Goal: Task Accomplishment & Management: Complete application form

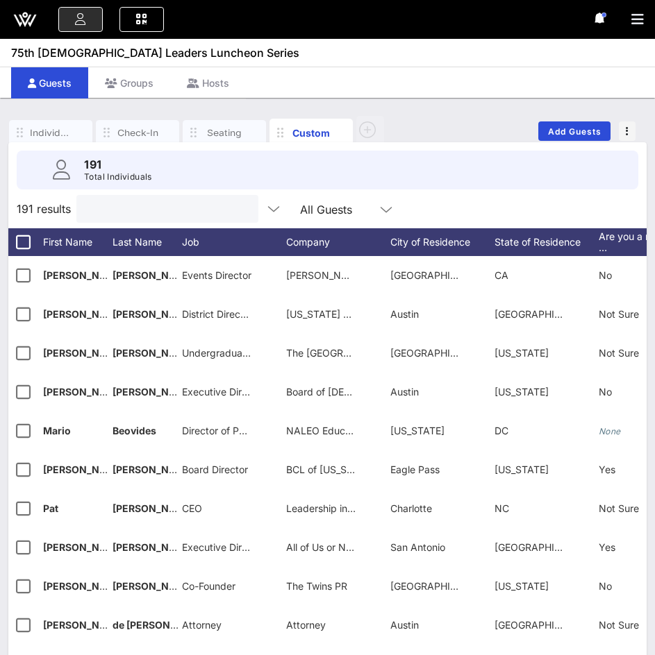
scroll to position [31, 0]
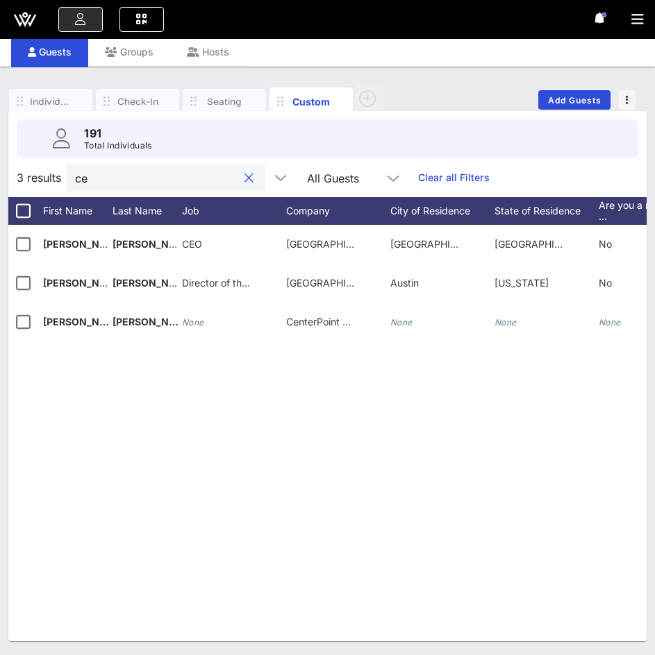
type input "c"
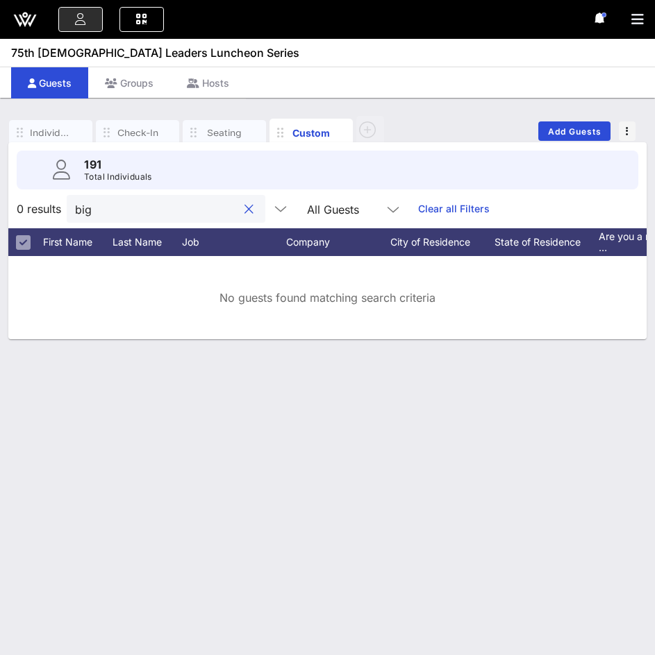
scroll to position [0, 0]
type input "b"
type input "0..............................................................................…"
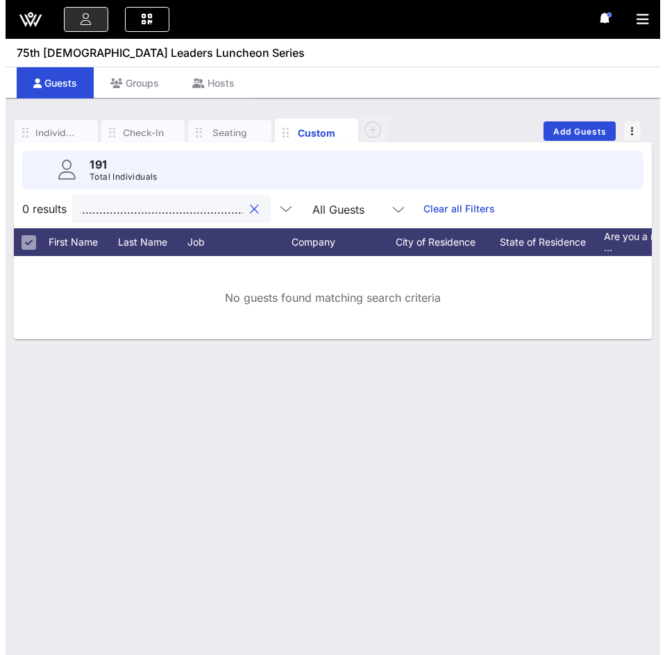
scroll to position [0, 0]
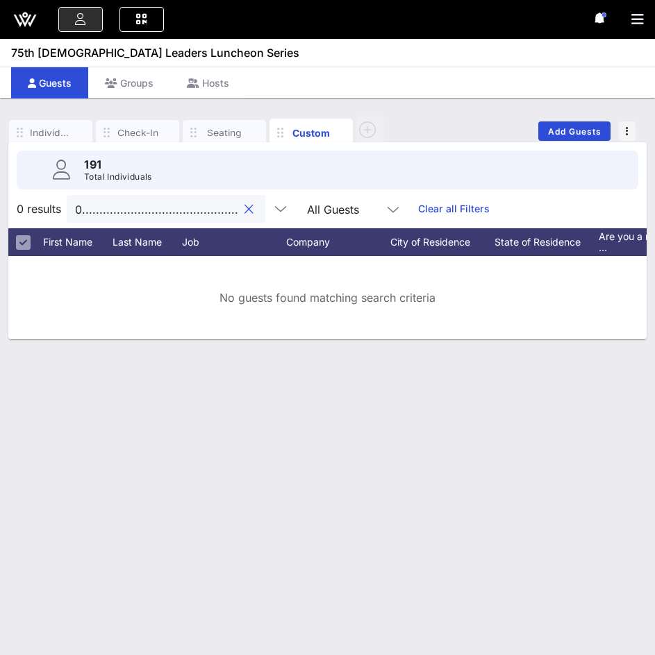
click at [224, 210] on input "0..............................................................................…" at bounding box center [156, 209] width 162 height 18
click at [244, 208] on button "clear icon" at bounding box center [248, 210] width 9 height 14
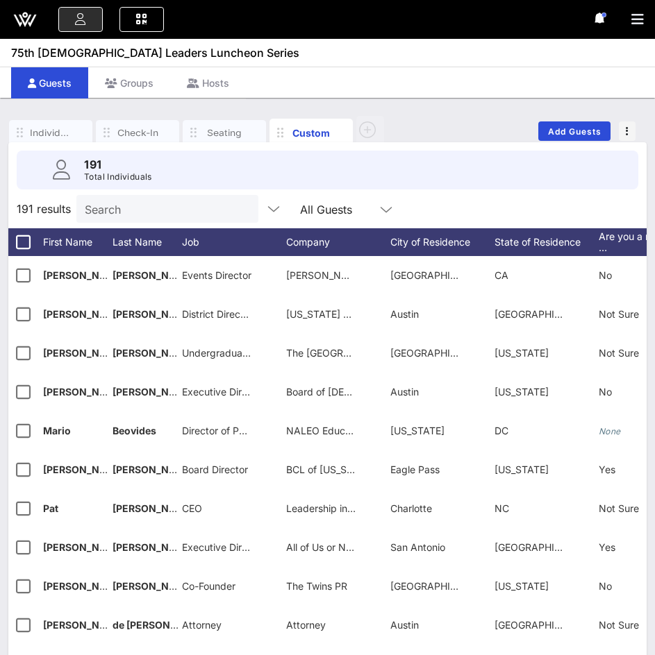
click at [116, 208] on input "Search" at bounding box center [166, 209] width 162 height 18
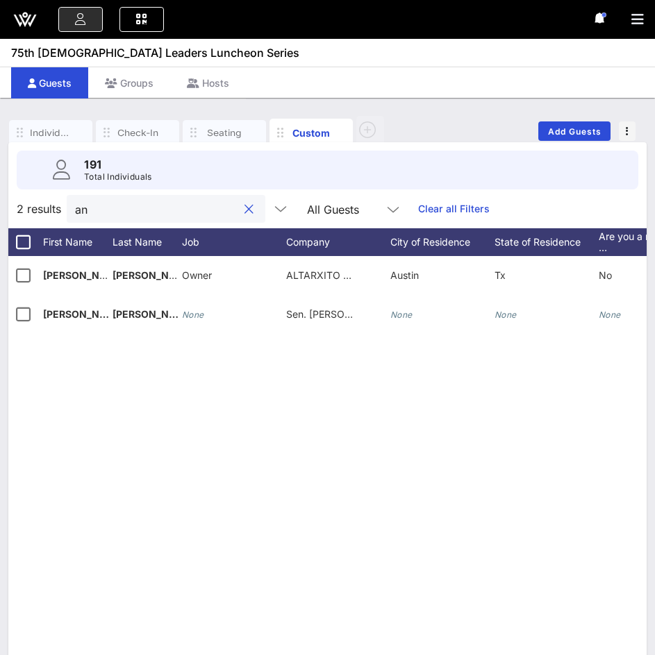
type input "a"
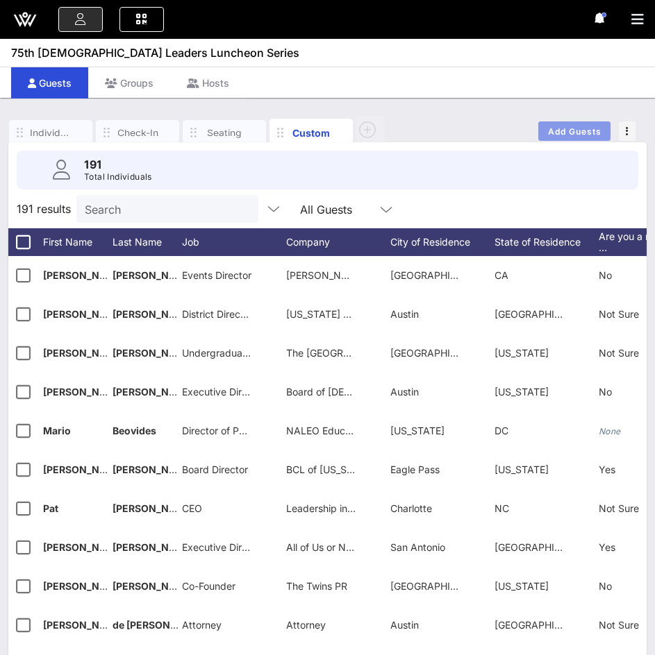
click at [558, 133] on span "Add Guests" at bounding box center [574, 131] width 55 height 10
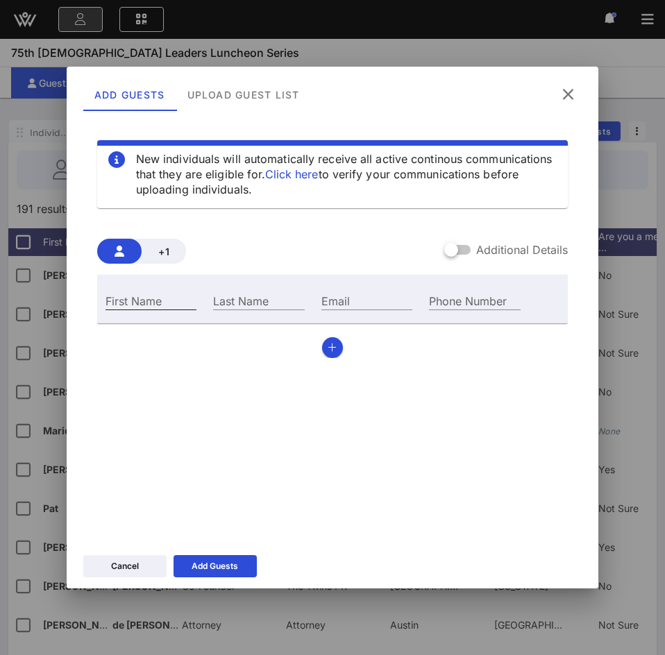
click at [127, 303] on input "First Name" at bounding box center [151, 301] width 91 height 18
type input "[PERSON_NAME]"
type input "V"
type input "b"
type input "B"
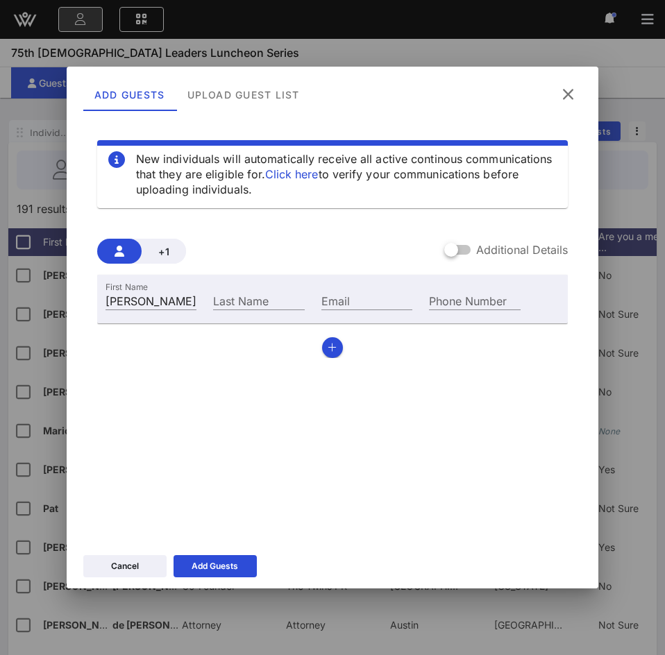
click at [572, 96] on icon at bounding box center [568, 94] width 19 height 17
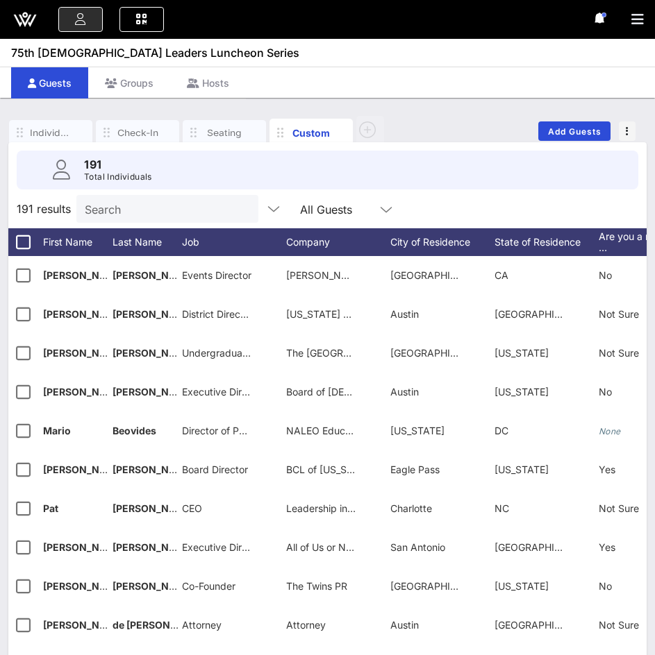
click at [179, 210] on input "Search" at bounding box center [166, 209] width 162 height 18
click at [557, 128] on span "Add Guests" at bounding box center [574, 131] width 55 height 10
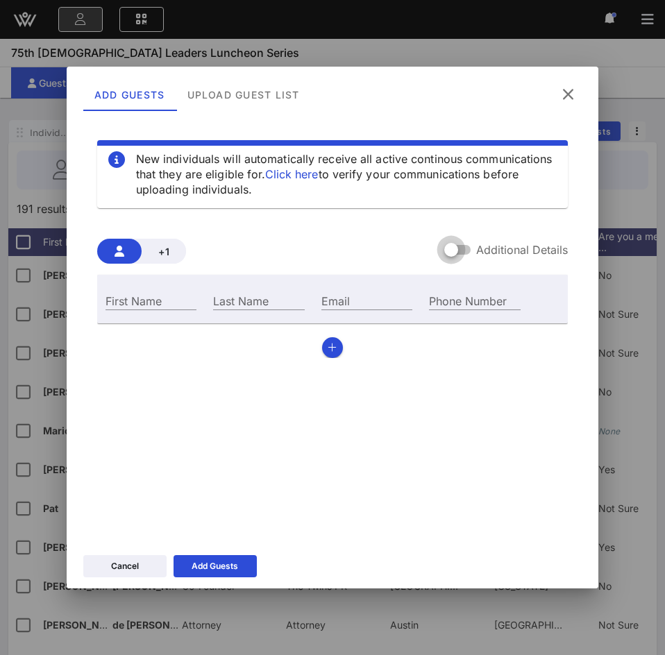
click at [458, 251] on div at bounding box center [452, 250] width 24 height 24
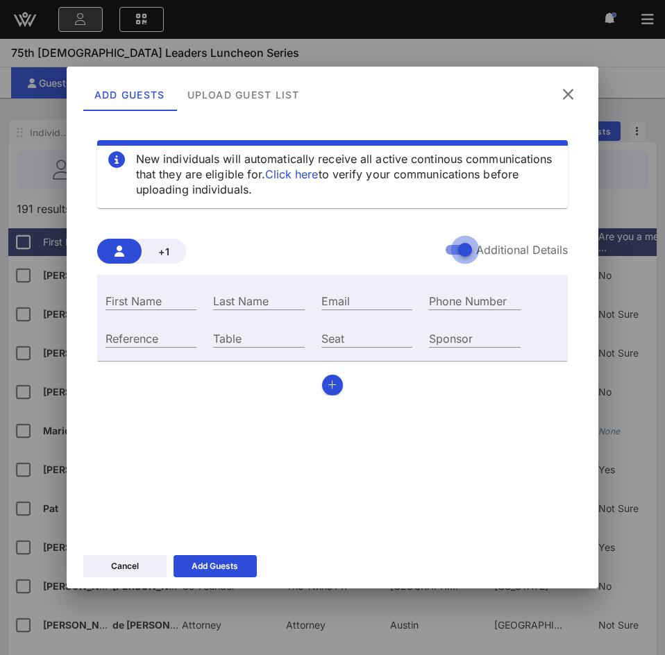
click at [458, 238] on div at bounding box center [465, 250] width 24 height 24
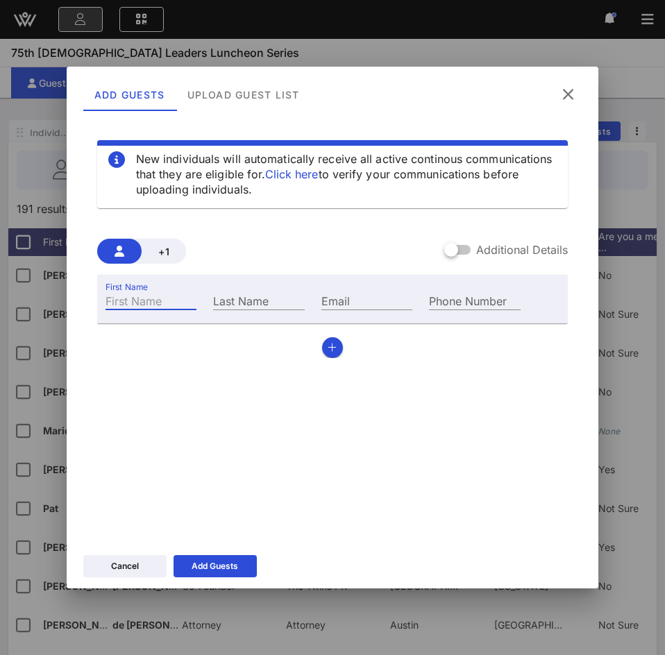
click at [177, 292] on input "First Name" at bounding box center [151, 301] width 91 height 18
click at [161, 308] on div "First Name" at bounding box center [151, 301] width 91 height 18
type input "[PERSON_NAME]"
click at [331, 353] on button "button" at bounding box center [332, 347] width 21 height 21
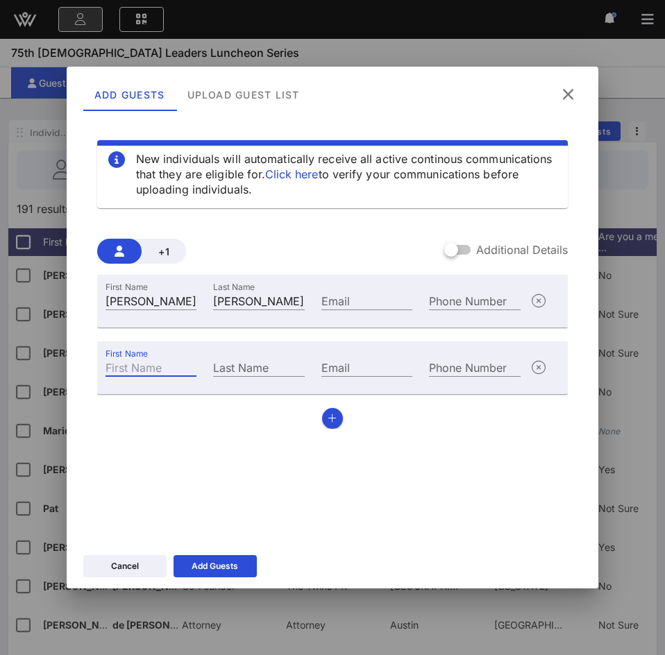
click at [144, 364] on div "First Name" at bounding box center [151, 367] width 91 height 18
type input "[PERSON_NAME]"
click at [329, 418] on icon "button" at bounding box center [332, 419] width 9 height 10
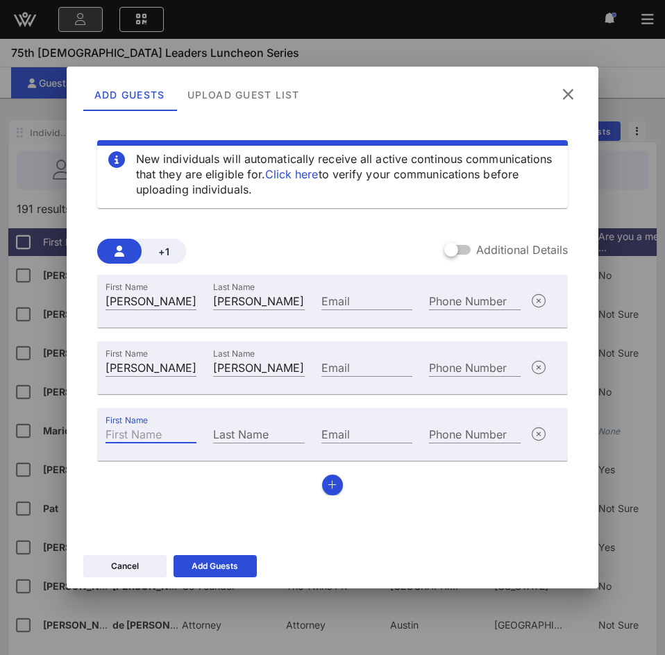
click at [181, 433] on input "First Name" at bounding box center [151, 434] width 91 height 18
type input "[PERSON_NAME]"
click at [333, 488] on icon "button" at bounding box center [332, 485] width 9 height 10
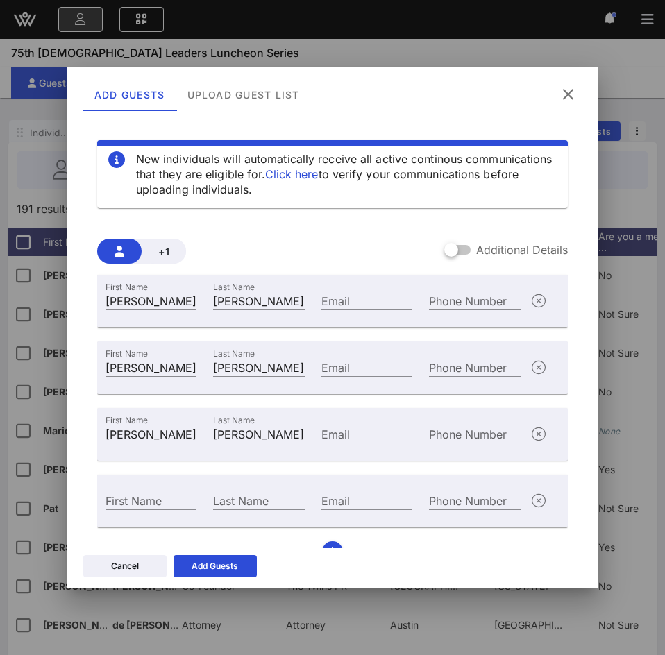
click at [96, 476] on div "New individuals will automatically receive all active continous communications …" at bounding box center [332, 326] width 499 height 417
click at [159, 499] on input "First Name" at bounding box center [151, 501] width 91 height 18
type input "[PERSON_NAME]"
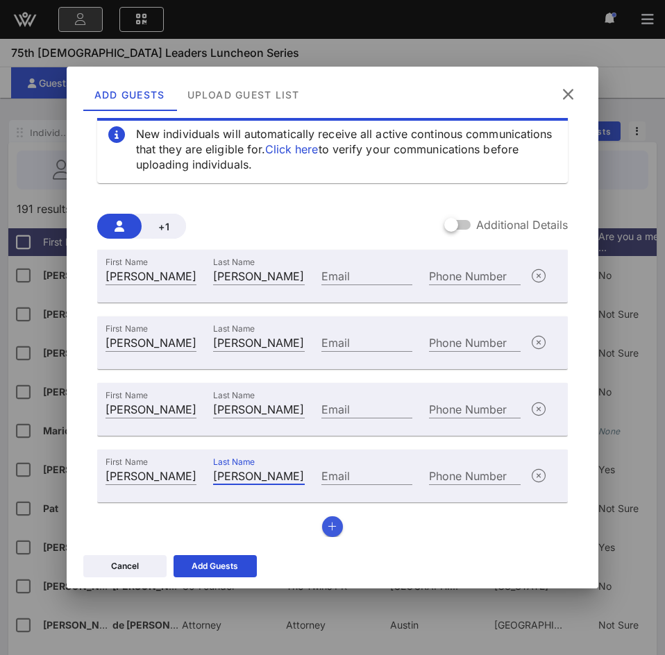
type input "[PERSON_NAME]"
click at [328, 527] on icon "button" at bounding box center [332, 527] width 9 height 10
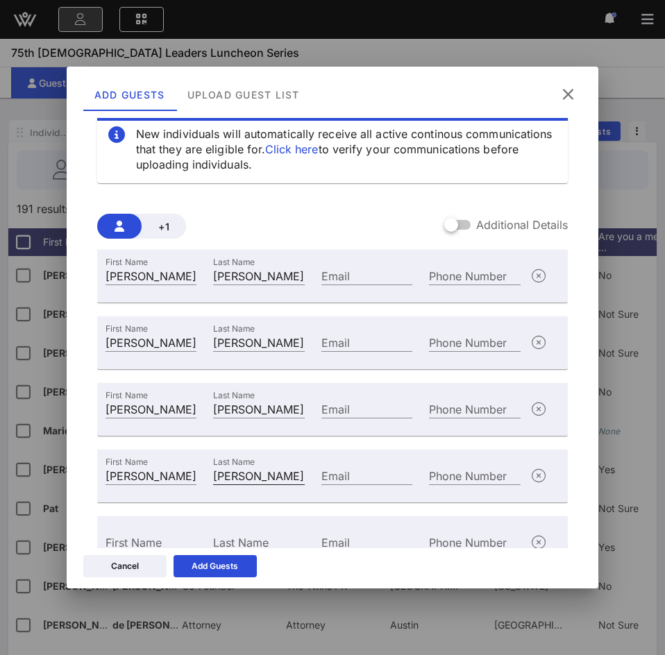
scroll to position [92, 0]
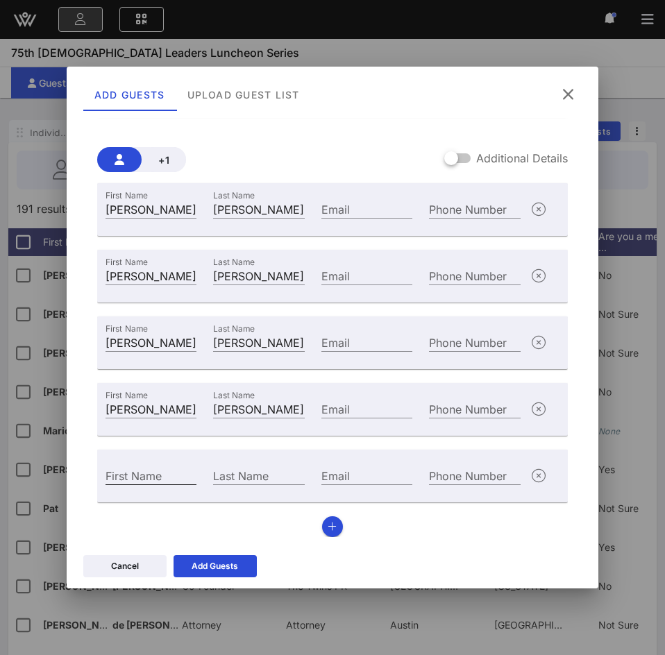
click at [154, 468] on div "First Name" at bounding box center [151, 476] width 91 height 18
type input "T"
type input "[PERSON_NAME]"
click at [328, 530] on icon "button" at bounding box center [332, 527] width 9 height 10
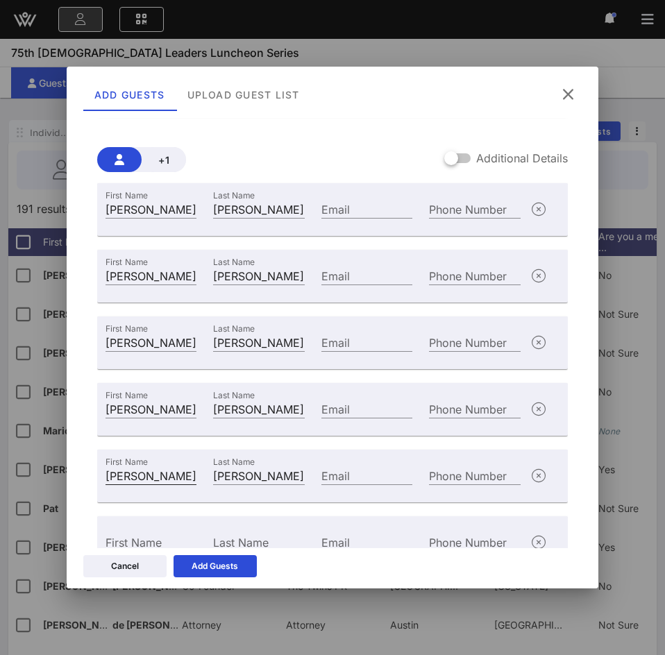
scroll to position [158, 0]
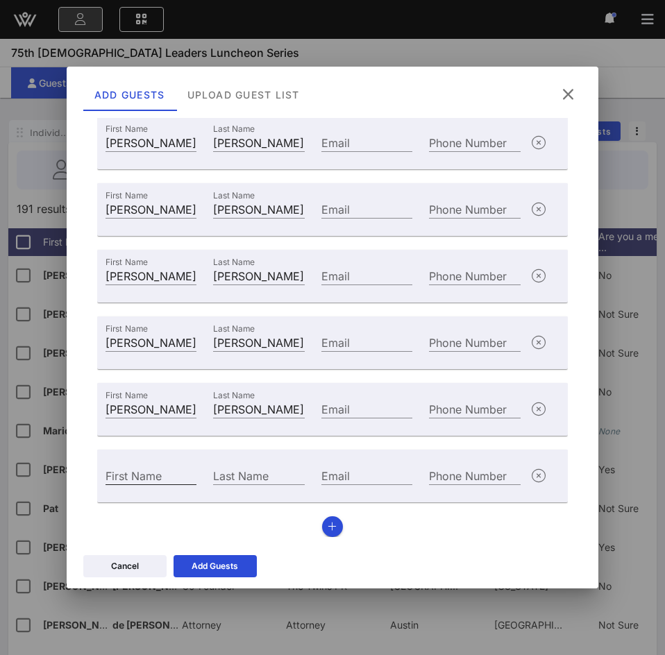
click at [162, 477] on input "First Name" at bounding box center [151, 476] width 91 height 18
type input "[PERSON_NAME]"
click at [328, 522] on icon "button" at bounding box center [332, 527] width 9 height 10
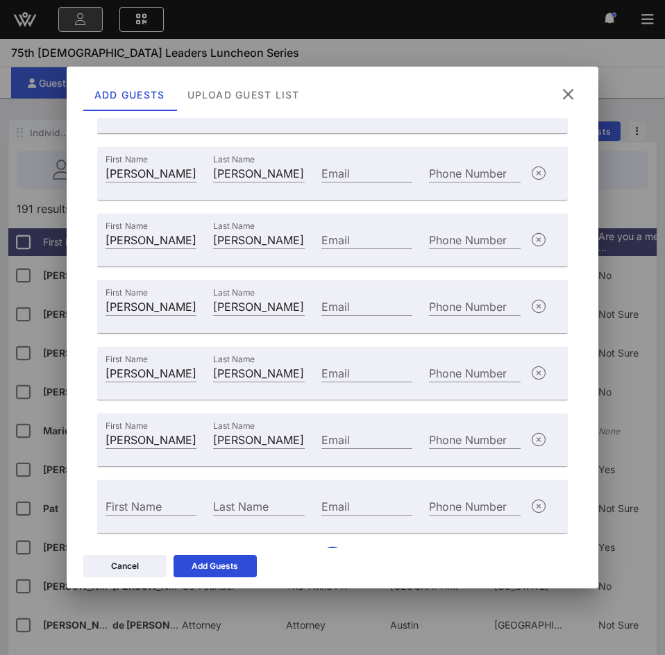
scroll to position [225, 0]
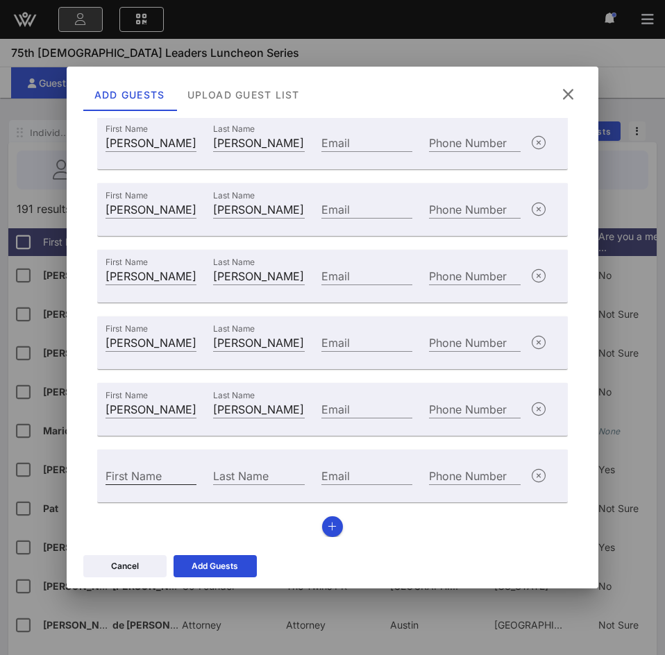
click at [149, 471] on div "First Name" at bounding box center [151, 476] width 91 height 18
type input "[PERSON_NAME]"
click at [326, 533] on button "button" at bounding box center [332, 527] width 21 height 21
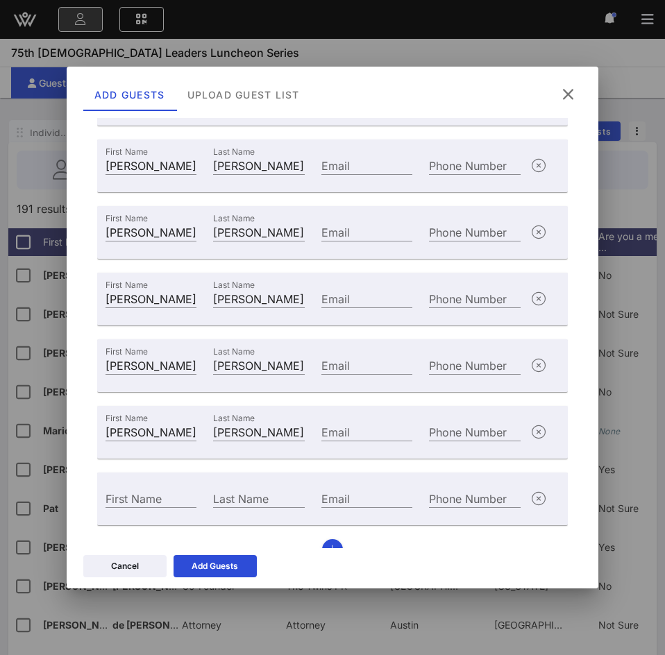
scroll to position [292, 0]
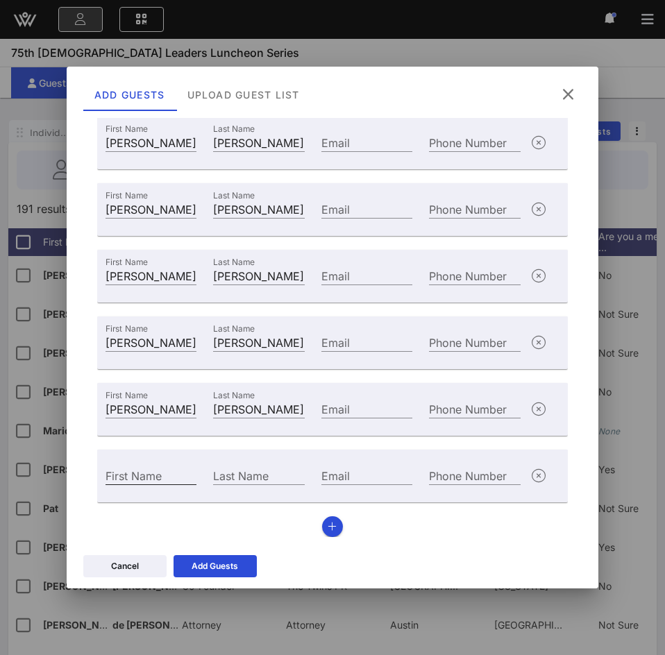
click at [142, 470] on div "First Name" at bounding box center [151, 476] width 91 height 18
type input "[PERSON_NAME]"
click at [323, 518] on button "button" at bounding box center [332, 527] width 21 height 21
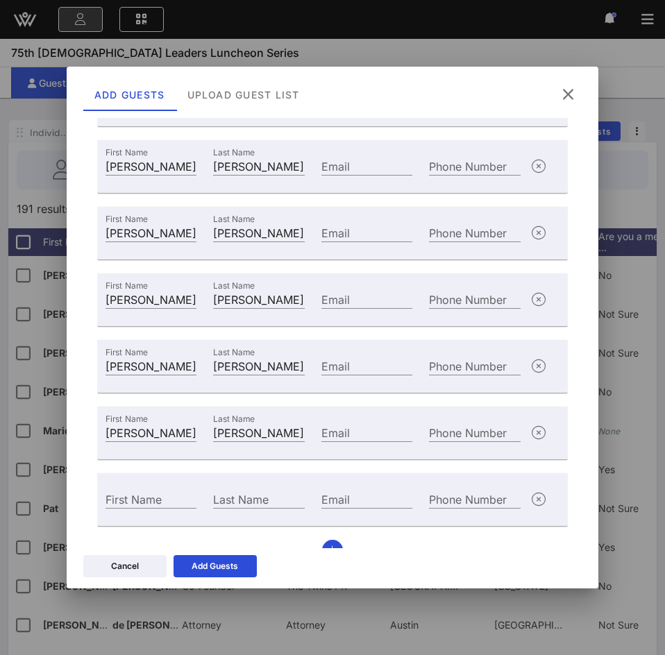
scroll to position [358, 0]
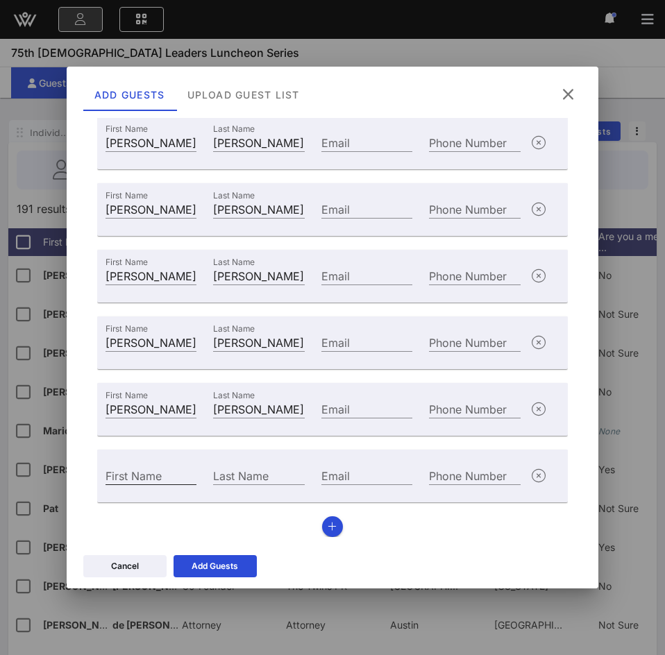
click at [132, 483] on input "First Name" at bounding box center [151, 476] width 91 height 18
type input "[PERSON_NAME]"
click at [328, 526] on icon "button" at bounding box center [332, 527] width 9 height 10
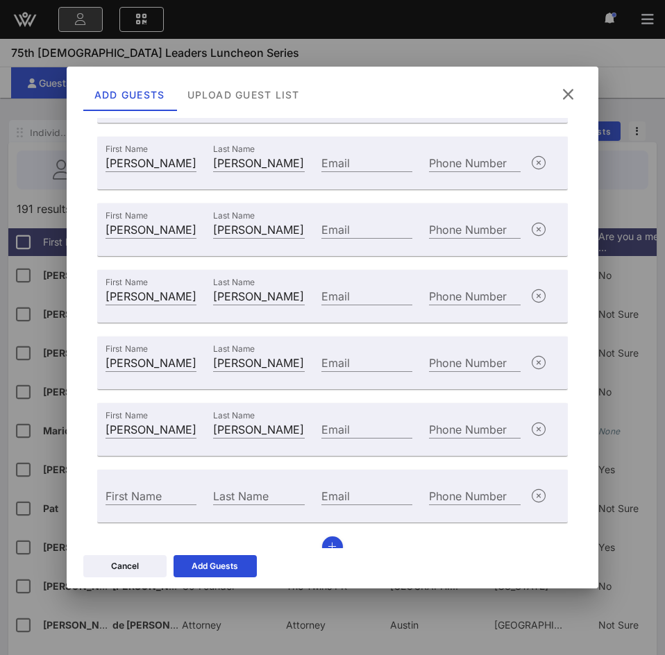
scroll to position [425, 0]
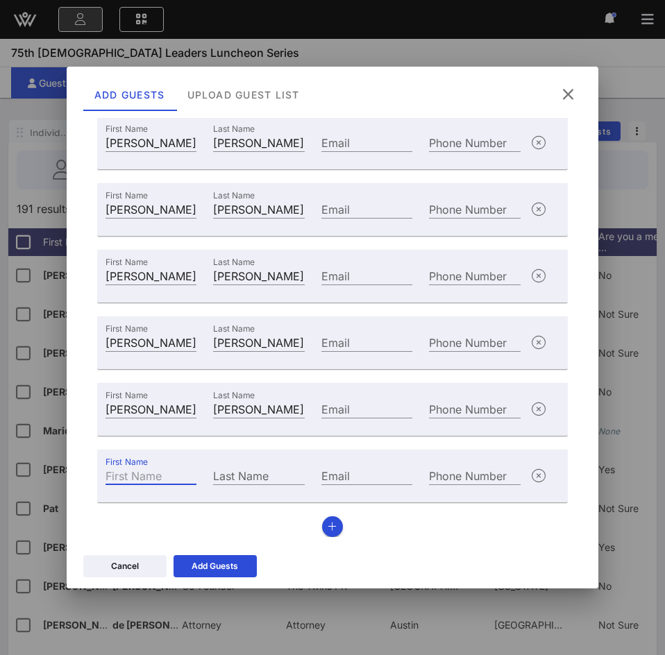
click at [147, 480] on input "First Name" at bounding box center [151, 476] width 91 height 18
type input "[PERSON_NAME]"
click at [328, 524] on icon "button" at bounding box center [332, 527] width 9 height 10
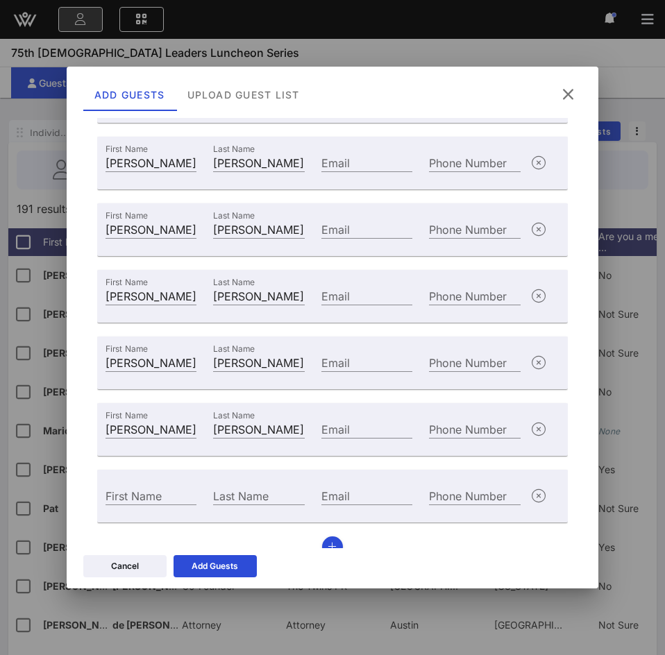
scroll to position [492, 0]
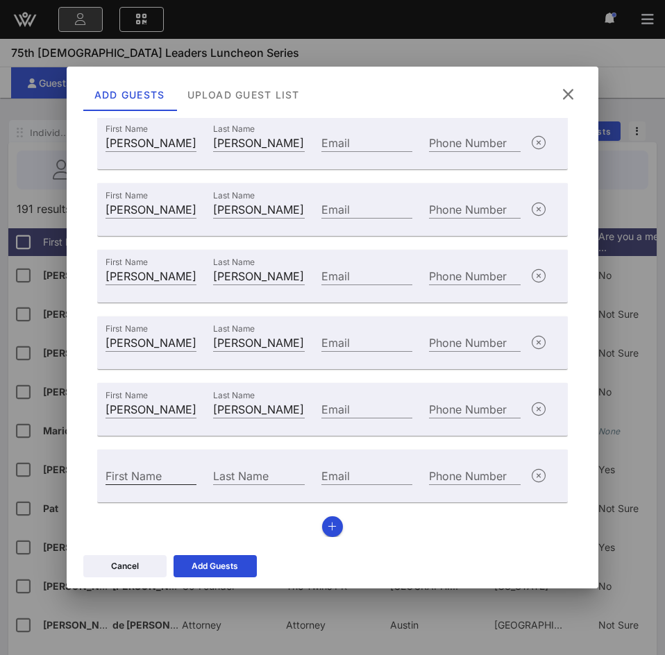
click at [144, 474] on div "First Name" at bounding box center [151, 476] width 91 height 18
type input "[PERSON_NAME]"
click at [328, 530] on icon "button" at bounding box center [332, 527] width 9 height 10
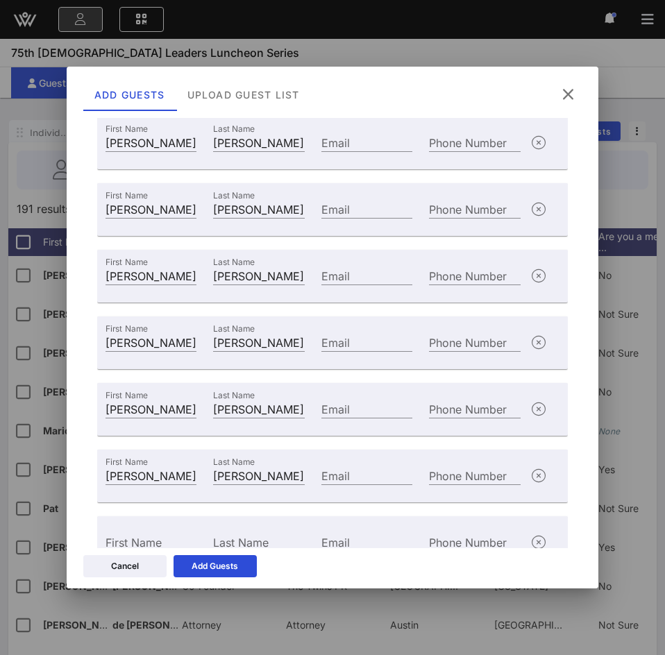
scroll to position [558, 0]
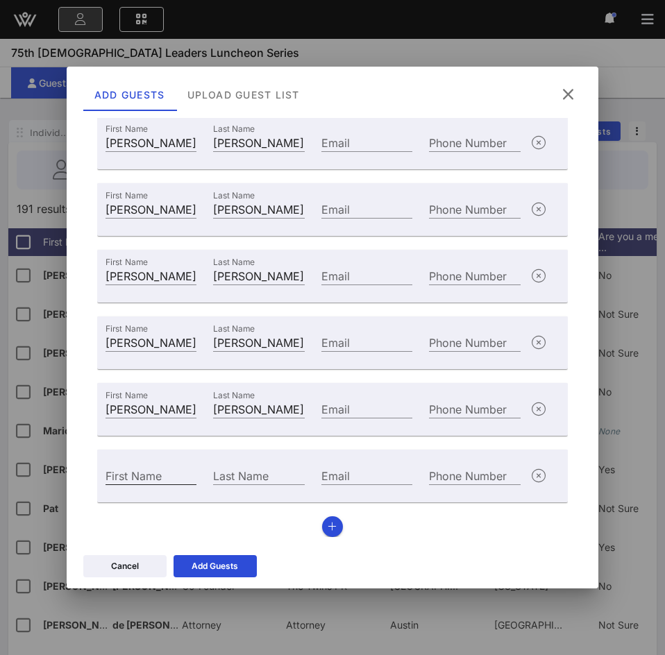
click at [157, 472] on input "First Name" at bounding box center [151, 476] width 91 height 18
type input "[PERSON_NAME]"
click at [332, 528] on button "button" at bounding box center [332, 527] width 21 height 21
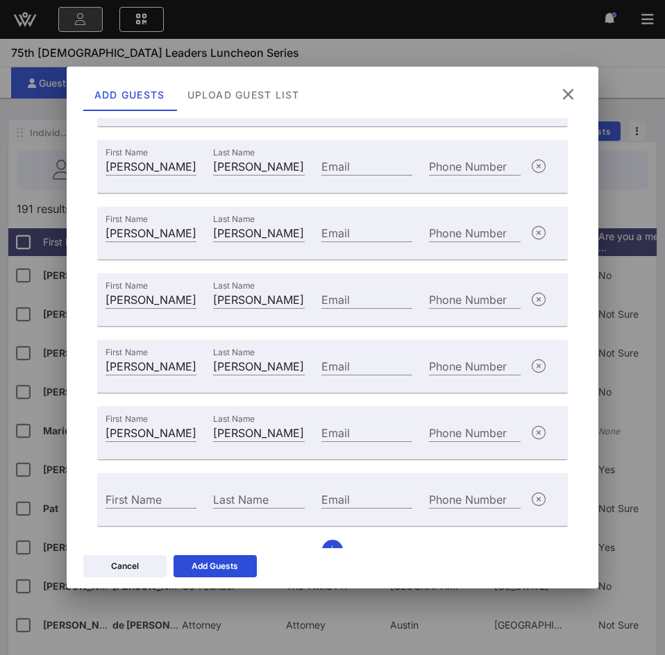
scroll to position [625, 0]
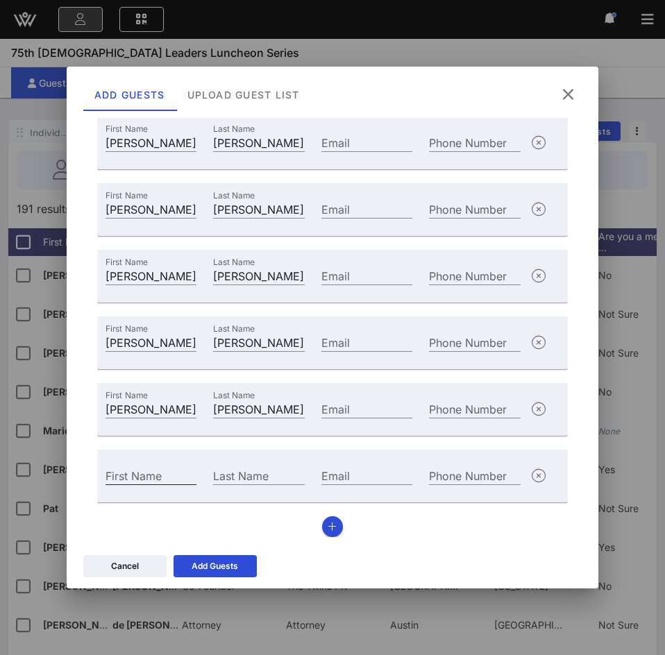
click at [181, 473] on input "First Name" at bounding box center [151, 476] width 91 height 18
type input "Flora"
type input "[PERSON_NAME]"
click at [328, 522] on icon "button" at bounding box center [332, 527] width 9 height 10
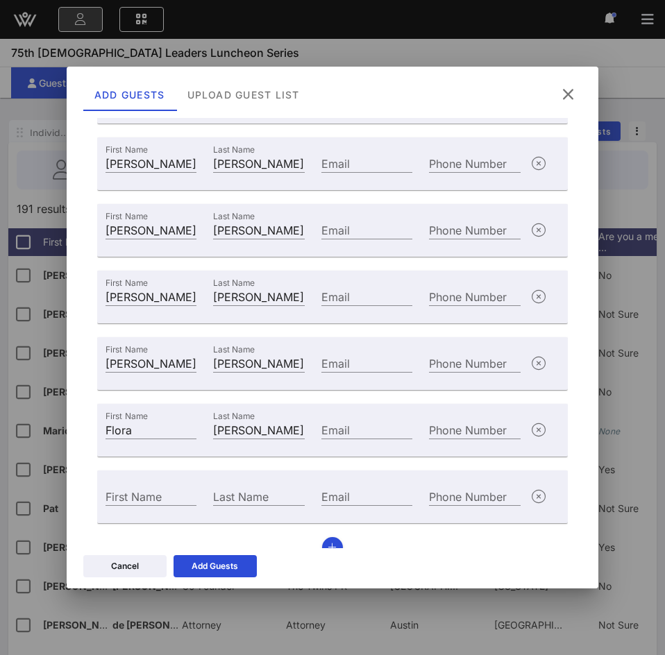
scroll to position [692, 0]
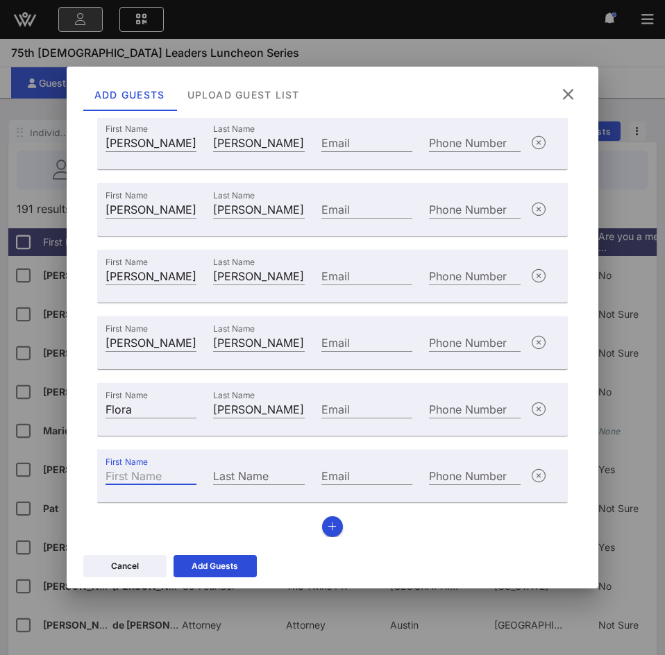
click at [128, 472] on input "First Name" at bounding box center [151, 476] width 91 height 18
type input "[PERSON_NAME]"
click at [328, 526] on icon "button" at bounding box center [332, 527] width 9 height 10
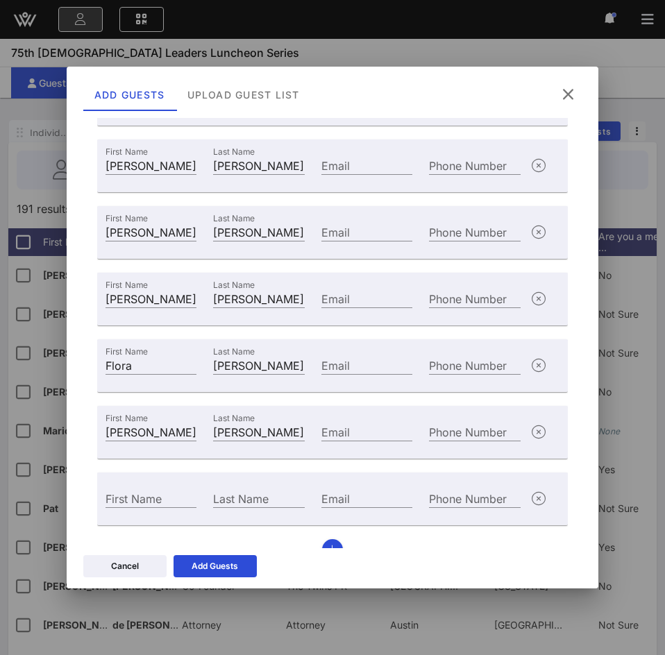
scroll to position [758, 0]
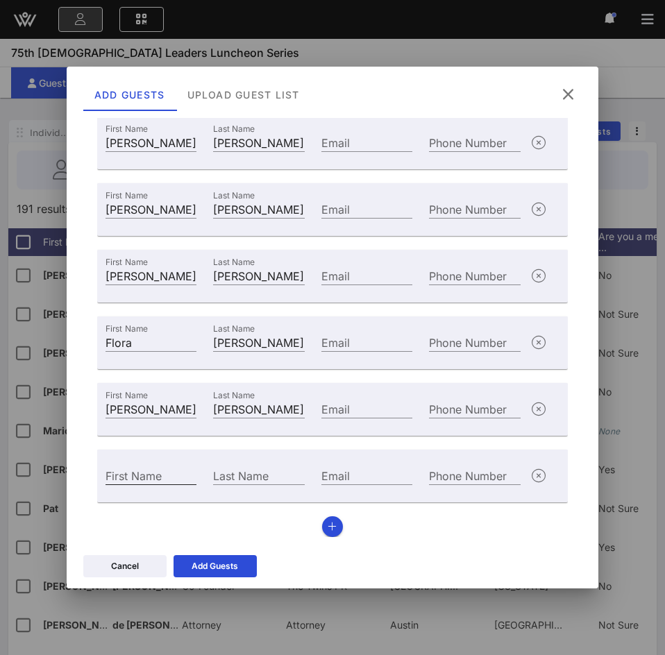
click at [158, 471] on input "First Name" at bounding box center [151, 476] width 91 height 18
type input "[PERSON_NAME]"
click at [328, 526] on icon "button" at bounding box center [332, 527] width 9 height 10
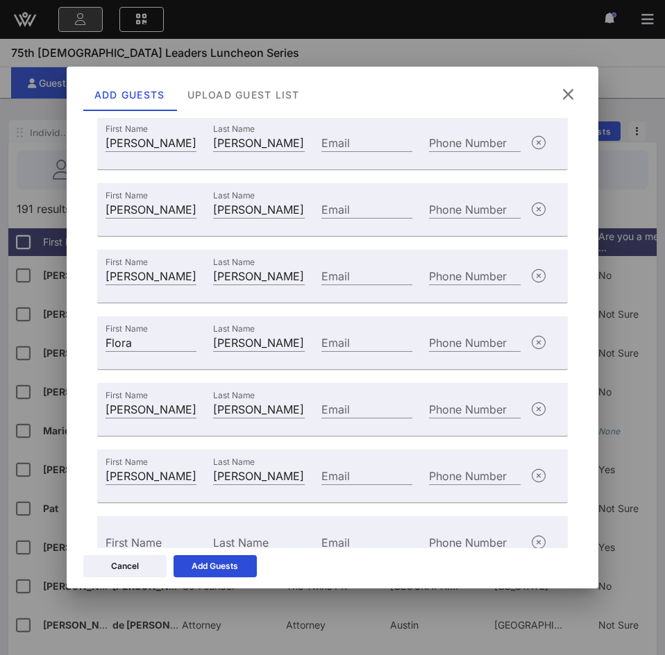
scroll to position [825, 0]
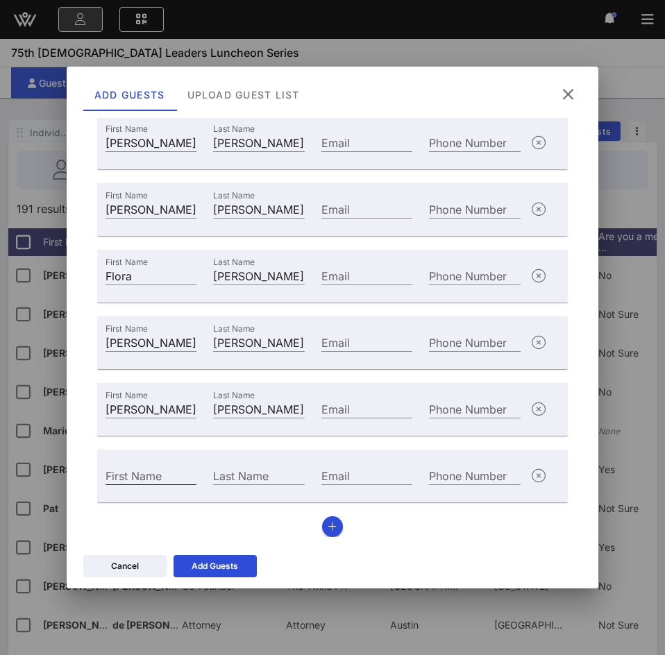
click at [150, 474] on input "First Name" at bounding box center [151, 476] width 91 height 18
type input "[PERSON_NAME]"
click at [328, 530] on icon "button" at bounding box center [332, 527] width 9 height 10
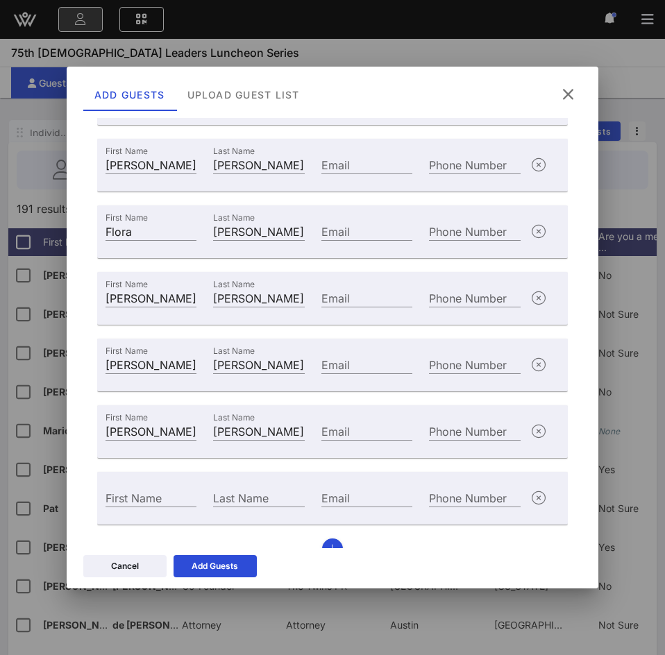
scroll to position [892, 0]
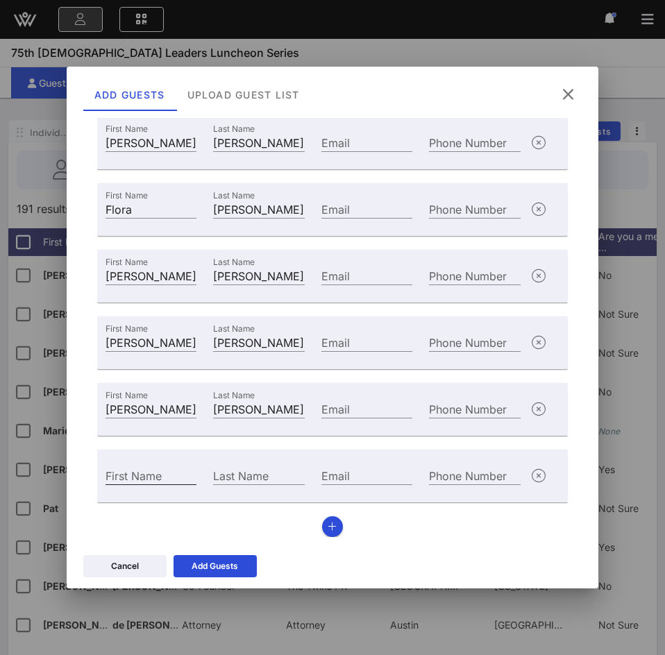
click at [146, 474] on div "First Name" at bounding box center [151, 476] width 91 height 18
paste input "Yaretzi"
type input "Yaretzi"
click at [252, 469] on div "Last Name" at bounding box center [258, 476] width 91 height 18
paste input "[PERSON_NAME]"
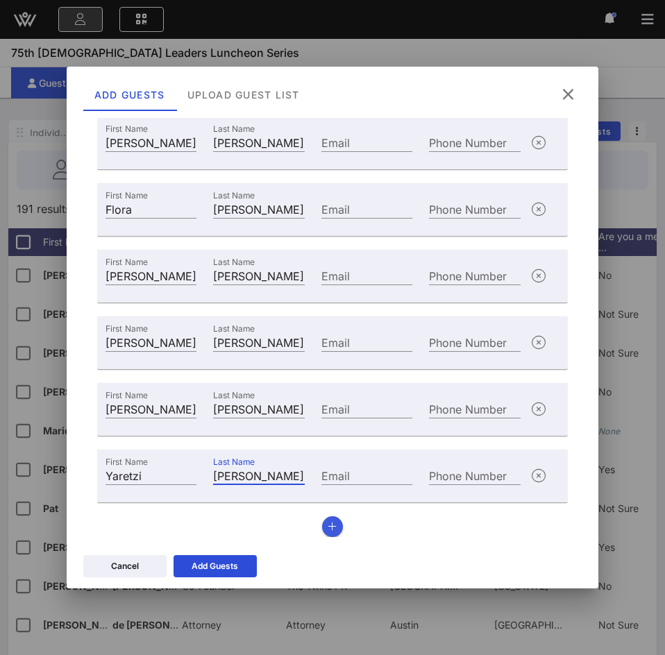
type input "[PERSON_NAME]"
click at [329, 520] on button "button" at bounding box center [332, 527] width 21 height 21
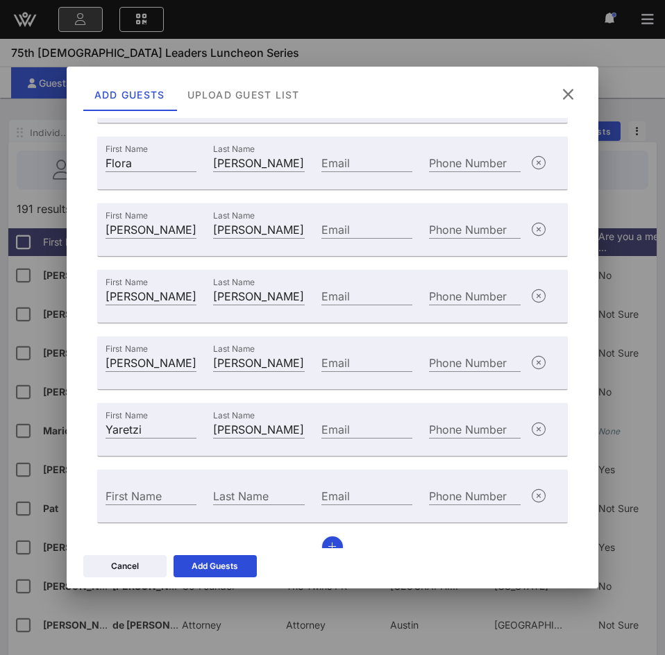
scroll to position [958, 0]
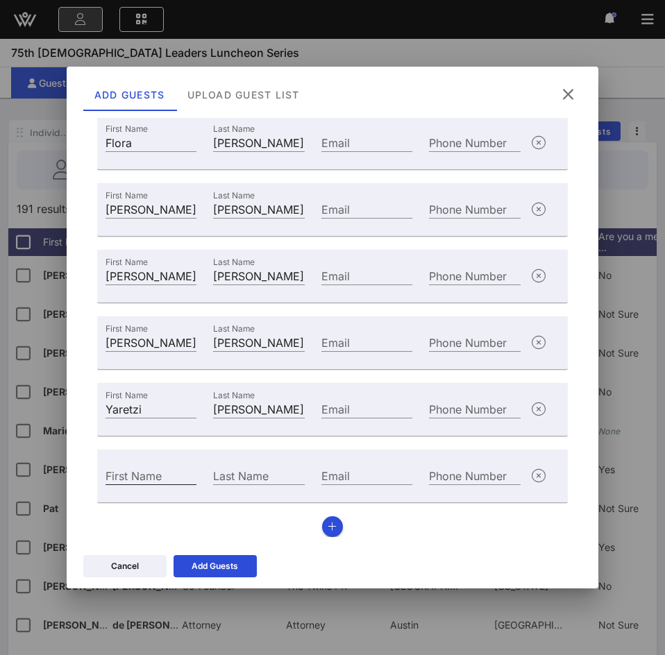
click at [152, 475] on input "First Name" at bounding box center [151, 476] width 91 height 18
click at [172, 469] on input "First Name" at bounding box center [151, 476] width 91 height 18
paste input "[PERSON_NAME]"
type input "[PERSON_NAME]"
click at [221, 471] on div "Last Name" at bounding box center [258, 476] width 91 height 18
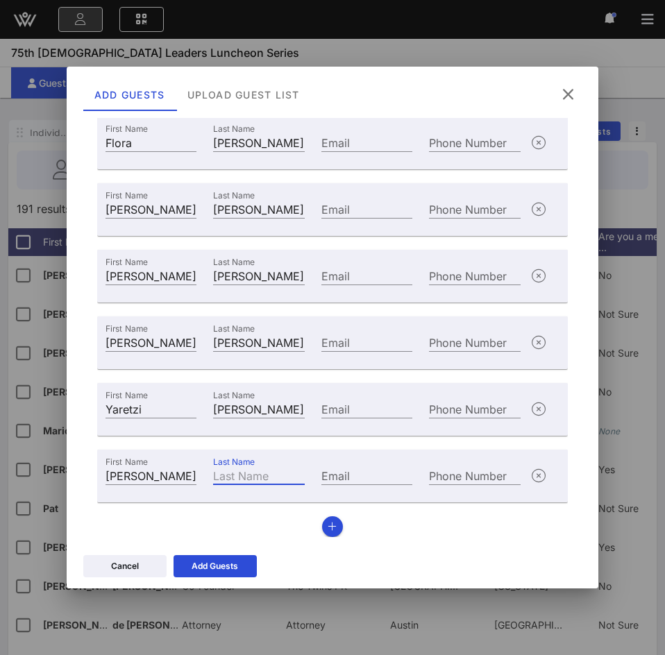
paste input "[PERSON_NAME]"
type input "[PERSON_NAME]"
click at [253, 565] on button "Add Guests" at bounding box center [215, 566] width 83 height 22
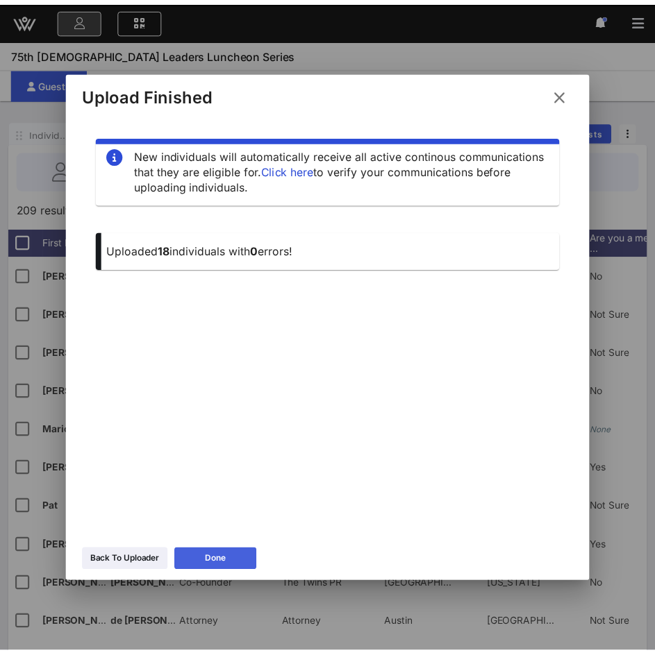
scroll to position [0, 0]
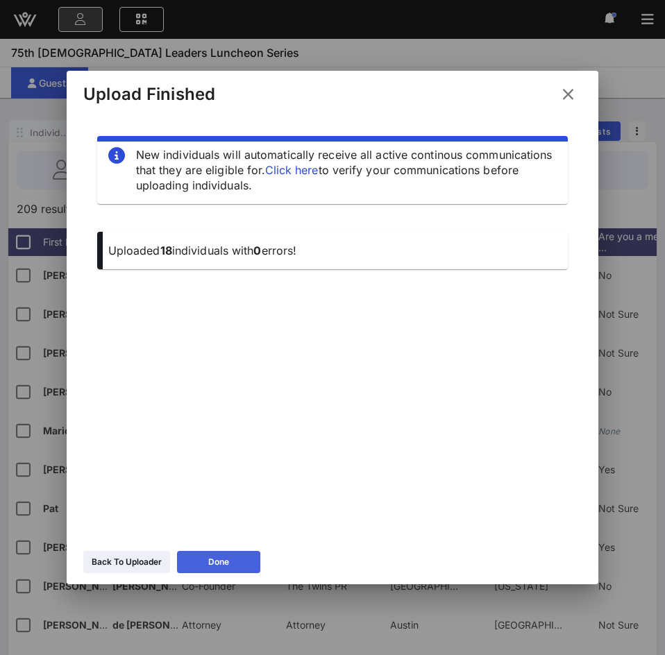
click at [252, 559] on button "Done" at bounding box center [218, 562] width 83 height 22
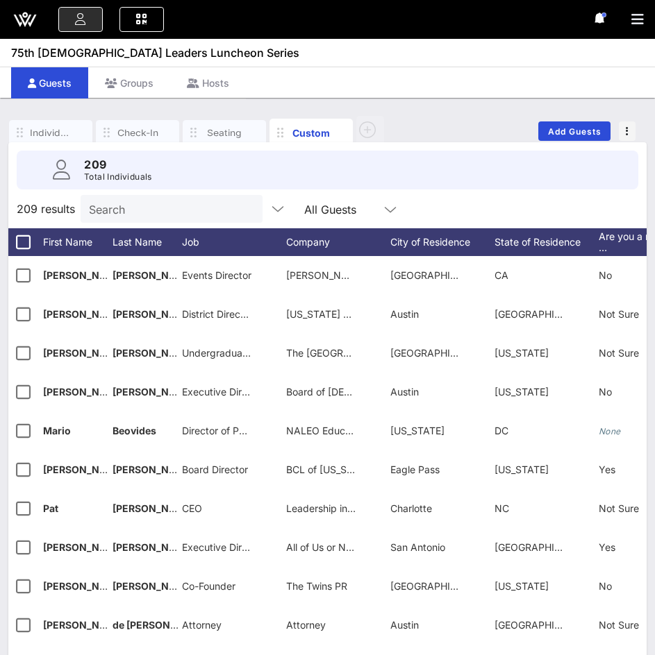
click at [161, 198] on div "Search" at bounding box center [170, 209] width 162 height 28
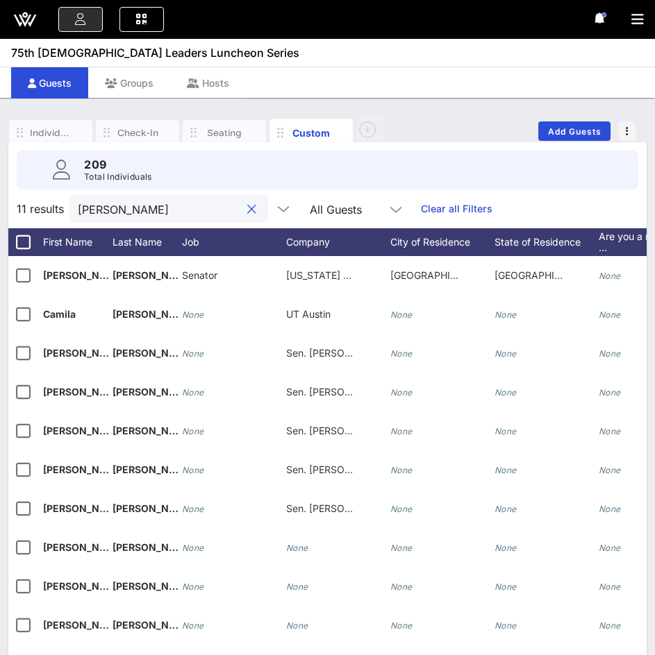
drag, startPoint x: 159, startPoint y: 210, endPoint x: 51, endPoint y: 215, distance: 108.4
click at [51, 215] on div "11 results [PERSON_NAME] All Guests Clear all Filters" at bounding box center [327, 209] width 638 height 39
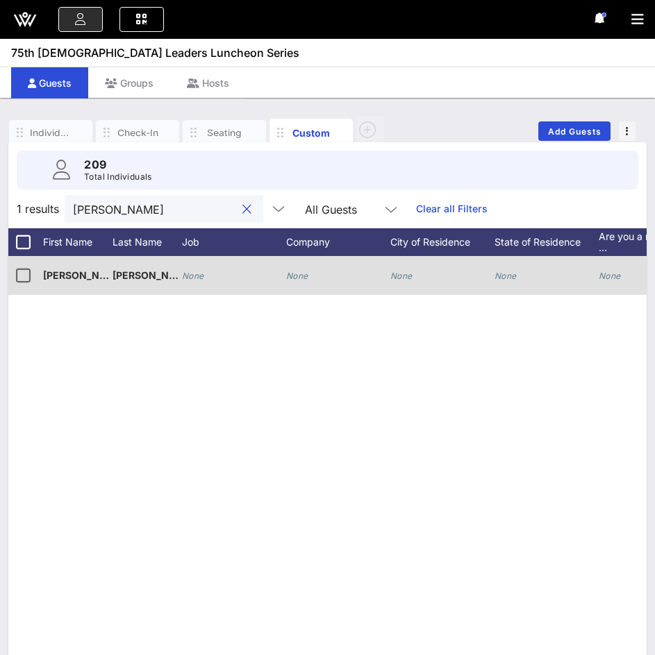
type input "[PERSON_NAME]"
click at [304, 275] on icon "None" at bounding box center [297, 276] width 22 height 10
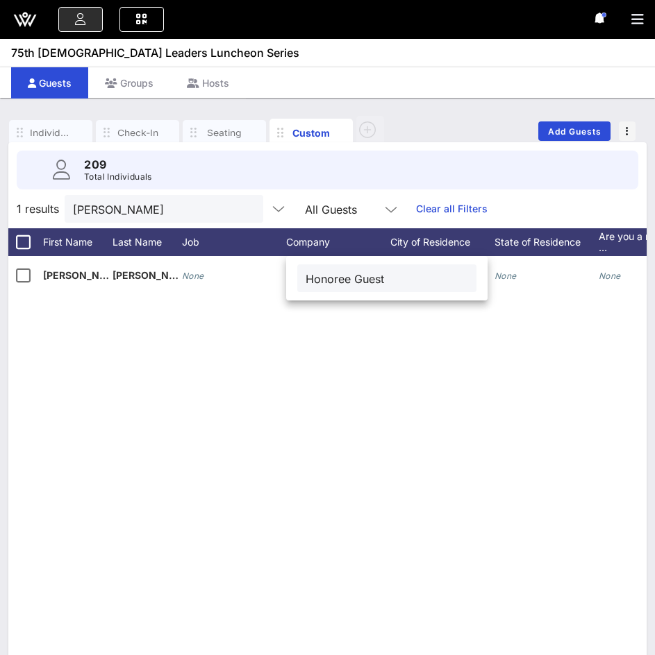
drag, startPoint x: 392, startPoint y: 276, endPoint x: 292, endPoint y: 285, distance: 101.1
click at [292, 285] on div "Honoree Guest" at bounding box center [386, 278] width 201 height 44
type input "Honoree Guest"
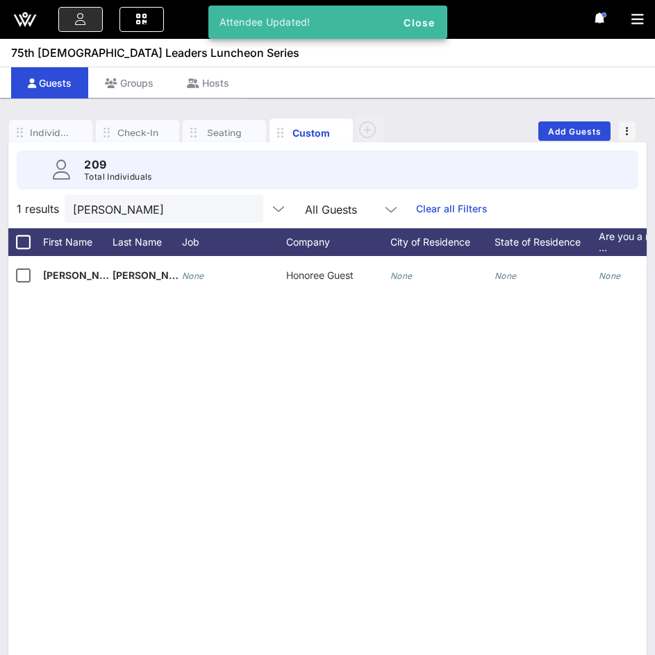
click at [242, 206] on button "clear icon" at bounding box center [246, 210] width 9 height 14
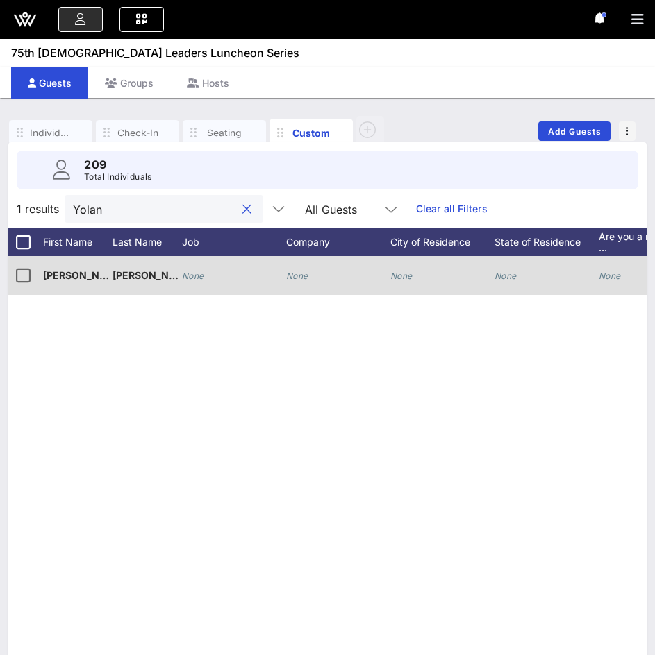
type input "Yolan"
click at [297, 279] on icon "None" at bounding box center [297, 276] width 22 height 10
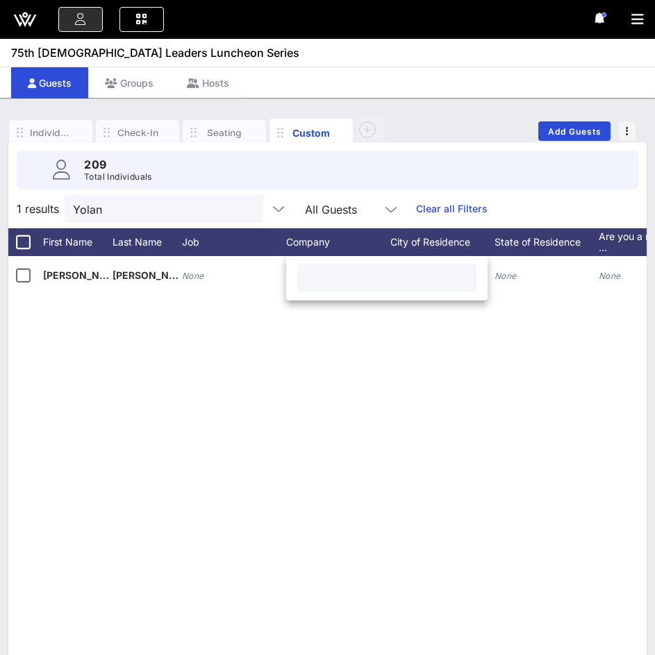
paste input "Honoree Guest"
type input "Honoree Guest"
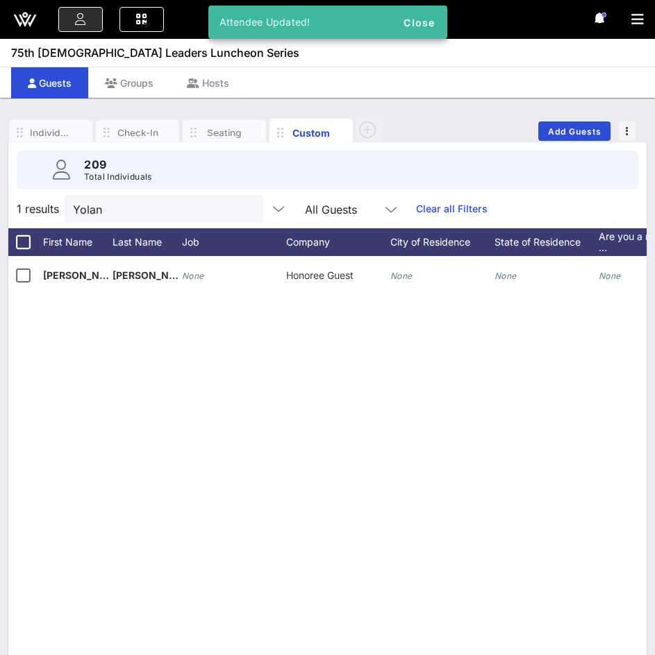
click at [242, 211] on button "clear icon" at bounding box center [246, 210] width 9 height 14
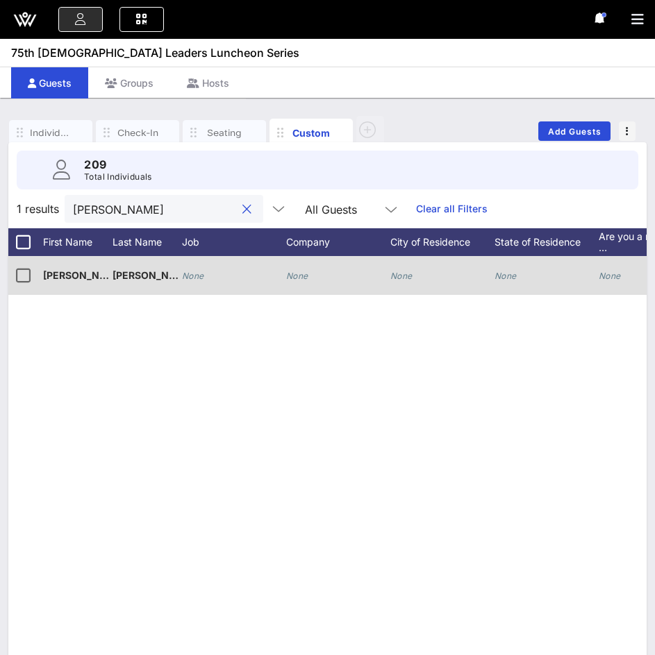
type input "[PERSON_NAME]"
click at [285, 274] on div "None" at bounding box center [234, 283] width 104 height 55
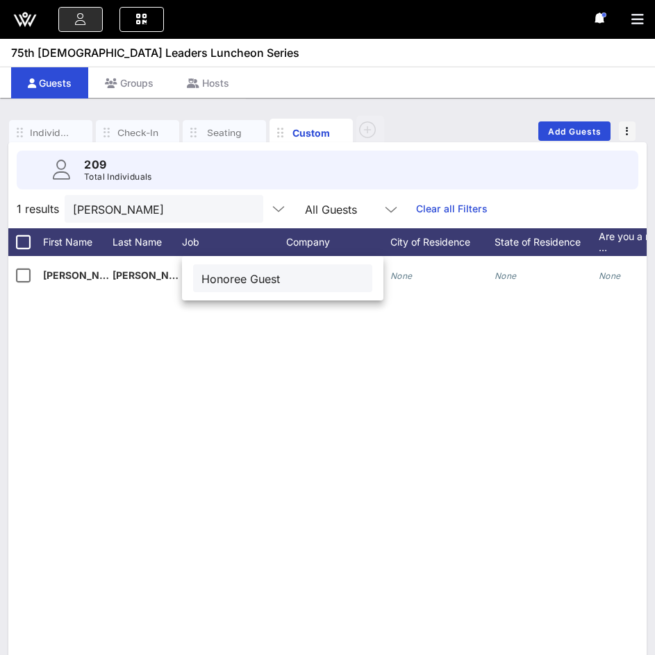
type input "Honoree Guest"
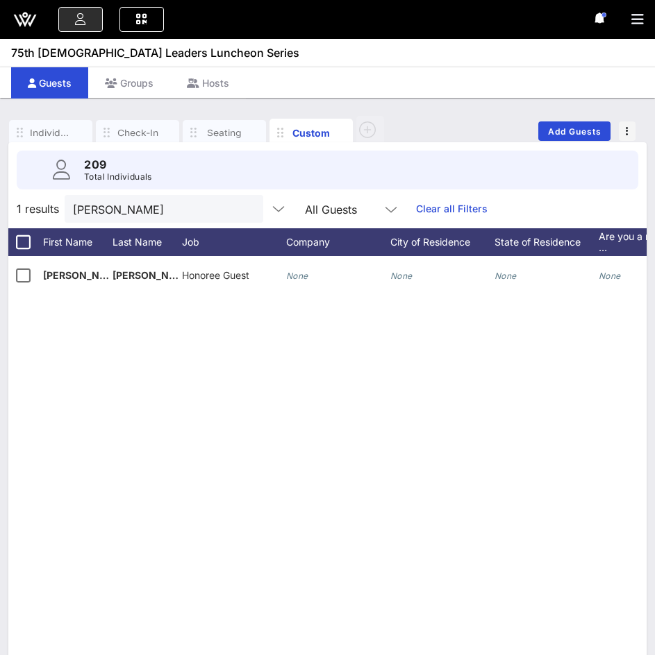
click at [242, 209] on button "clear icon" at bounding box center [246, 210] width 9 height 14
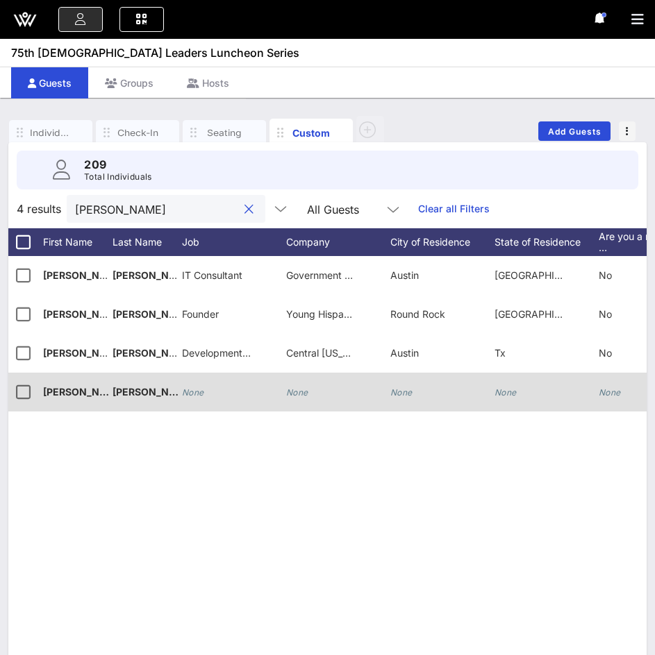
type input "[PERSON_NAME]"
click at [287, 397] on icon "None" at bounding box center [297, 392] width 22 height 10
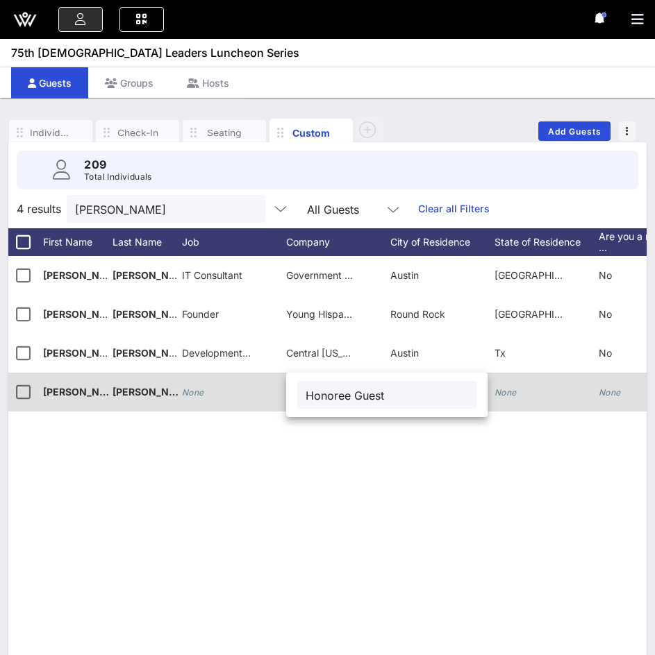
type input "Honoree Guest"
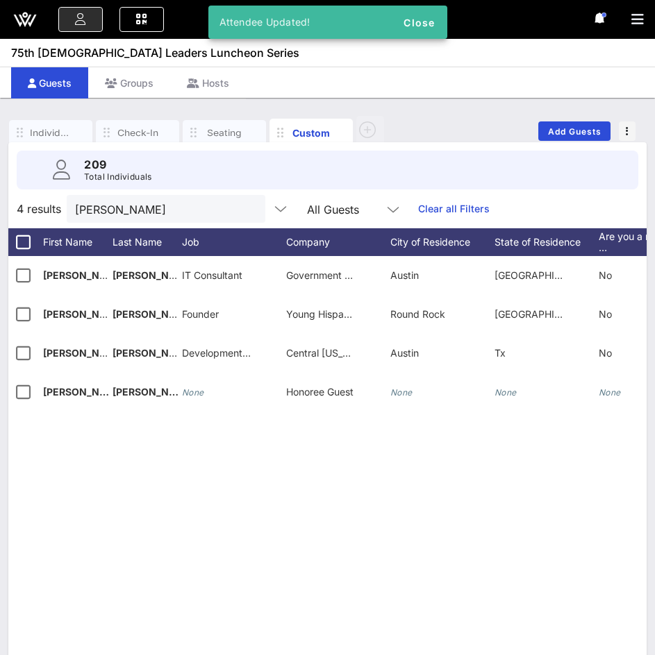
click at [244, 207] on button "clear icon" at bounding box center [248, 210] width 9 height 14
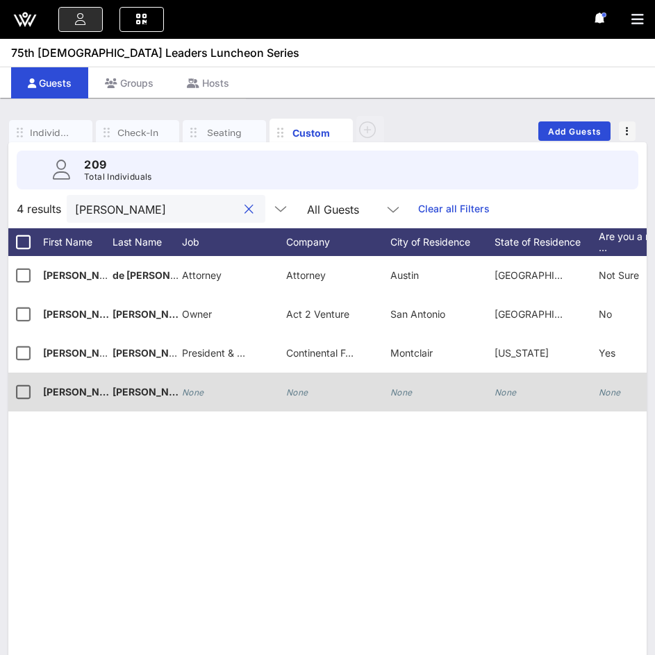
type input "[PERSON_NAME]"
click at [306, 390] on icon "None" at bounding box center [297, 392] width 22 height 10
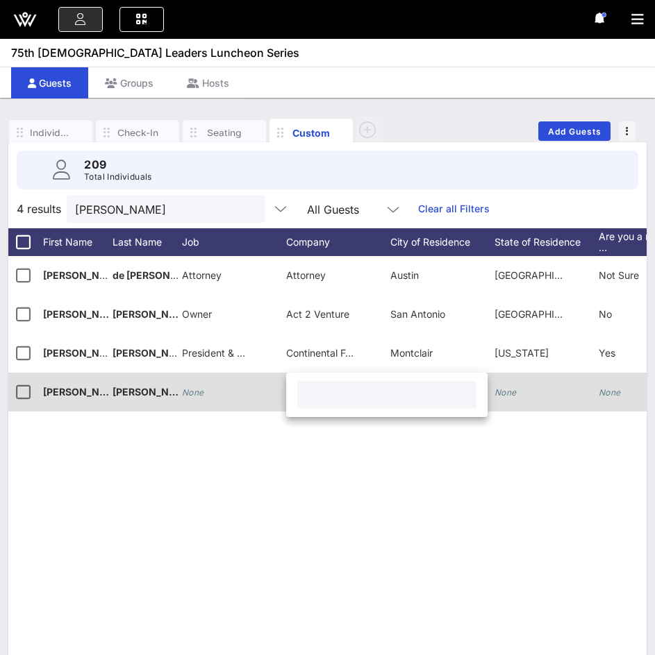
paste input "Honoree Guest"
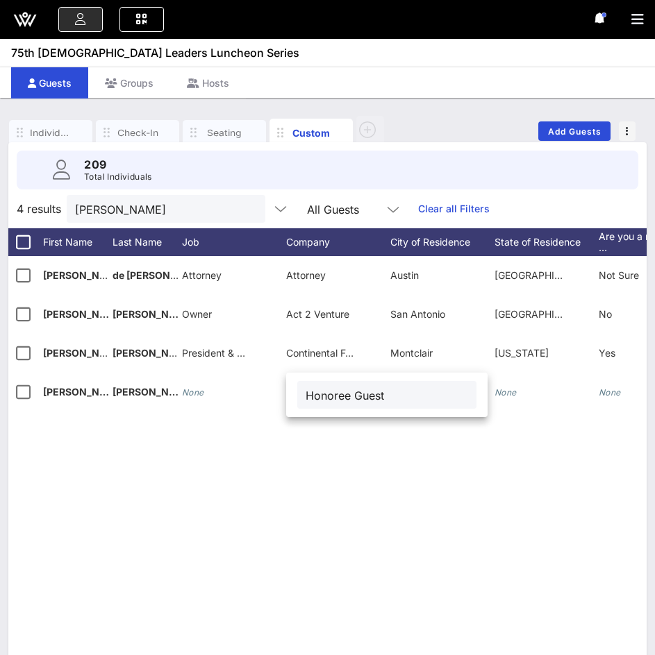
type input "Honoree Guest"
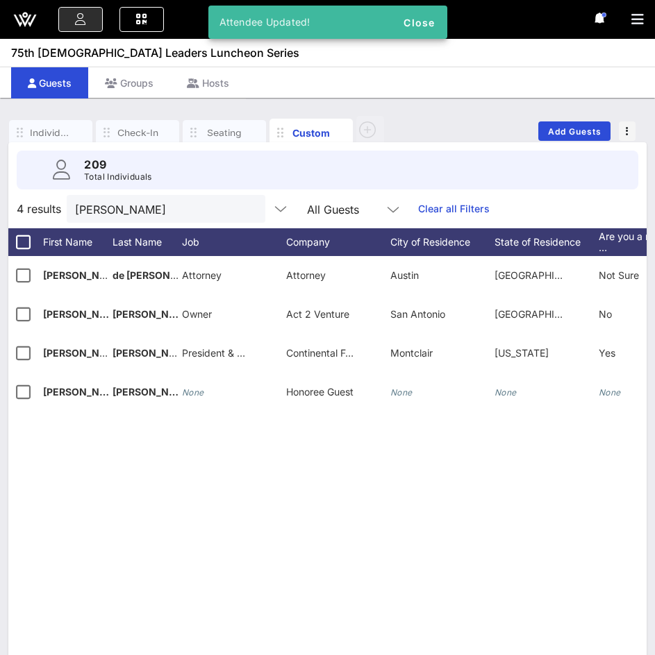
click at [244, 208] on button "clear icon" at bounding box center [248, 210] width 9 height 14
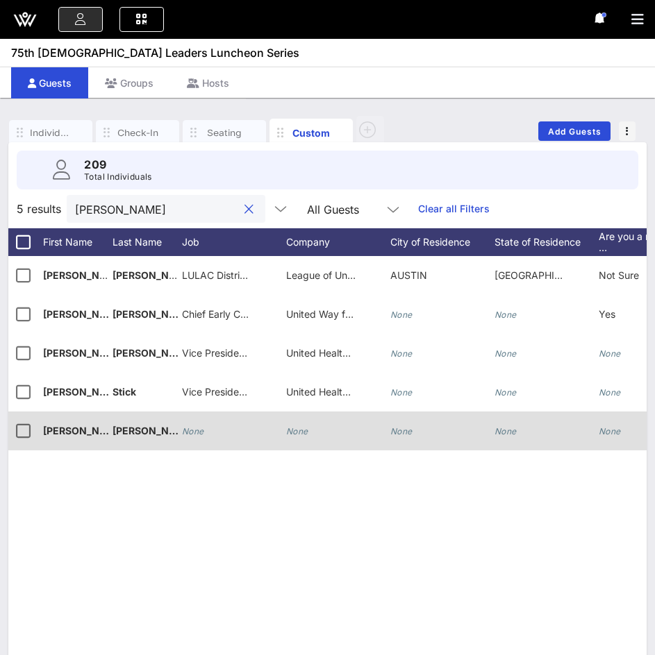
type input "[PERSON_NAME]"
click at [296, 427] on icon "None" at bounding box center [297, 431] width 22 height 10
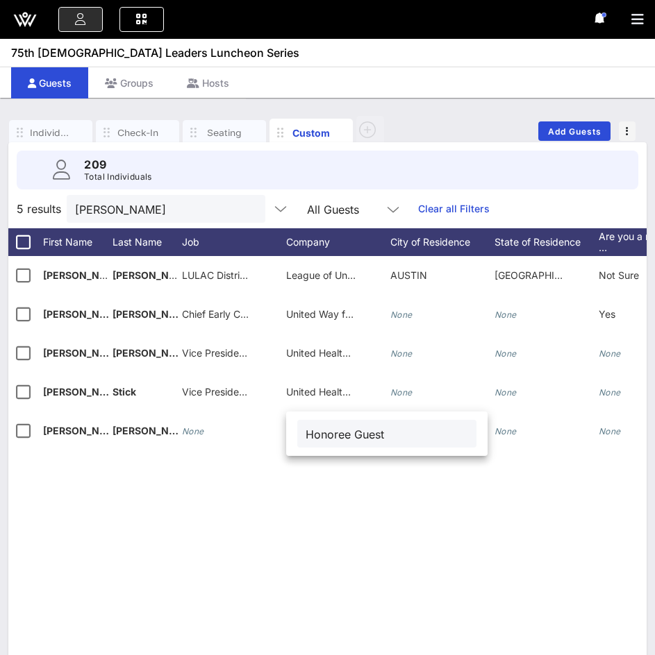
type input "Honoree Guest"
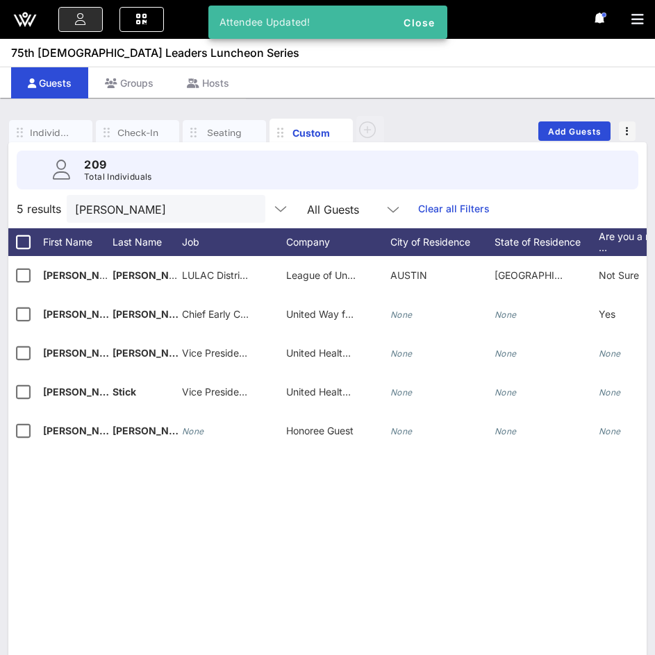
click at [244, 208] on button "clear icon" at bounding box center [248, 210] width 9 height 14
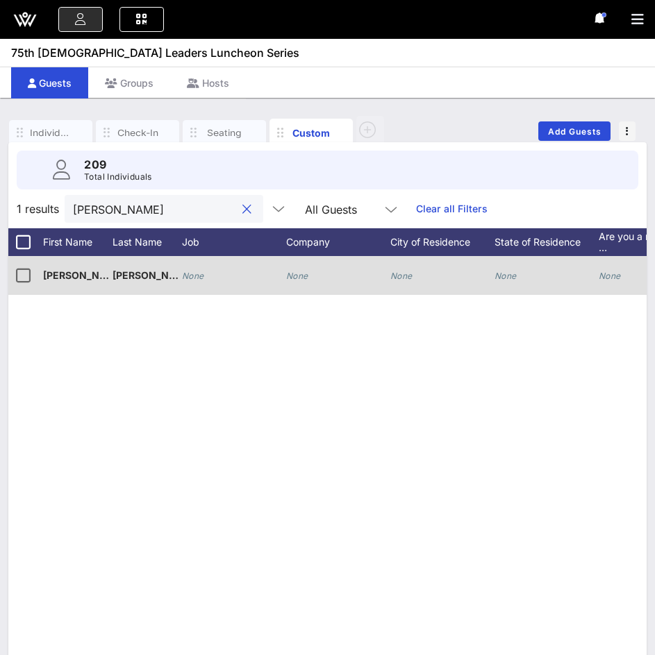
type input "[PERSON_NAME]"
click at [287, 269] on div "None" at bounding box center [297, 275] width 22 height 39
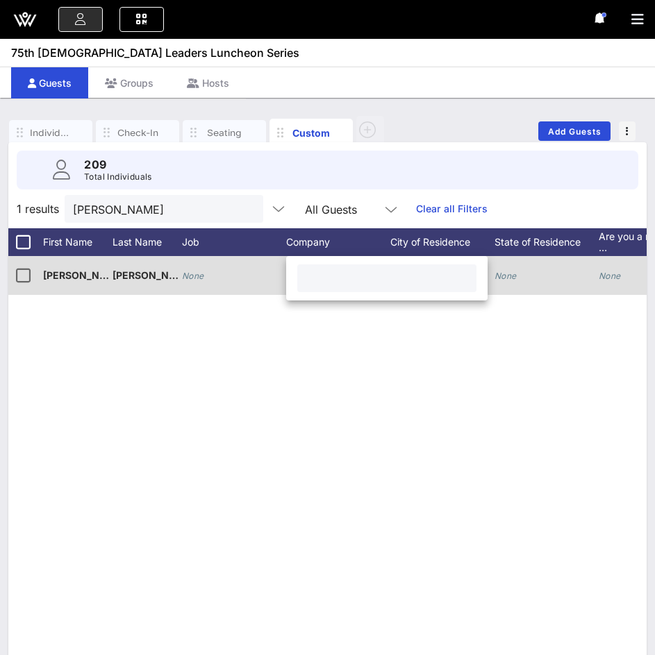
paste input "Honoree Guest"
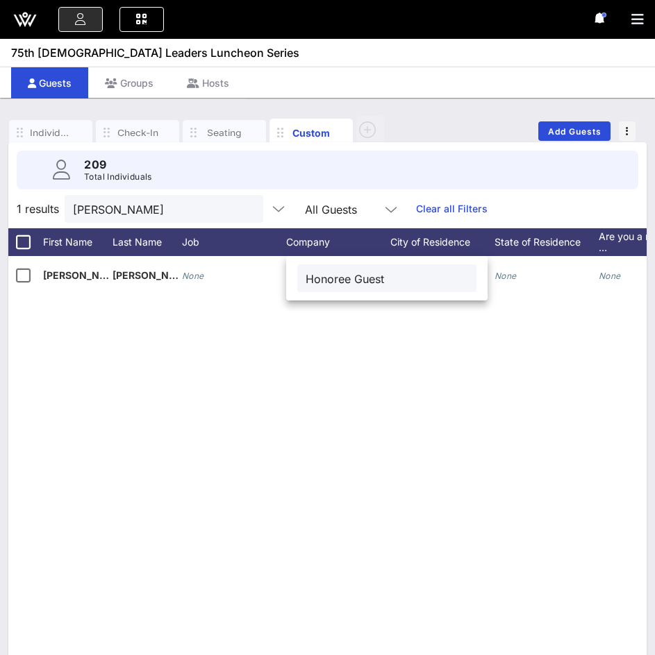
type input "Honoree Guest"
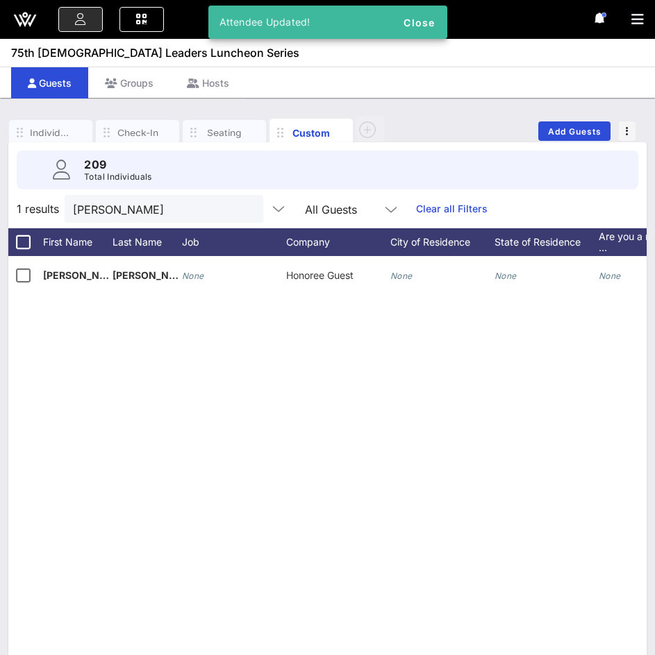
click at [242, 207] on button "clear icon" at bounding box center [246, 210] width 9 height 14
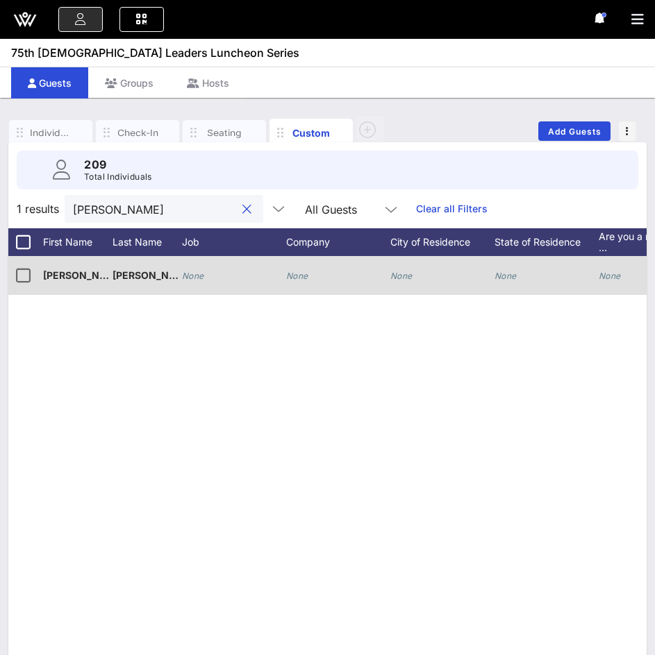
type input "[PERSON_NAME]"
click at [300, 276] on icon "None" at bounding box center [297, 276] width 22 height 10
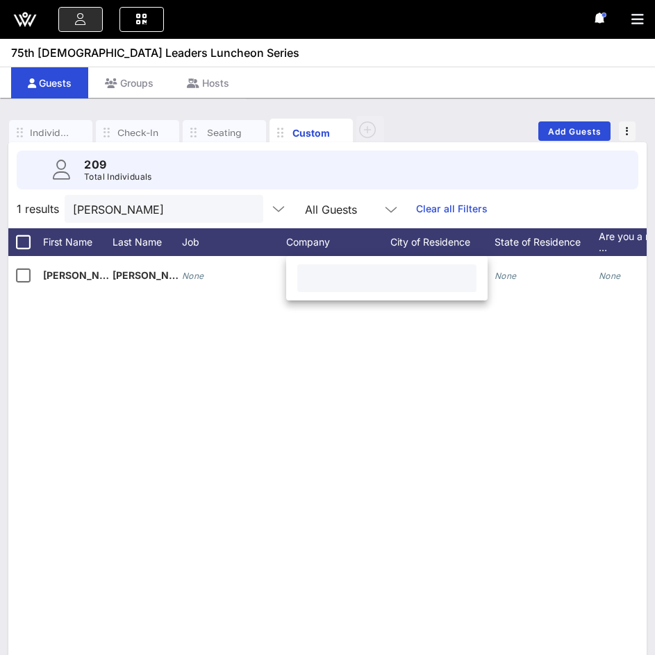
paste input "Honoree Guest"
type input "Honoree Guest"
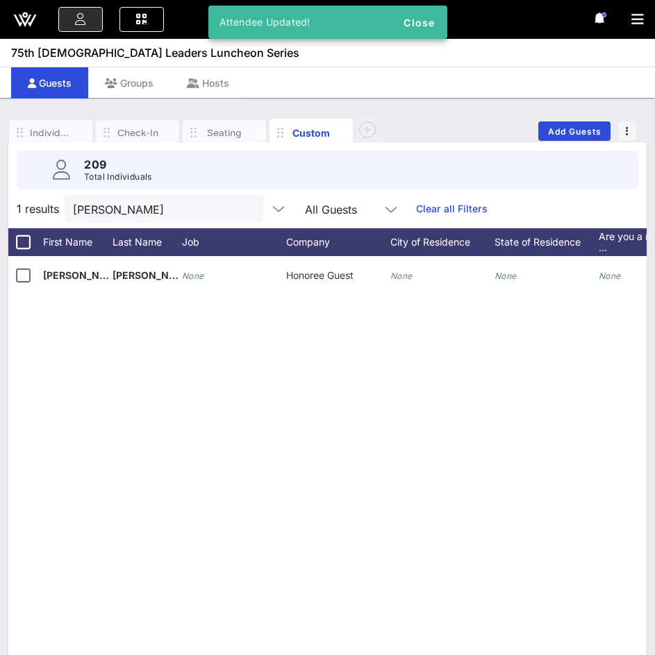
click at [242, 208] on button "clear icon" at bounding box center [246, 210] width 9 height 14
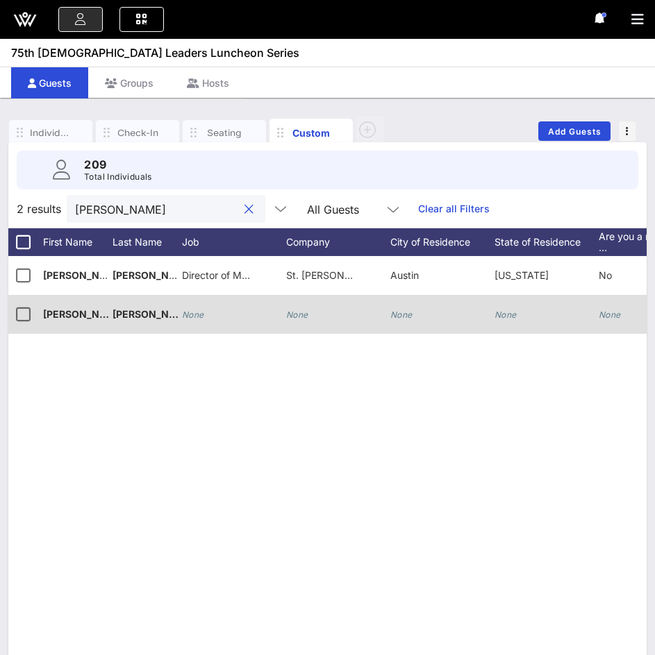
type input "[PERSON_NAME]"
click at [300, 312] on icon "None" at bounding box center [297, 315] width 22 height 10
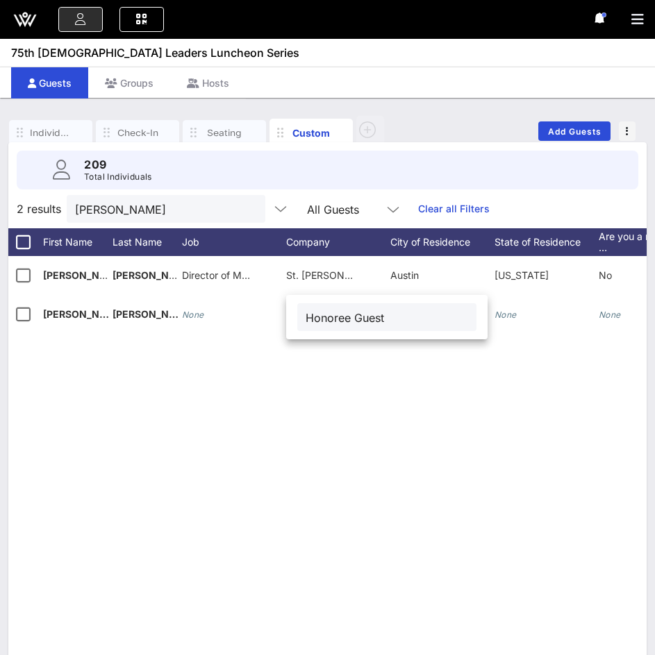
type input "Honoree Guest"
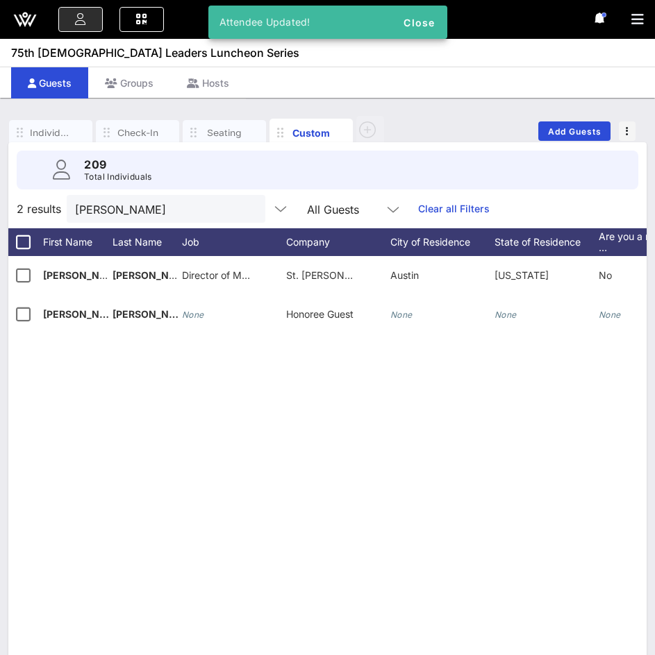
click at [244, 208] on button "clear icon" at bounding box center [248, 210] width 9 height 14
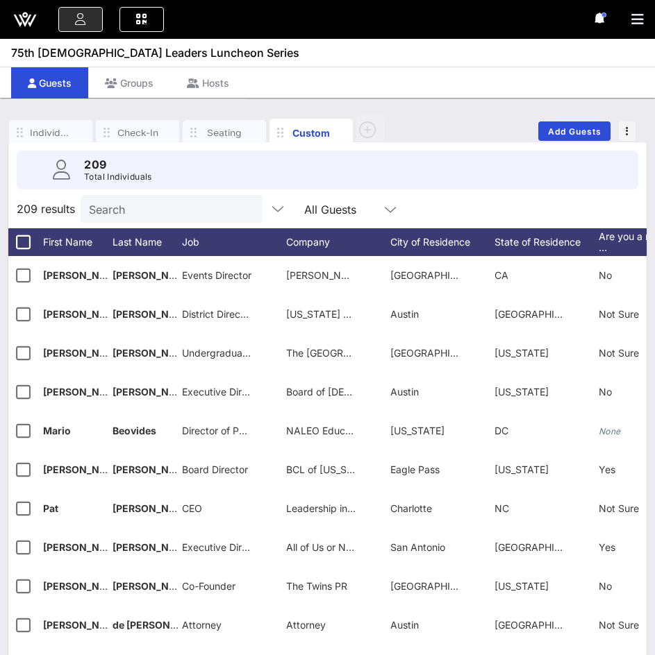
click at [153, 212] on input "Search" at bounding box center [170, 209] width 162 height 18
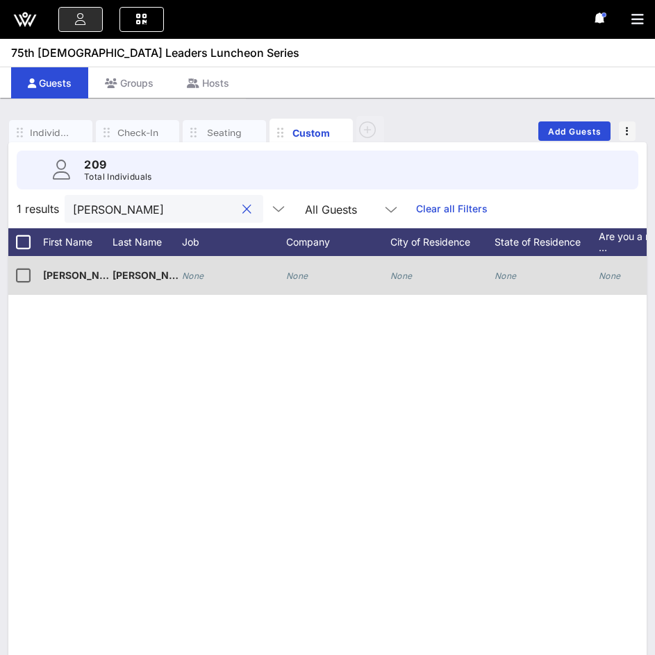
type input "[PERSON_NAME]"
click at [312, 279] on div "None" at bounding box center [338, 283] width 104 height 55
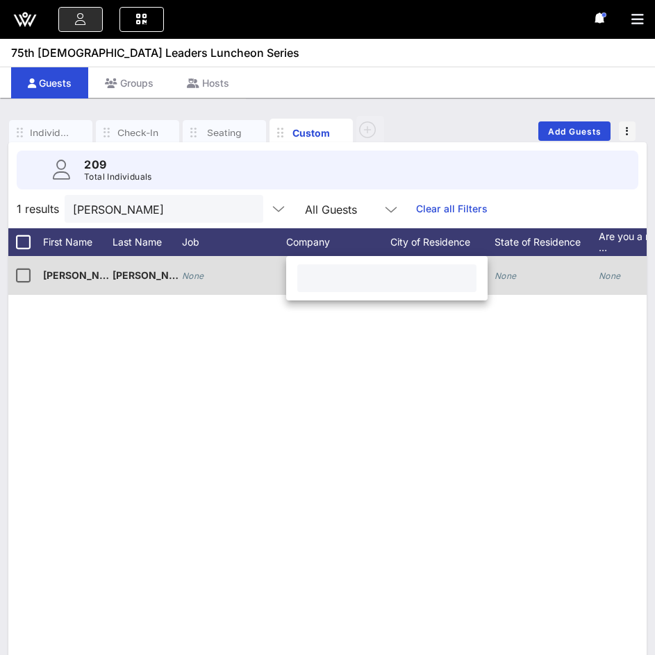
paste input "Honoree Guest"
type input "Honoree Guest"
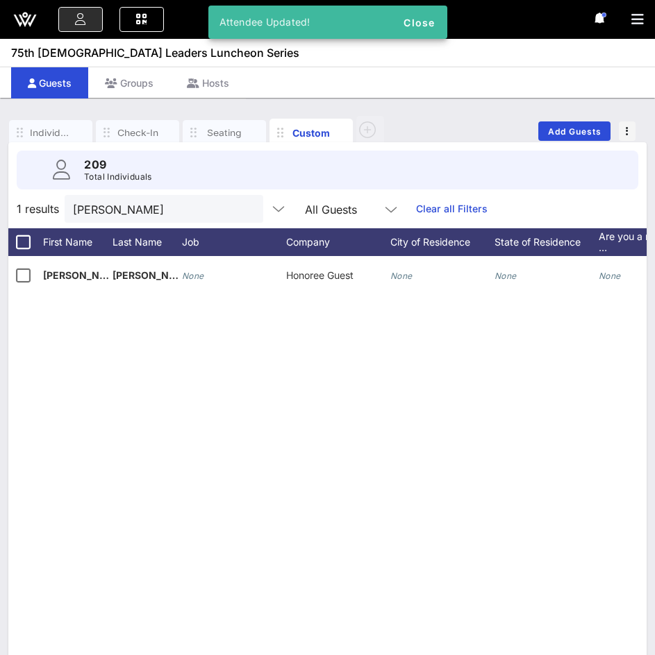
click at [242, 207] on button "clear icon" at bounding box center [246, 210] width 9 height 14
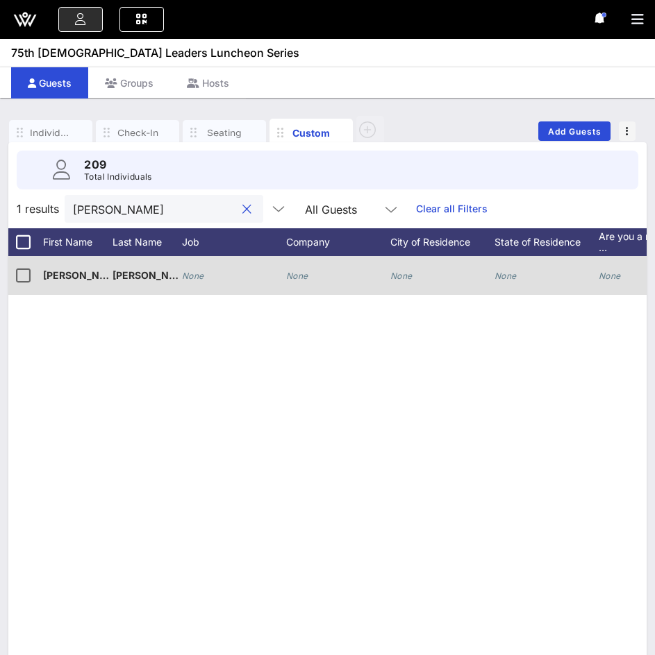
type input "[PERSON_NAME]"
click at [299, 268] on div "None" at bounding box center [297, 275] width 22 height 39
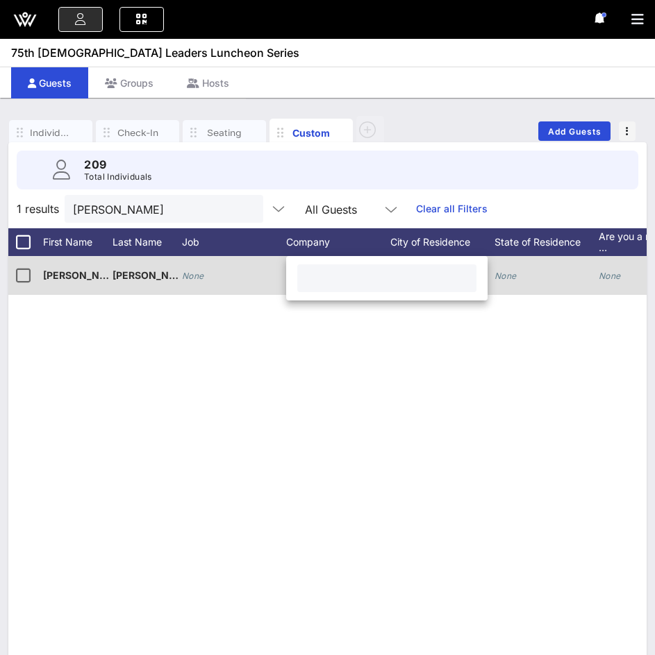
paste input "Honoree Guest"
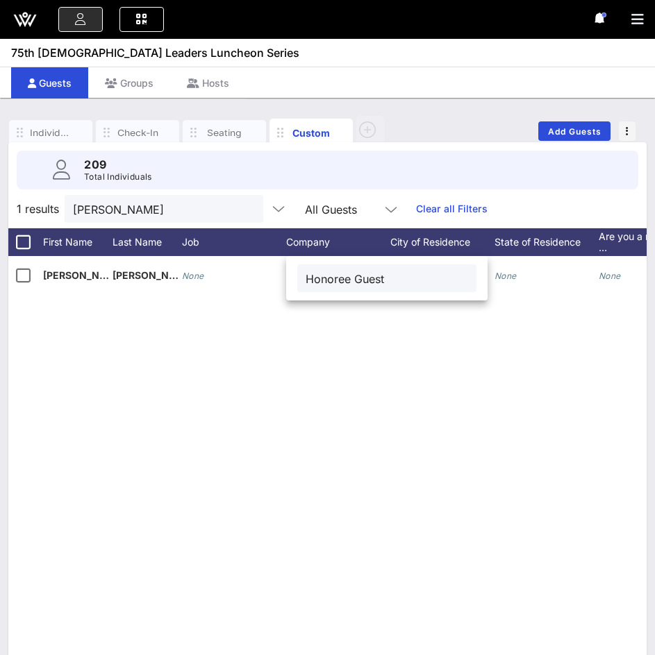
type input "Honoree Guest"
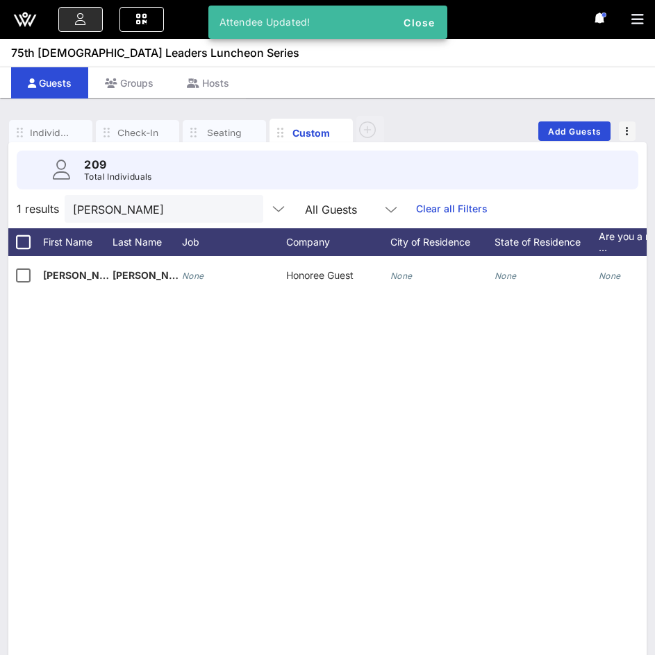
click at [242, 208] on button "clear icon" at bounding box center [246, 210] width 9 height 14
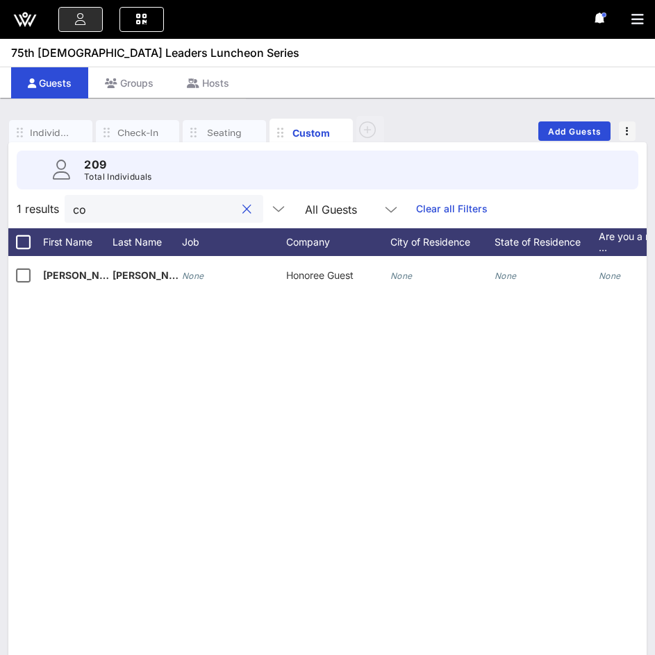
type input "c"
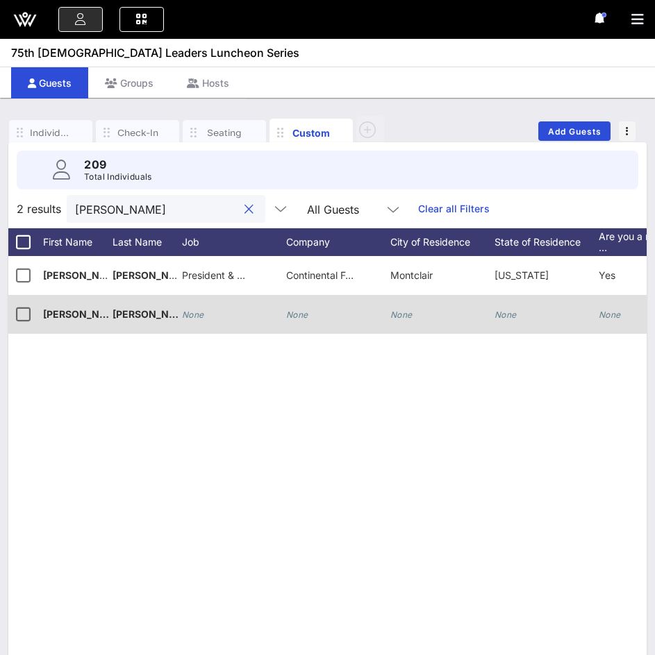
type input "[PERSON_NAME]"
click at [283, 308] on div "None" at bounding box center [234, 322] width 104 height 55
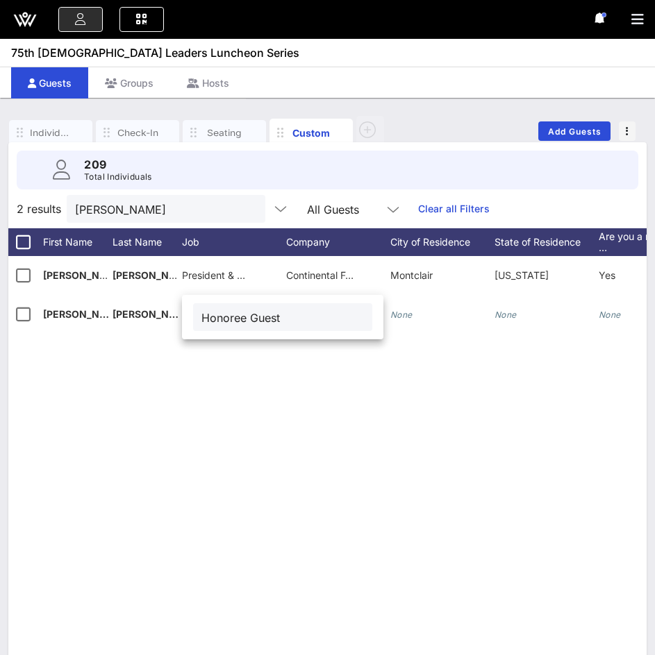
type input "Honoree Guest"
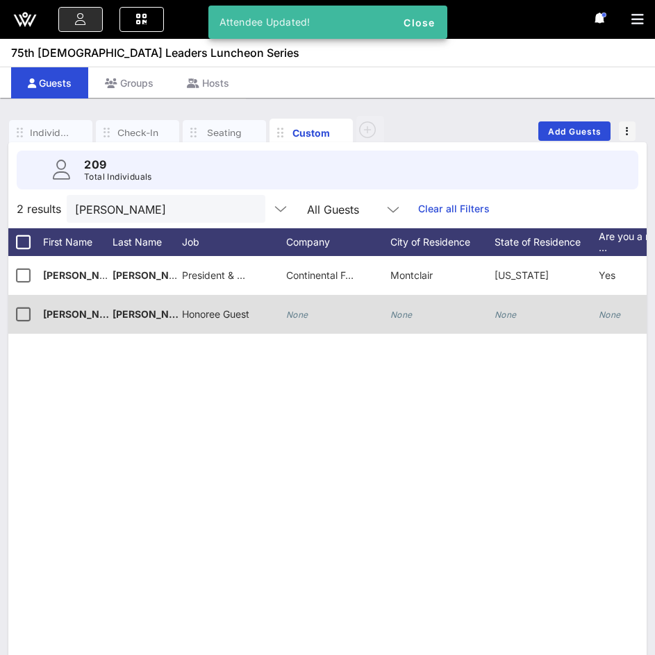
click at [249, 325] on div "Honoree Guest" at bounding box center [215, 314] width 67 height 39
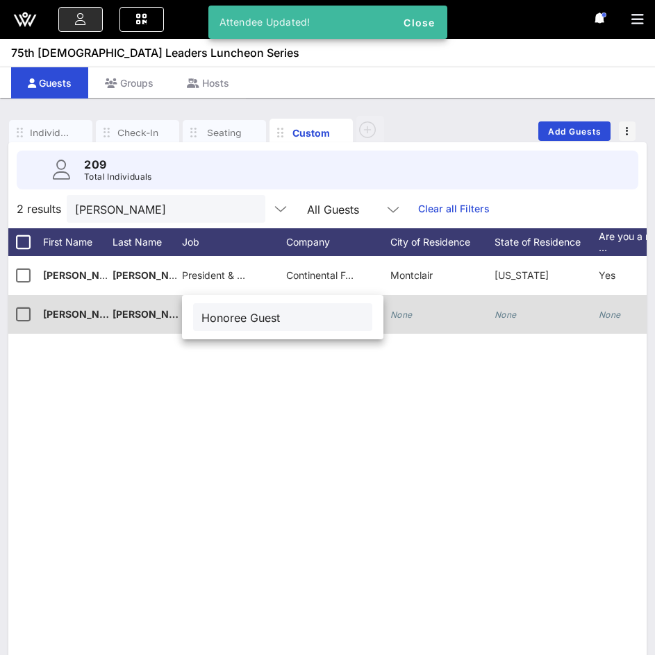
drag, startPoint x: 292, startPoint y: 317, endPoint x: 167, endPoint y: 317, distance: 125.0
click at [167, 317] on div "Event Builder Guests Journeys Comms QR Scanner Team Settings 75th [DEMOGRAPHIC_…" at bounding box center [327, 343] width 655 height 687
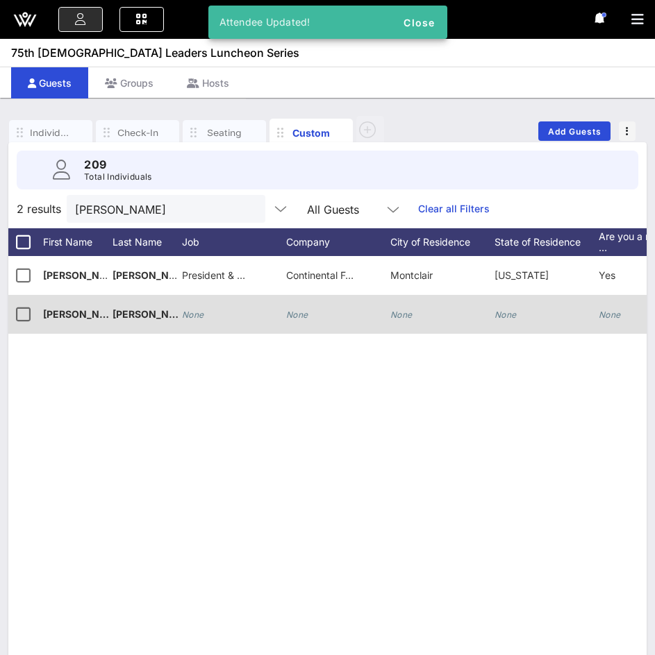
click at [291, 307] on div "None" at bounding box center [297, 314] width 22 height 39
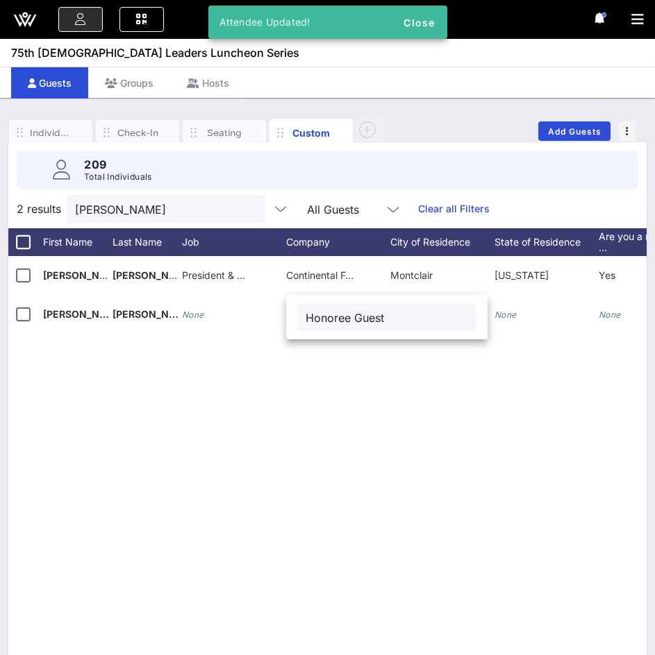
type input "Honoree Guest"
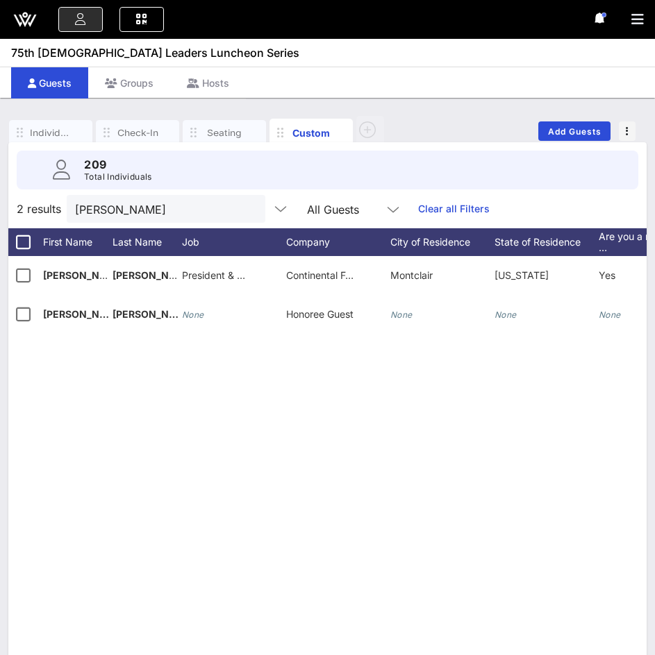
click at [244, 206] on button "clear icon" at bounding box center [248, 210] width 9 height 14
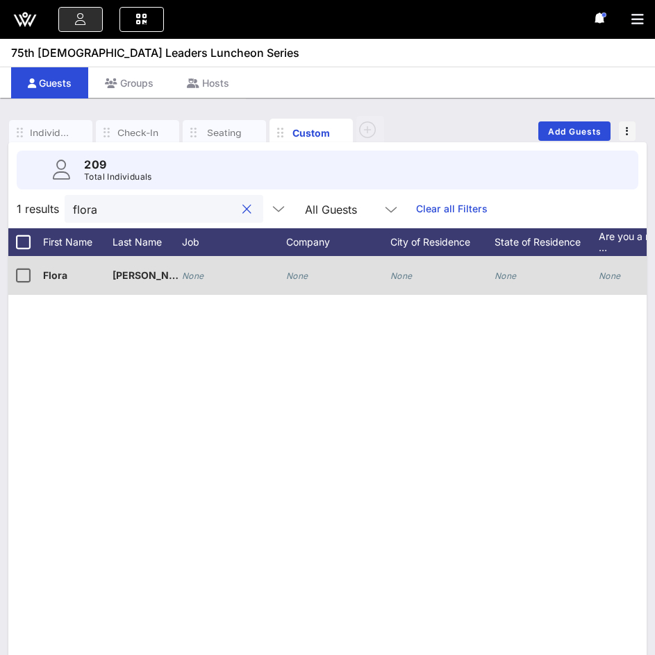
type input "flora"
click at [308, 276] on div "None" at bounding box center [338, 283] width 104 height 55
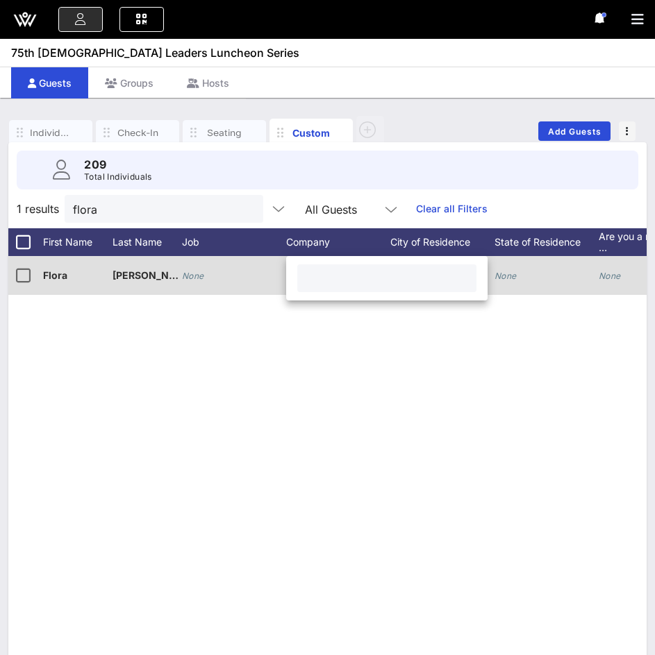
paste input "Honoree Guest"
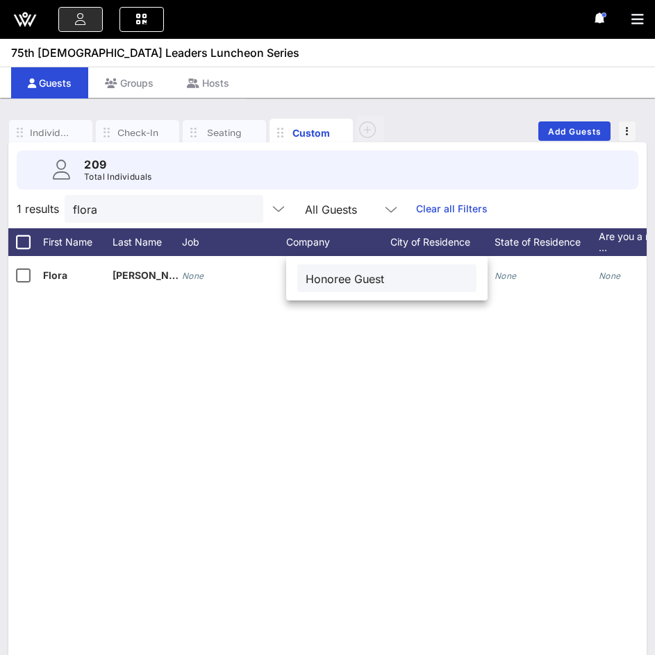
type input "Honoree Guest"
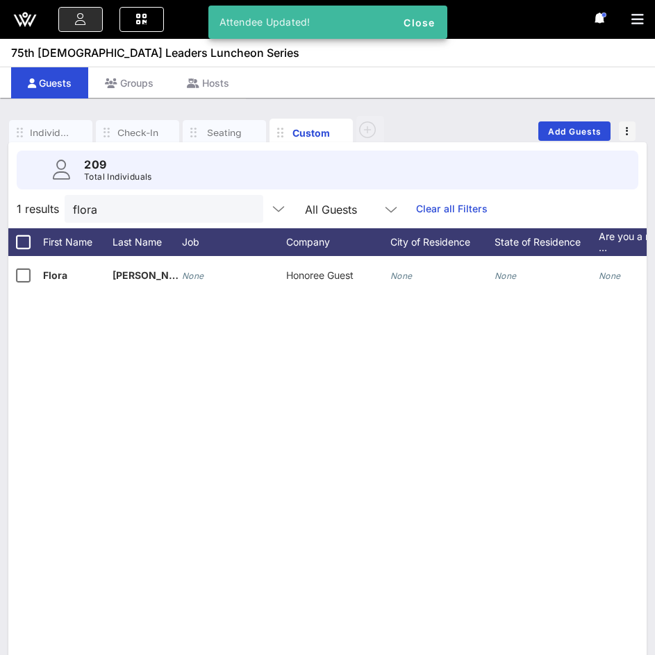
click at [242, 206] on button "clear icon" at bounding box center [246, 210] width 9 height 14
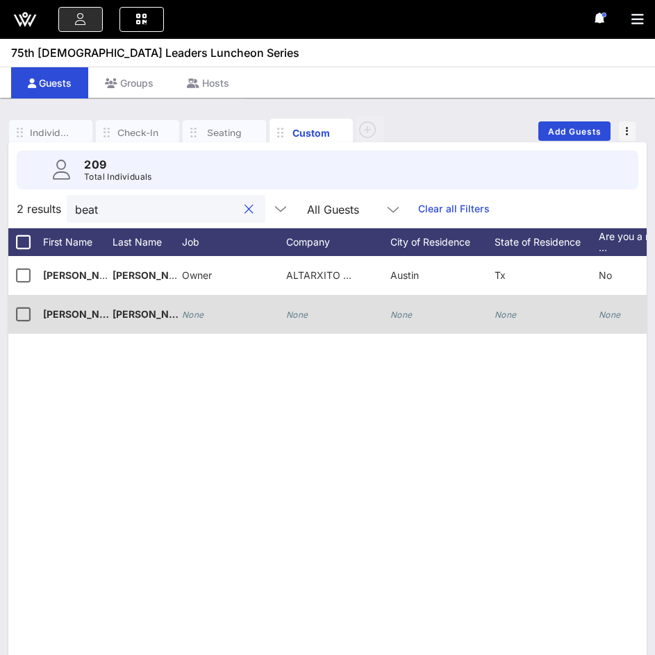
type input "beat"
click at [305, 317] on icon "None" at bounding box center [297, 315] width 22 height 10
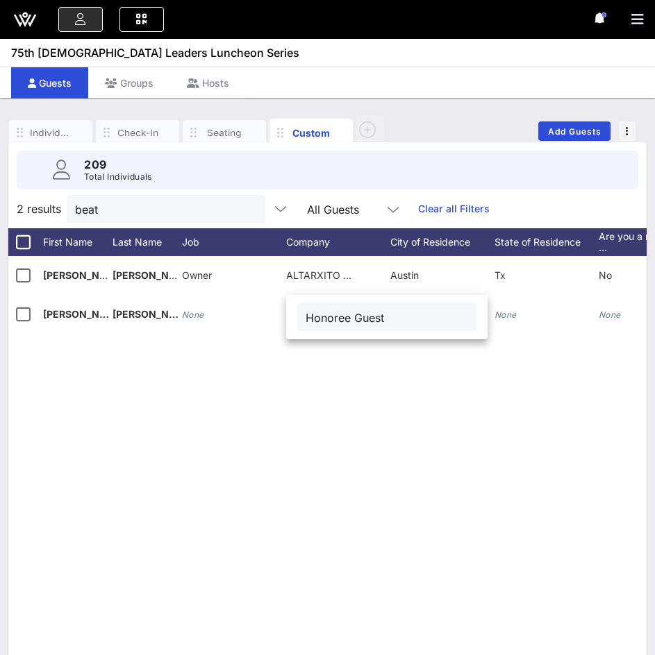
type input "Honoree Guest"
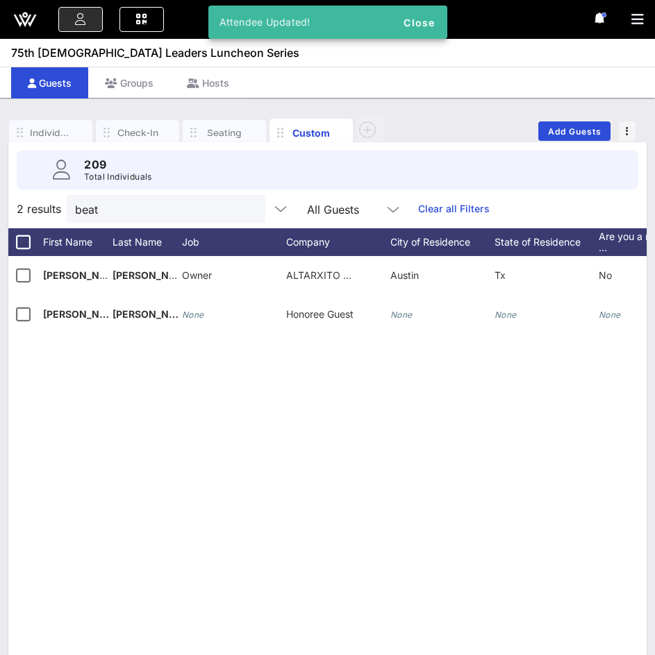
click at [244, 203] on button "clear icon" at bounding box center [248, 210] width 9 height 14
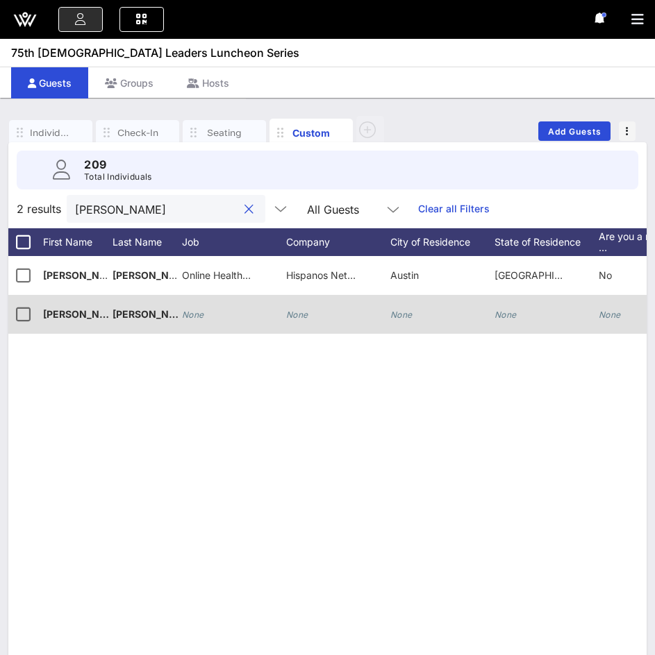
type input "[PERSON_NAME]"
click at [301, 312] on icon "None" at bounding box center [297, 315] width 22 height 10
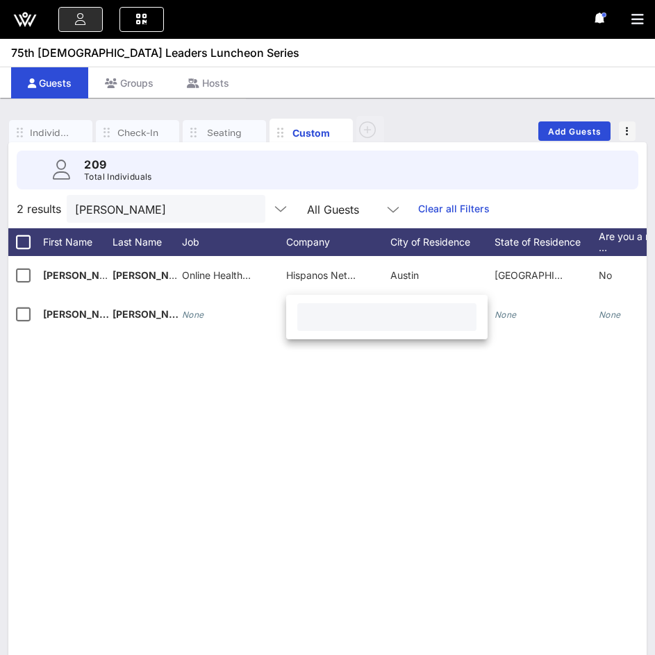
paste input "Honoree Guest"
type input "Honoree Guest"
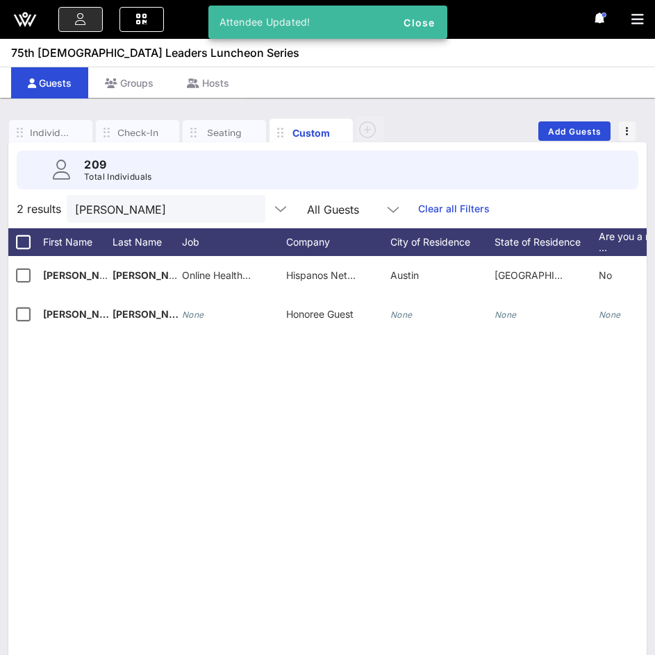
click at [244, 205] on button "clear icon" at bounding box center [248, 210] width 9 height 14
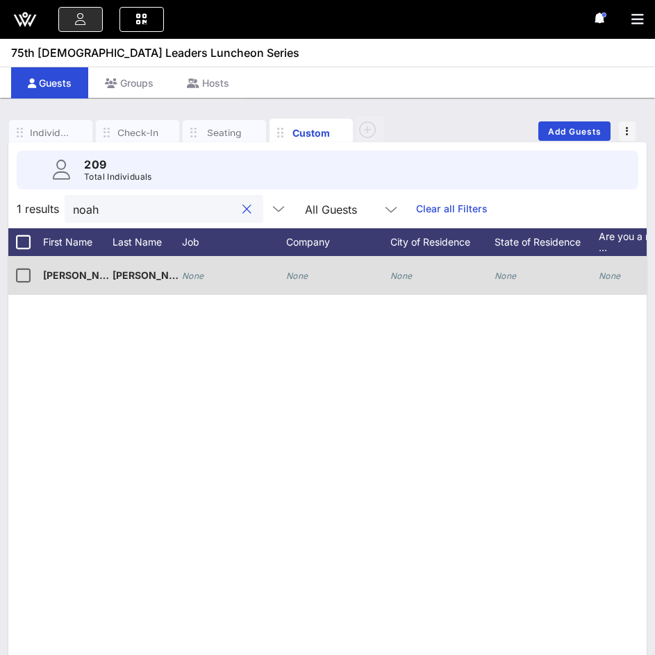
type input "noah"
click at [299, 270] on div "None" at bounding box center [297, 275] width 22 height 39
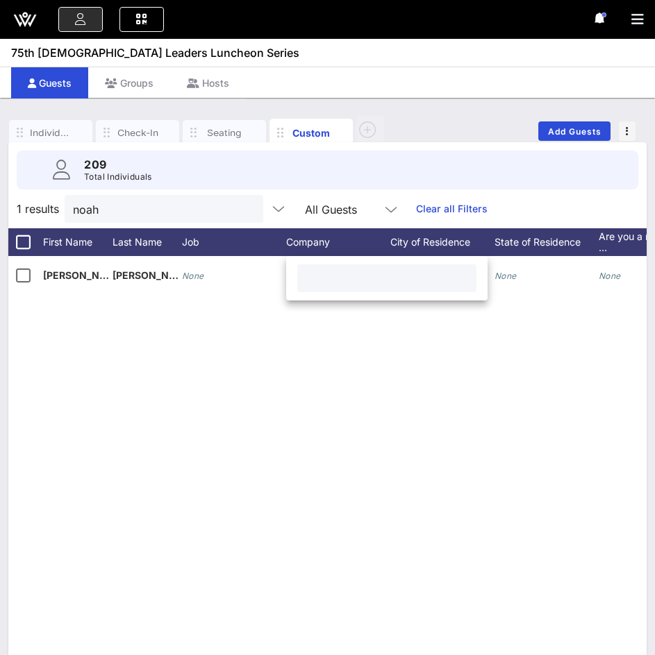
paste input "Honoree Guest"
type input "Honoree Guest"
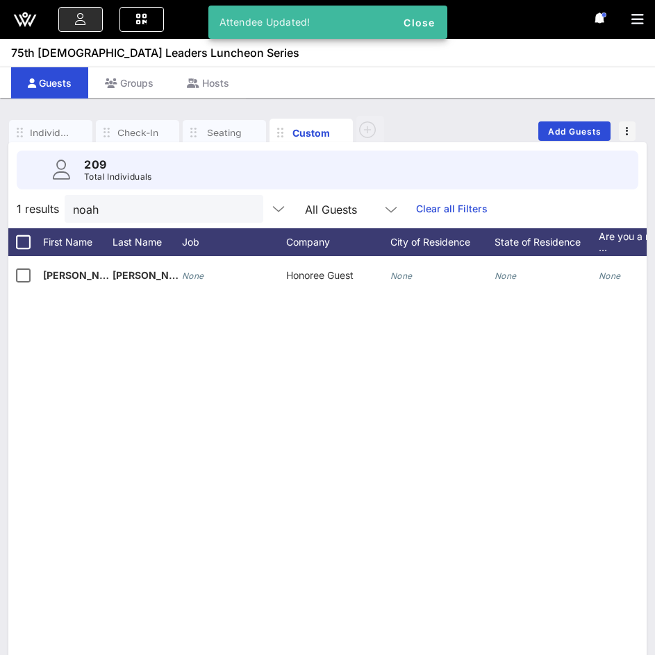
click at [242, 210] on button "clear icon" at bounding box center [246, 210] width 9 height 14
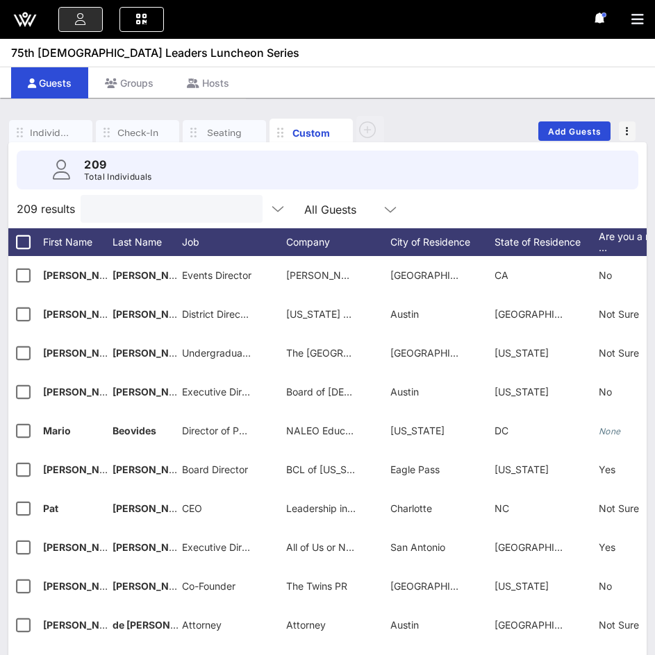
type input "t"
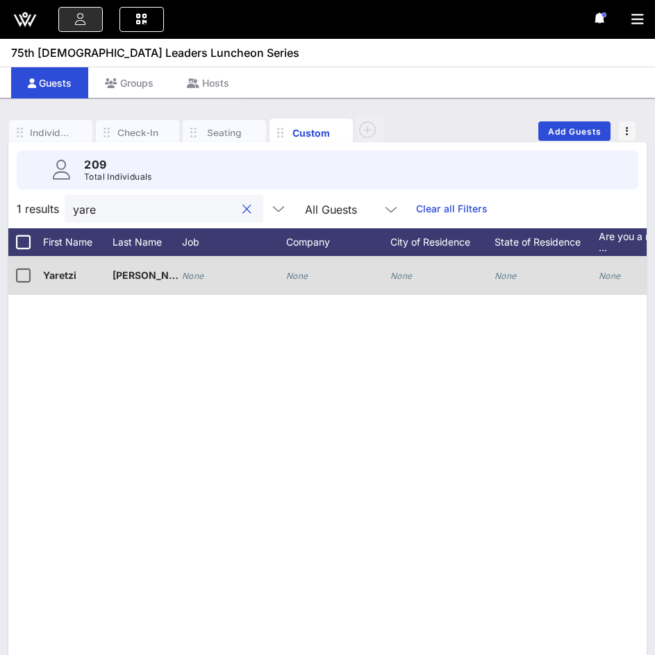
type input "yare"
click at [310, 276] on div "None" at bounding box center [338, 283] width 104 height 55
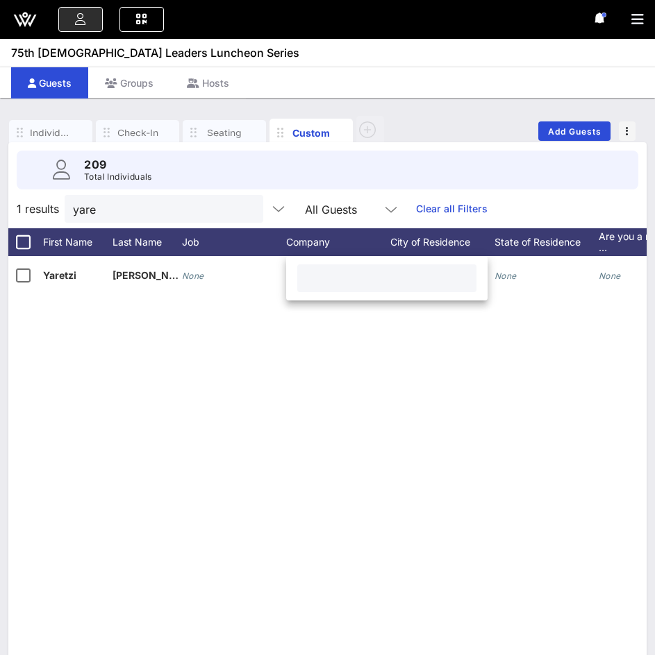
paste input "Honoree Guest"
type input "Honoree Guest"
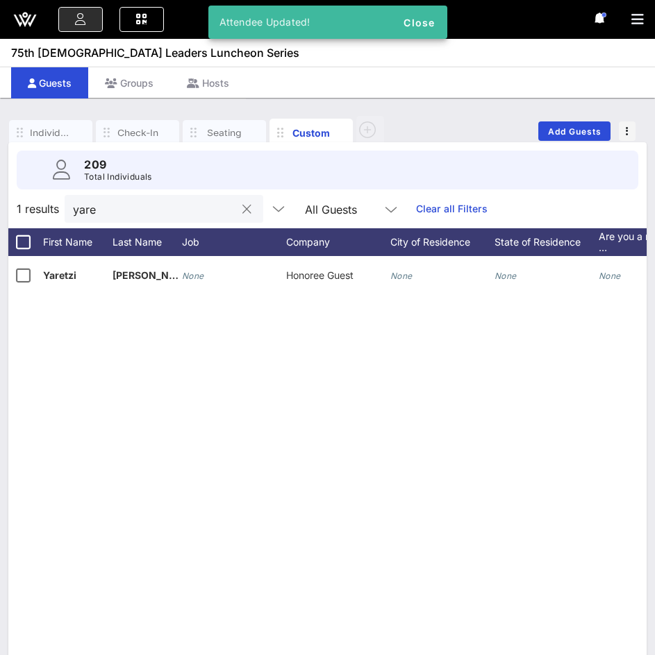
click at [242, 205] on button "clear icon" at bounding box center [246, 210] width 9 height 14
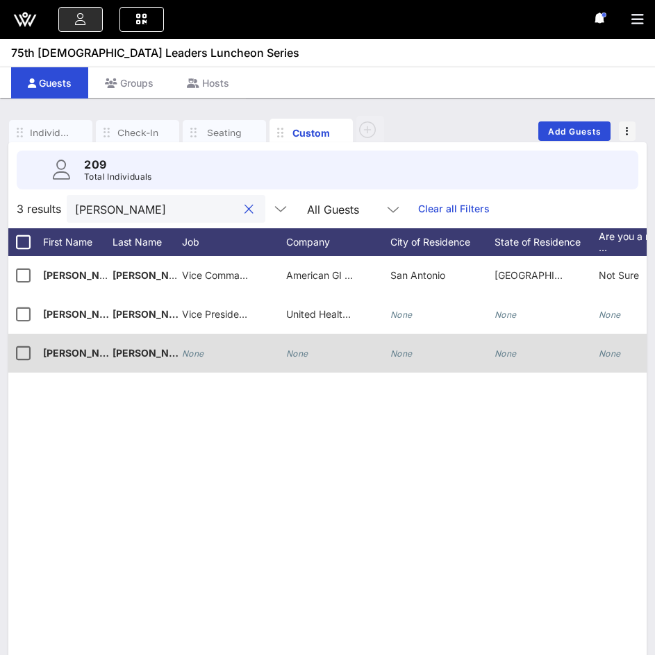
type input "[PERSON_NAME]"
click at [313, 357] on div "None" at bounding box center [338, 361] width 104 height 55
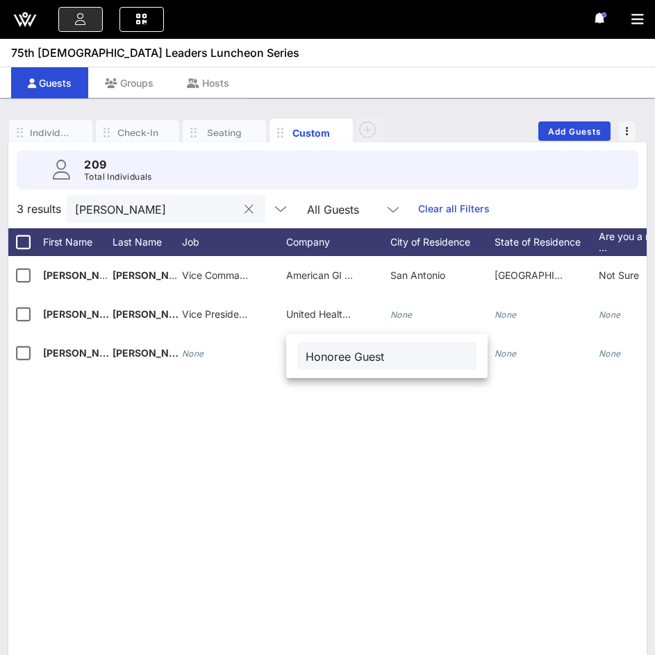
type input "Honoree Guest"
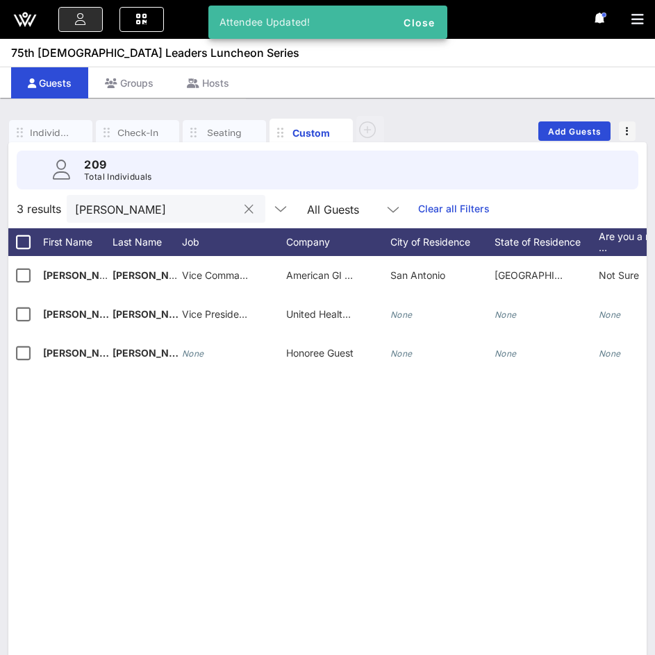
drag, startPoint x: 345, startPoint y: 419, endPoint x: 342, endPoint y: 427, distance: 8.4
click at [343, 422] on div "[PERSON_NAME] Vice Commander American GI Forum [GEOGRAPHIC_DATA] [GEOGRAPHIC_DA…" at bounding box center [327, 464] width 638 height 417
click at [244, 208] on button "clear icon" at bounding box center [248, 210] width 9 height 14
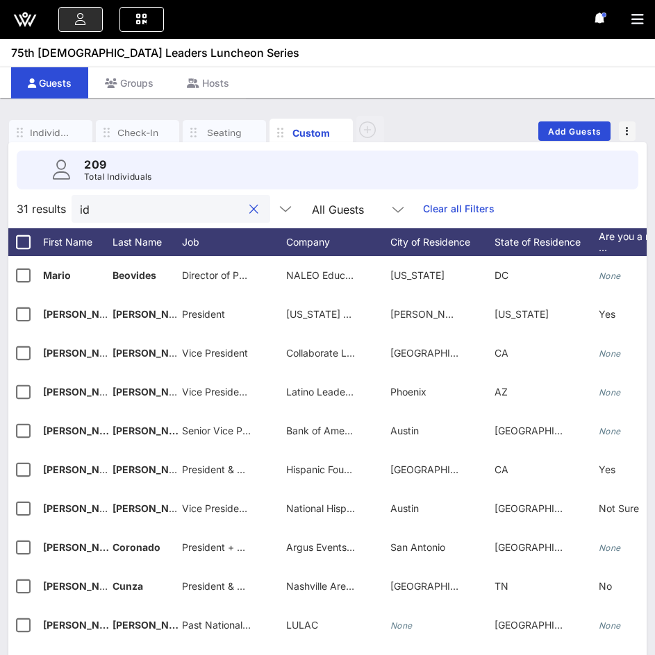
type input "i"
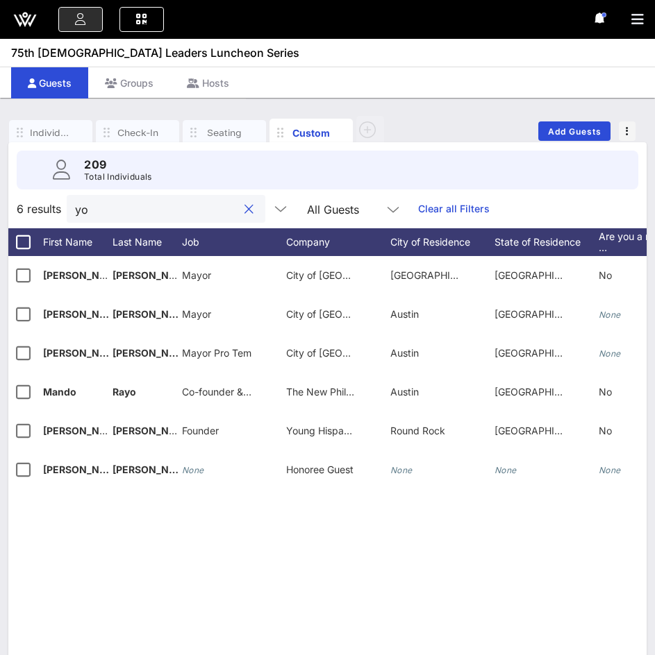
type input "y"
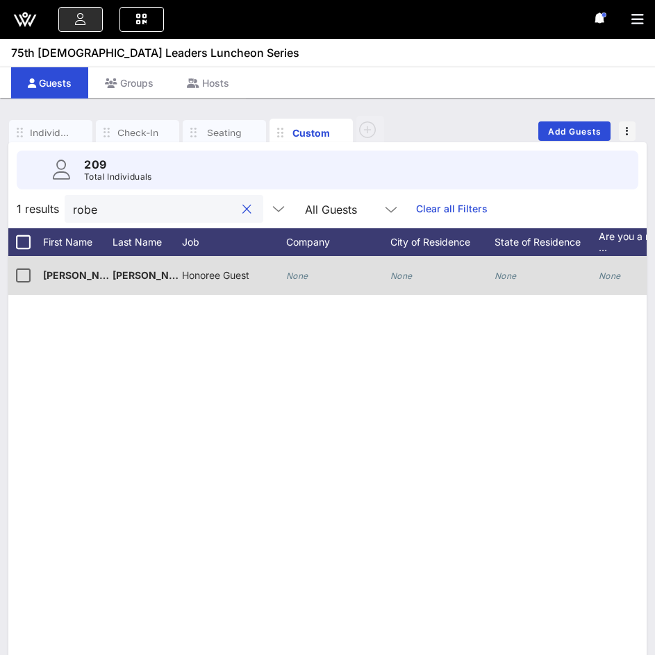
type input "robe"
click at [246, 278] on span "Honoree Guest" at bounding box center [215, 275] width 67 height 12
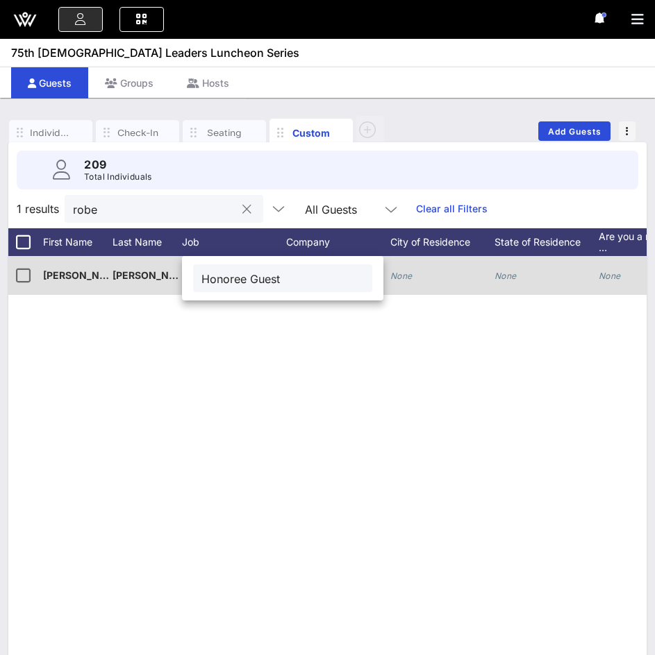
drag, startPoint x: 284, startPoint y: 282, endPoint x: 176, endPoint y: 276, distance: 108.5
click at [176, 277] on div "Event Builder Guests Journeys Comms QR Scanner Team Settings 75th [DEMOGRAPHIC_…" at bounding box center [327, 343] width 655 height 687
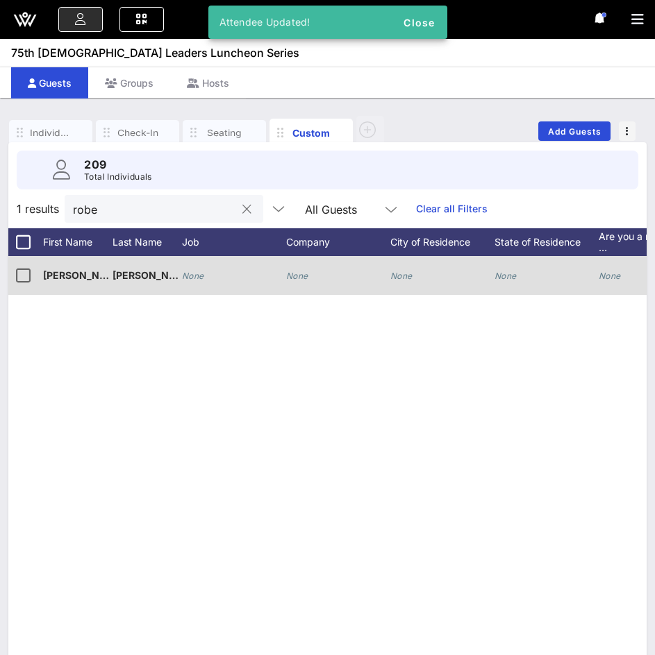
click at [310, 274] on div "None" at bounding box center [338, 283] width 104 height 55
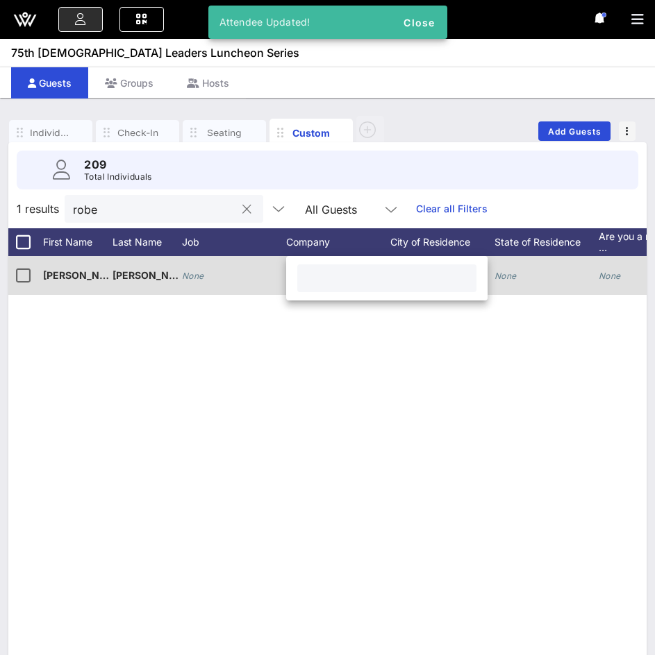
paste input "Honoree Guest"
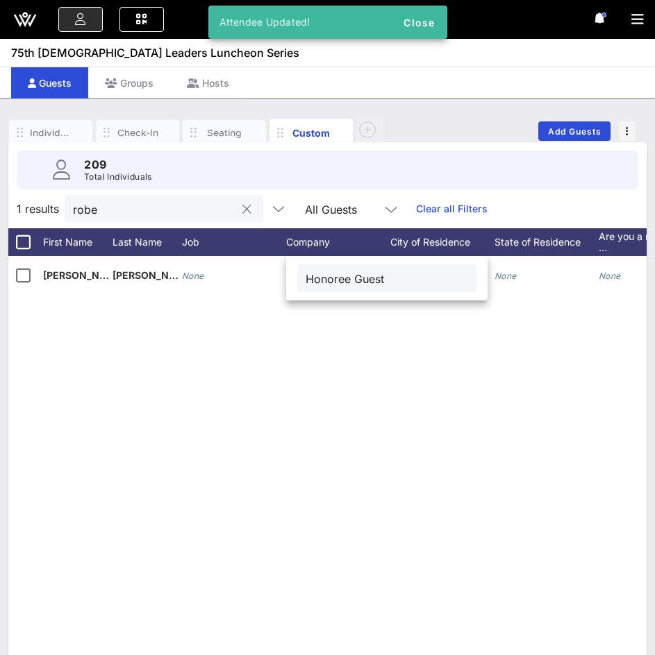
type input "Honoree Guest"
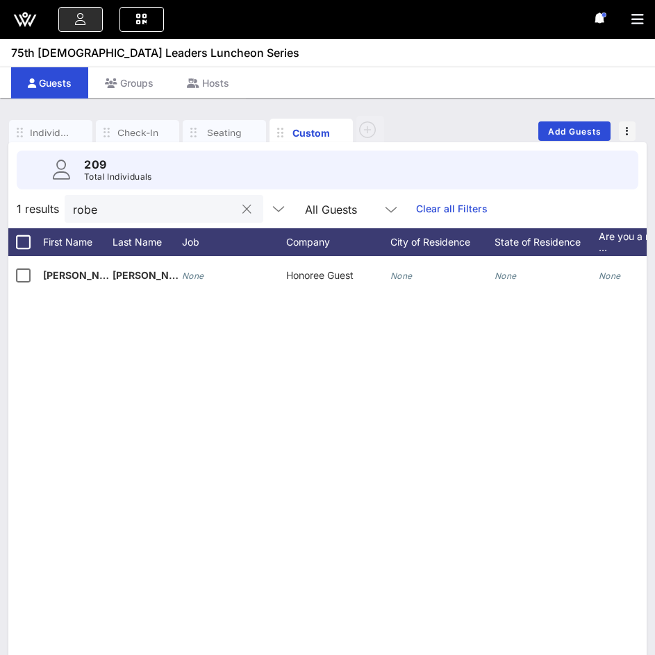
click at [242, 208] on button "clear icon" at bounding box center [246, 210] width 9 height 14
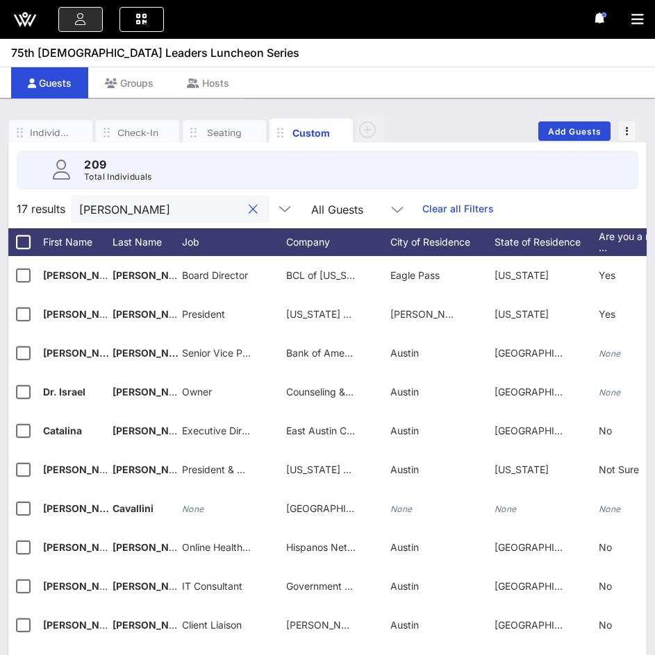
type input "[PERSON_NAME]"
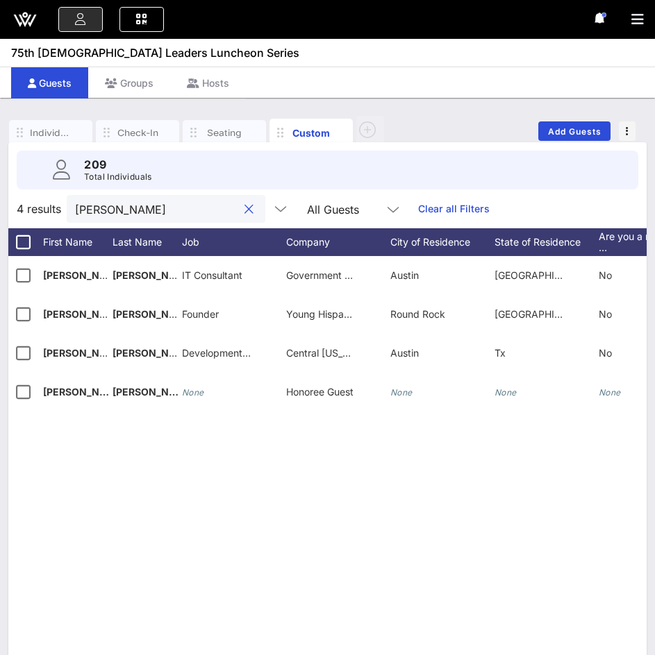
click at [244, 208] on button "clear icon" at bounding box center [248, 210] width 9 height 14
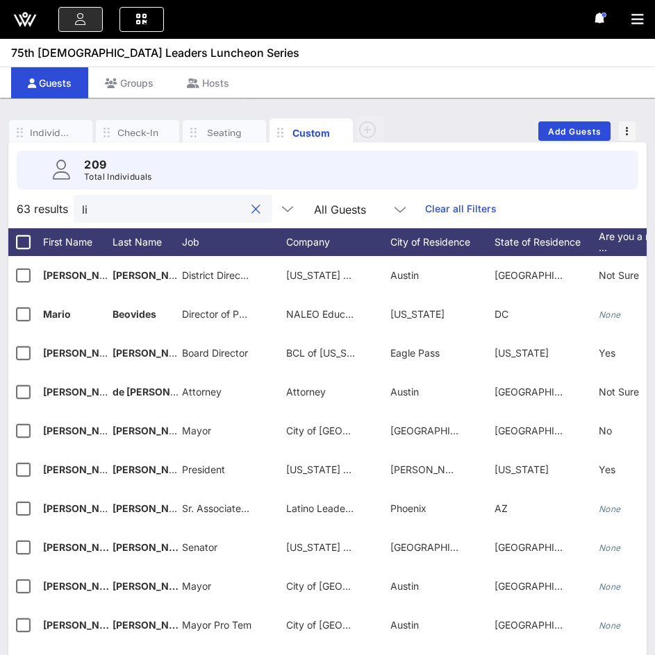
type input "[PERSON_NAME]"
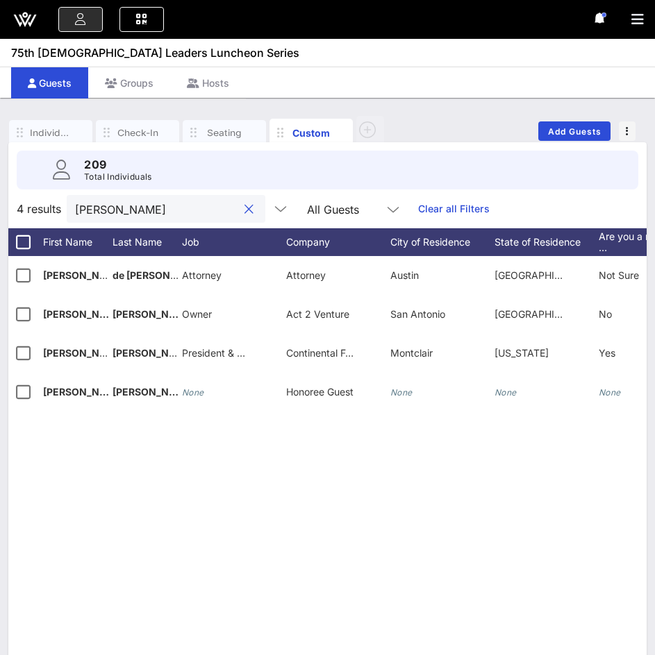
click at [244, 208] on button "clear icon" at bounding box center [248, 210] width 9 height 14
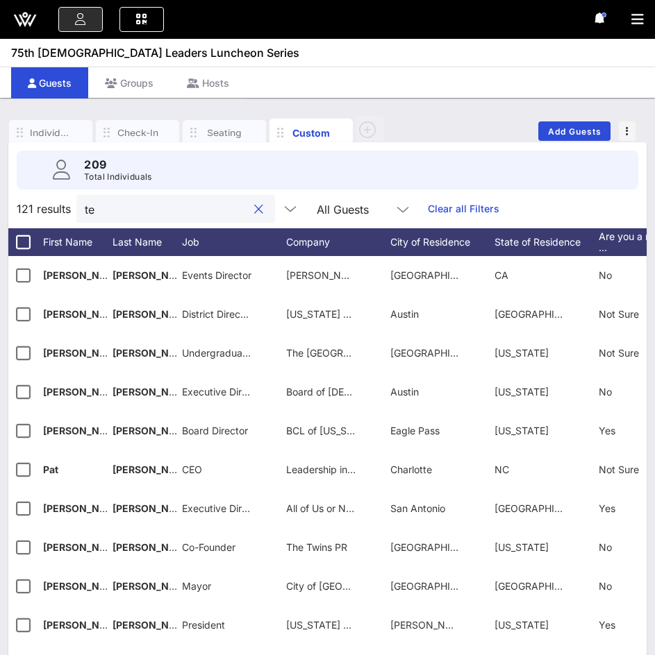
type input "t"
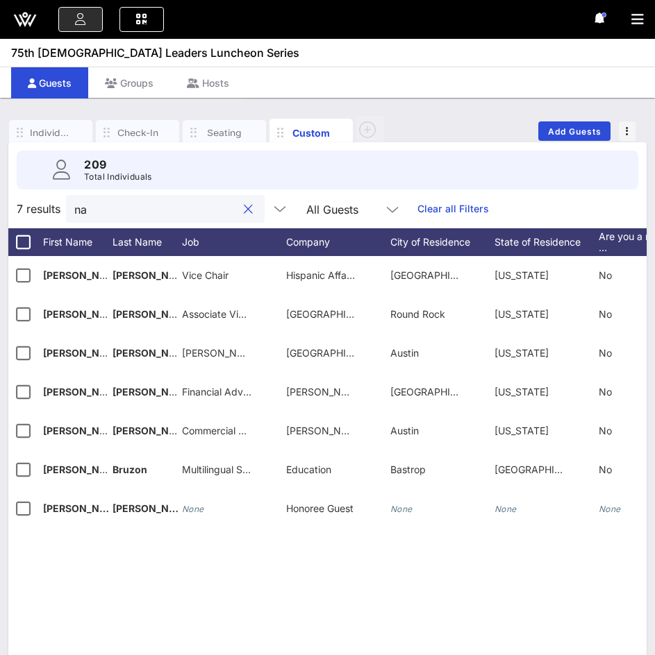
type input "n"
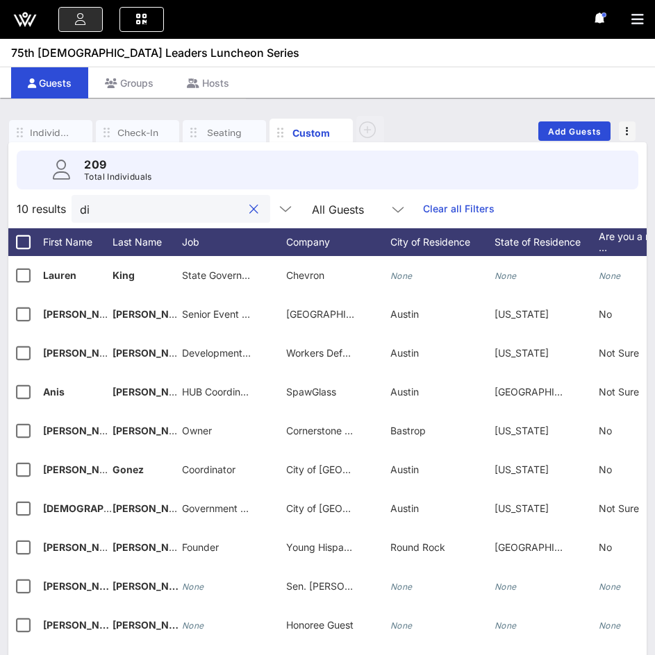
type input "d"
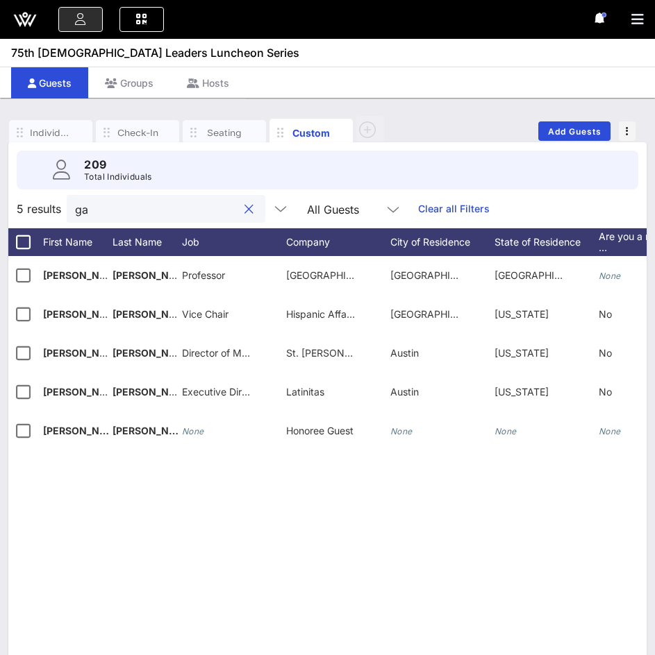
type input "g"
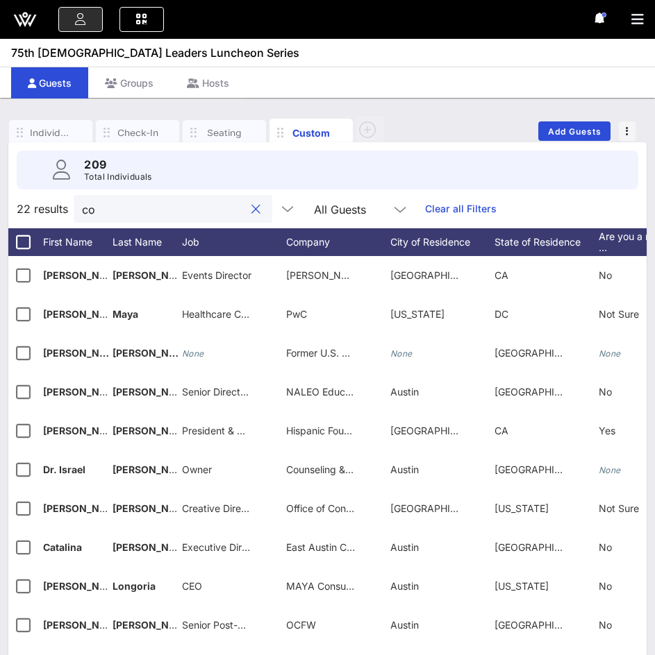
type input "c"
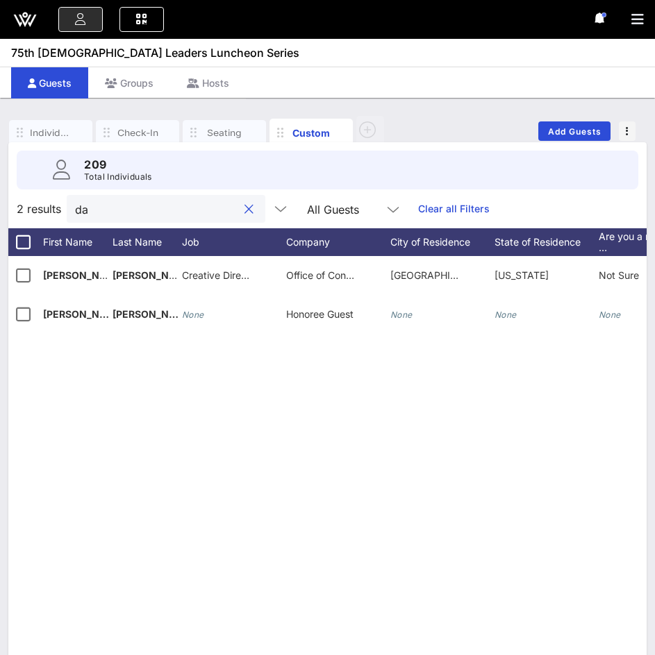
type input "d"
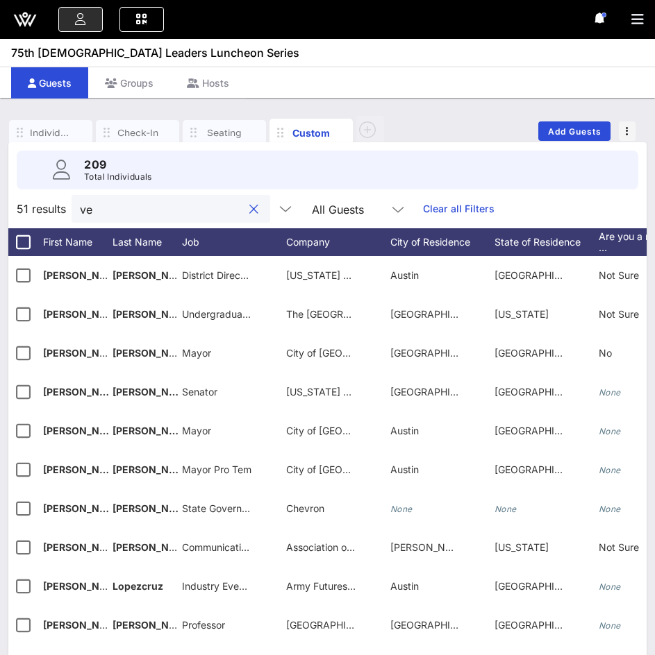
type input "v"
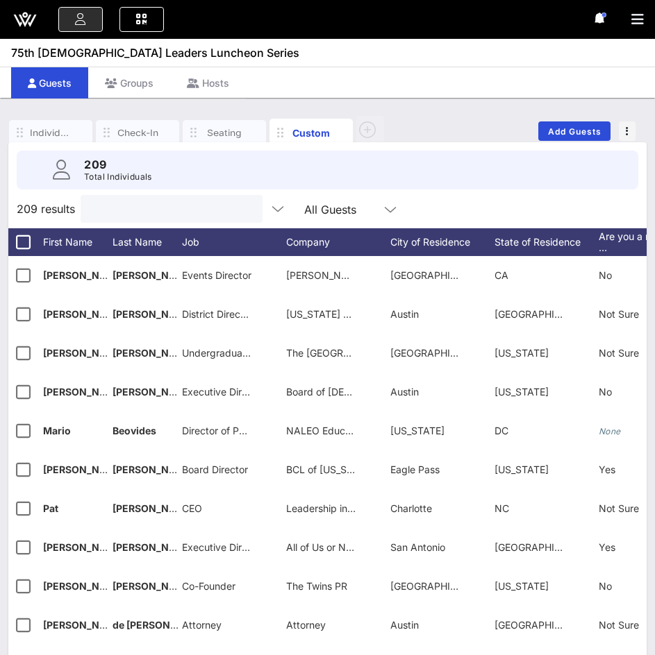
type input "f"
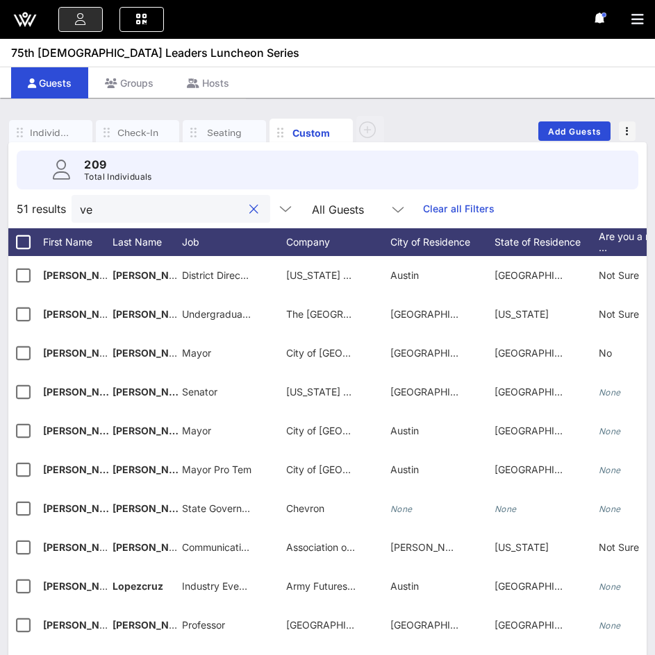
type input "v"
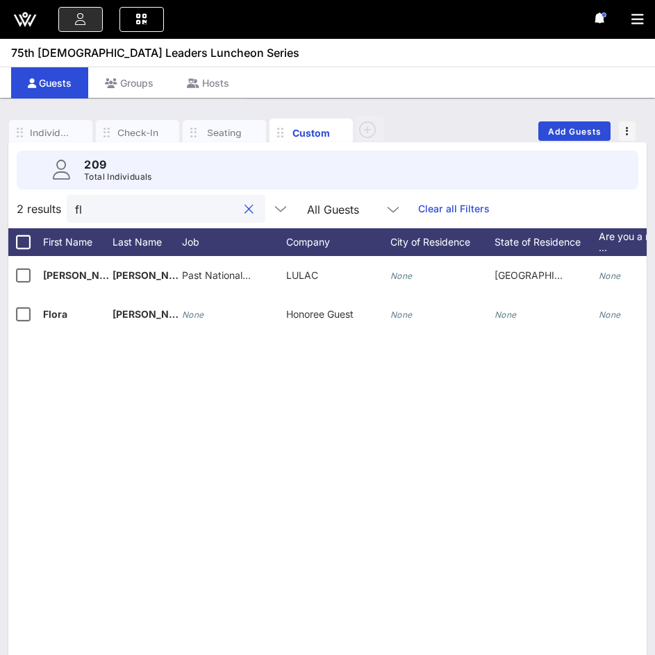
type input "f"
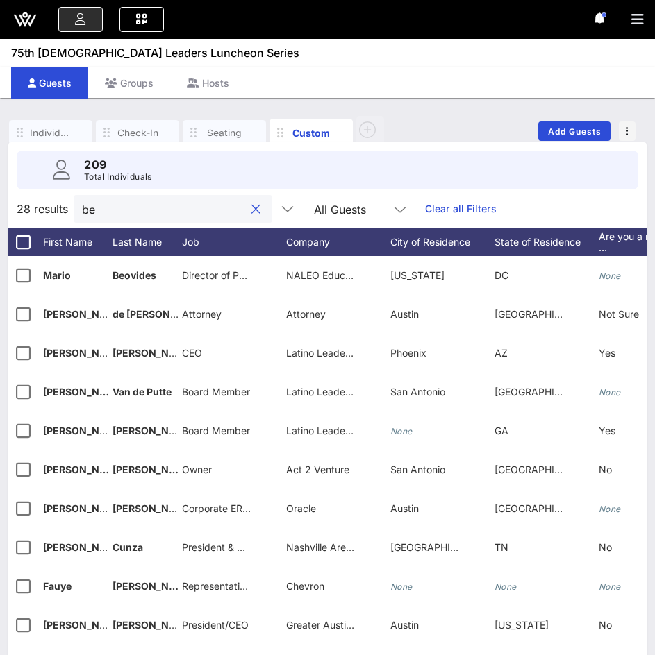
type input "b"
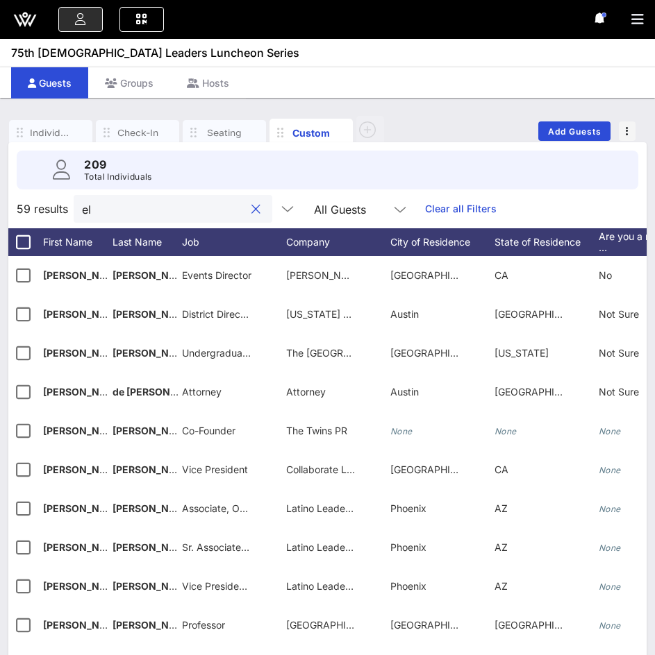
type input "e"
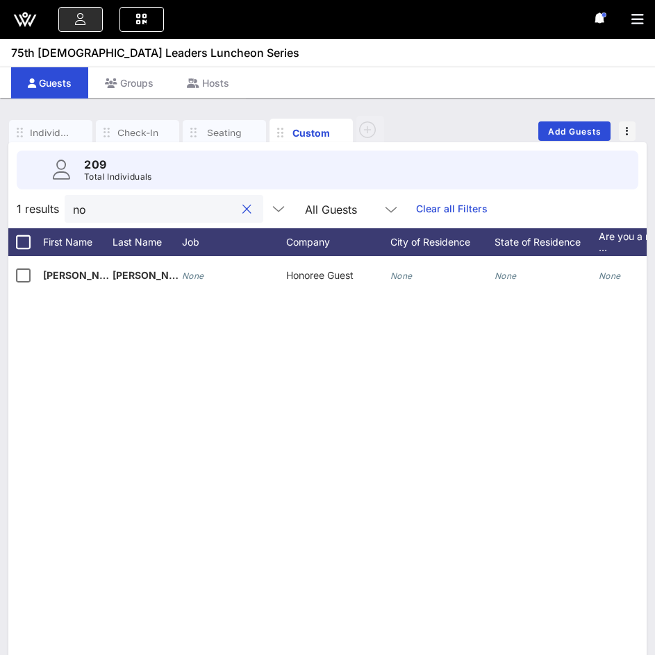
type input "n"
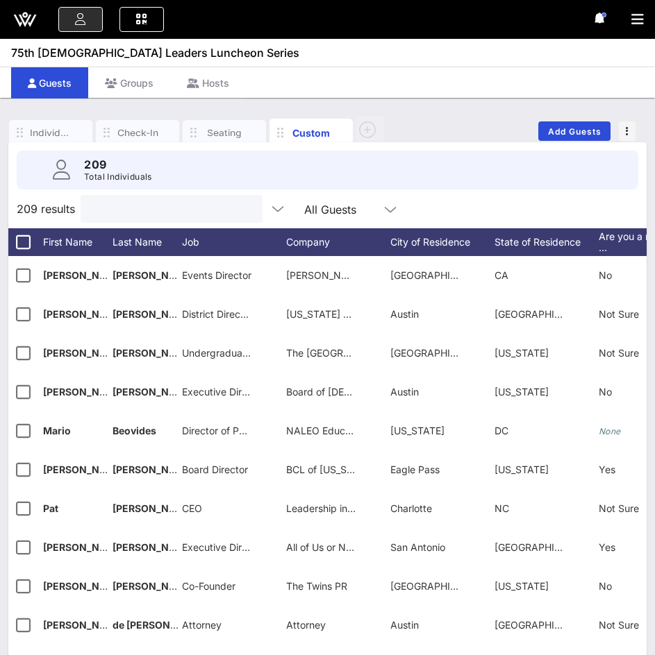
type input "t"
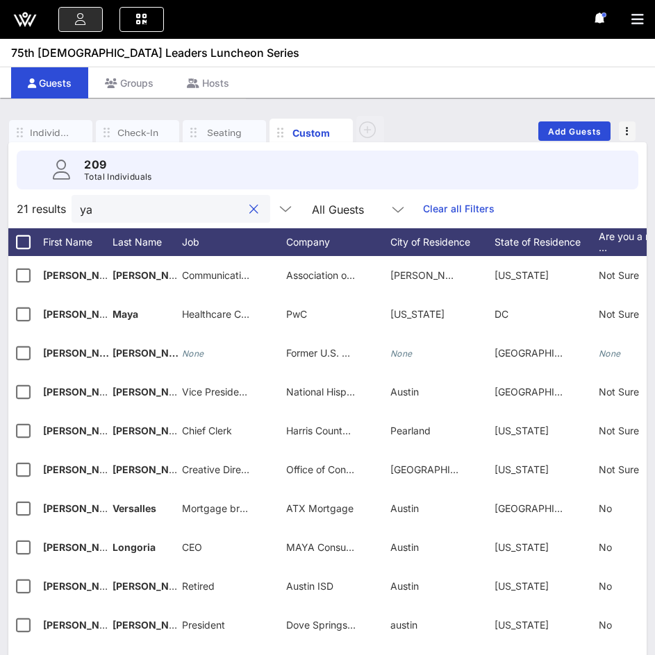
type input "y"
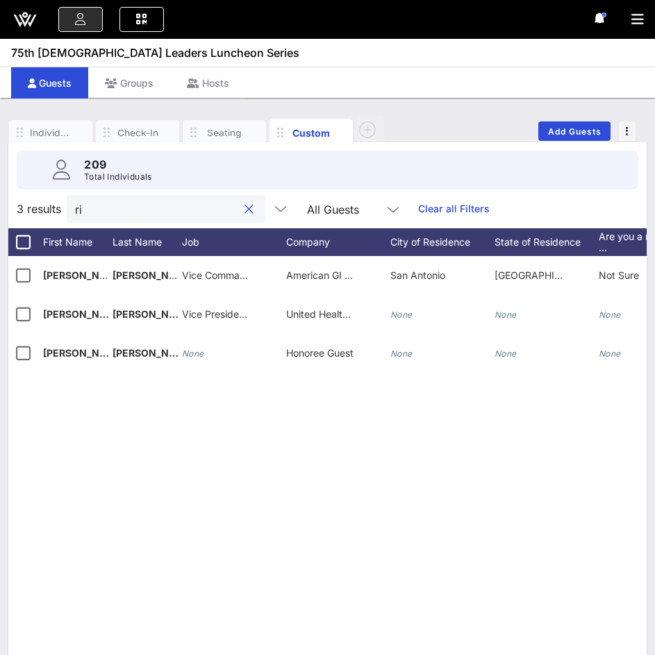
type input "r"
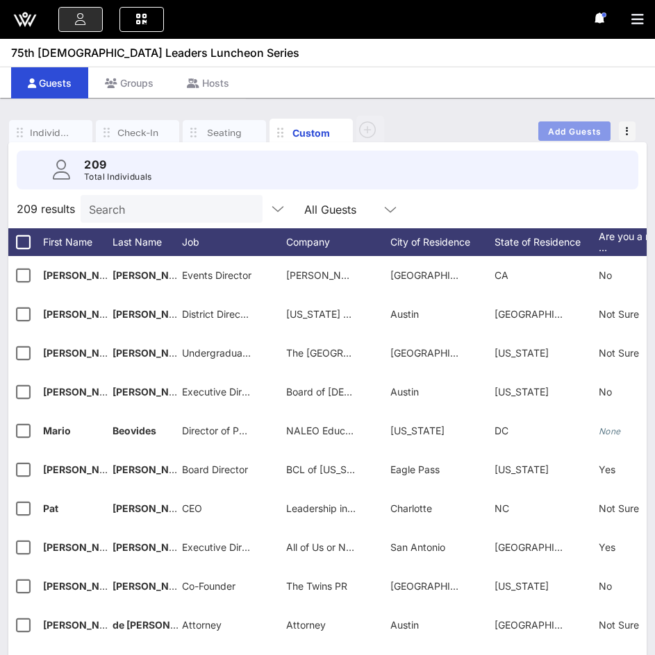
click at [567, 133] on span "Add Guests" at bounding box center [574, 131] width 55 height 10
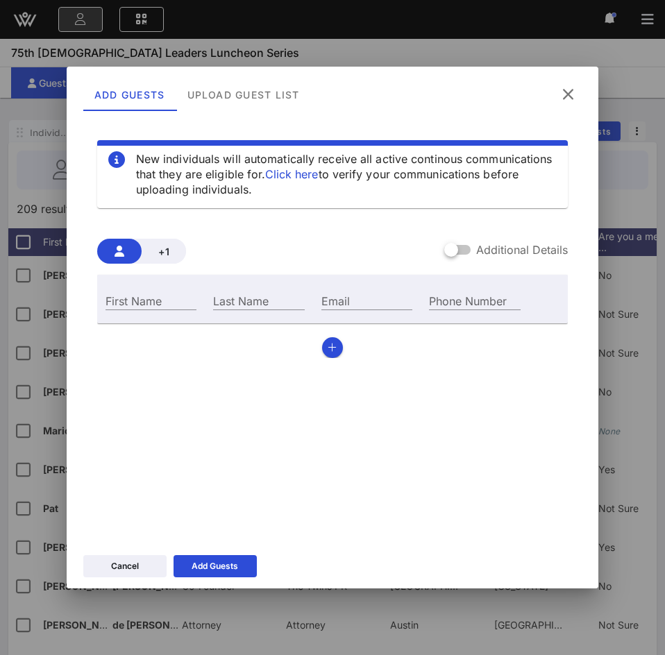
click at [115, 290] on div "First Name" at bounding box center [151, 299] width 108 height 37
click at [125, 302] on input "First Name" at bounding box center [151, 301] width 91 height 18
click at [136, 294] on label "First Name" at bounding box center [134, 301] width 56 height 14
click at [136, 294] on input "First Name" at bounding box center [151, 301] width 91 height 18
paste input "[PERSON_NAME]"
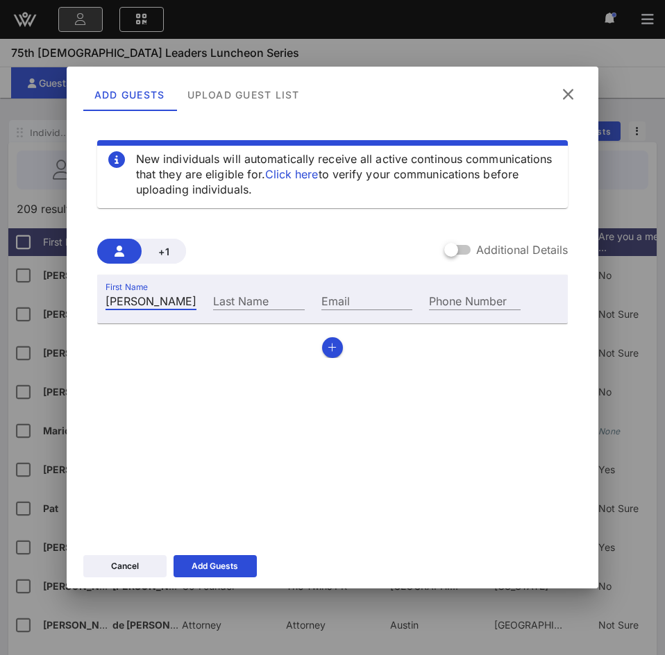
type input "[PERSON_NAME]"
click at [245, 294] on div "Last Name" at bounding box center [258, 301] width 91 height 18
paste input "[PERSON_NAME]"
type input "[PERSON_NAME]"
click at [336, 348] on icon "button" at bounding box center [332, 348] width 9 height 10
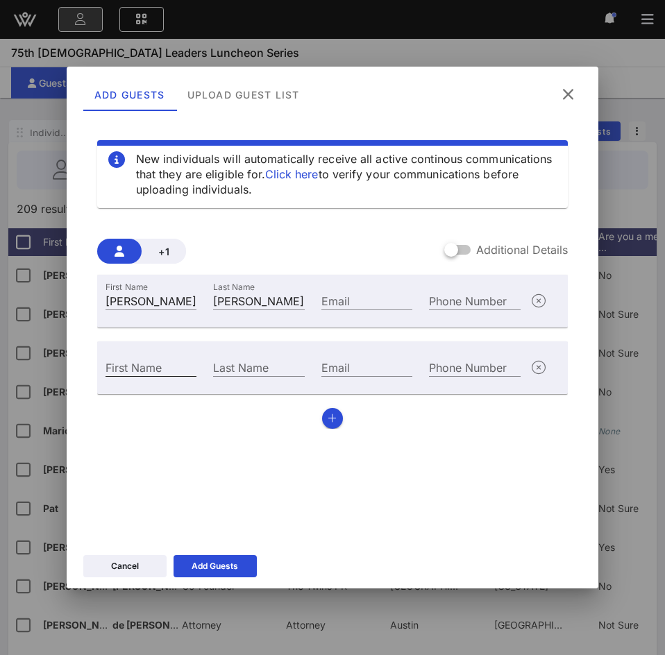
click at [148, 368] on input "First Name" at bounding box center [151, 367] width 91 height 18
click at [129, 360] on div "First Name" at bounding box center [151, 367] width 91 height 18
paste input "[PERSON_NAME]"
type input "[PERSON_NAME]"
click at [235, 362] on div "Last Name" at bounding box center [258, 367] width 91 height 18
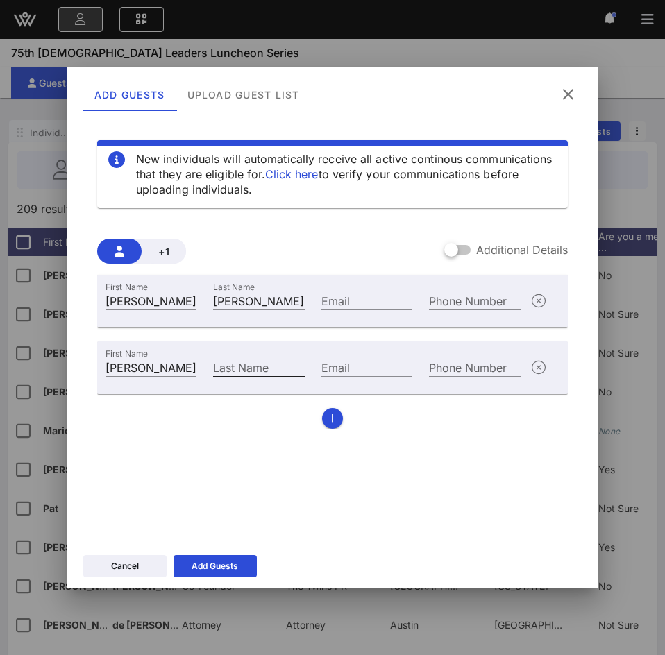
paste input "[PERSON_NAME]"
type input "[PERSON_NAME]"
click at [332, 413] on button "button" at bounding box center [332, 418] width 21 height 21
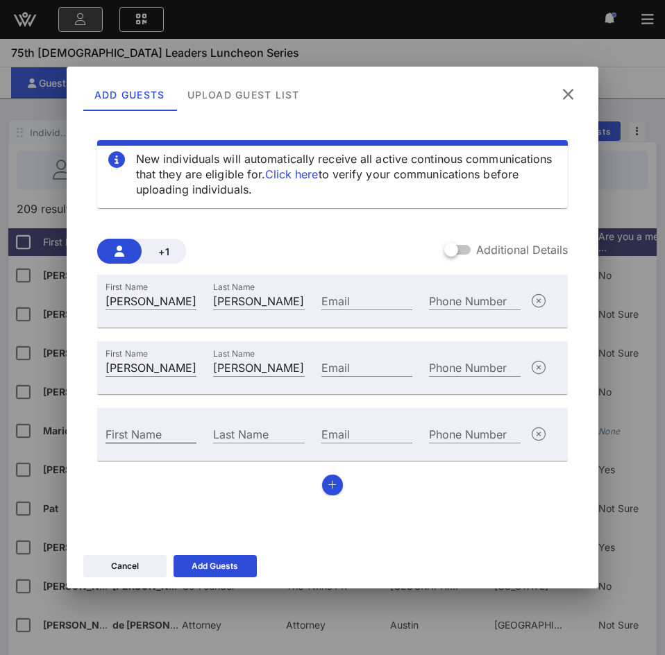
click at [148, 435] on input "First Name" at bounding box center [151, 434] width 91 height 18
paste input "[PERSON_NAME]"
type input "[PERSON_NAME]"
click at [267, 438] on input "Last Name" at bounding box center [258, 434] width 91 height 18
paste input "[PERSON_NAME]"
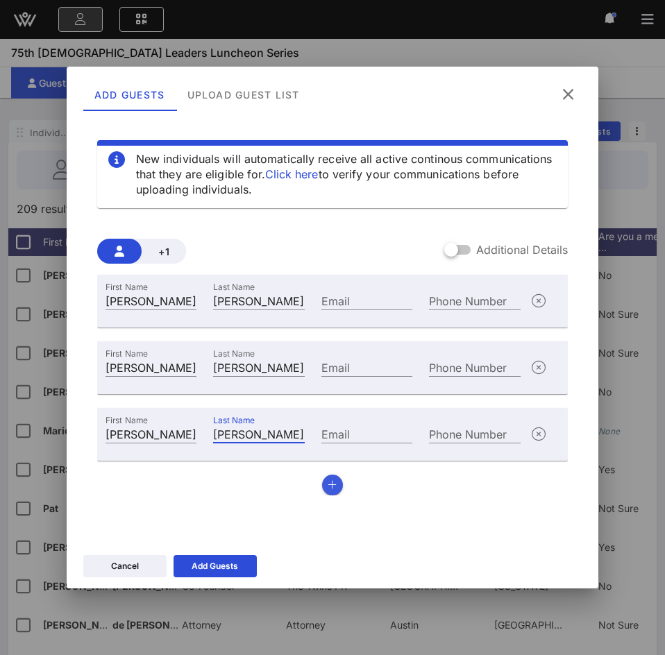
type input "[PERSON_NAME]"
click at [328, 478] on button "button" at bounding box center [332, 485] width 21 height 21
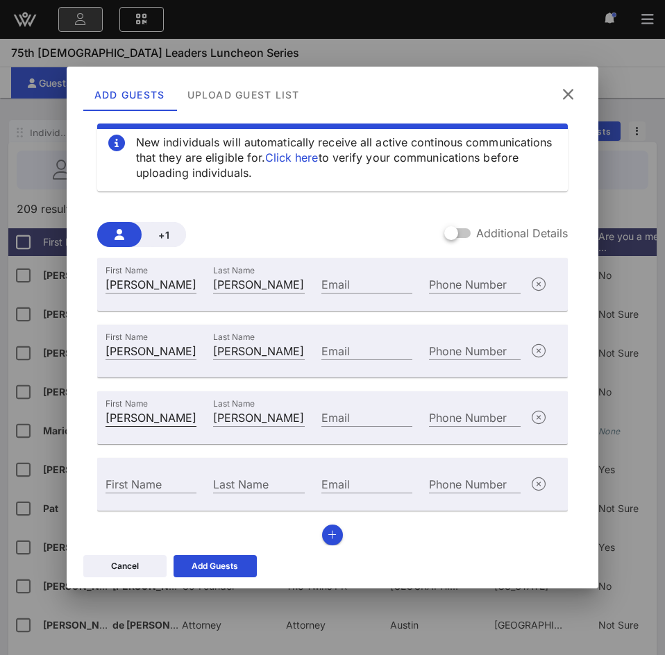
scroll to position [25, 0]
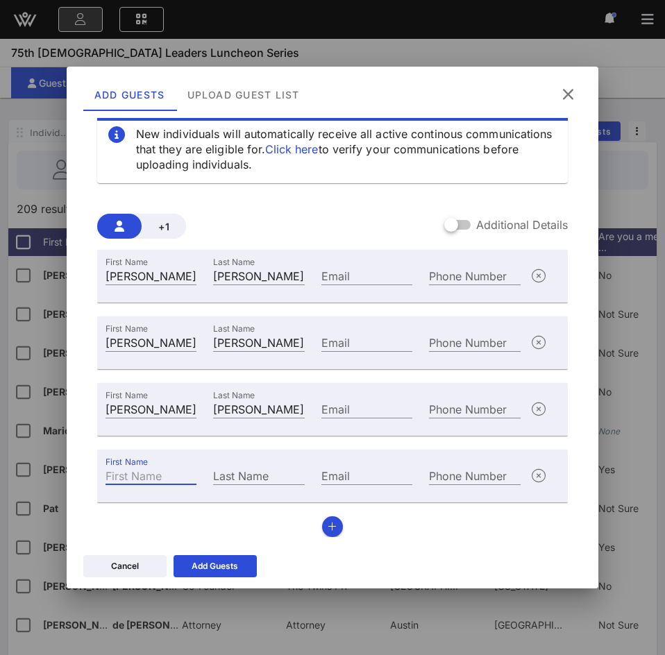
click at [134, 468] on div "First Name" at bounding box center [151, 476] width 91 height 18
paste input "[PERSON_NAME]"
type input "[PERSON_NAME]"
click at [251, 474] on input "Last Name" at bounding box center [258, 476] width 91 height 18
paste input "[PERSON_NAME]"
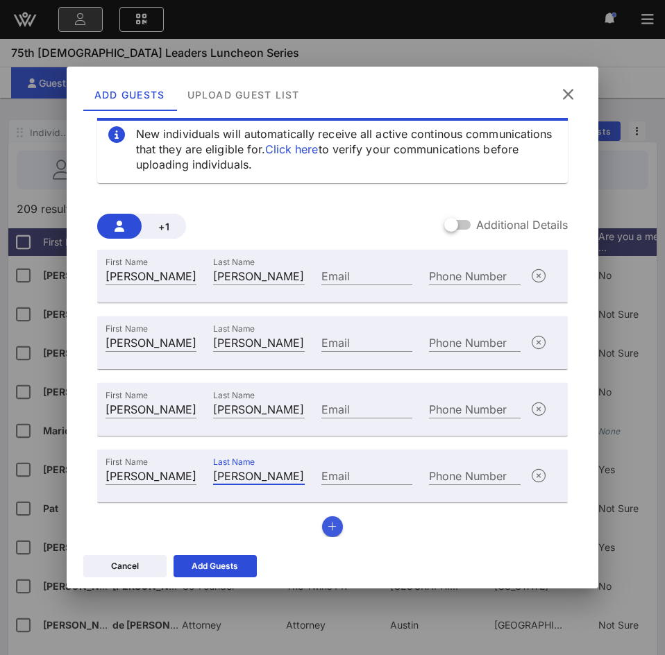
type input "[PERSON_NAME]"
click at [328, 529] on icon "button" at bounding box center [332, 527] width 9 height 10
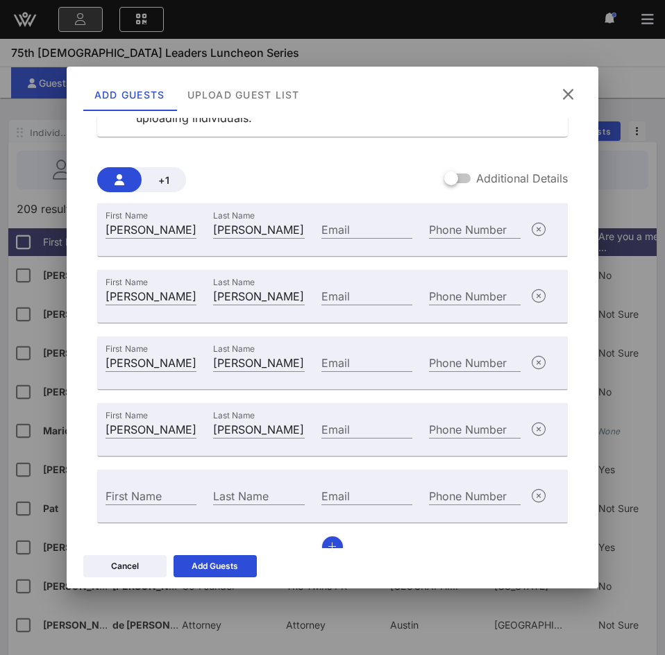
scroll to position [92, 0]
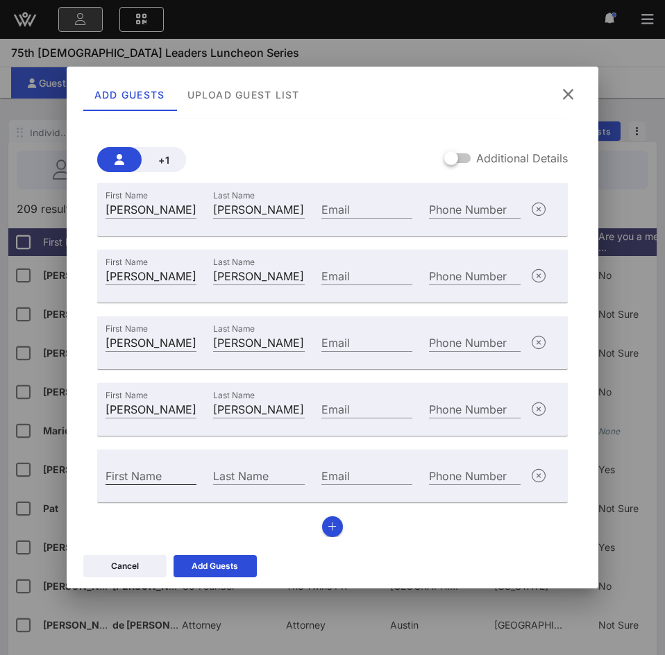
click at [160, 475] on input "First Name" at bounding box center [151, 476] width 91 height 18
paste input "[PERSON_NAME]"
type input "[PERSON_NAME]"
click at [248, 468] on div "Last Name" at bounding box center [258, 476] width 91 height 18
paste input "[PERSON_NAME]"
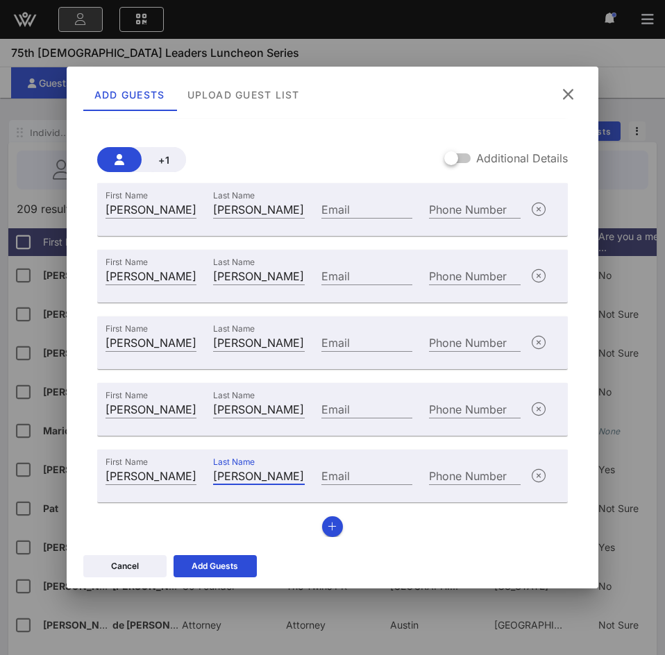
type input "[PERSON_NAME]"
click at [206, 565] on div "Add Guests" at bounding box center [215, 567] width 47 height 14
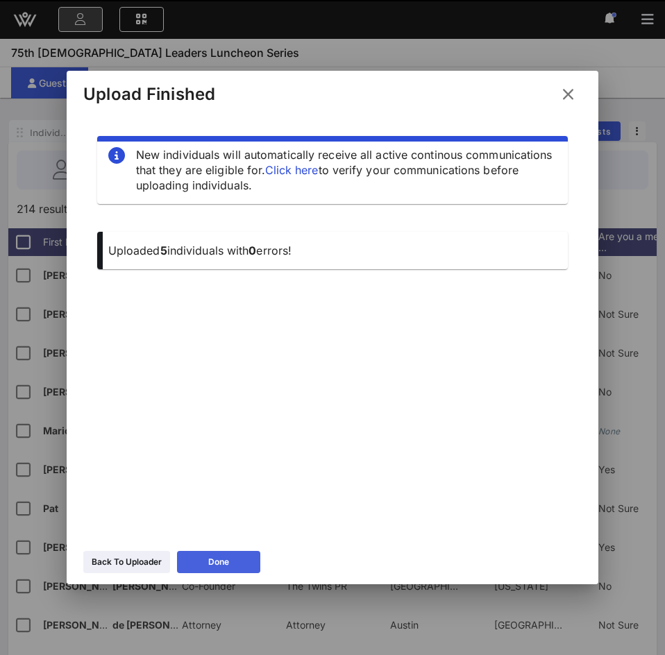
scroll to position [0, 0]
click at [215, 557] on div "Done" at bounding box center [218, 562] width 21 height 14
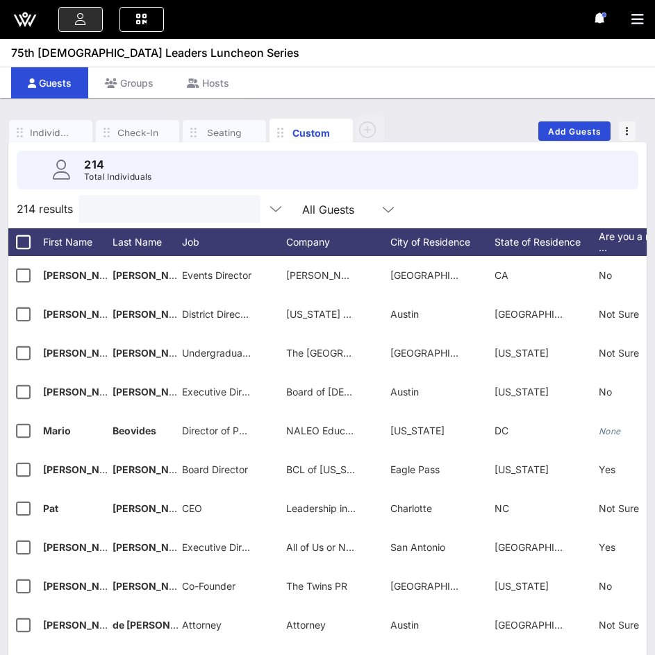
click at [140, 212] on input "text" at bounding box center [168, 209] width 162 height 18
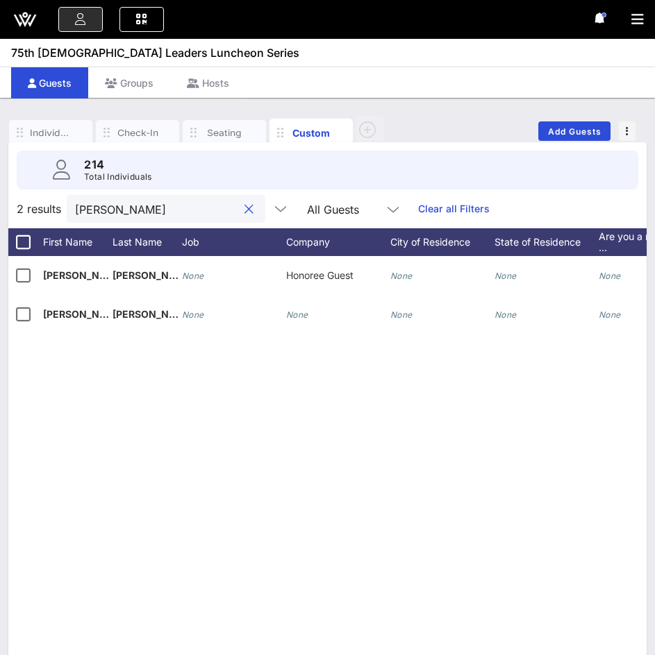
type input "[PERSON_NAME]"
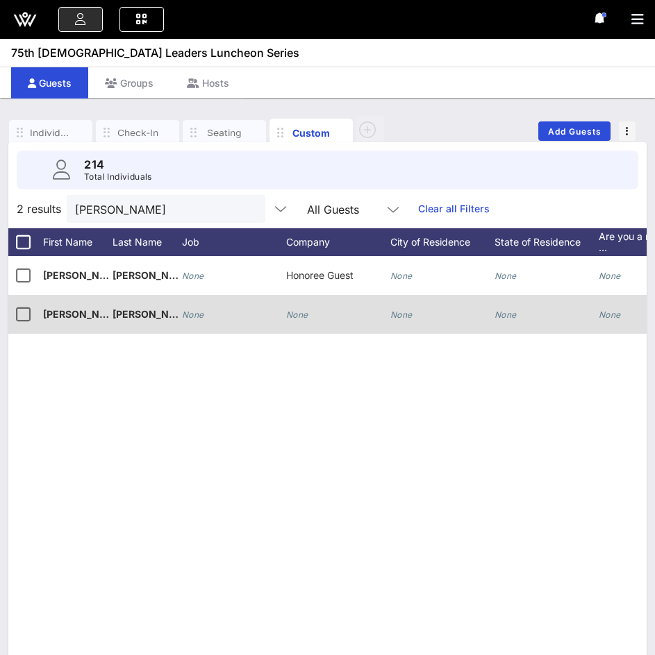
click at [312, 314] on div "None" at bounding box center [338, 322] width 104 height 55
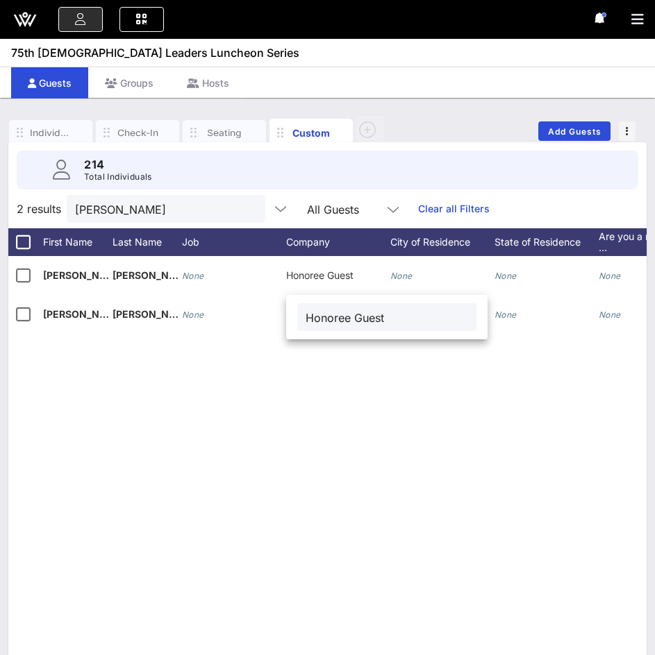
type input "Honoree Guest"
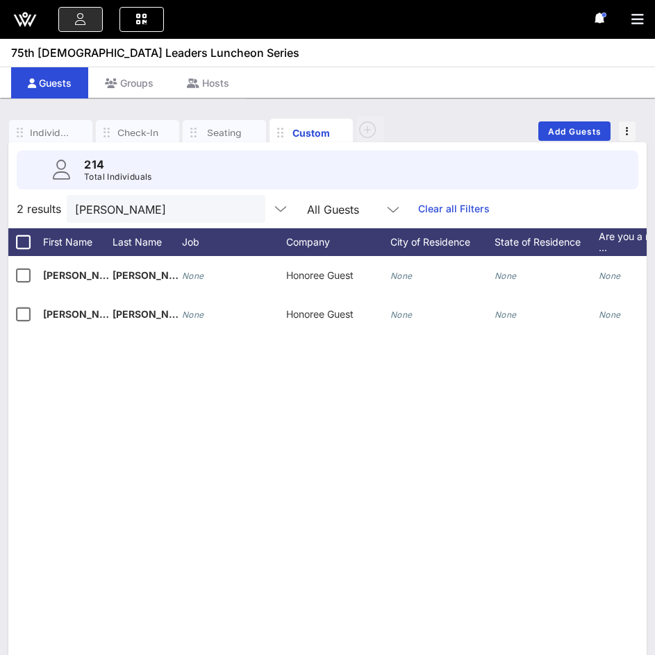
click at [242, 206] on div at bounding box center [248, 209] width 17 height 17
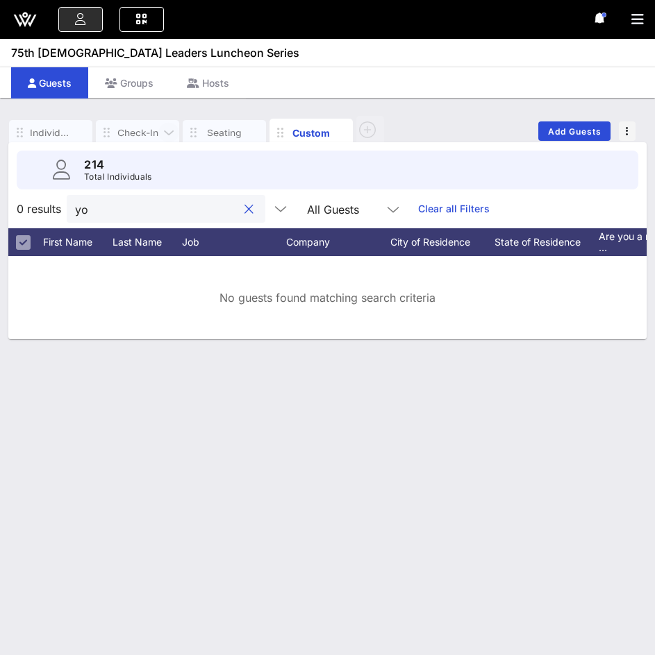
type input "y"
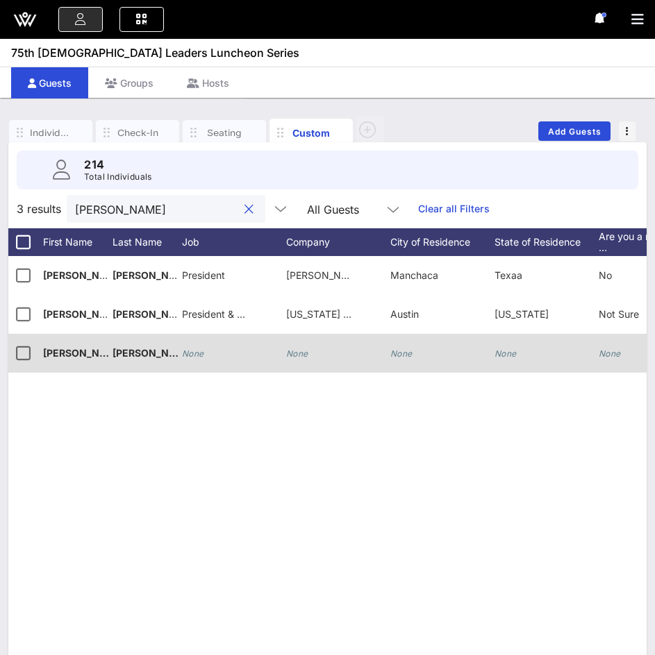
type input "[PERSON_NAME]"
click at [296, 349] on icon "None" at bounding box center [297, 354] width 22 height 10
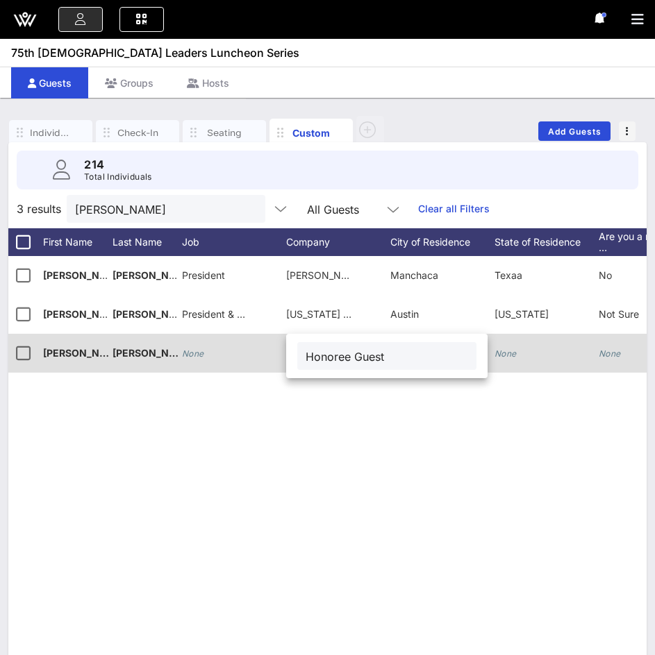
type input "Honoree Guest"
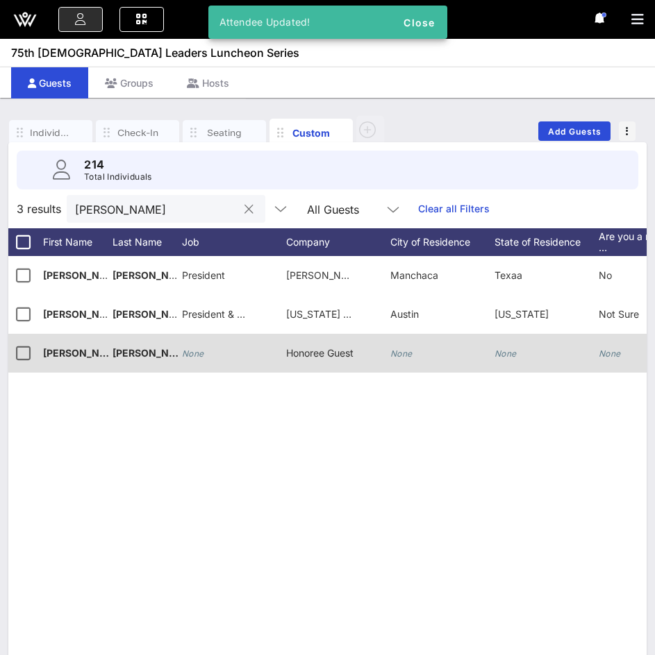
click at [244, 208] on button "clear icon" at bounding box center [248, 210] width 9 height 14
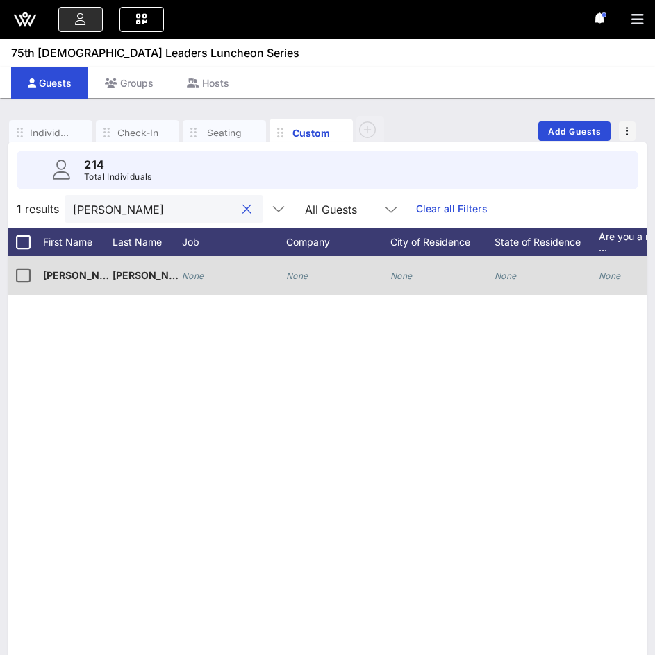
type input "[PERSON_NAME]"
click at [294, 271] on icon "None" at bounding box center [297, 276] width 22 height 10
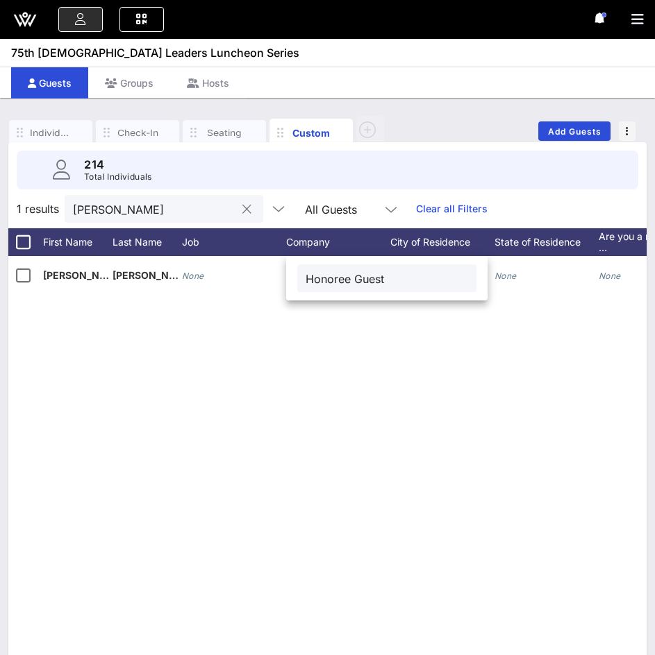
type input "Honoree Guest"
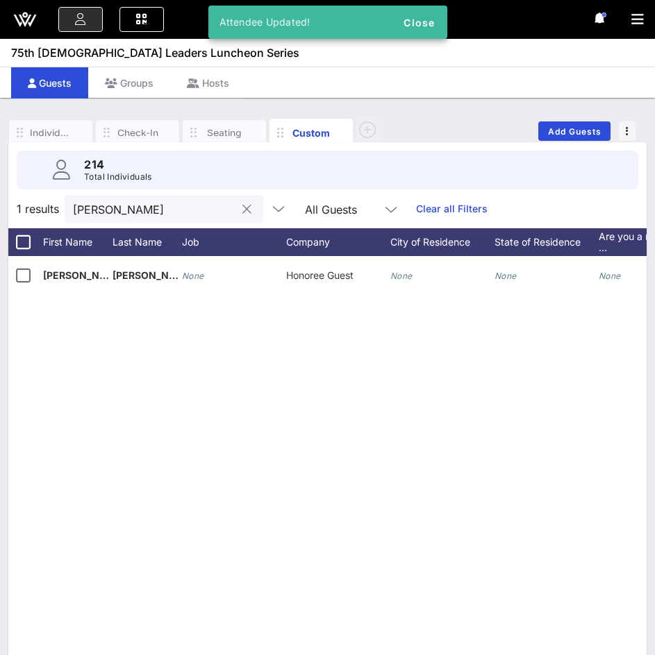
click at [242, 207] on button "clear icon" at bounding box center [246, 210] width 9 height 14
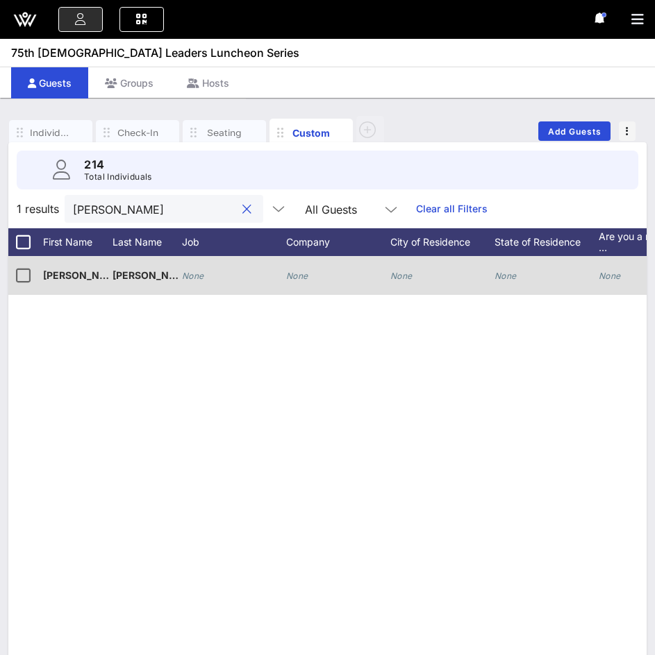
type input "[PERSON_NAME]"
click at [292, 271] on icon "None" at bounding box center [297, 276] width 22 height 10
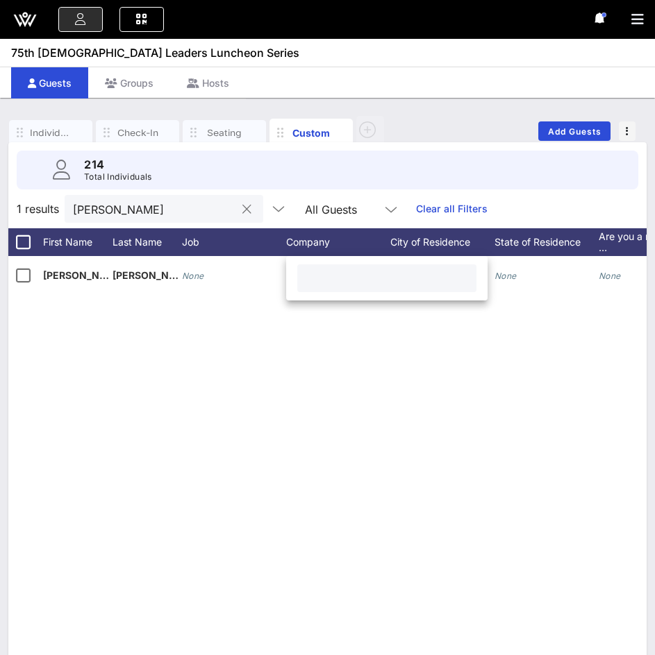
paste input "Honoree Guest"
type input "Honoree Guest"
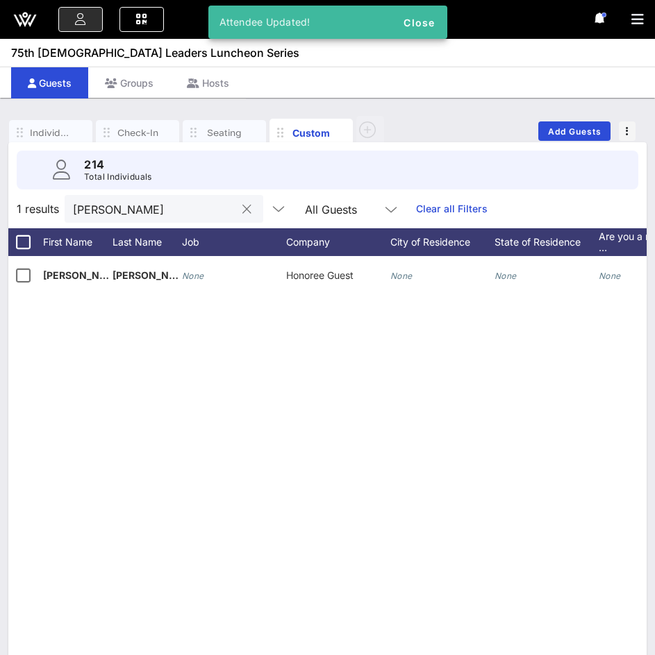
click at [242, 208] on button "clear icon" at bounding box center [246, 210] width 9 height 14
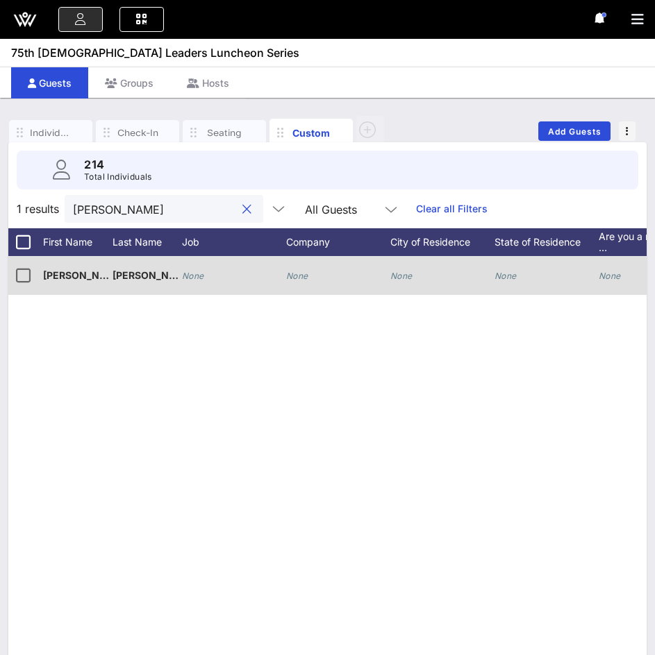
type input "[PERSON_NAME]"
click at [297, 270] on div "None" at bounding box center [297, 275] width 22 height 39
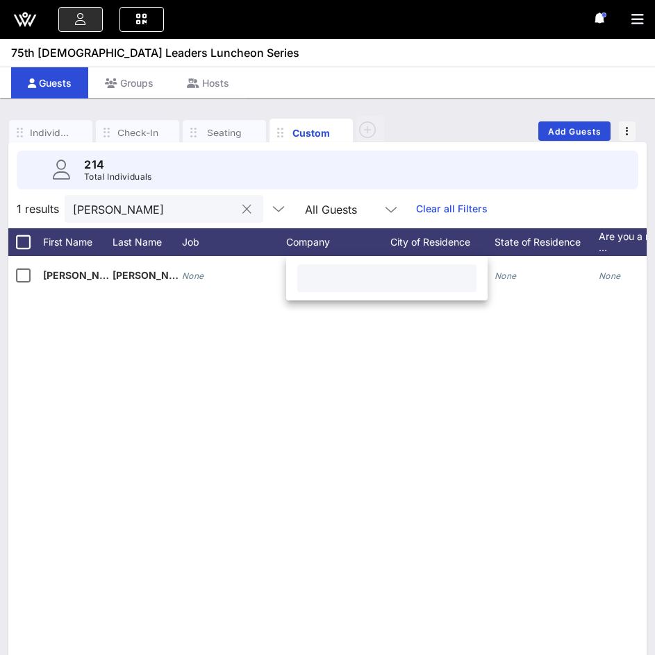
paste input "Honoree Guest"
type input "Honoree Guest"
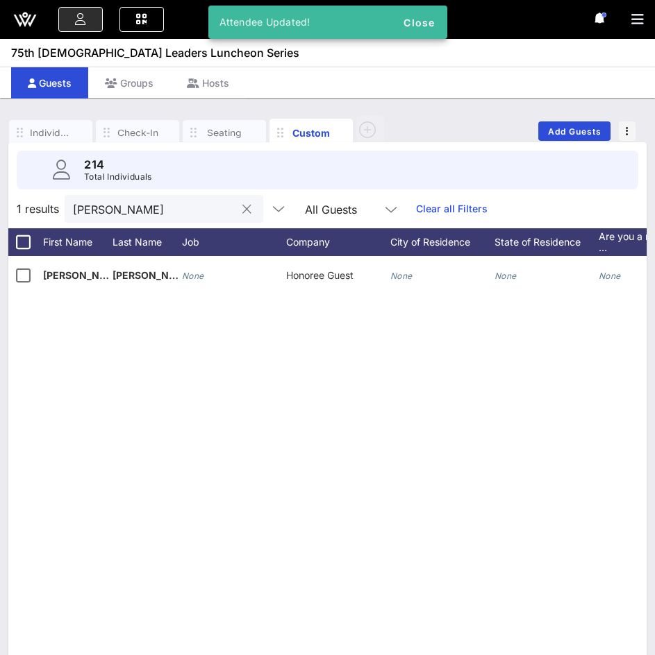
click at [360, 523] on div "L [PERSON_NAME] None Honoree Guest None None None None None None" at bounding box center [327, 464] width 638 height 417
click at [238, 212] on div at bounding box center [246, 209] width 17 height 17
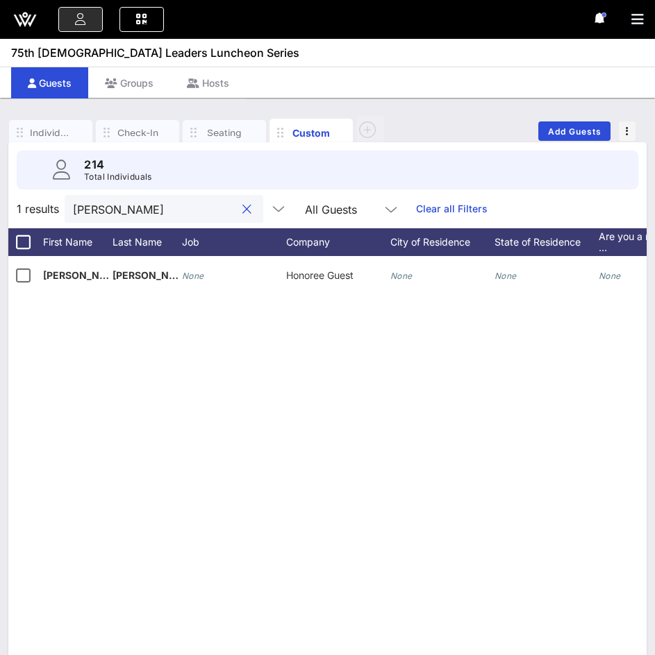
click at [242, 211] on button "clear icon" at bounding box center [246, 210] width 9 height 14
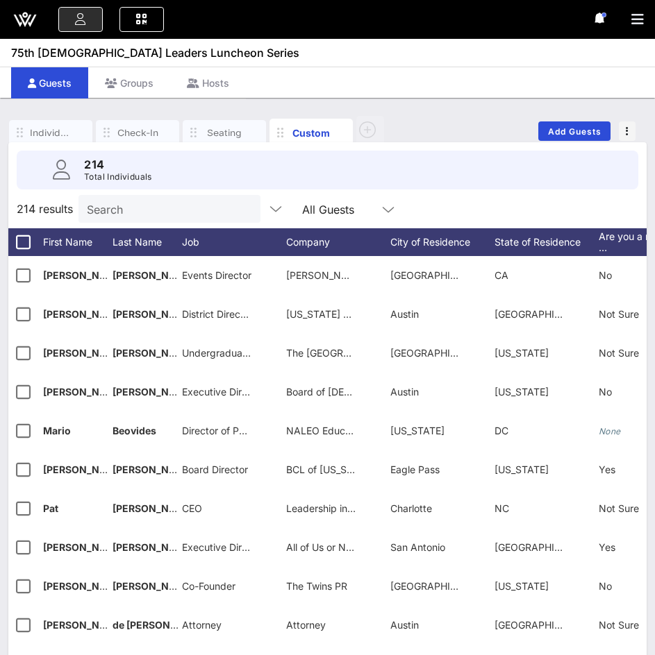
drag, startPoint x: 214, startPoint y: 206, endPoint x: 212, endPoint y: 196, distance: 9.9
click at [212, 203] on input "Search" at bounding box center [168, 209] width 162 height 18
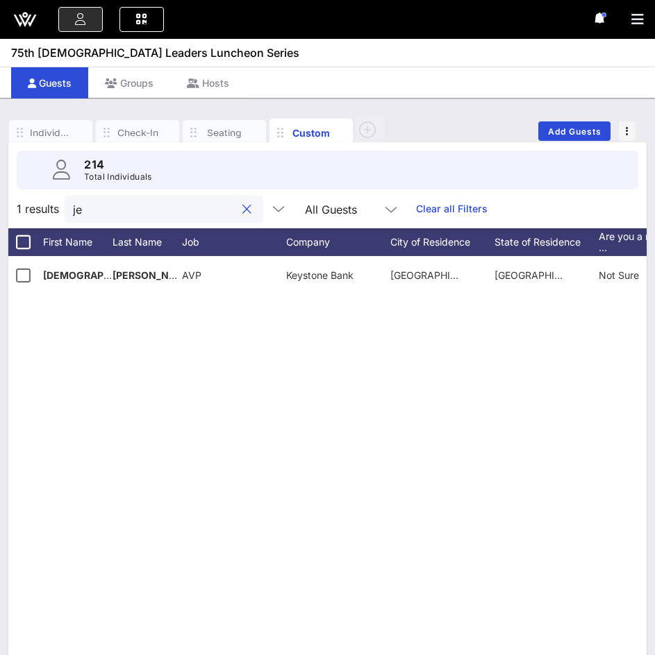
type input "j"
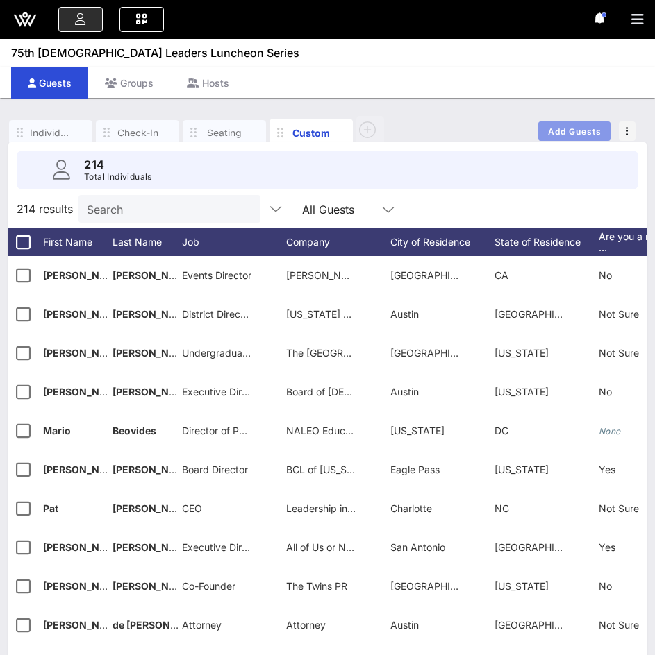
click at [585, 130] on span "Add Guests" at bounding box center [574, 131] width 55 height 10
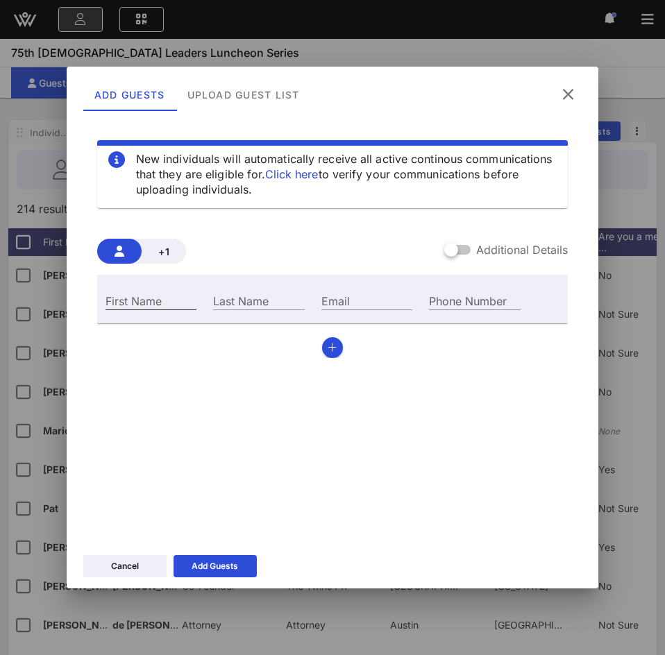
click at [129, 295] on div "First Name" at bounding box center [151, 301] width 91 height 18
paste input "[PERSON_NAME]"
type input "[PERSON_NAME]"
click at [224, 296] on div "Last Name" at bounding box center [258, 301] width 91 height 18
paste input "[PERSON_NAME]"
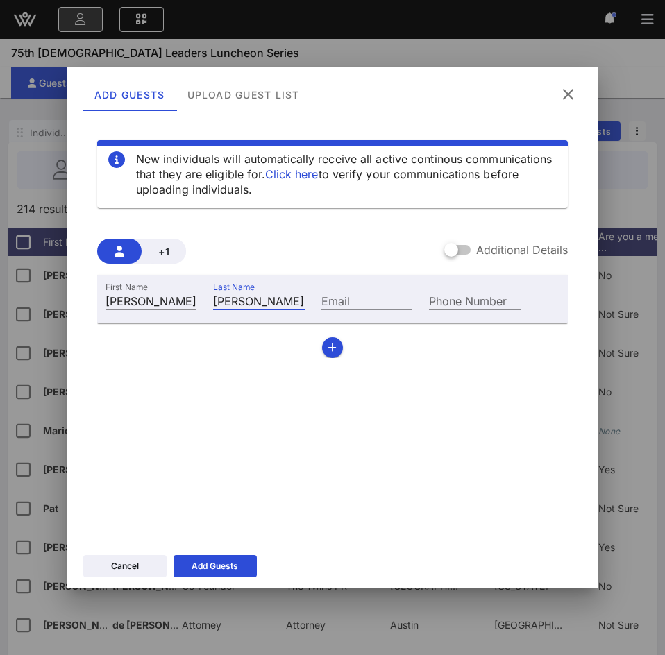
type input "[PERSON_NAME]"
click at [371, 300] on input "Email" at bounding box center [366, 301] width 91 height 18
paste input "[PERSON_NAME][EMAIL_ADDRESS][DOMAIN_NAME]"
type input "[PERSON_NAME][EMAIL_ADDRESS][DOMAIN_NAME]"
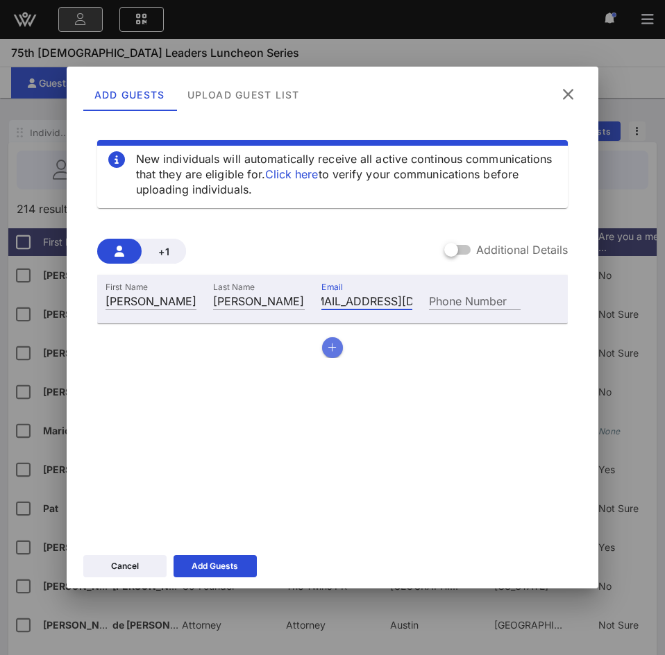
click at [336, 351] on icon "button" at bounding box center [332, 348] width 9 height 10
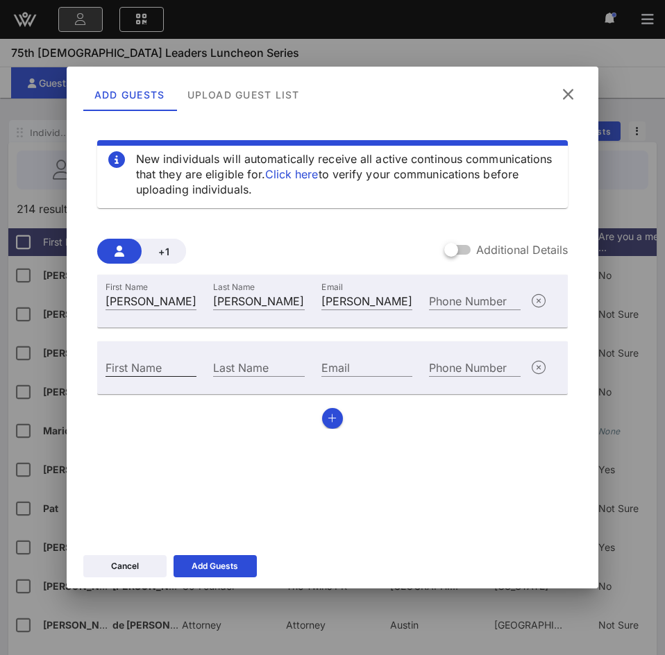
click at [158, 365] on input "First Name" at bounding box center [151, 367] width 91 height 18
paste input "[PERSON_NAME]"
type input "[PERSON_NAME]"
click at [237, 365] on div "Last Name" at bounding box center [258, 367] width 91 height 18
paste input "Vallejo"
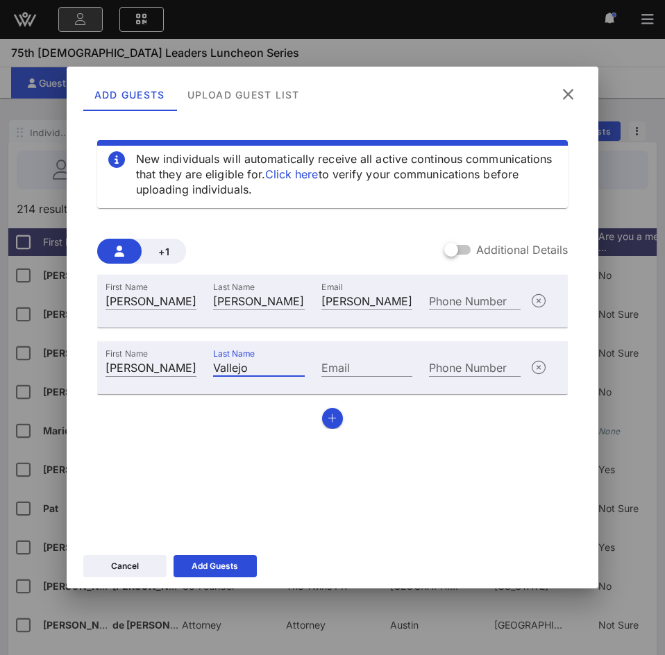
type input "Vallejo"
click at [357, 369] on input "Email" at bounding box center [366, 367] width 91 height 18
paste input "[PERSON_NAME][EMAIL_ADDRESS][DOMAIN_NAME]"
type input "[PERSON_NAME][EMAIL_ADDRESS][DOMAIN_NAME]"
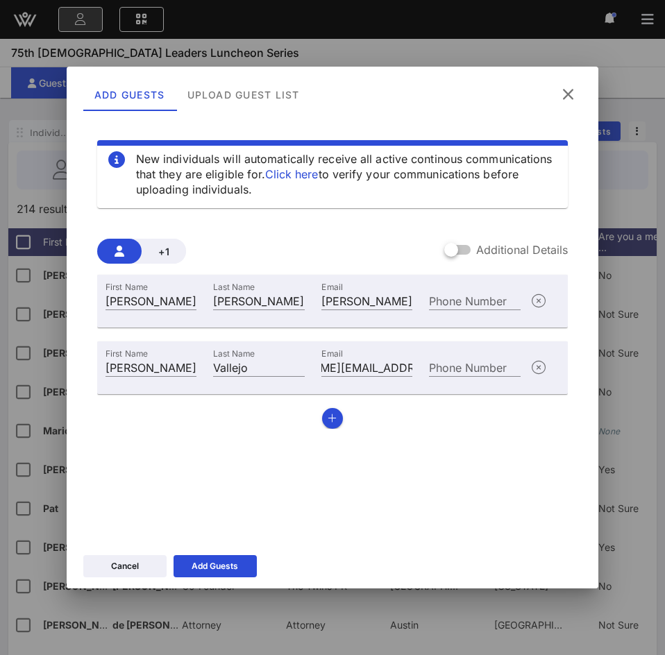
scroll to position [0, 0]
click at [321, 417] on div "First Name [PERSON_NAME] Last Name [PERSON_NAME] Email [PERSON_NAME][EMAIL_ADDR…" at bounding box center [332, 352] width 471 height 154
click at [335, 417] on icon "button" at bounding box center [332, 419] width 9 height 10
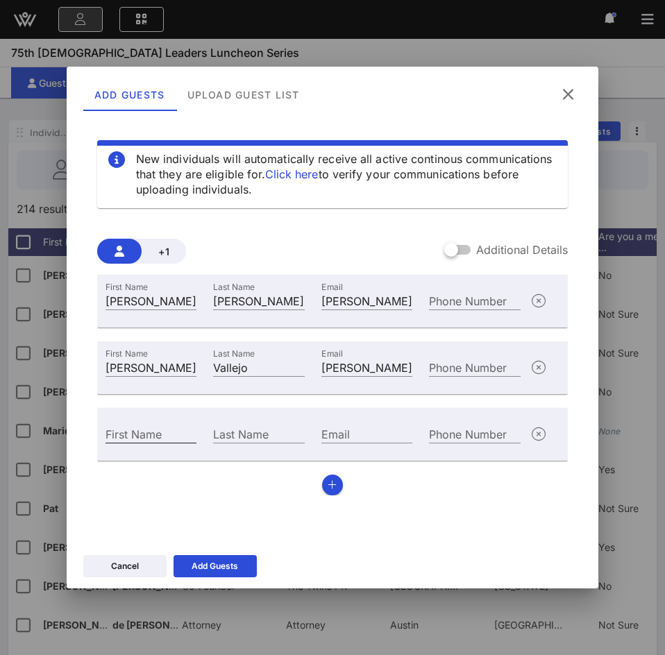
click at [167, 432] on input "First Name" at bounding box center [151, 434] width 91 height 18
paste input "[PERSON_NAME]"
type input "[PERSON_NAME]"
click at [253, 433] on div "Last Name" at bounding box center [258, 434] width 91 height 18
paste input "[PERSON_NAME] [PERSON_NAME]"
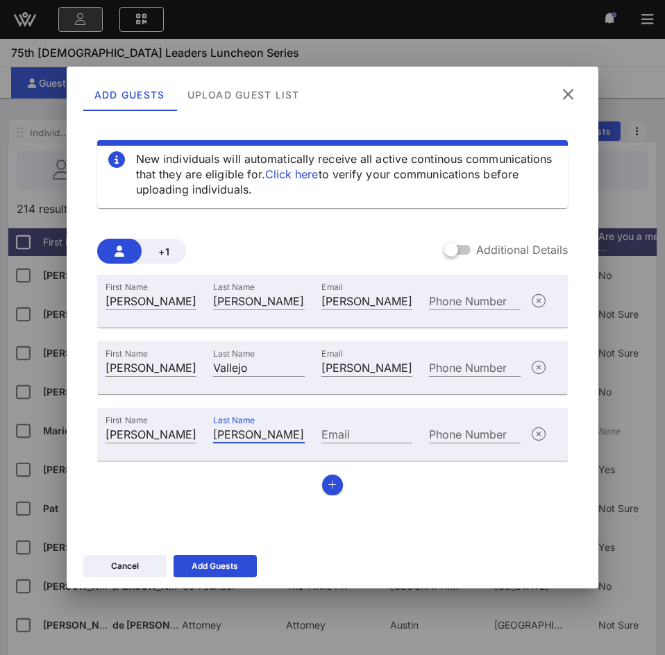
type input "[PERSON_NAME] [PERSON_NAME]"
click at [344, 438] on input "Email" at bounding box center [366, 434] width 91 height 18
paste input "[EMAIL_ADDRESS][DOMAIN_NAME]"
type input "[EMAIL_ADDRESS][DOMAIN_NAME]"
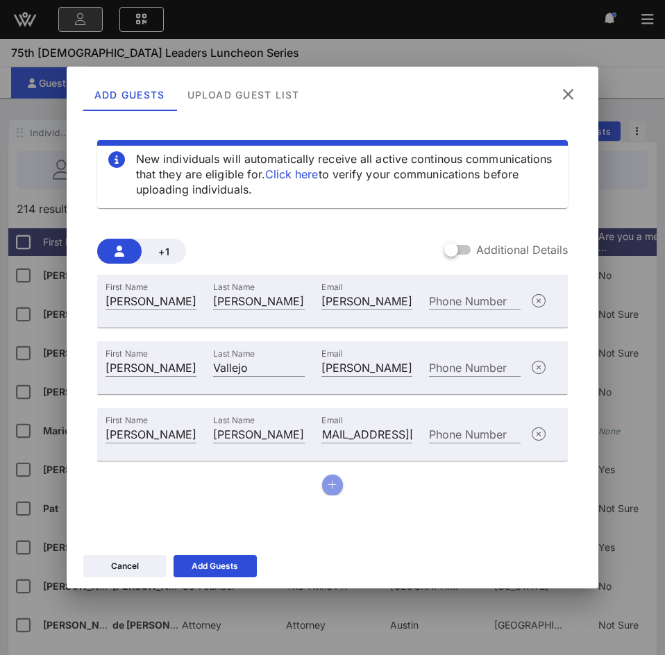
click at [334, 490] on button "button" at bounding box center [332, 485] width 21 height 21
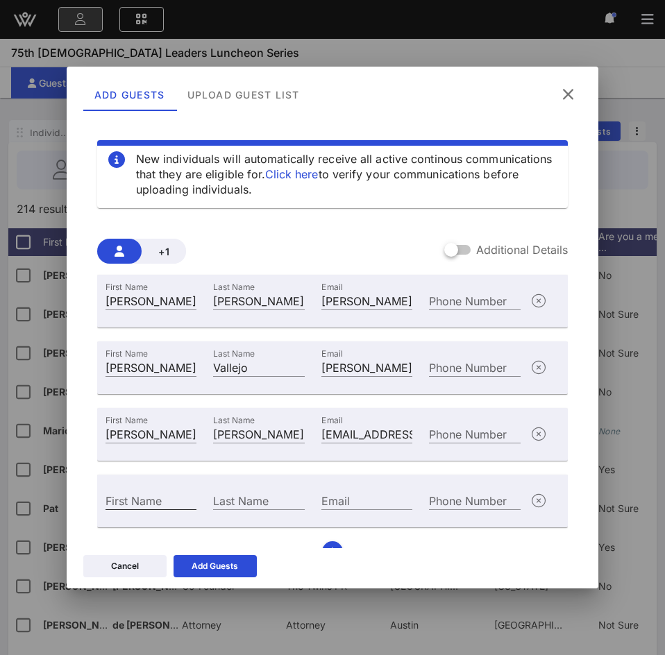
click at [163, 499] on input "First Name" at bounding box center [151, 501] width 91 height 18
paste input "[PERSON_NAME]"
type input "[PERSON_NAME]"
click at [260, 498] on input "Last Name" at bounding box center [258, 501] width 91 height 18
paste input "[PERSON_NAME]"
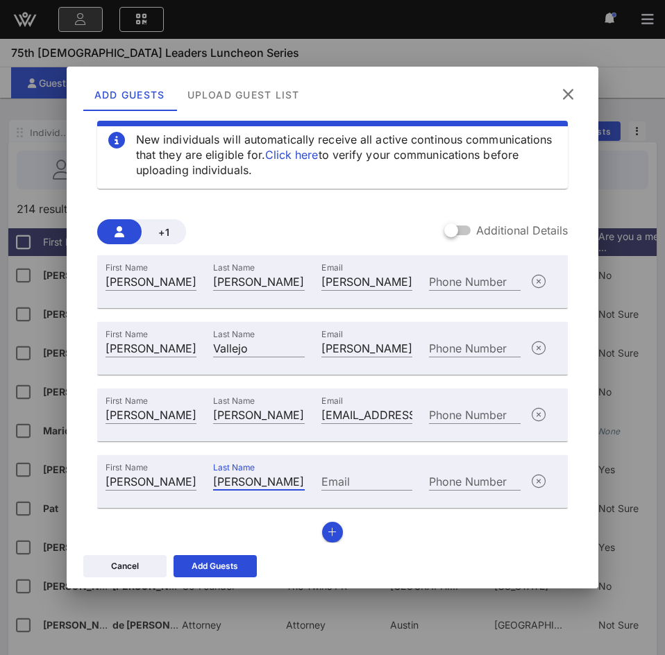
scroll to position [25, 0]
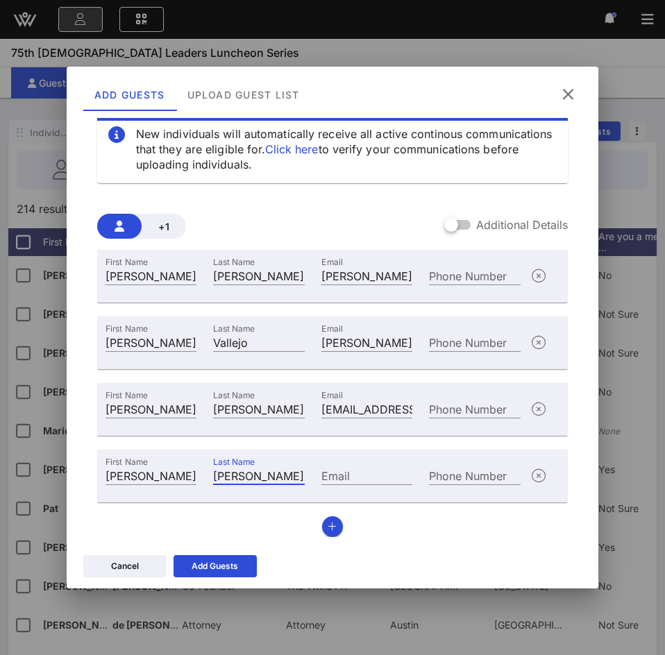
type input "[PERSON_NAME]"
click at [327, 475] on div "Email" at bounding box center [366, 476] width 91 height 18
paste input "[EMAIL_ADDRESS][DOMAIN_NAME]"
type input "[EMAIL_ADDRESS][DOMAIN_NAME]"
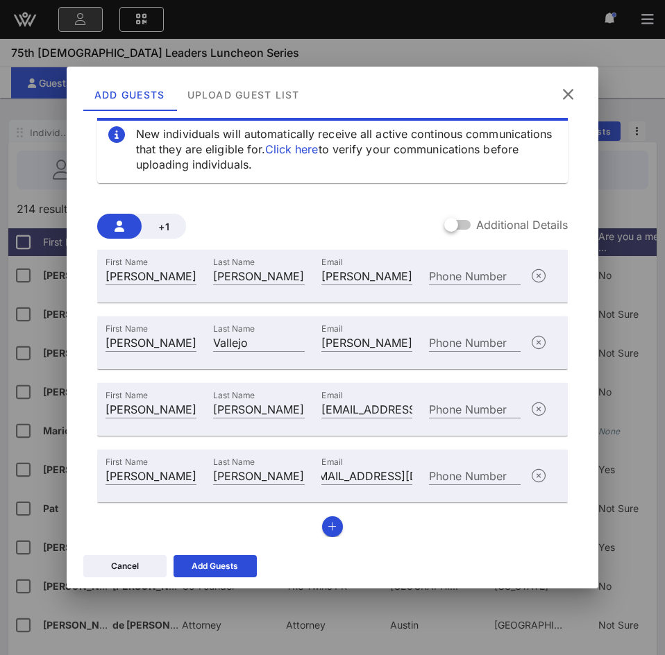
scroll to position [0, 0]
click at [328, 526] on icon "button" at bounding box center [332, 527] width 9 height 10
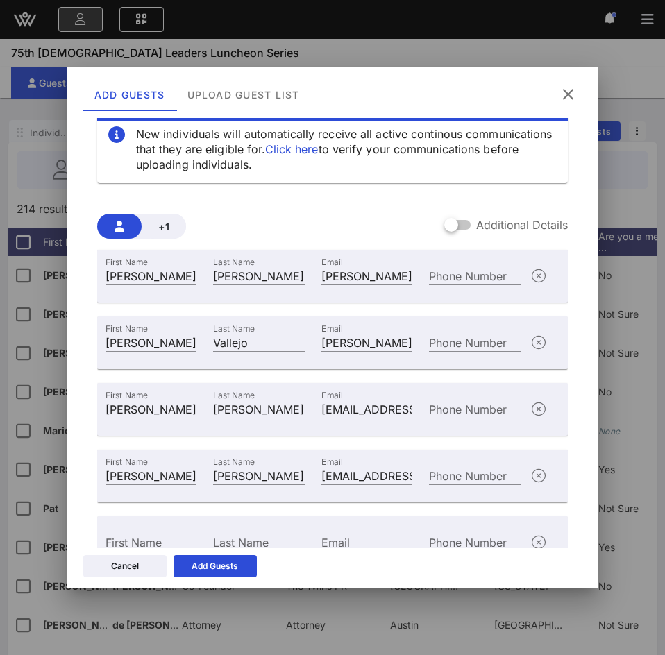
scroll to position [92, 0]
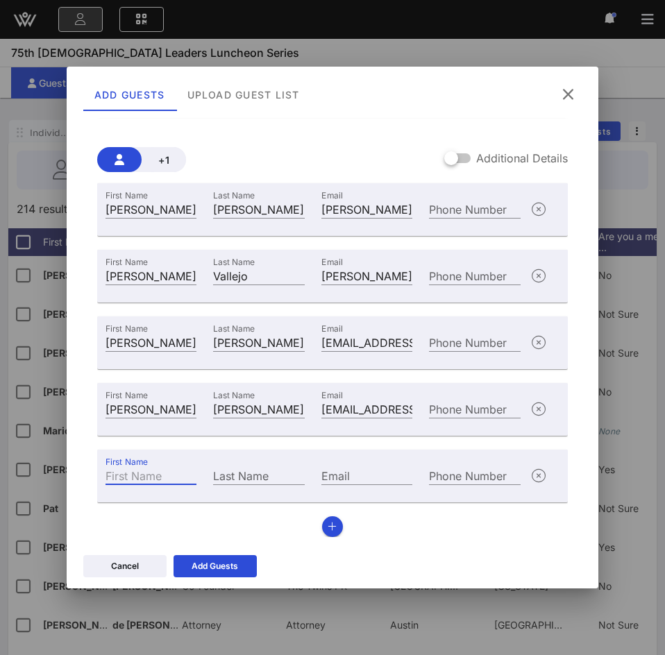
click at [153, 476] on input "First Name" at bounding box center [151, 476] width 91 height 18
paste input "[PERSON_NAME]"
type input "[PERSON_NAME]"
click at [276, 462] on div "Last Name" at bounding box center [259, 473] width 108 height 37
click at [267, 473] on input "Last Name" at bounding box center [258, 476] width 91 height 18
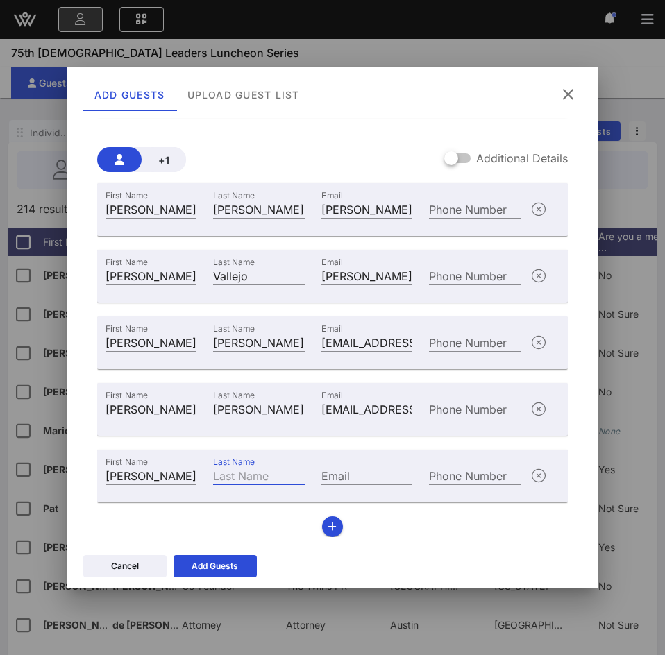
paste input "[PERSON_NAME]"
type input "[PERSON_NAME]"
click at [354, 476] on input "Email" at bounding box center [366, 476] width 91 height 18
paste input "[PERSON_NAME][EMAIL_ADDRESS][DOMAIN_NAME]"
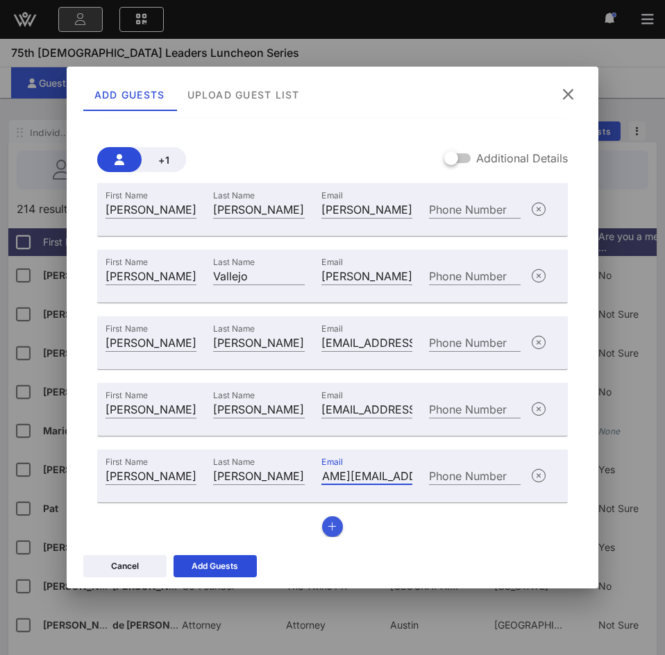
type input "[PERSON_NAME][EMAIL_ADDRESS][DOMAIN_NAME]"
click at [328, 531] on icon "button" at bounding box center [332, 527] width 9 height 10
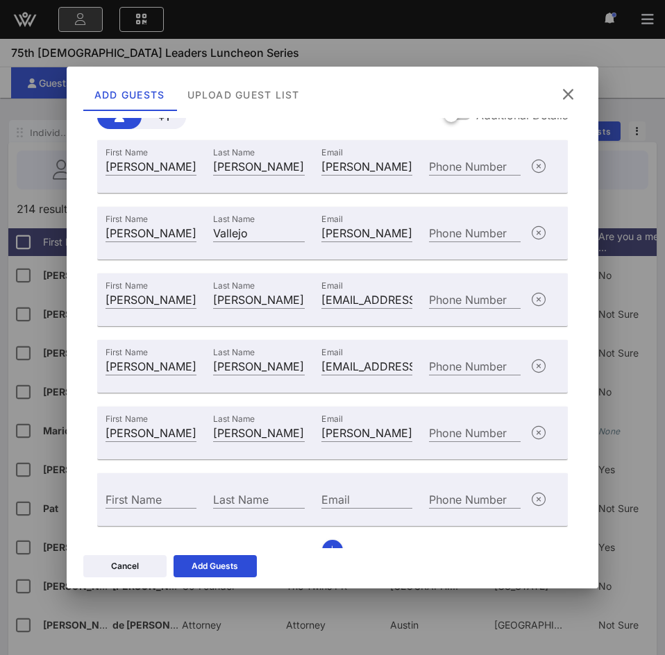
scroll to position [158, 0]
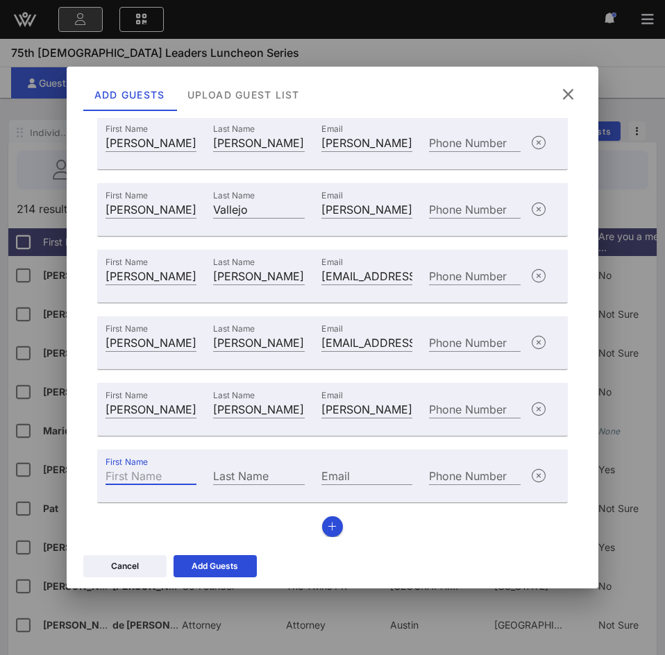
click at [159, 467] on input "First Name" at bounding box center [151, 476] width 91 height 18
paste input "[PERSON_NAME]"
type input "[PERSON_NAME]"
click at [239, 477] on input "Last Name" at bounding box center [258, 476] width 91 height 18
paste input "[PERSON_NAME]"
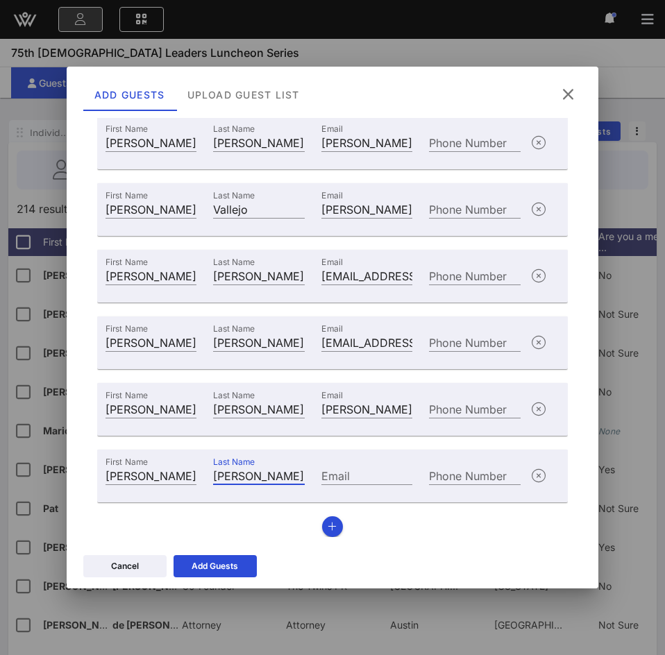
type input "[PERSON_NAME]"
click at [356, 476] on input "Email" at bounding box center [366, 476] width 91 height 18
paste input "[PERSON_NAME][EMAIL_ADDRESS][DOMAIN_NAME]"
type input "[PERSON_NAME][EMAIL_ADDRESS][DOMAIN_NAME]"
click at [328, 523] on icon "button" at bounding box center [332, 527] width 9 height 10
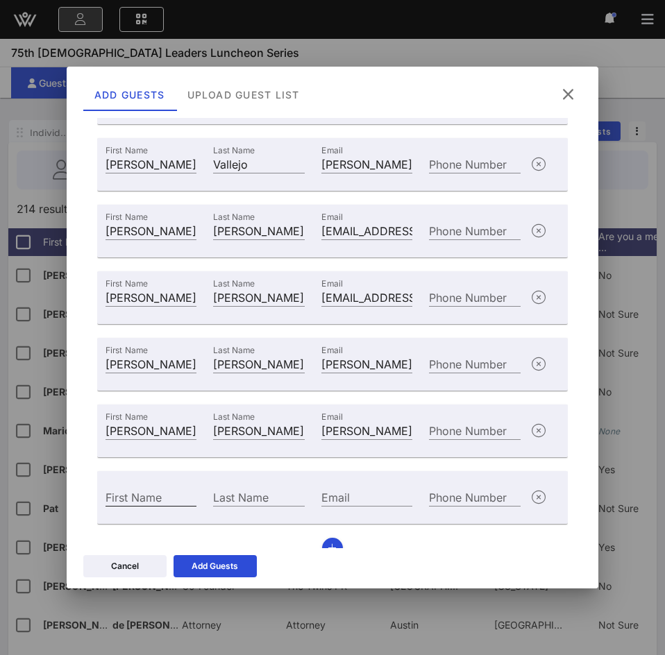
scroll to position [225, 0]
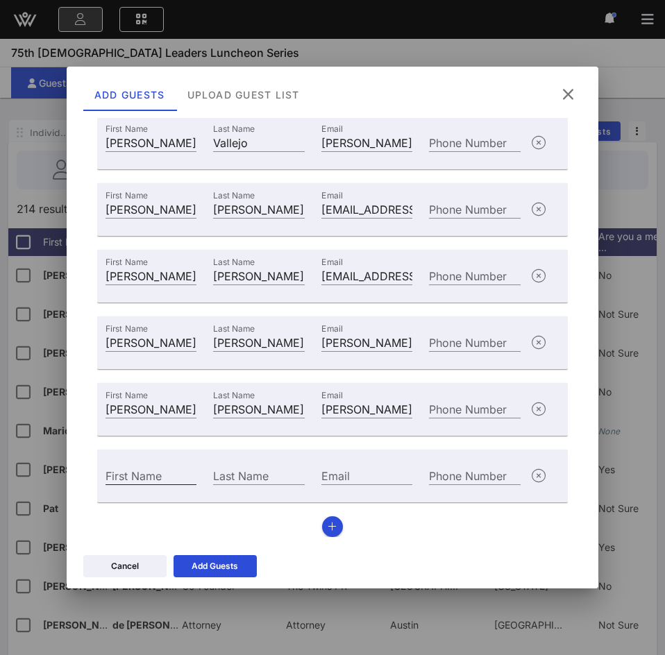
click at [149, 476] on div "First Name" at bounding box center [151, 476] width 91 height 18
paste input "[PERSON_NAME]"
type input "[PERSON_NAME]"
click at [248, 478] on input "Last Name" at bounding box center [258, 476] width 91 height 18
paste input "[PERSON_NAME]"
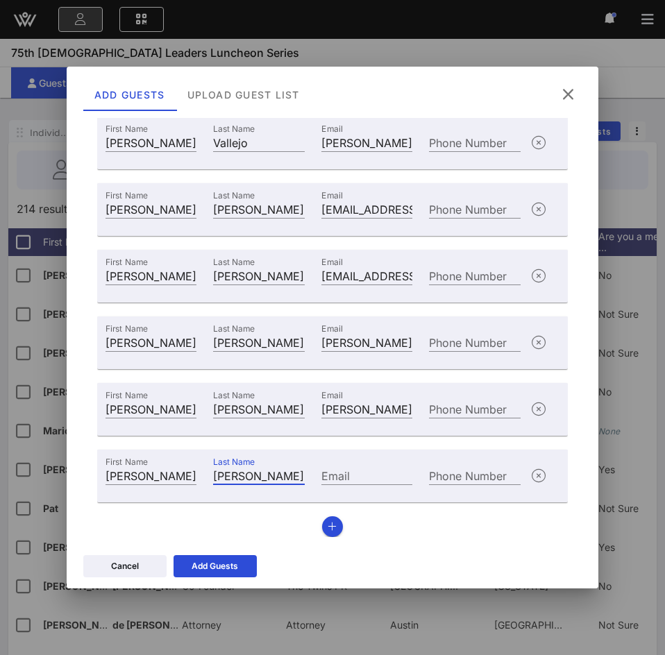
type input "[PERSON_NAME]"
click at [330, 467] on div "Email" at bounding box center [366, 476] width 91 height 18
paste input "[PERSON_NAME][EMAIL_ADDRESS][PERSON_NAME][DOMAIN_NAME]"
type input "[PERSON_NAME][EMAIL_ADDRESS][PERSON_NAME][DOMAIN_NAME]"
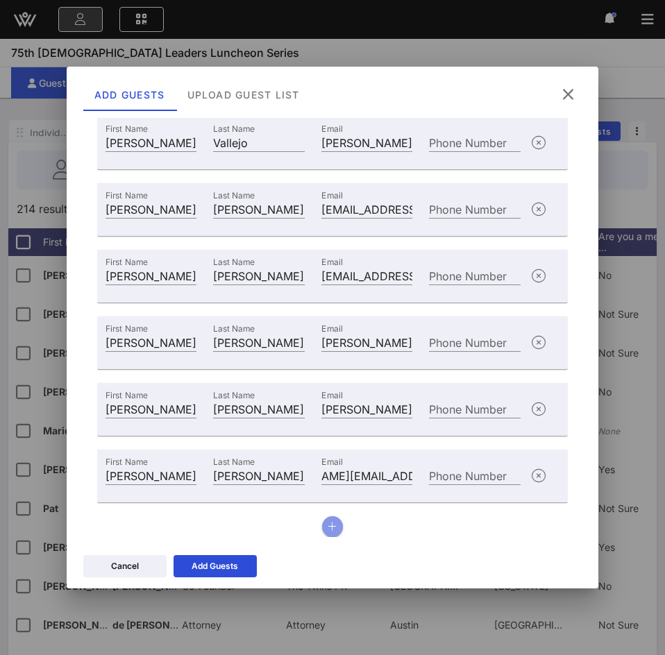
click at [328, 528] on icon "button" at bounding box center [332, 527] width 9 height 10
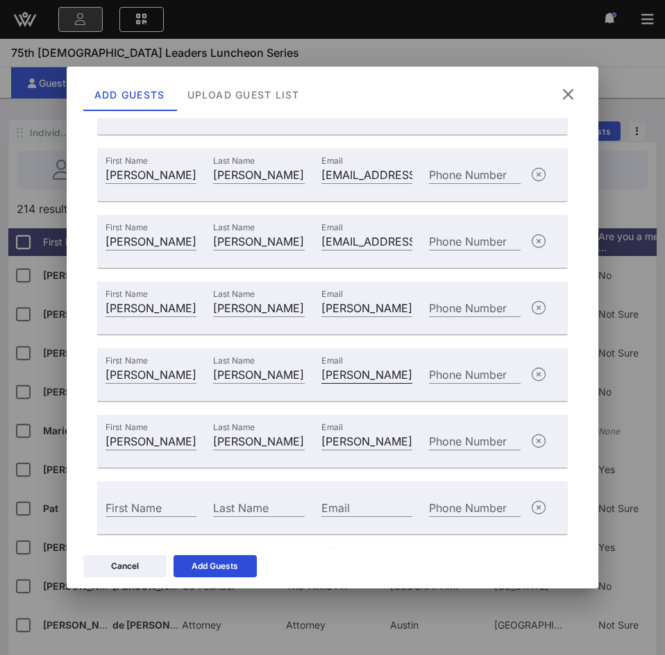
scroll to position [292, 0]
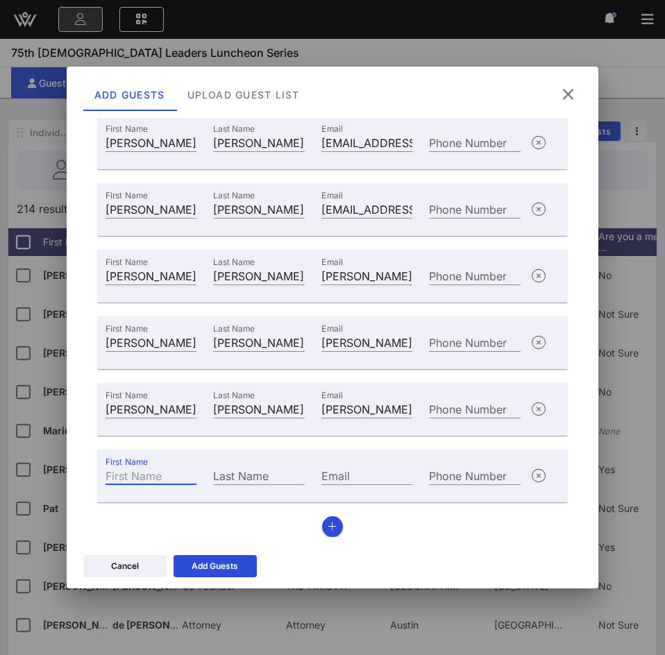
click at [156, 478] on input "First Name" at bounding box center [151, 476] width 91 height 18
paste input "[PERSON_NAME]"
type input "[PERSON_NAME]"
click at [256, 474] on div "Last Name" at bounding box center [258, 476] width 91 height 18
paste input "[PERSON_NAME]"
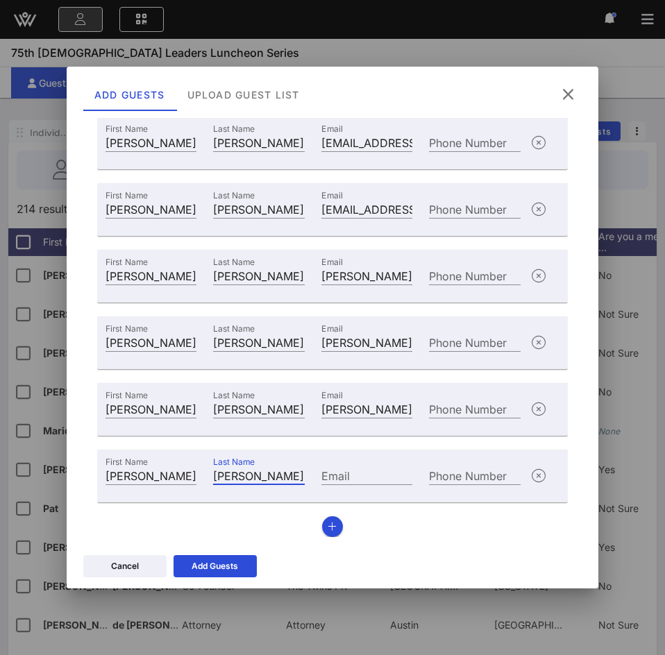
type input "[PERSON_NAME]"
click at [378, 471] on input "Email" at bounding box center [366, 476] width 91 height 18
paste input "[EMAIL_ADDRESS][DOMAIN_NAME]"
type input "[EMAIL_ADDRESS][DOMAIN_NAME]"
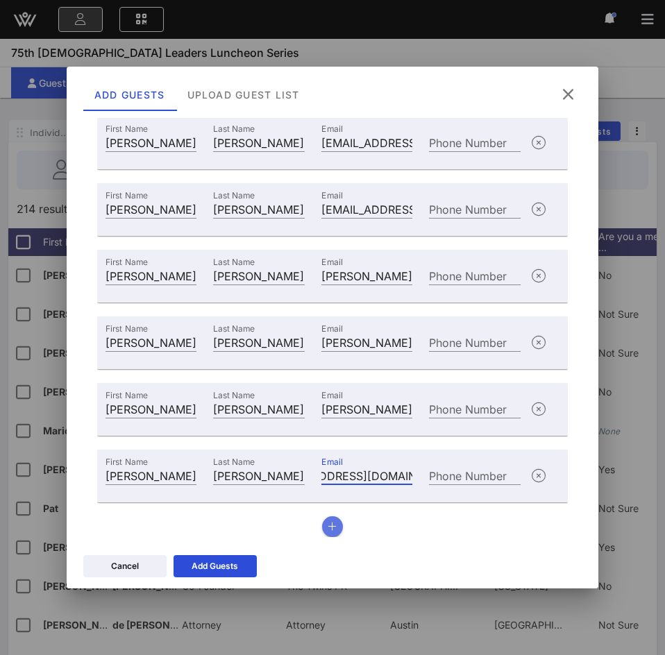
click at [328, 523] on icon "button" at bounding box center [332, 527] width 9 height 10
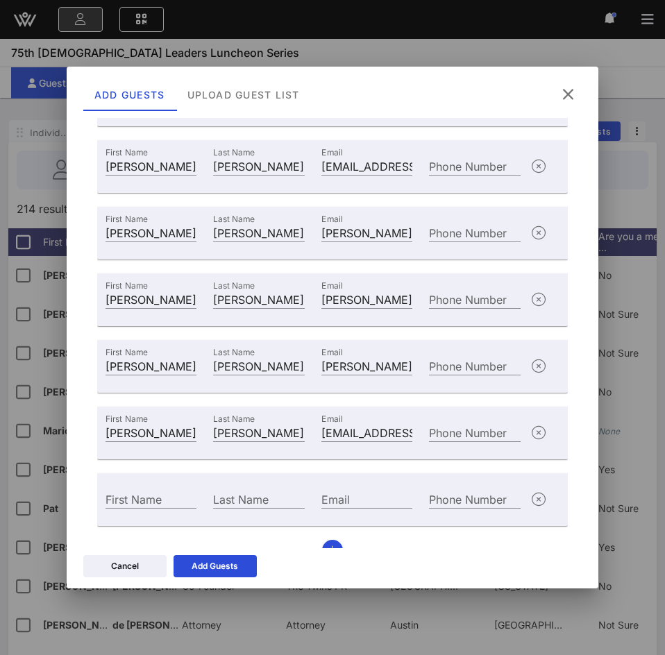
scroll to position [358, 0]
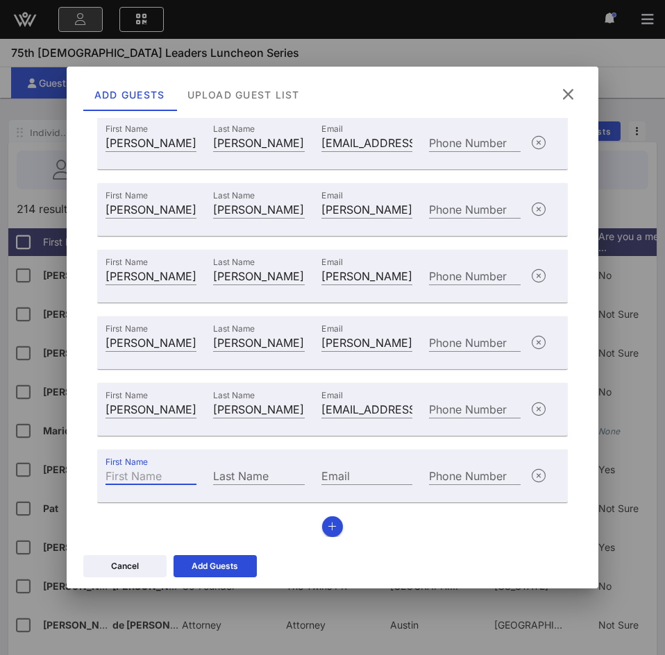
click at [152, 473] on div "First Name" at bounding box center [151, 476] width 91 height 18
paste input "Belen"
type input "Belen"
click at [267, 471] on input "Last Name" at bounding box center [258, 476] width 91 height 18
paste input "[PERSON_NAME]"
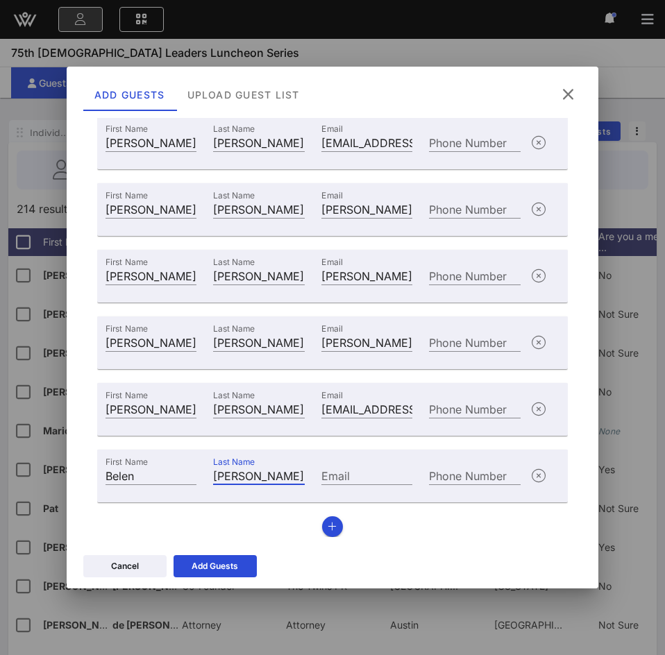
type input "[PERSON_NAME]"
click at [337, 482] on input "Email" at bounding box center [366, 476] width 91 height 18
paste input "[EMAIL_ADDRESS][DOMAIN_NAME]"
type input "[EMAIL_ADDRESS][DOMAIN_NAME]"
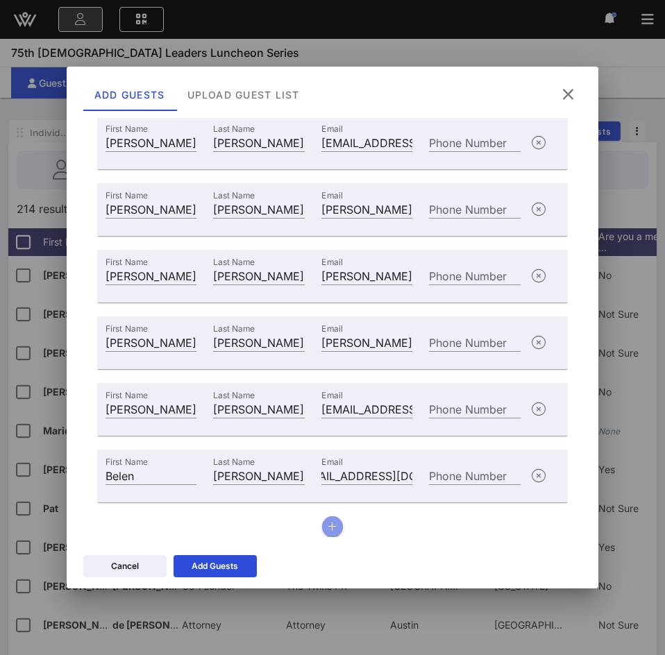
click at [325, 535] on button "button" at bounding box center [332, 527] width 21 height 21
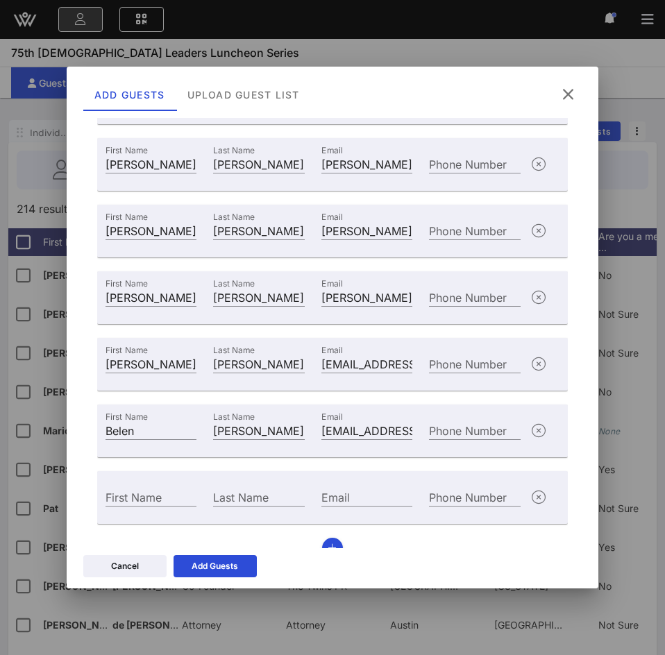
scroll to position [425, 0]
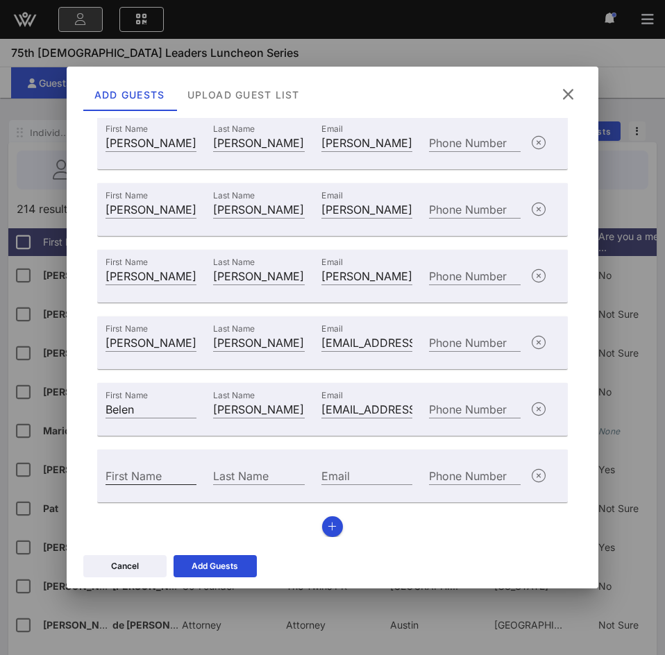
click at [136, 475] on input "First Name" at bounding box center [151, 476] width 91 height 18
paste input "[PERSON_NAME]"
type input "[PERSON_NAME]"
click at [277, 476] on input "Last Name" at bounding box center [258, 476] width 91 height 18
paste input "[PERSON_NAME]"
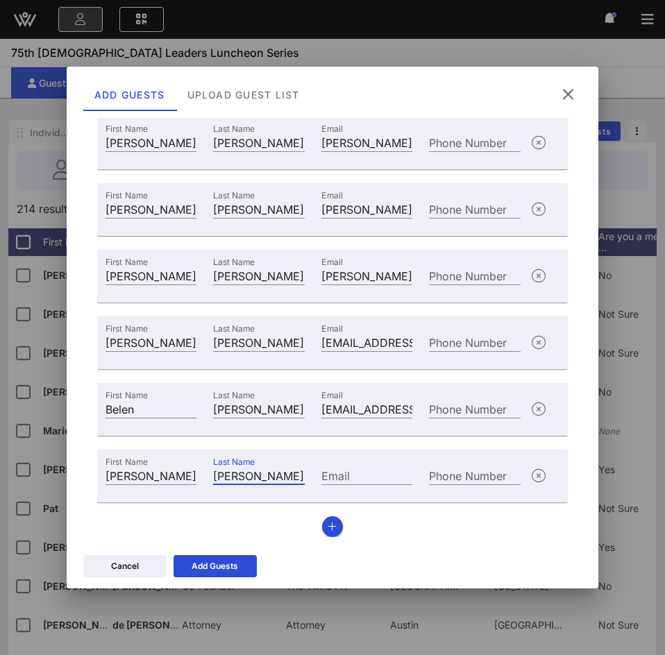
type input "[PERSON_NAME]"
click at [328, 474] on input "Email" at bounding box center [366, 476] width 91 height 18
paste input "[EMAIL_ADDRESS][DOMAIN_NAME]"
type input "[EMAIL_ADDRESS][DOMAIN_NAME]"
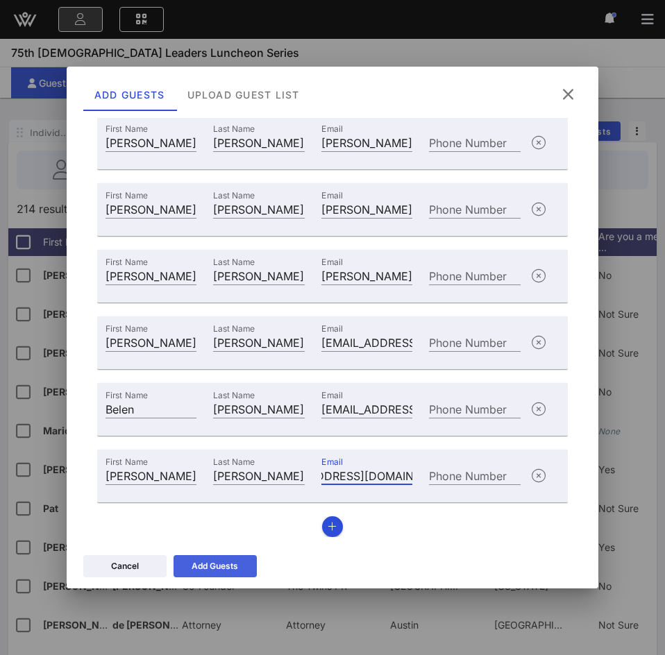
click at [233, 564] on div "Add Guests" at bounding box center [215, 567] width 47 height 14
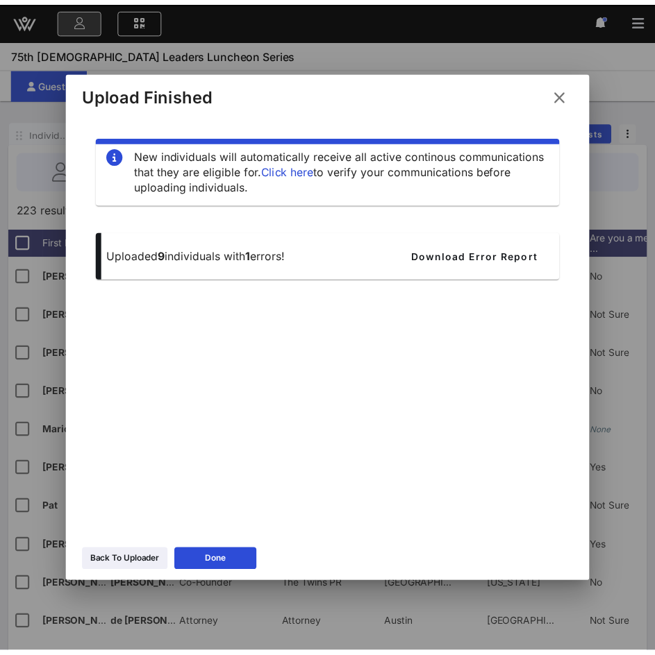
scroll to position [0, 0]
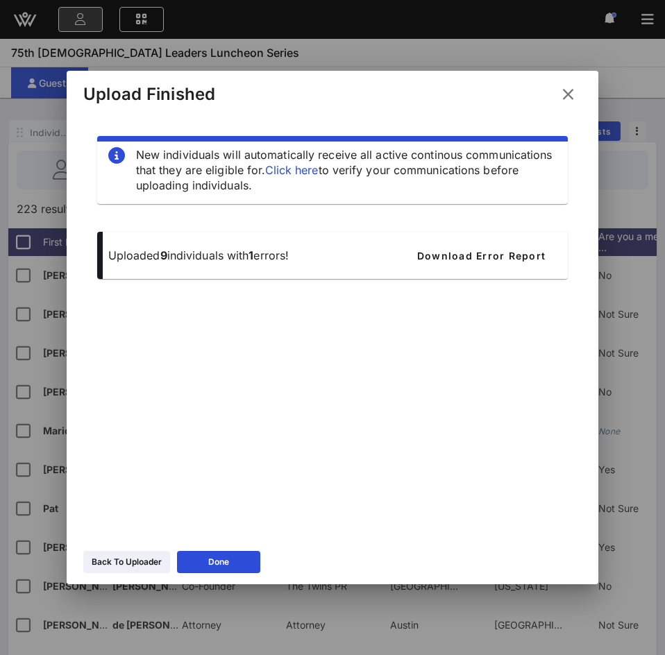
click at [278, 248] on p "Uploaded 9 individuals with 1 errors!" at bounding box center [248, 255] width 281 height 15
click at [498, 259] on span "Download Error Report" at bounding box center [481, 256] width 129 height 12
click at [197, 560] on button "Done" at bounding box center [218, 562] width 83 height 22
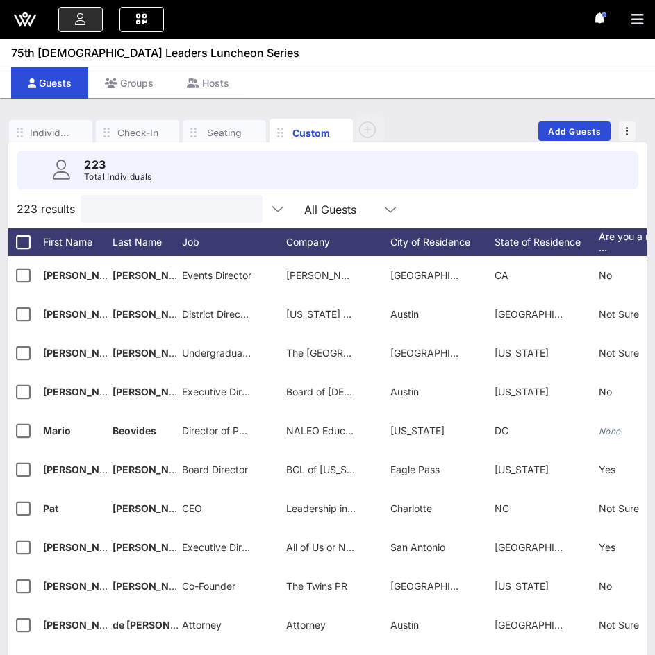
click at [141, 212] on input "text" at bounding box center [170, 209] width 162 height 18
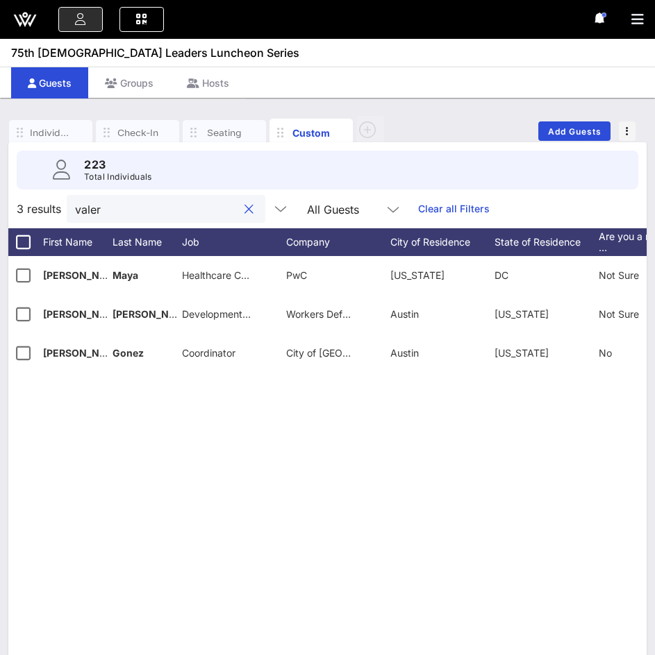
type input "[PERSON_NAME]"
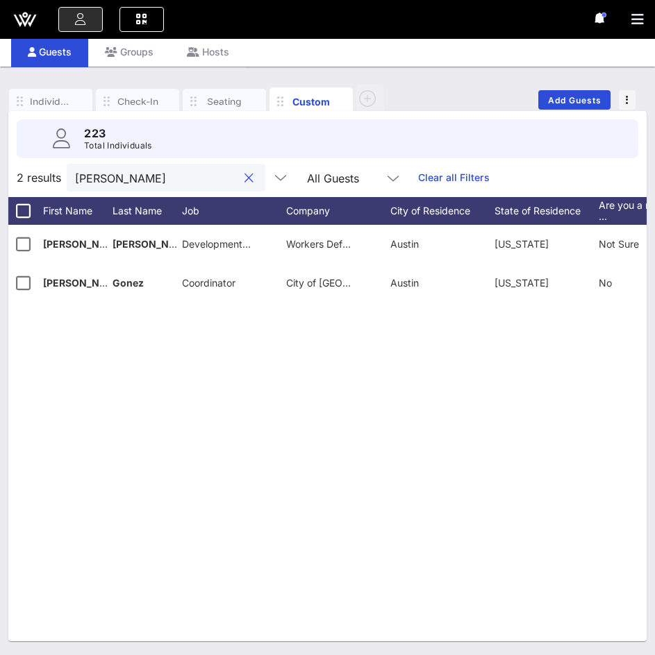
click at [244, 173] on button "clear icon" at bounding box center [248, 179] width 9 height 14
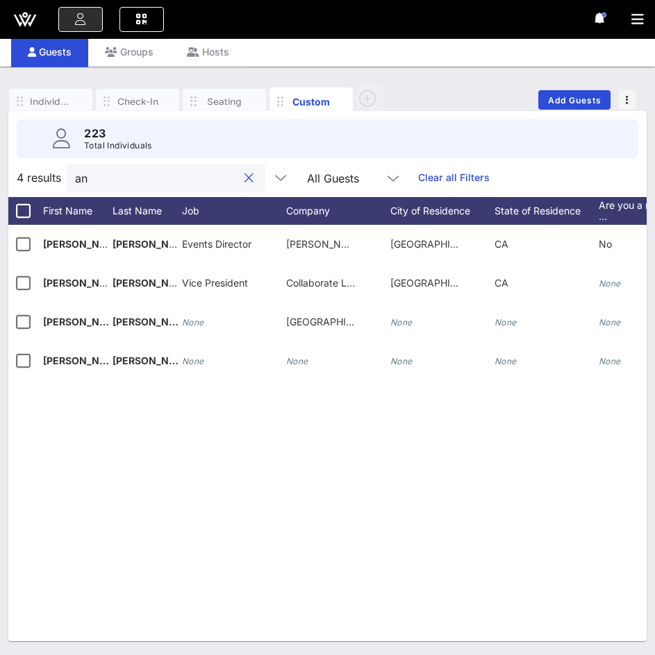
type input "a"
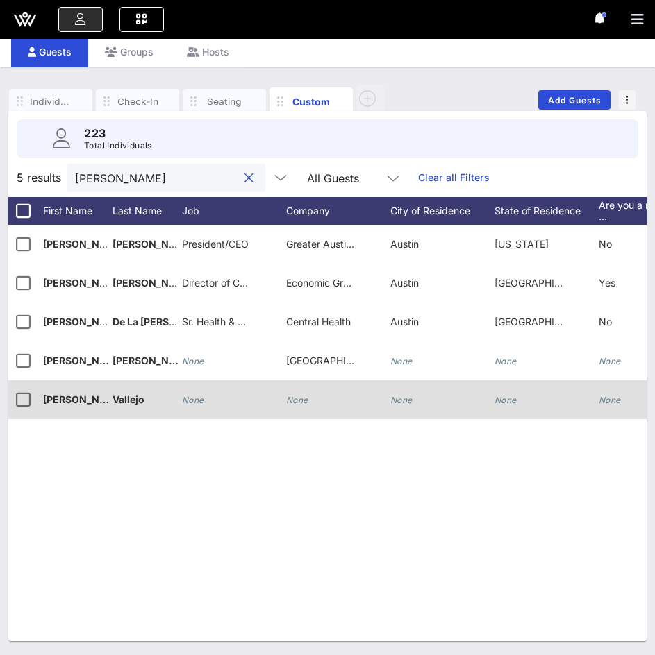
type input "[PERSON_NAME]"
click at [301, 408] on div "None" at bounding box center [297, 400] width 22 height 39
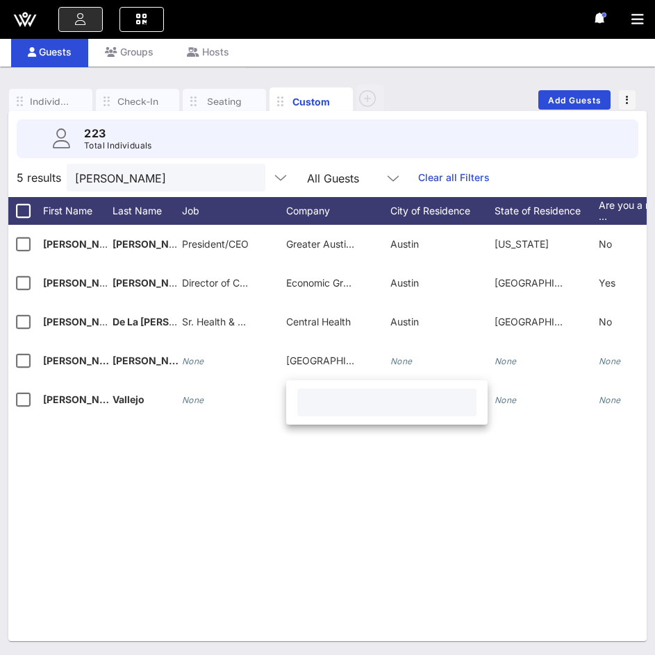
click at [277, 482] on div "M [PERSON_NAME] [PERSON_NAME] President/CEO Greater Austin Hispanic Chamber of …" at bounding box center [327, 433] width 638 height 417
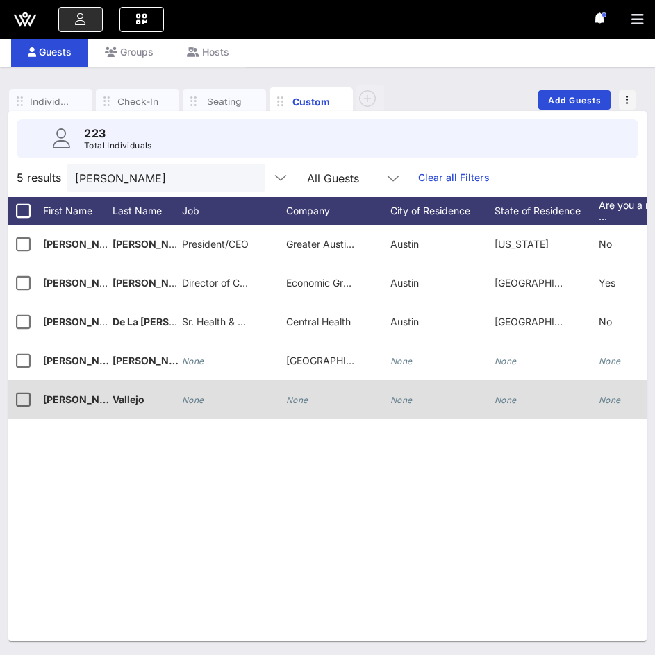
click at [210, 394] on div "None" at bounding box center [234, 408] width 104 height 55
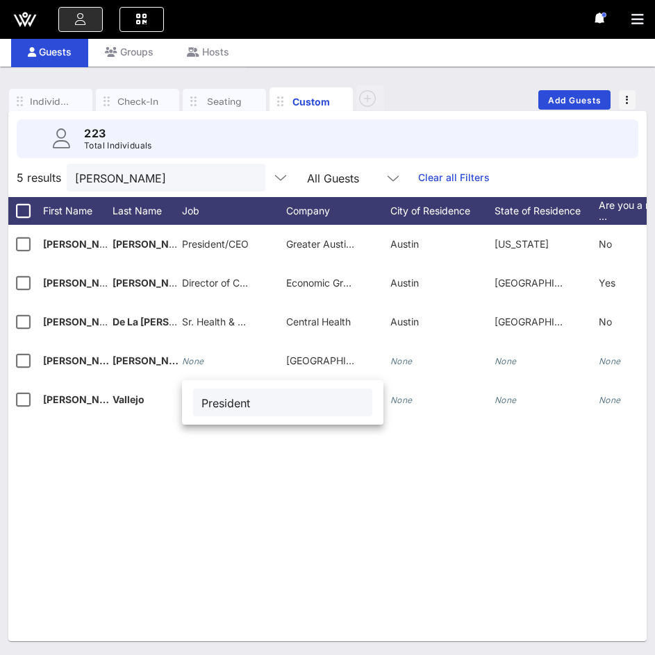
type input "President"
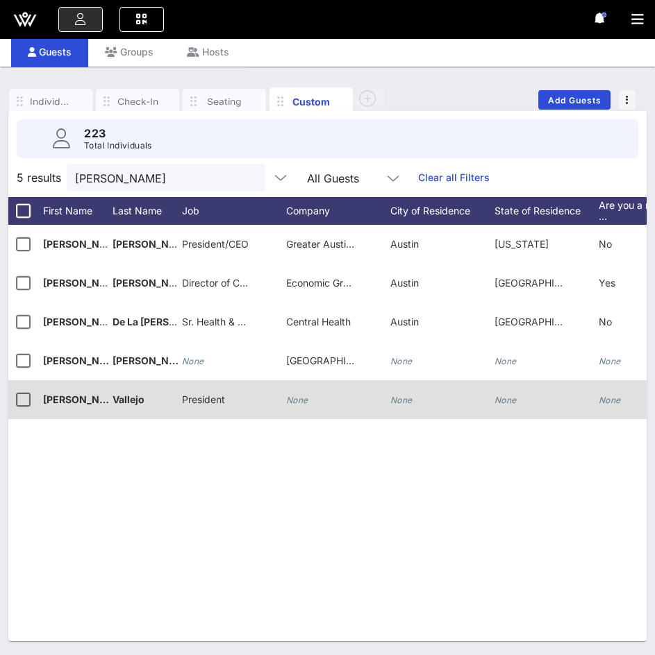
click at [319, 399] on div "None" at bounding box center [338, 408] width 104 height 55
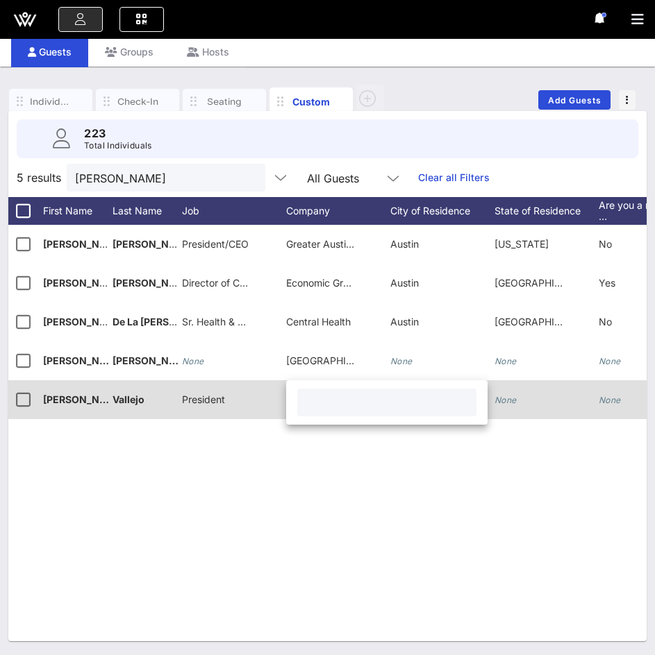
paste input "The [PERSON_NAME] Project"
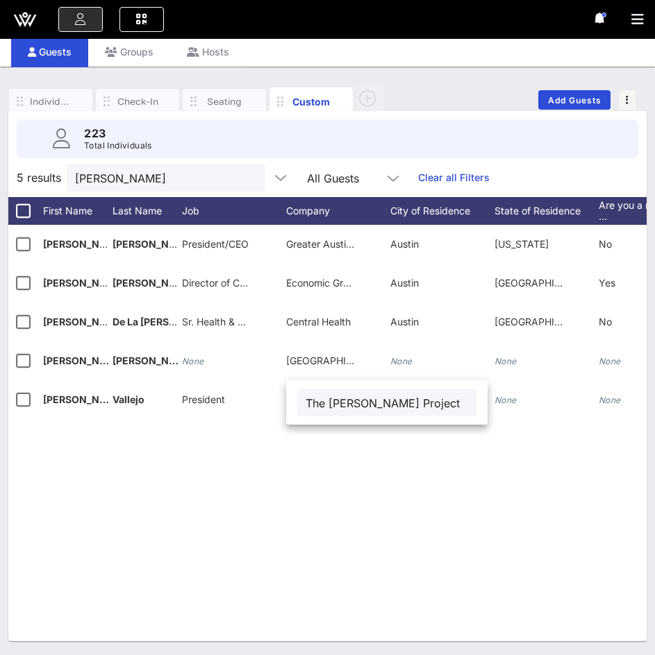
type input "The [PERSON_NAME] Project"
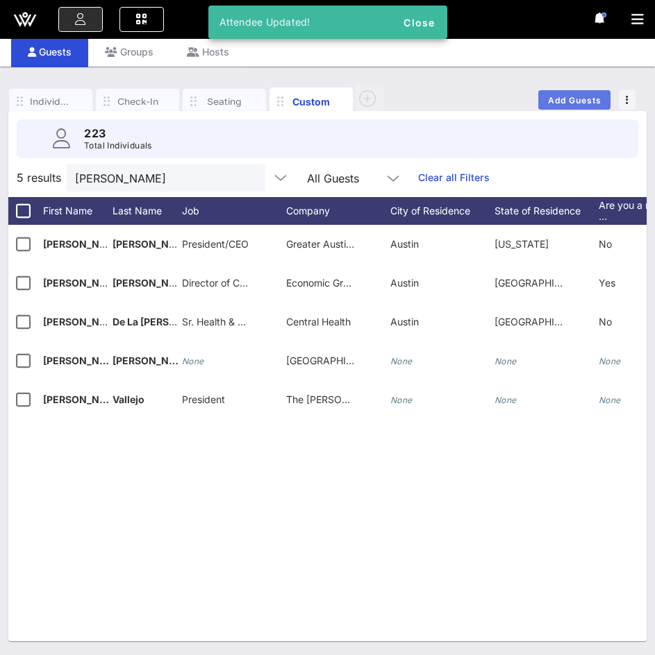
click at [560, 99] on span "Add Guests" at bounding box center [574, 100] width 55 height 10
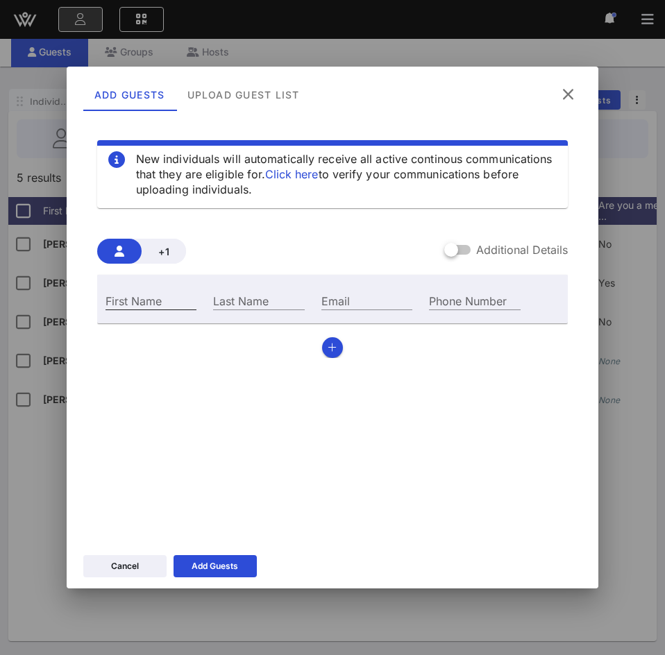
click at [172, 301] on input "First Name" at bounding box center [151, 301] width 91 height 18
click at [173, 294] on input "First Name" at bounding box center [151, 301] width 91 height 18
paste input "[PERSON_NAME]"
type input "[PERSON_NAME]"
click at [257, 297] on div "Last Name" at bounding box center [258, 301] width 91 height 18
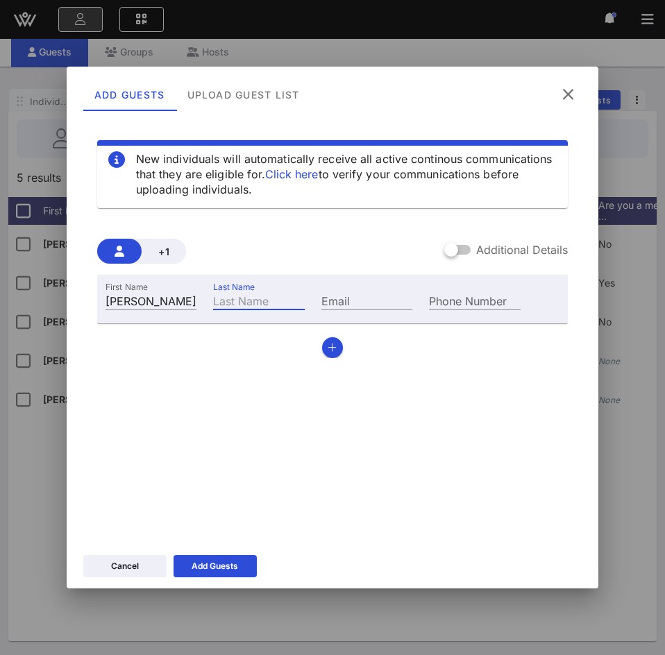
paste input "[PERSON_NAME]"
type input "[PERSON_NAME]"
click at [346, 301] on input "Email" at bounding box center [366, 301] width 91 height 18
paste input "[PERSON_NAME][EMAIL_ADDRESS][DOMAIN_NAME]"
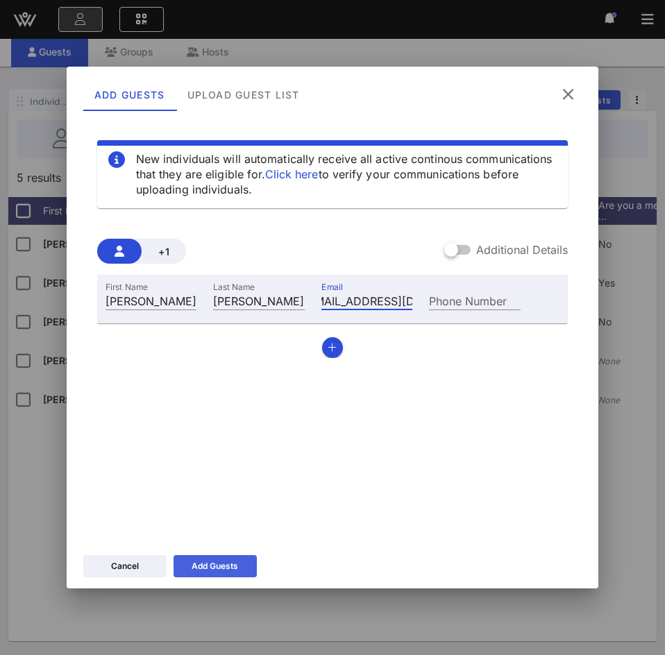
type input "[PERSON_NAME][EMAIL_ADDRESS][DOMAIN_NAME]"
click at [221, 563] on div "Add Guests" at bounding box center [215, 567] width 47 height 14
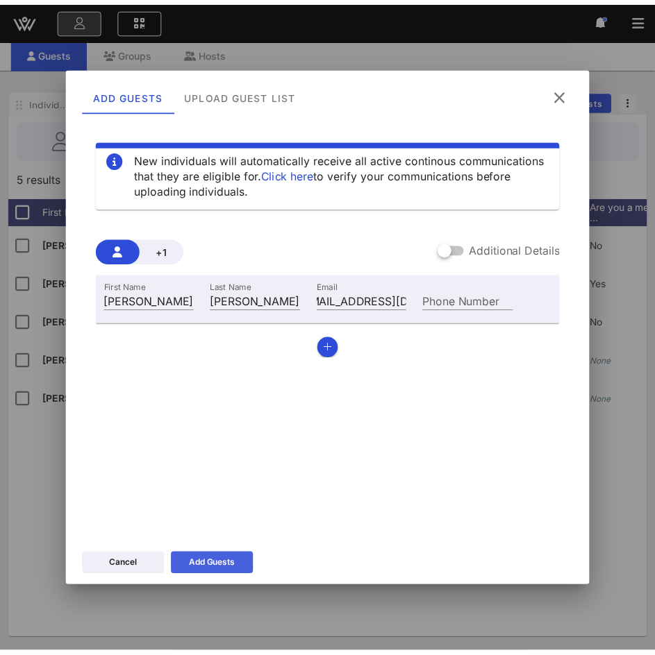
scroll to position [0, 0]
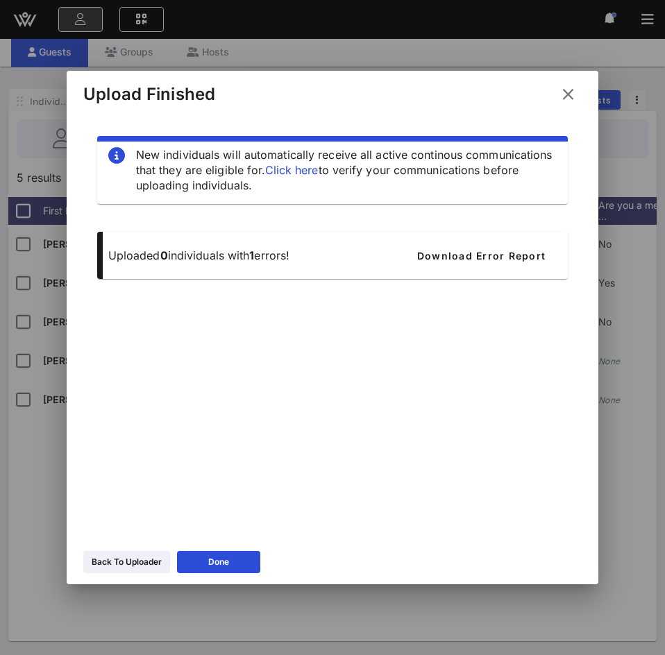
click at [296, 259] on p "Uploaded 0 individuals with 1 errors!" at bounding box center [248, 255] width 281 height 15
click at [211, 558] on div "Done" at bounding box center [218, 562] width 21 height 14
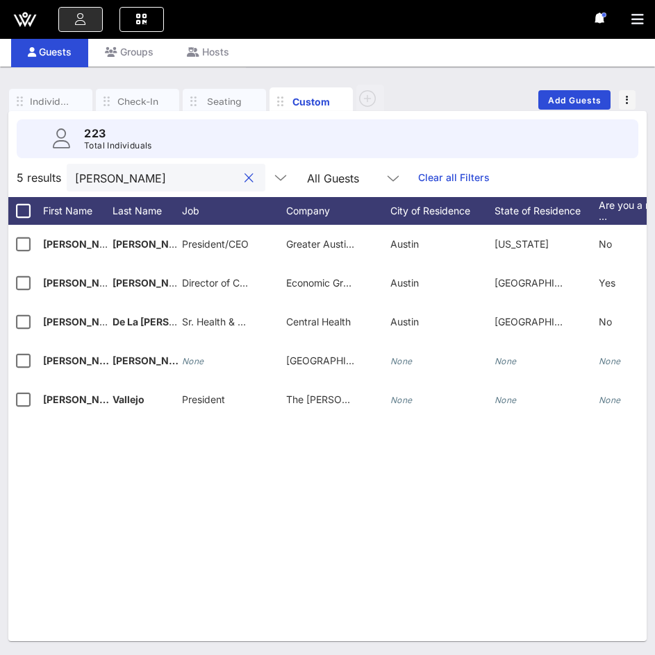
drag, startPoint x: 183, startPoint y: 177, endPoint x: 28, endPoint y: 178, distance: 154.2
click at [28, 178] on div "5 results [PERSON_NAME] All Guests Clear all Filters" at bounding box center [327, 177] width 638 height 39
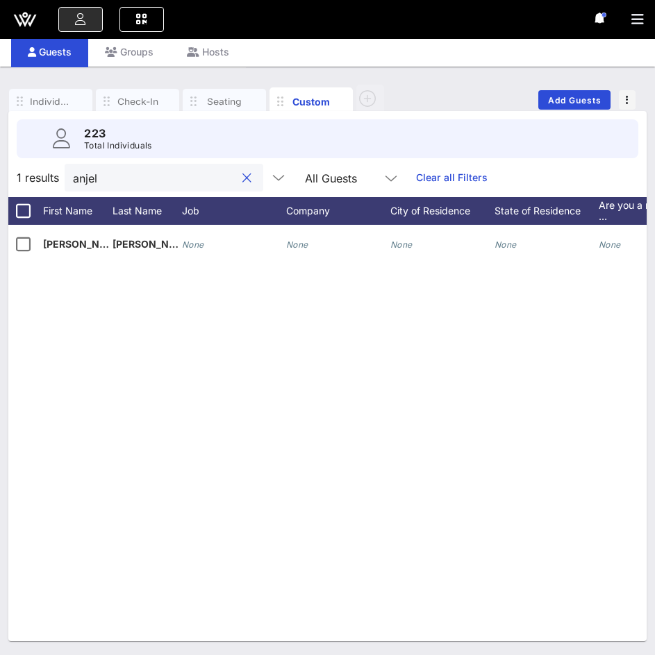
type input "anjel"
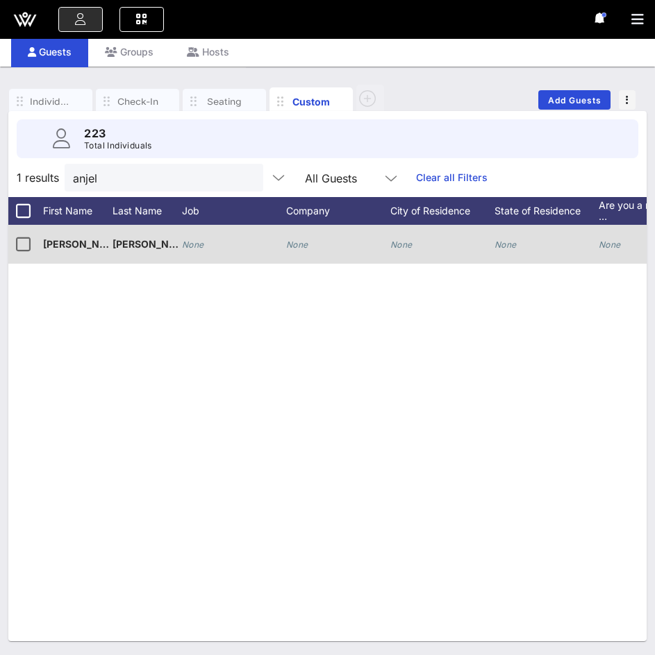
click at [201, 244] on icon "None" at bounding box center [193, 245] width 22 height 10
paste input "Founder & Executive Director"
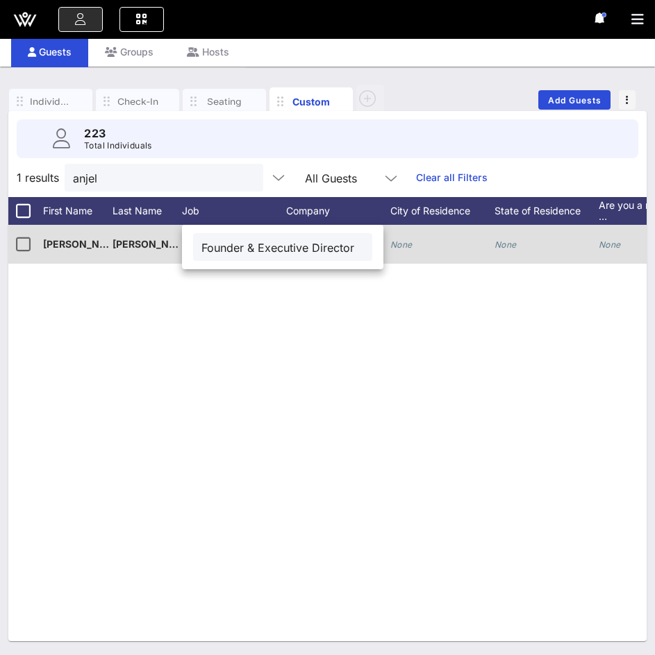
scroll to position [0, 6]
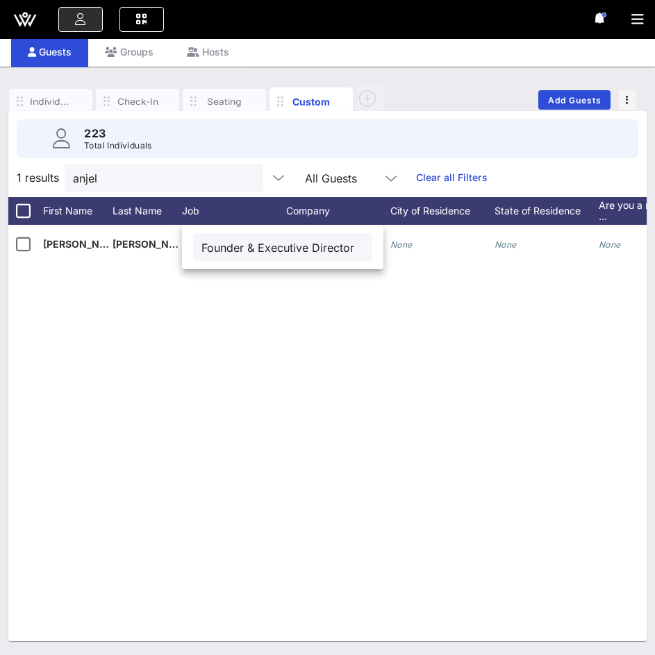
type input "Founder & Executive Director"
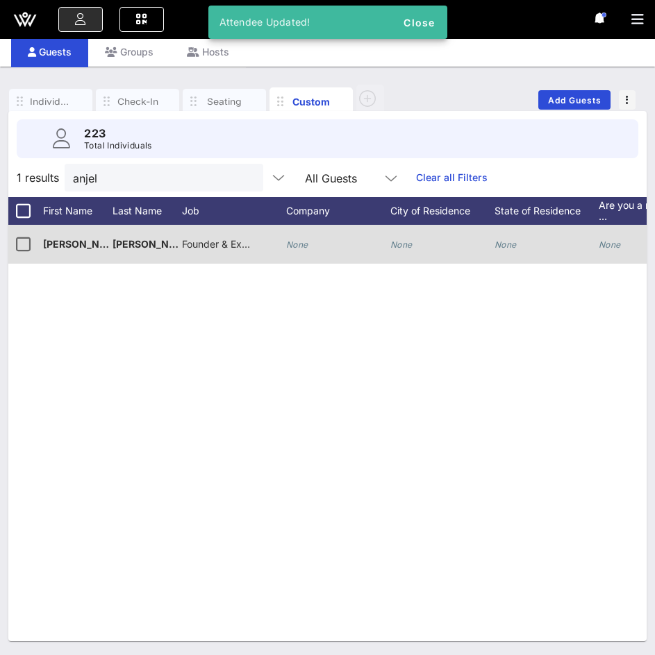
click at [315, 232] on div "None" at bounding box center [338, 252] width 104 height 55
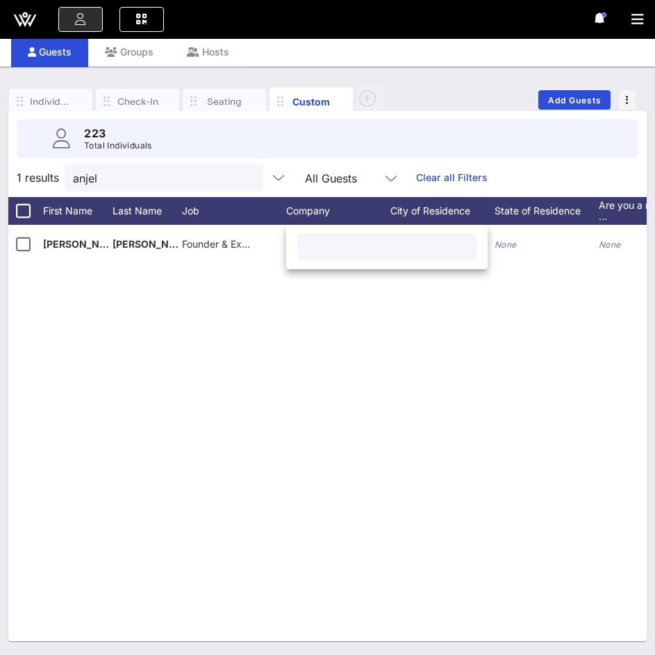
paste input "Latina Leadership Podcast, Amigas & Friends Network"
type input "Latina Leadership Podcast, Amigas & Friends Network"
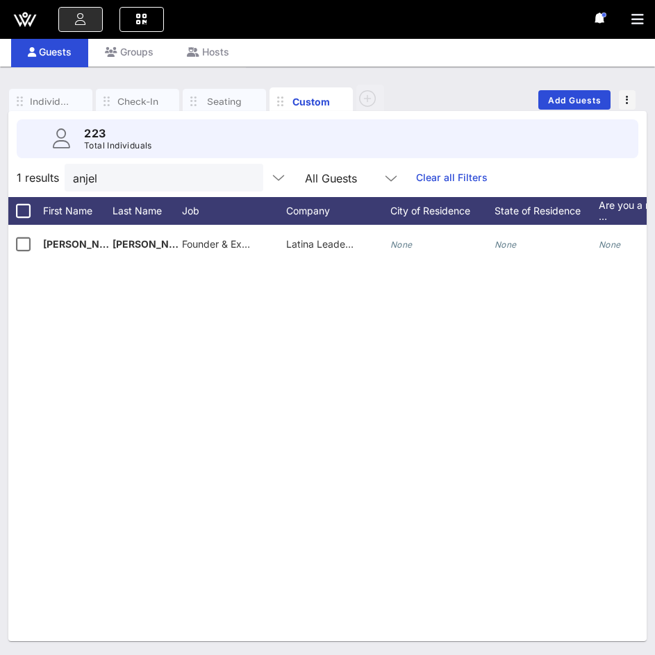
click at [242, 172] on button "clear icon" at bounding box center [246, 179] width 9 height 14
type input "[PERSON_NAME]"
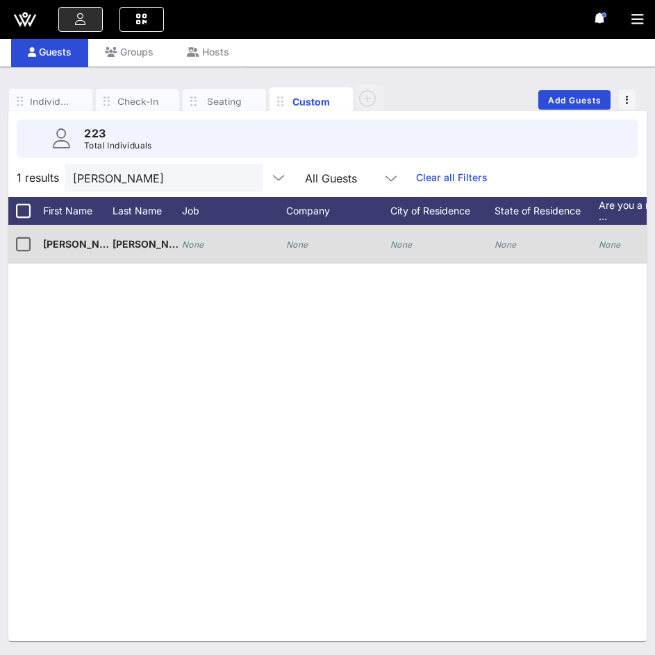
click at [203, 247] on icon "None" at bounding box center [193, 245] width 22 height 10
paste input "Grant Director - TRIO Upward Bound"
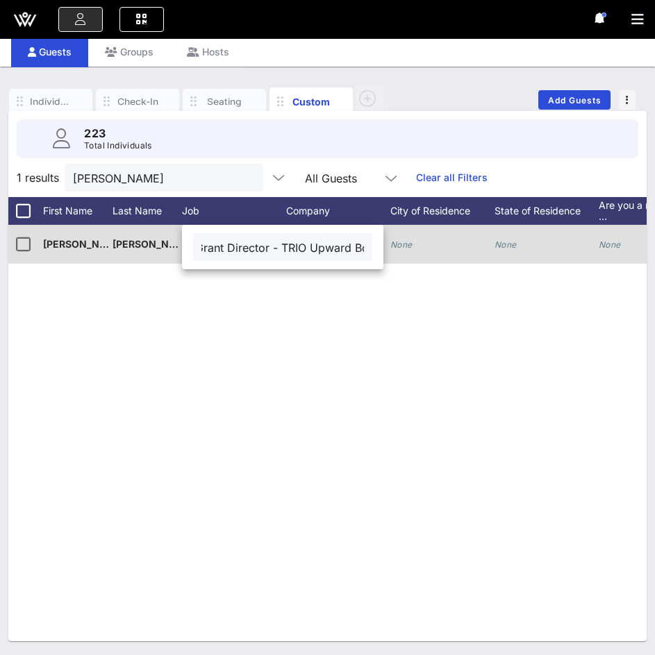
scroll to position [0, 42]
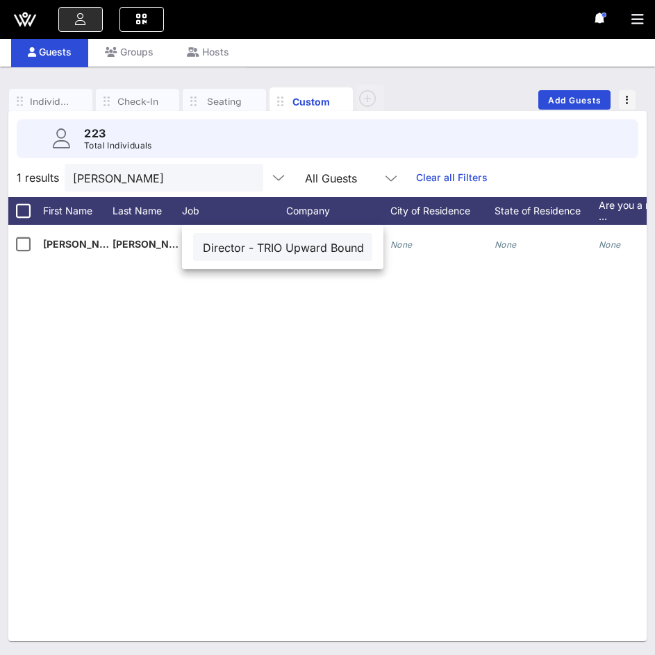
type input "Grant Director - TRIO Upward Bound"
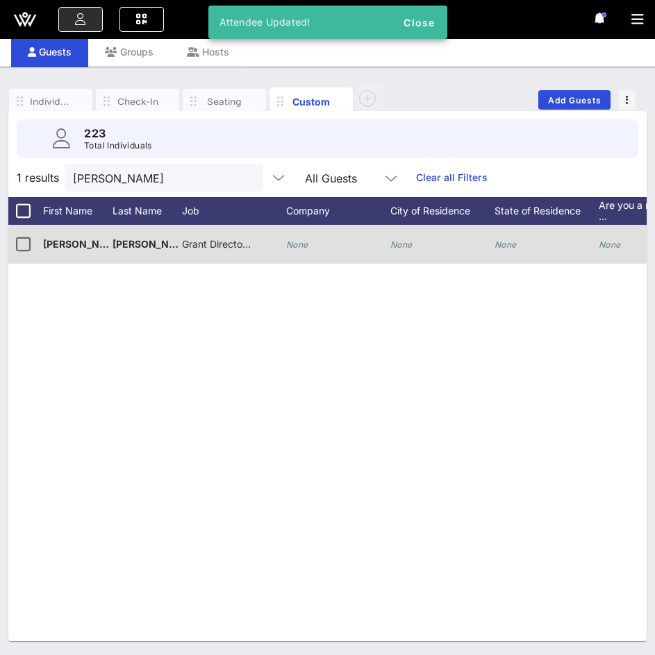
click at [303, 246] on icon "None" at bounding box center [297, 245] width 22 height 10
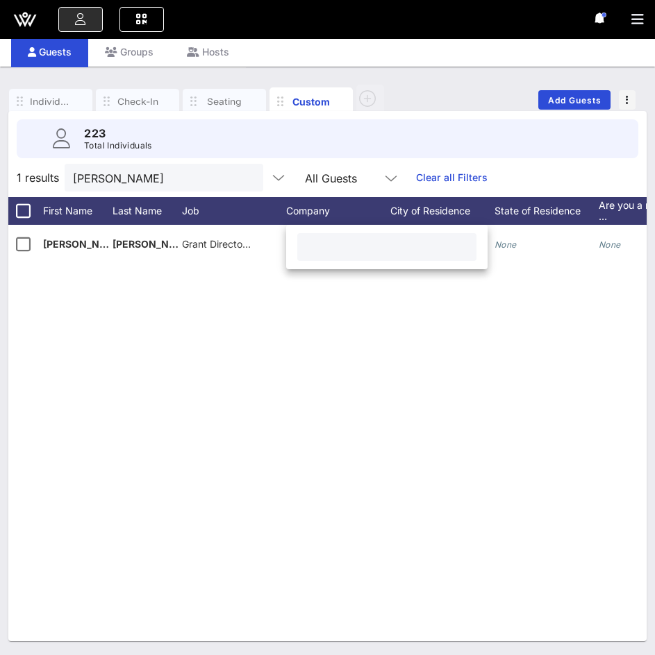
paste input "[US_STATE] State University - TRIO Programs"
type input "[US_STATE] State University - TRIO Programs"
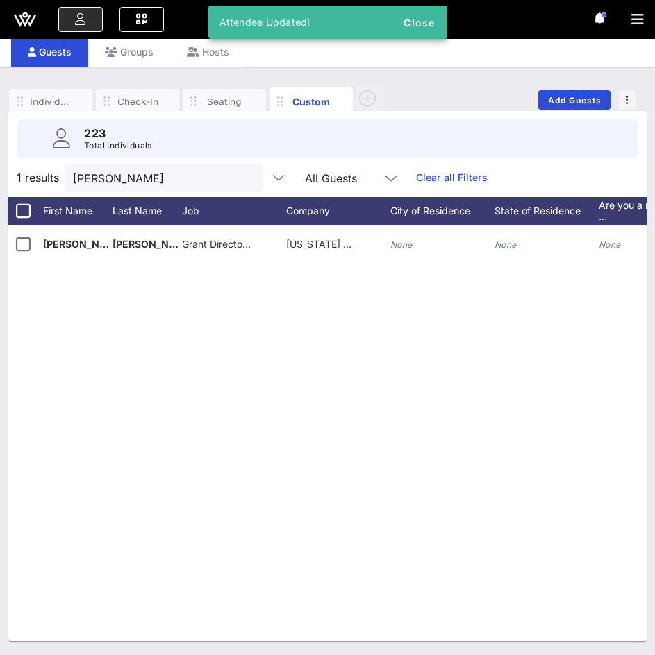
click at [242, 175] on button "clear icon" at bounding box center [246, 179] width 9 height 14
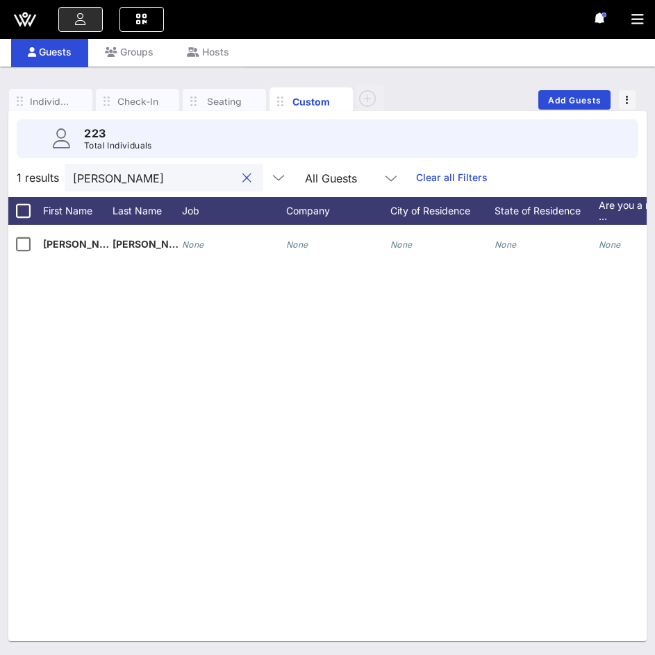
type input "[PERSON_NAME]"
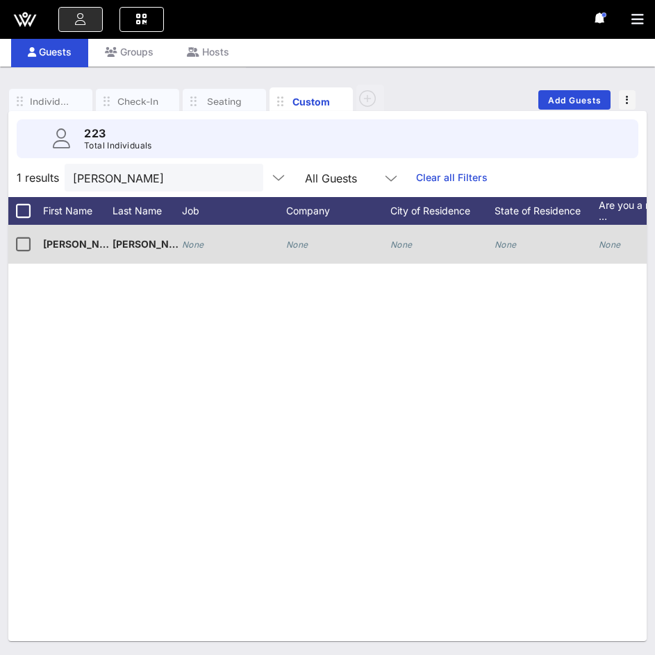
click at [199, 246] on icon "None" at bounding box center [193, 245] width 22 height 10
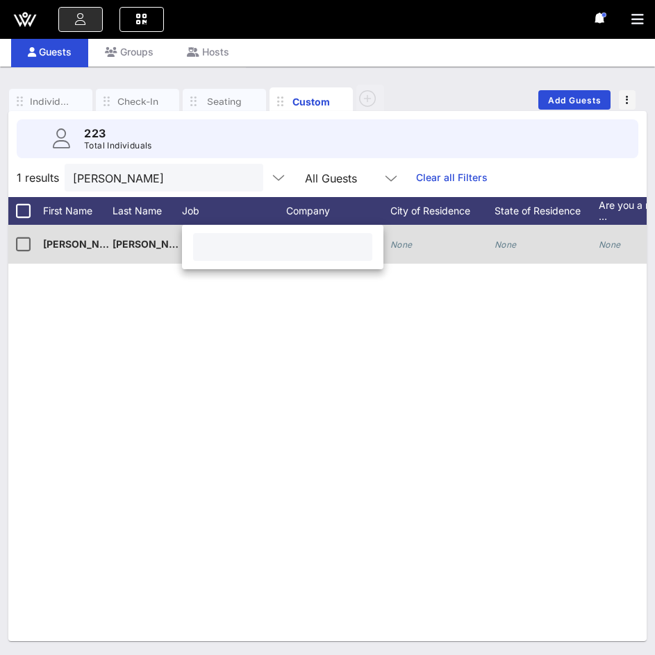
paste input "Grant Director - TRIO Talent Search"
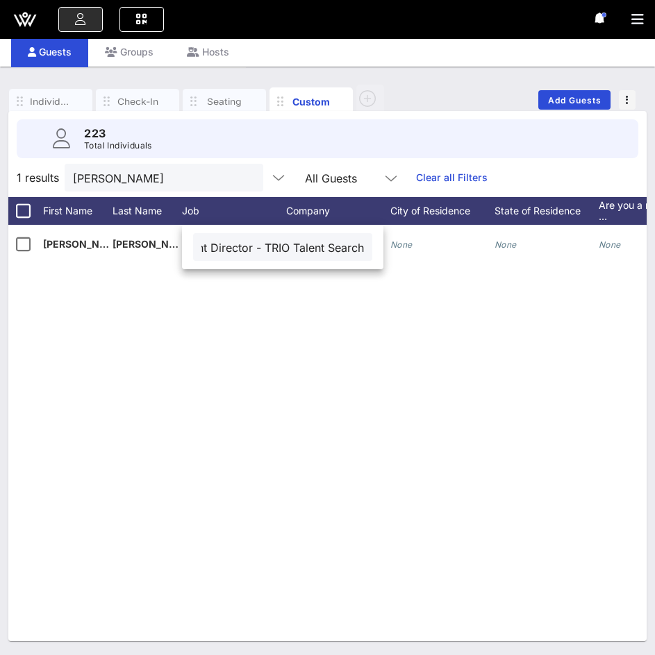
type input "Grant Director - TRIO Talent Search"
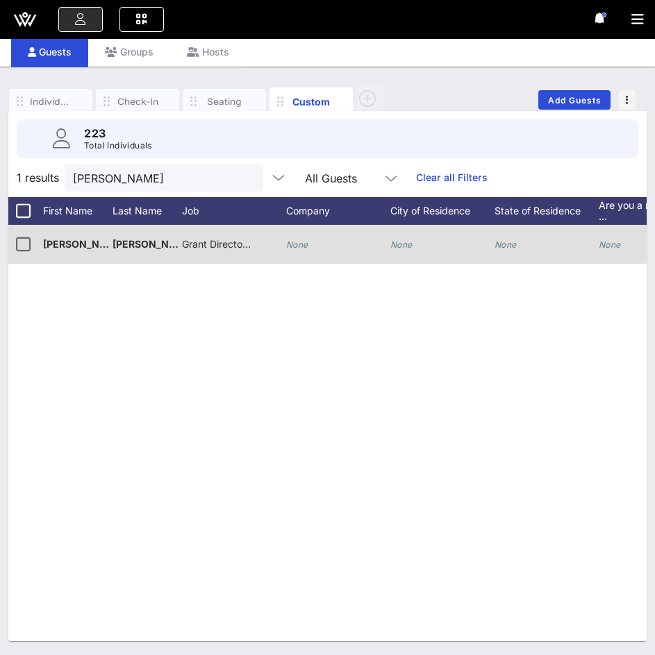
click at [320, 244] on div "None" at bounding box center [338, 252] width 104 height 55
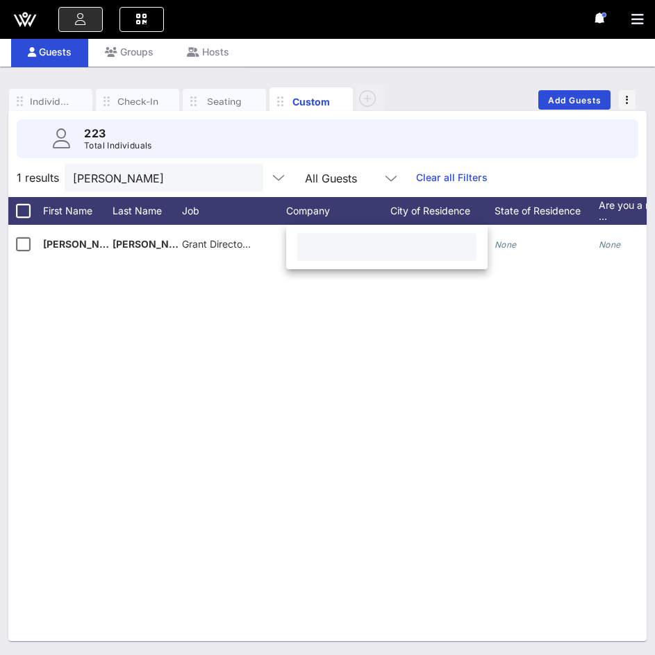
paste input "[US_STATE] State University - TRIO Programs"
type input "[US_STATE] State University - TRIO Programs"
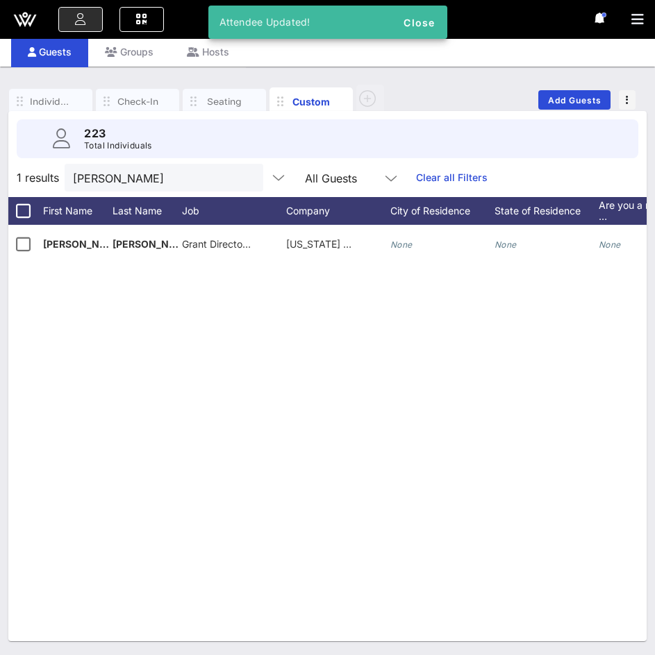
click at [311, 393] on div "N [PERSON_NAME] [PERSON_NAME] Director - TRIO Talent Search [US_STATE] State Un…" at bounding box center [327, 433] width 638 height 417
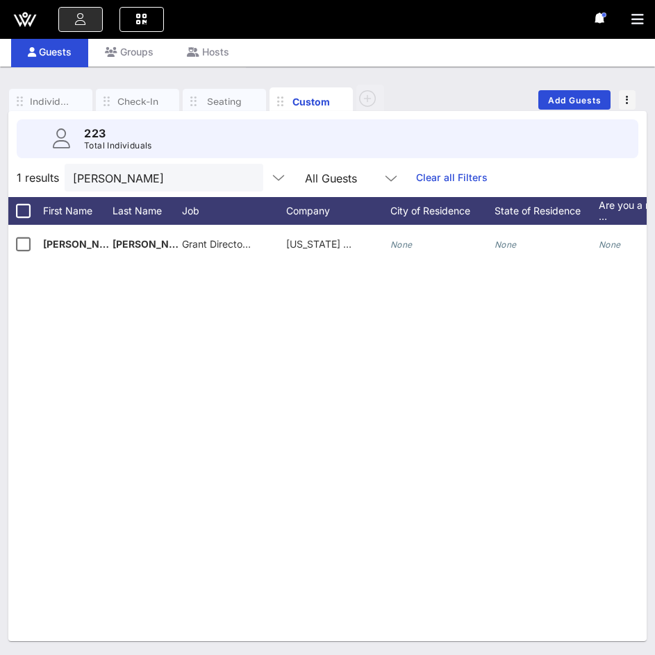
click at [242, 176] on button "clear icon" at bounding box center [246, 179] width 9 height 14
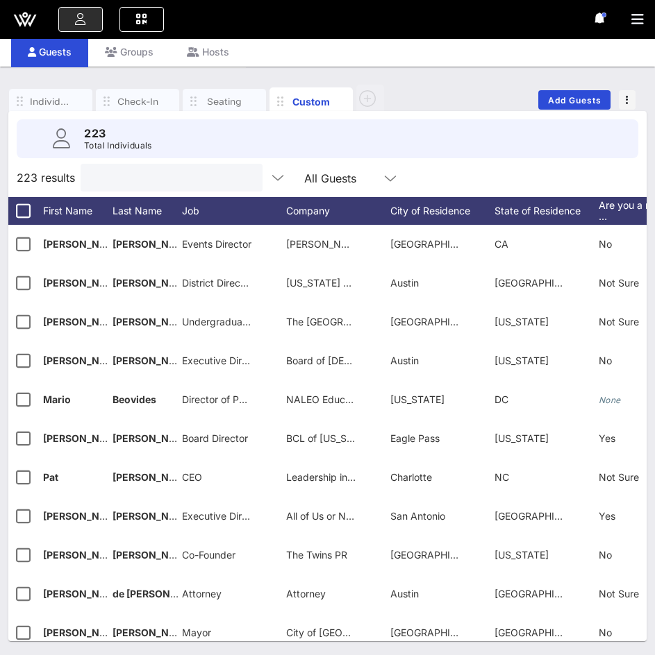
click at [199, 169] on input "text" at bounding box center [170, 178] width 162 height 18
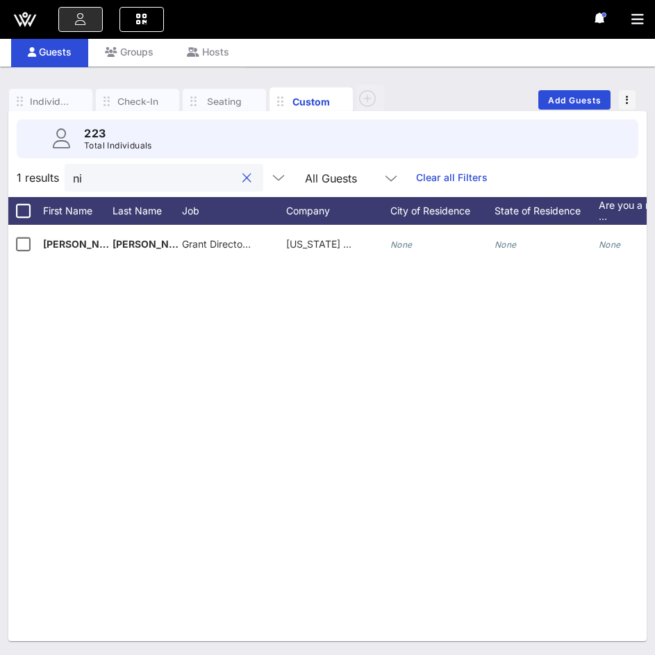
type input "n"
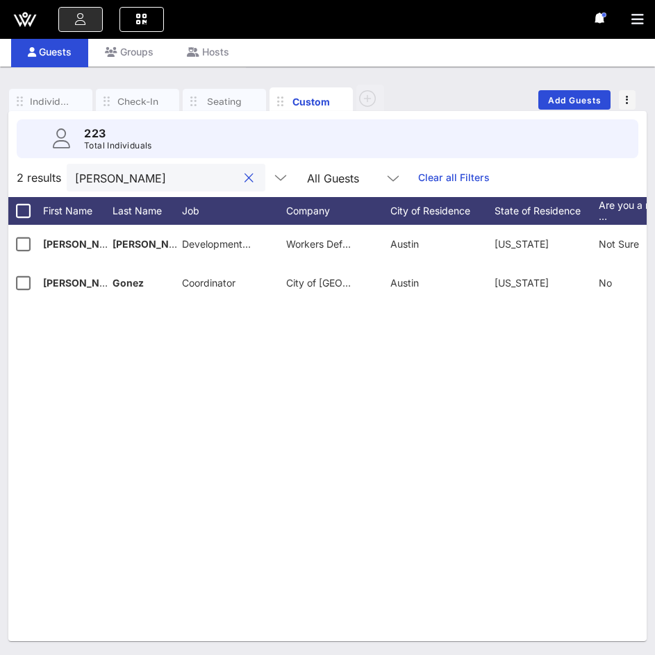
type input "[PERSON_NAME]"
click at [242, 179] on button "clear icon" at bounding box center [246, 179] width 9 height 14
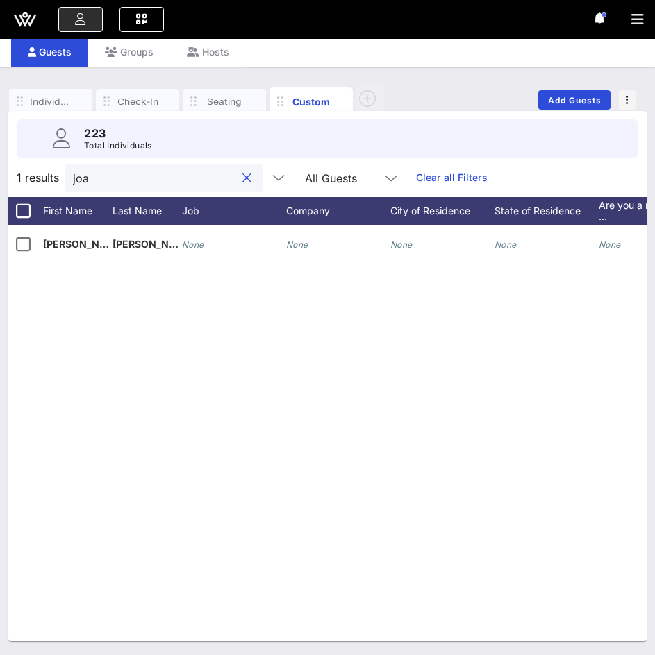
type input "joa"
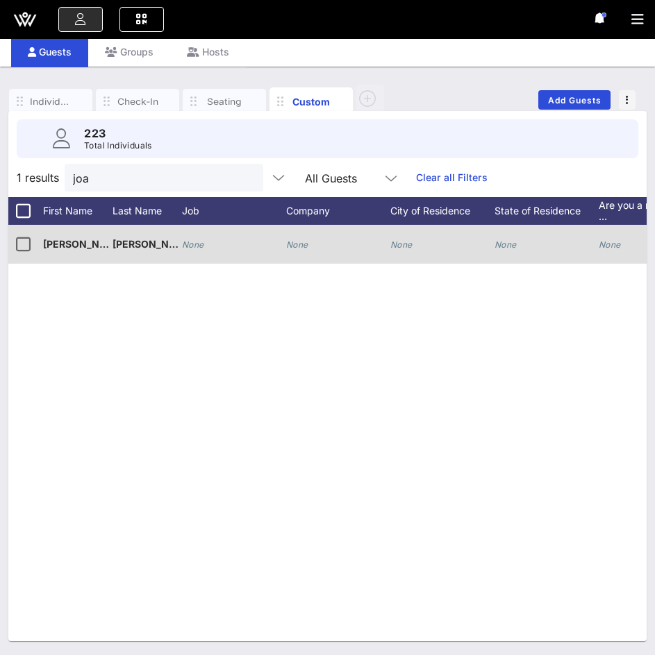
click at [203, 237] on div "None" at bounding box center [193, 244] width 22 height 39
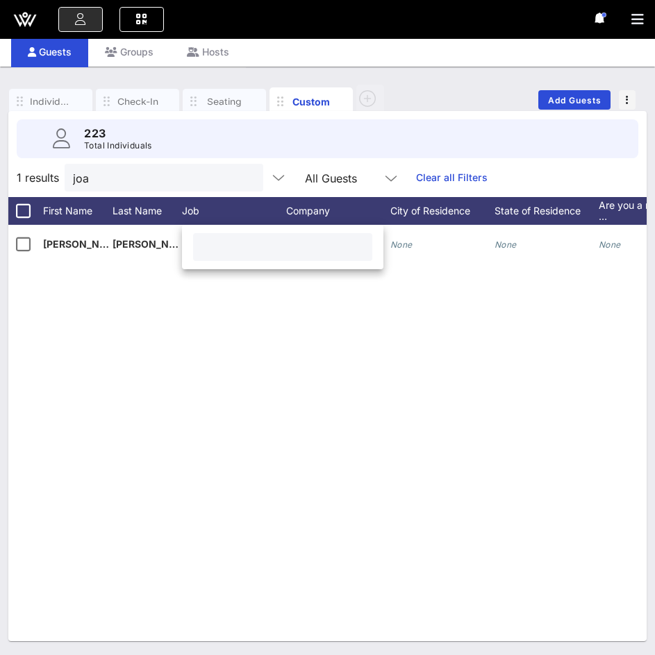
paste input "Founder and Executive Director"
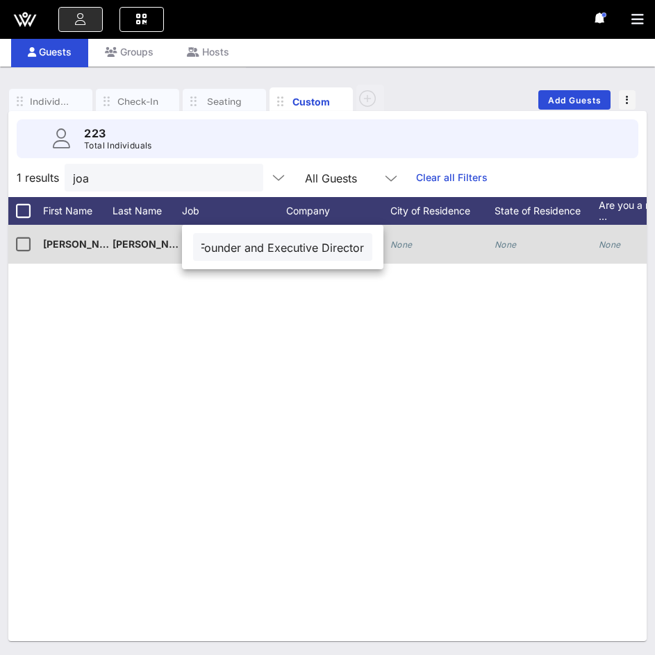
type input "Founder and Executive Director"
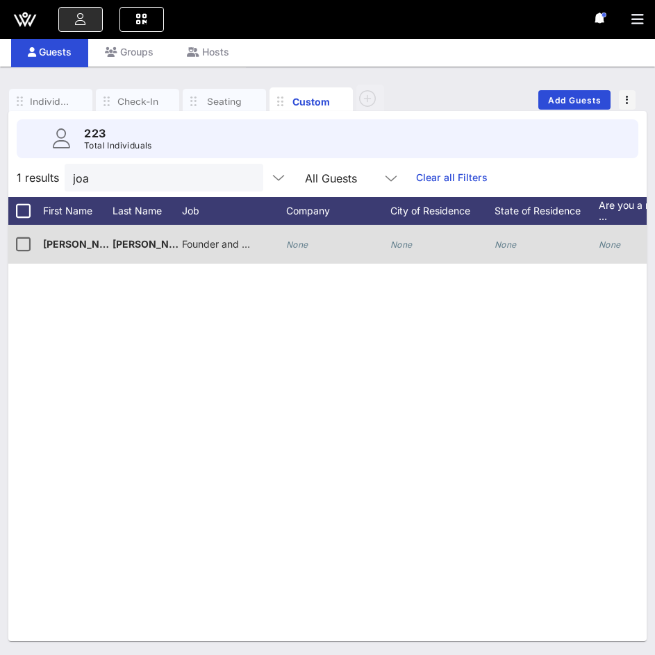
click at [331, 245] on div "None" at bounding box center [338, 252] width 104 height 55
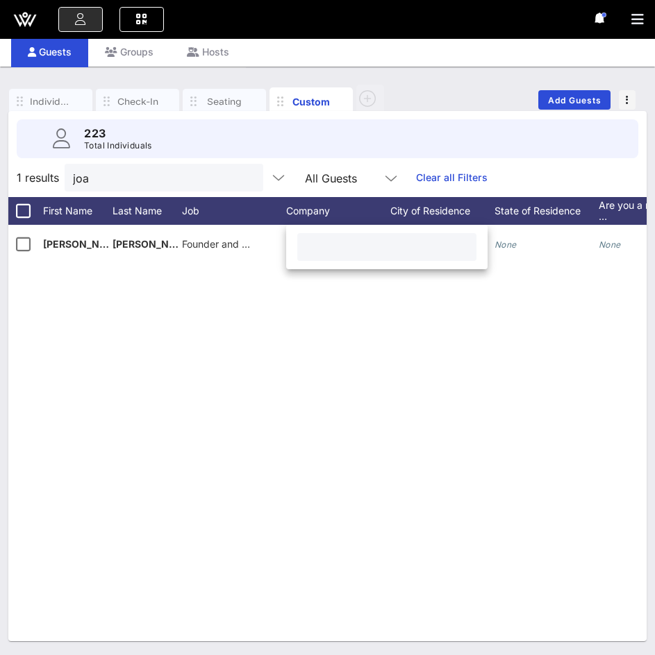
paste input "[PERSON_NAME] in2 Inclusion"
type input "[PERSON_NAME] in2 Inclusion"
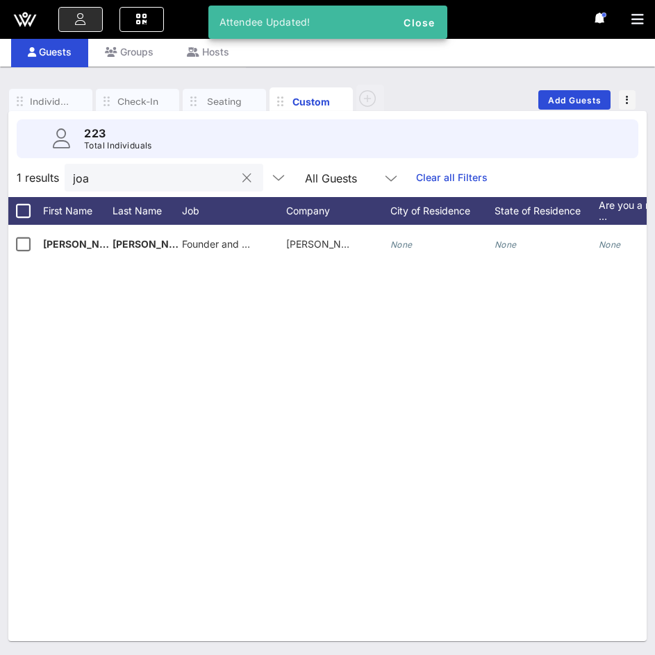
click at [242, 177] on button "clear icon" at bounding box center [246, 179] width 9 height 14
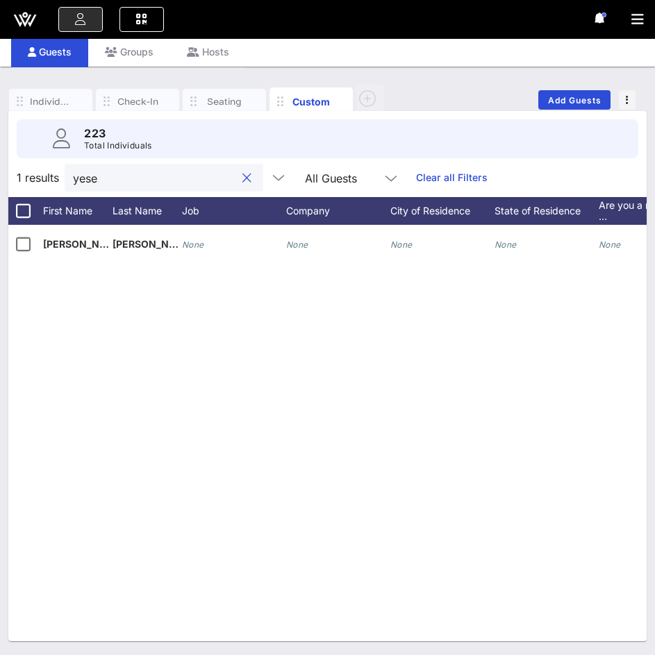
type input "yese"
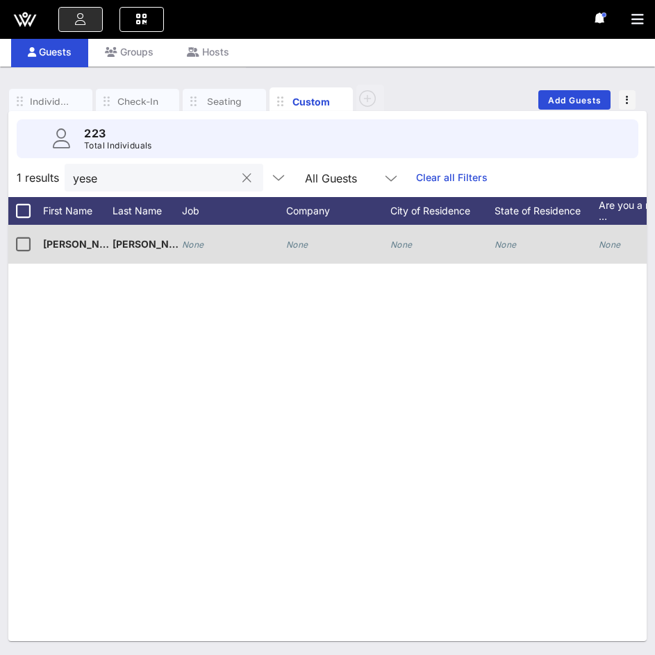
click at [208, 241] on div "None" at bounding box center [234, 252] width 104 height 55
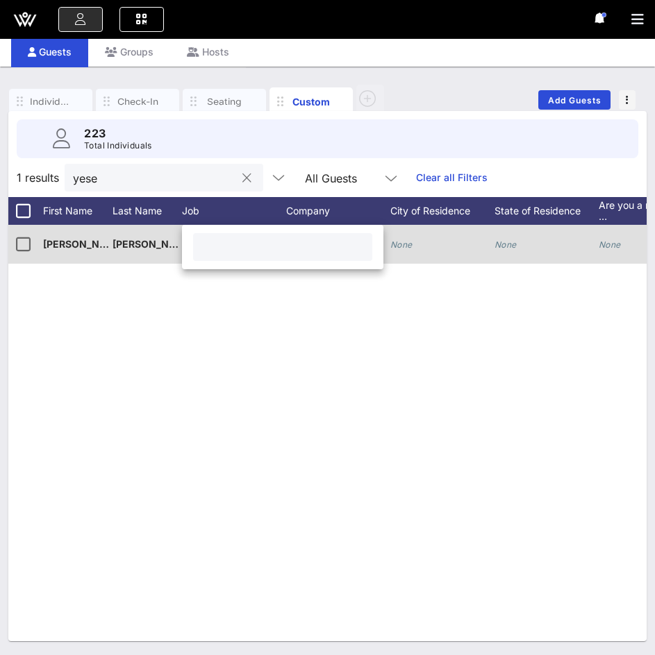
paste input "Student Engagement Coordinator"
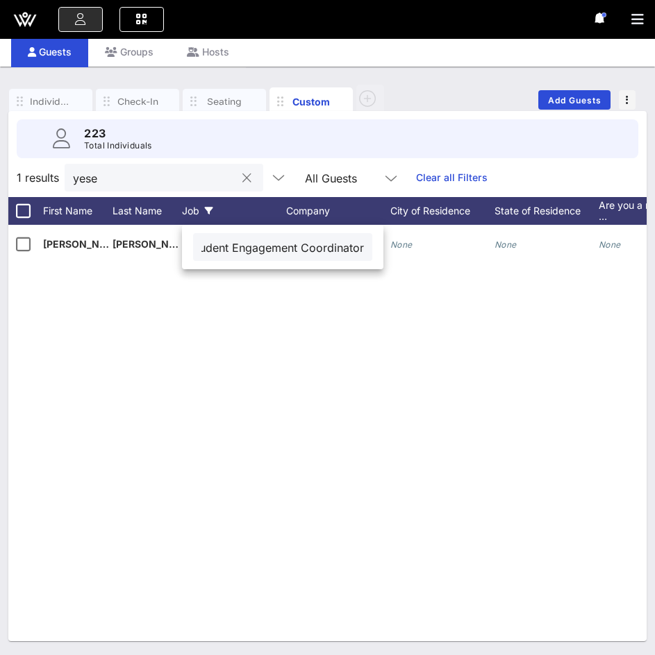
type input "Student Engagement Coordinator"
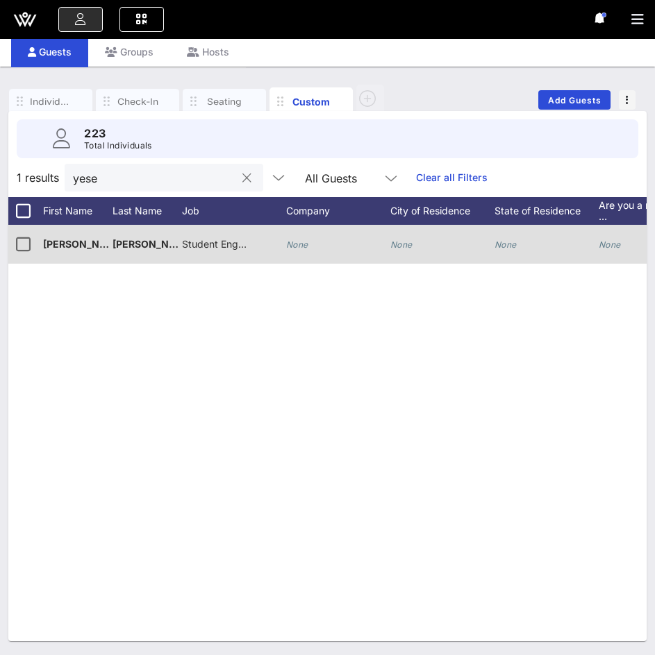
click at [313, 248] on div "None" at bounding box center [338, 252] width 104 height 55
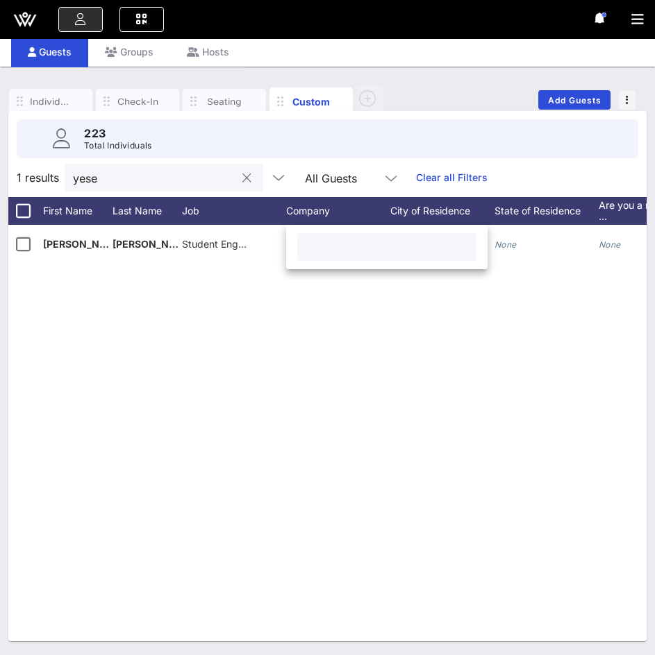
paste input "[GEOGRAPHIC_DATA]"
type input "[GEOGRAPHIC_DATA]"
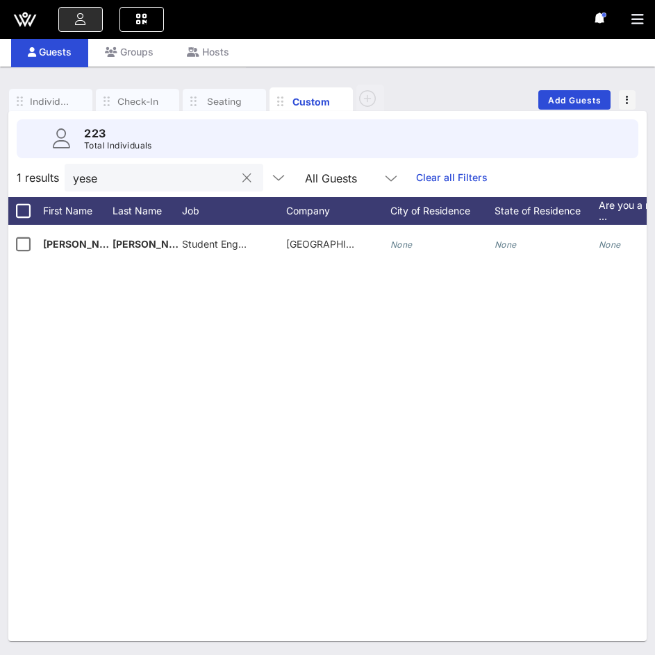
click at [242, 180] on button "clear icon" at bounding box center [246, 179] width 9 height 14
type input "bele"
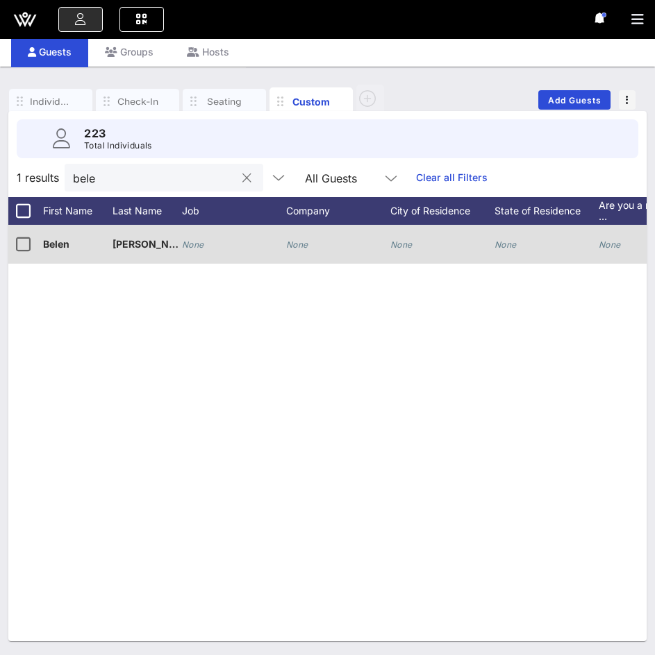
click at [199, 246] on icon "None" at bounding box center [193, 245] width 22 height 10
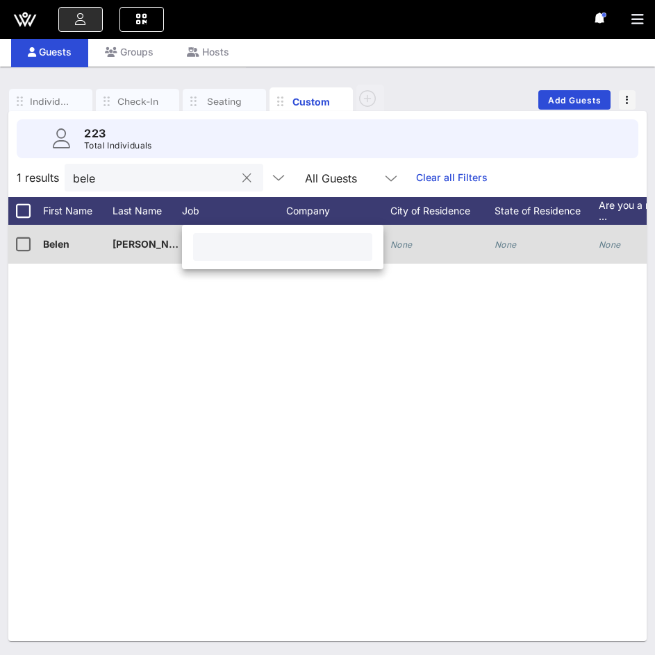
paste input "Director of Finance & Operations"
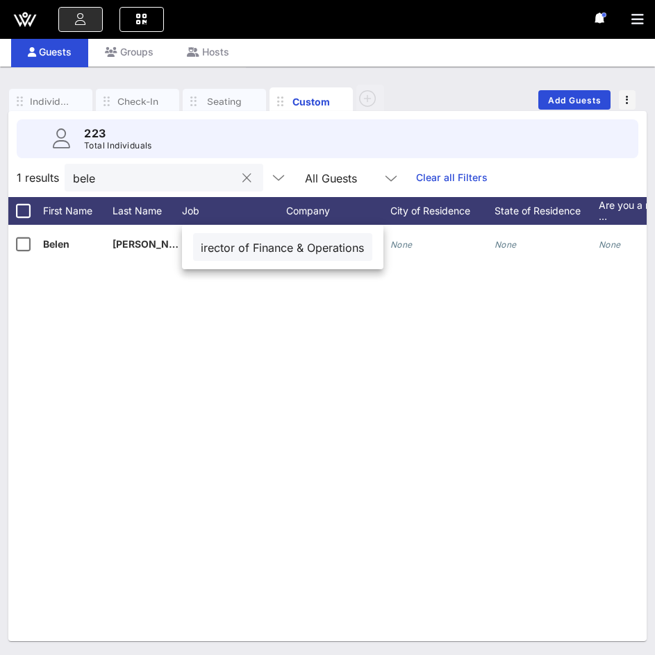
type input "Director of Finance & Operations"
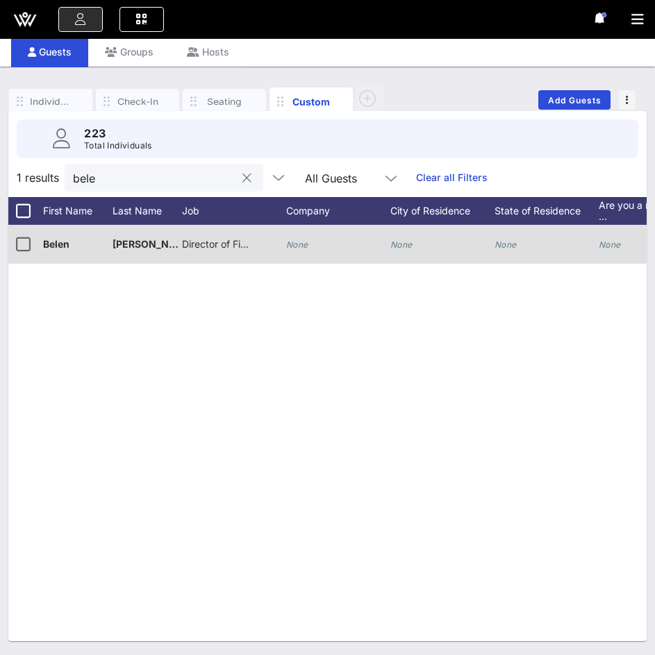
click at [294, 231] on div "None" at bounding box center [297, 244] width 22 height 39
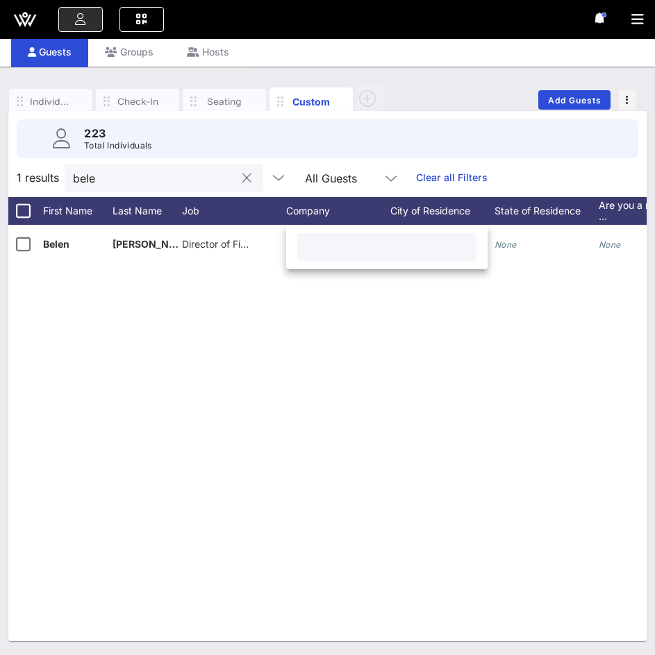
paste input "Este Poder"
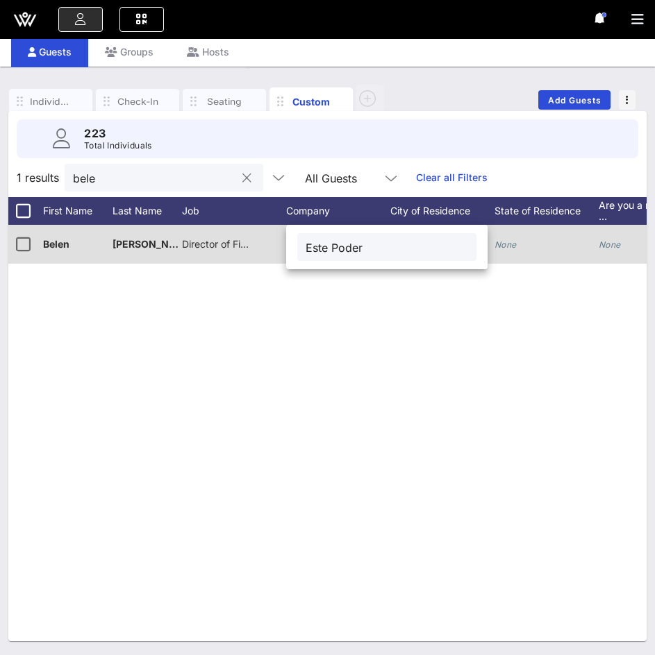
type input "Este Poder"
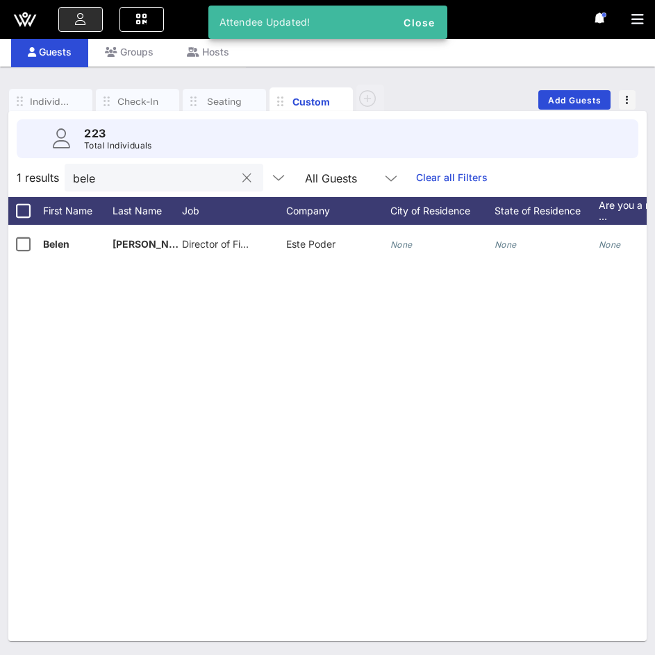
click at [242, 174] on button "clear icon" at bounding box center [246, 179] width 9 height 14
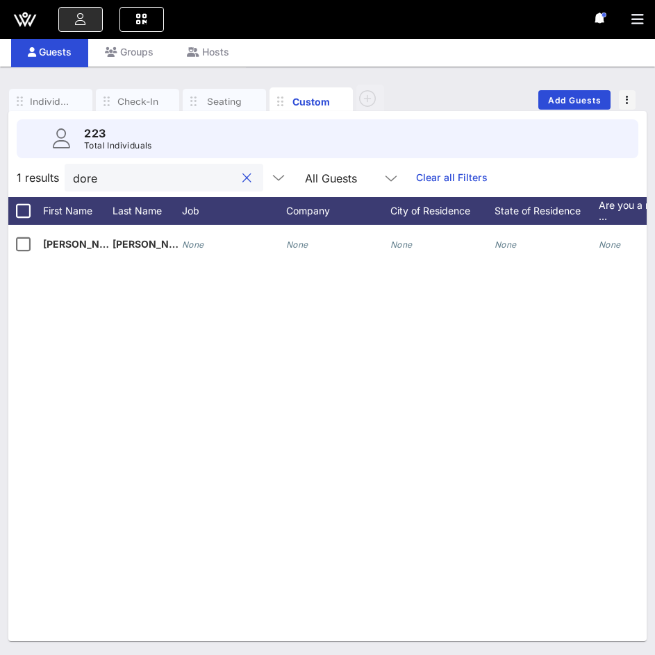
type input "dore"
click at [208, 243] on div "None" at bounding box center [234, 252] width 104 height 55
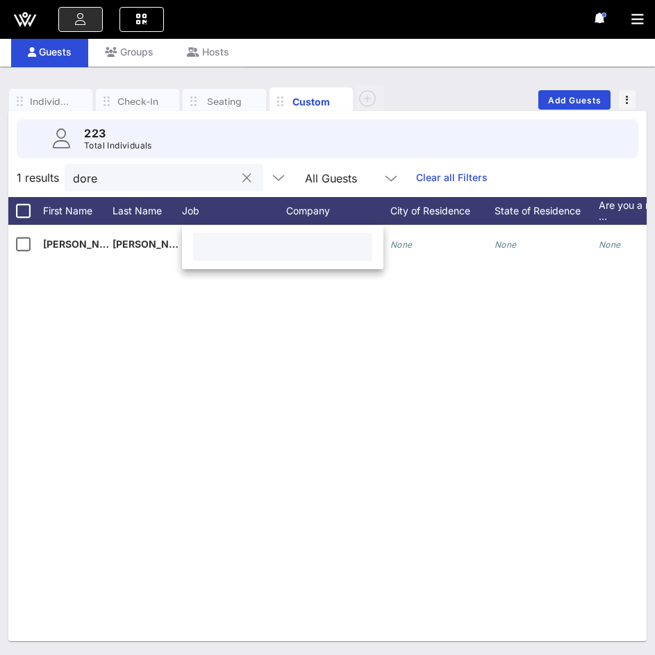
paste input "CFO"
type input "CFO"
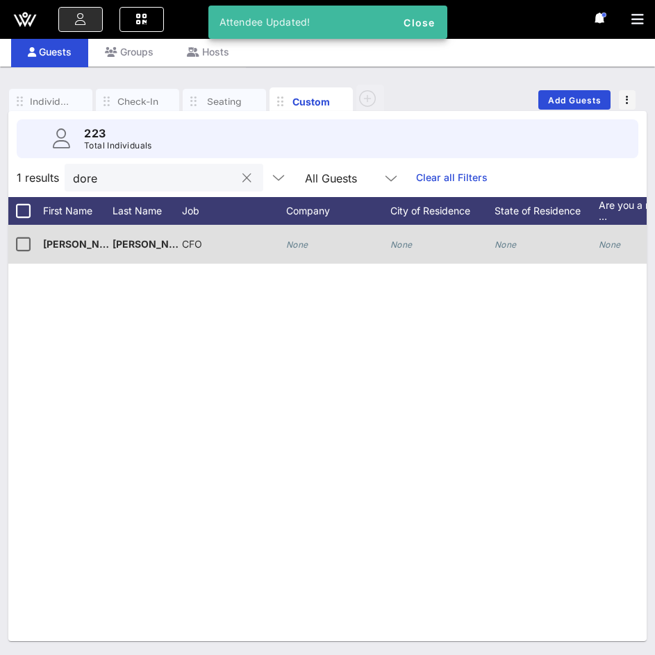
click at [296, 247] on icon "None" at bounding box center [297, 245] width 22 height 10
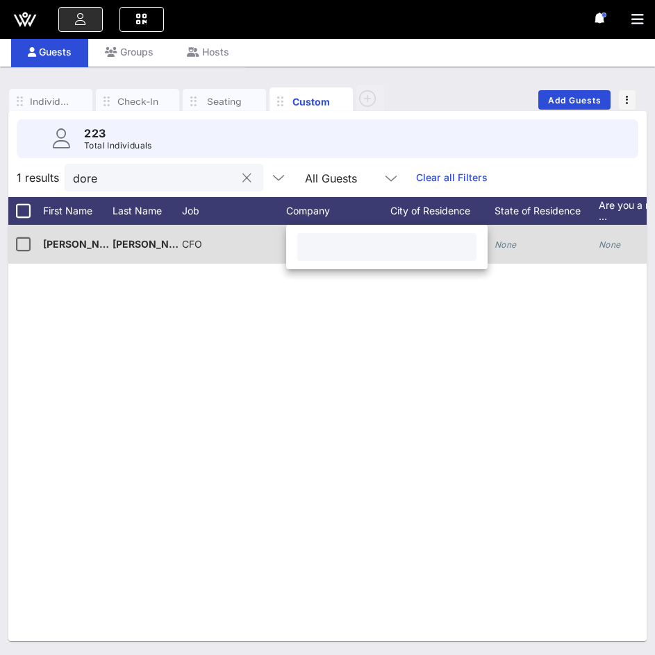
paste input "Del Cielo Home Care and Hospice"
type input "Del Cielo Home Care and Hospice"
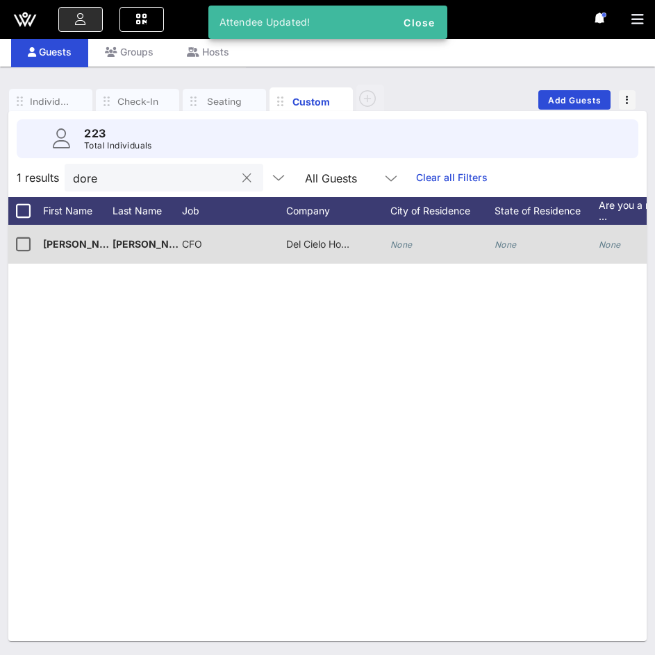
click at [424, 335] on div "D [PERSON_NAME] CFO Del Cielo Home Care and Hospice None None None None None No…" at bounding box center [327, 433] width 638 height 417
click at [242, 178] on button "clear icon" at bounding box center [246, 179] width 9 height 14
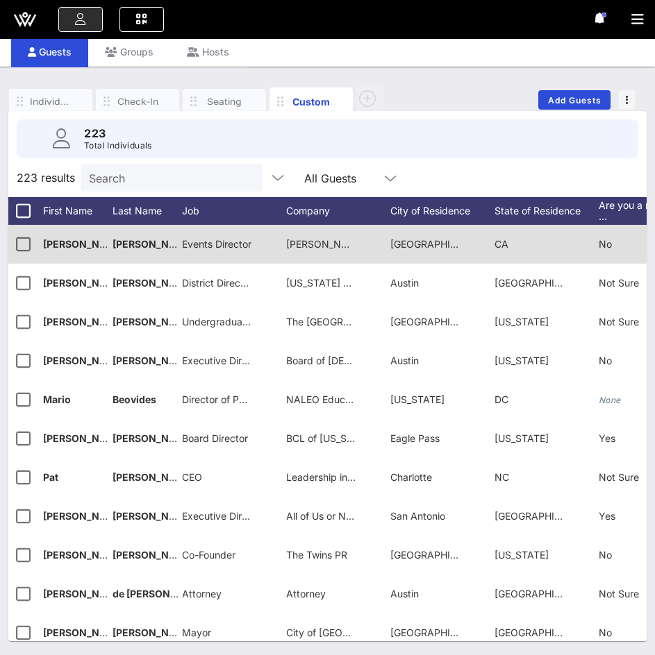
click at [122, 180] on input "Search" at bounding box center [170, 178] width 162 height 18
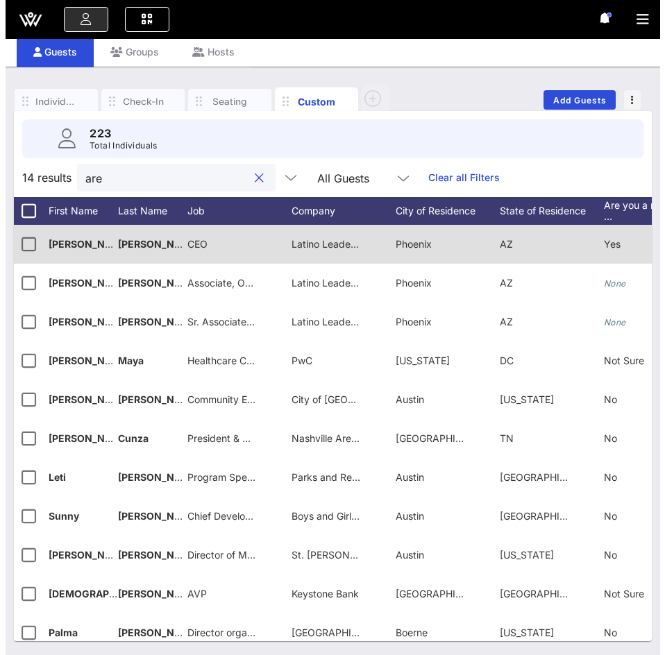
scroll to position [0, 0]
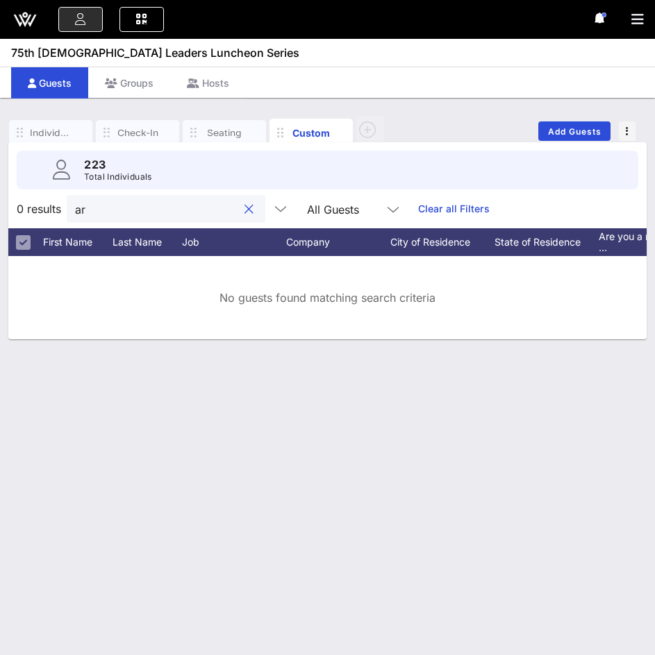
type input "a"
type input "A"
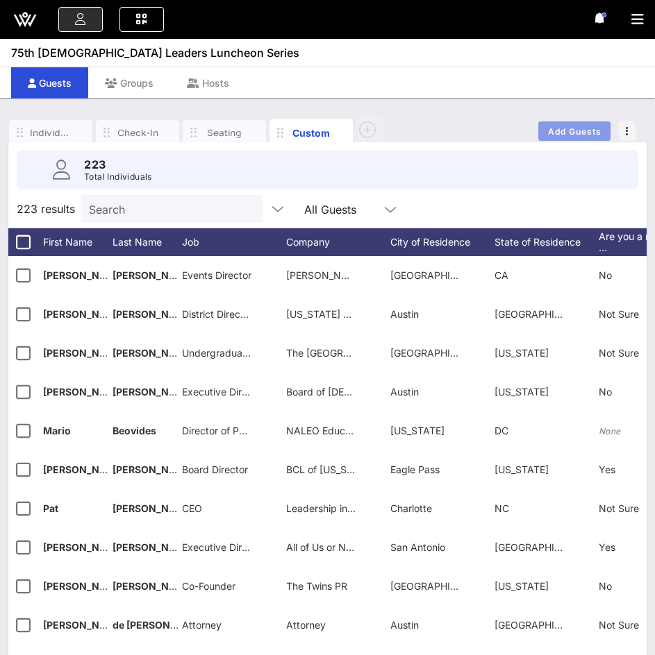
click at [577, 123] on button "Add Guests" at bounding box center [574, 131] width 72 height 19
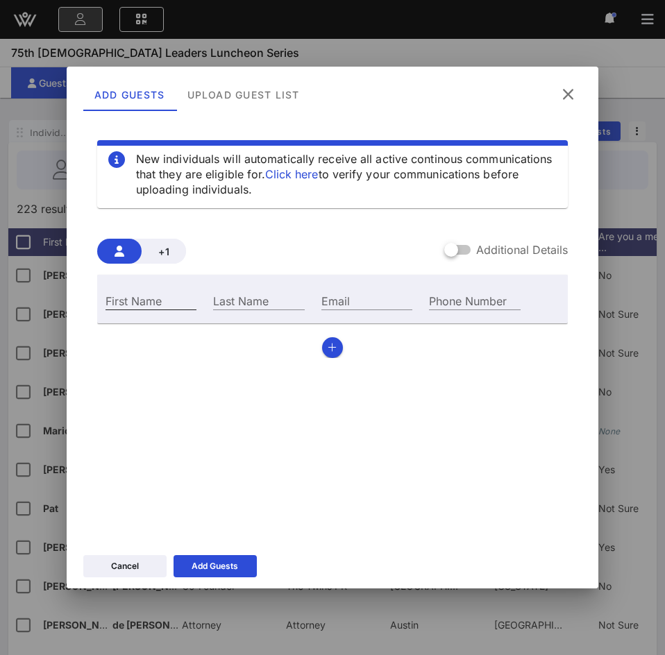
click at [161, 301] on input "First Name" at bounding box center [151, 301] width 91 height 18
click at [330, 344] on icon "button" at bounding box center [332, 348] width 9 height 10
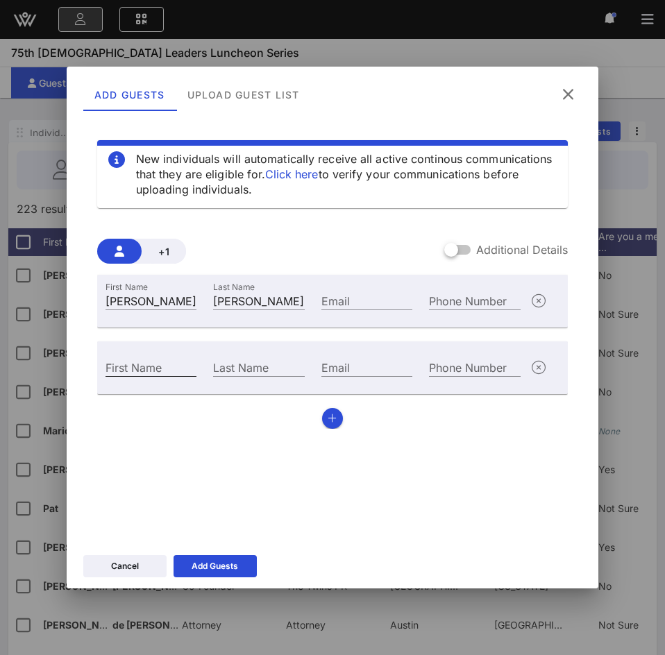
click at [142, 362] on div "First Name" at bounding box center [151, 367] width 91 height 18
click at [212, 558] on button "Add Guests" at bounding box center [215, 566] width 83 height 22
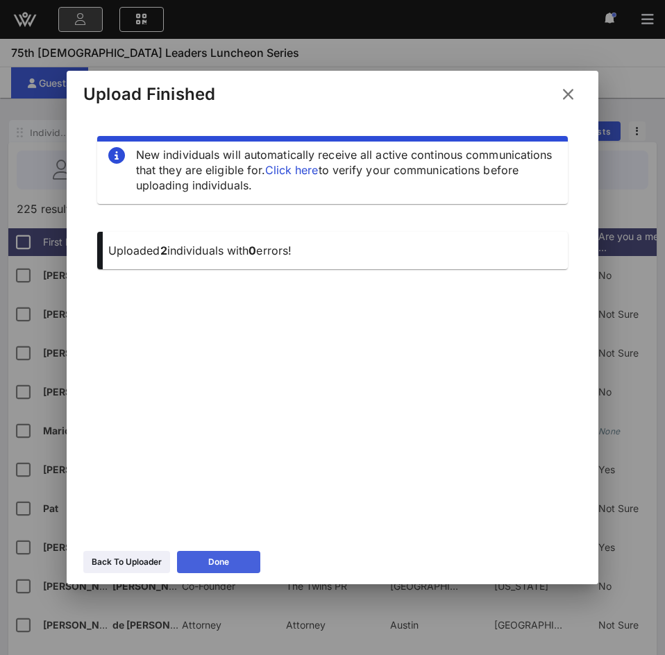
click at [210, 557] on div "Done" at bounding box center [218, 562] width 21 height 14
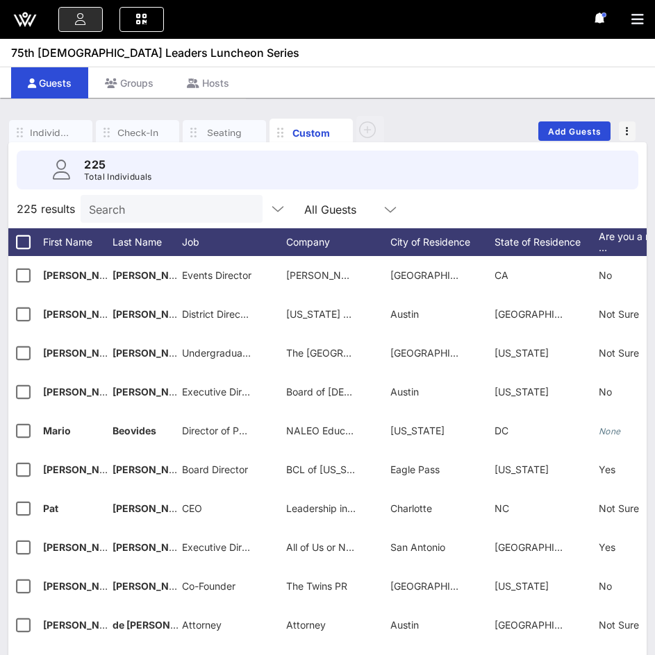
click at [168, 210] on input "Search" at bounding box center [170, 209] width 162 height 18
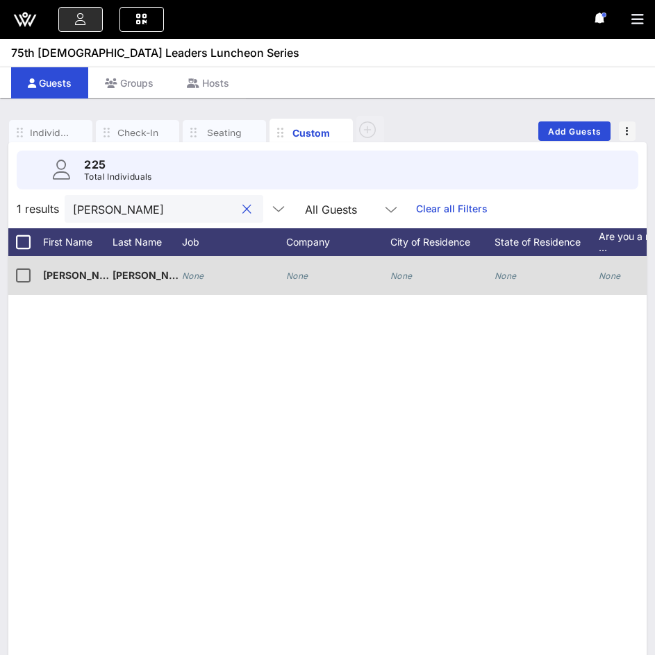
click at [291, 272] on icon "None" at bounding box center [297, 276] width 22 height 10
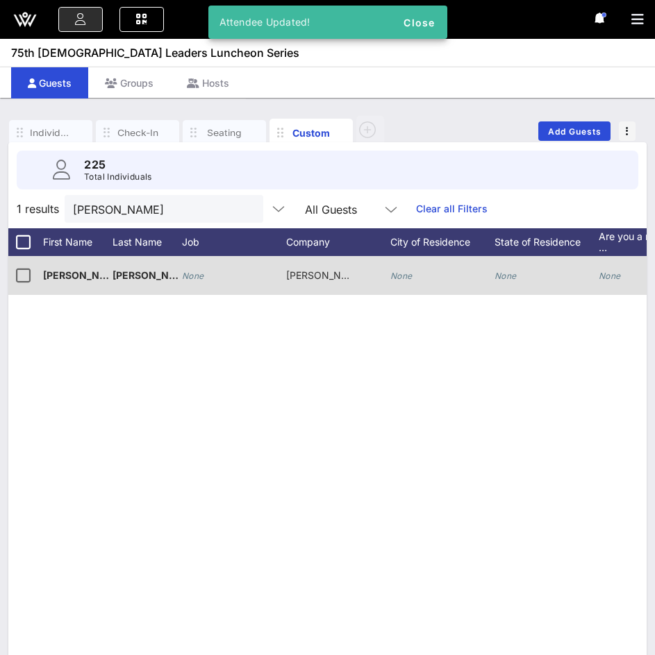
click at [242, 208] on button "clear icon" at bounding box center [246, 210] width 9 height 14
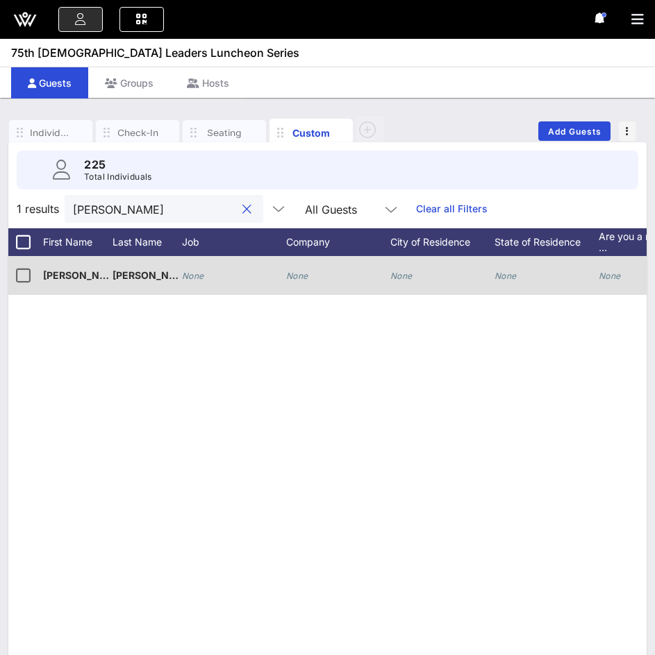
click at [299, 270] on div "None" at bounding box center [297, 275] width 22 height 39
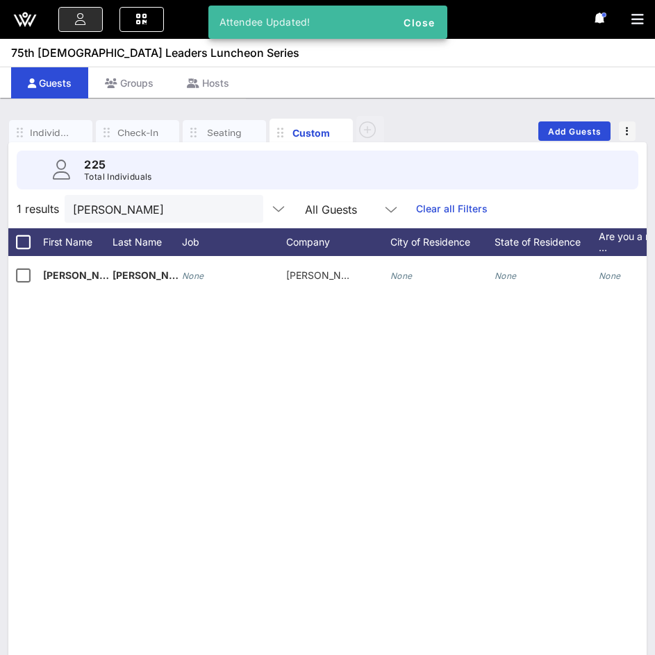
click at [242, 207] on button "clear icon" at bounding box center [246, 210] width 9 height 14
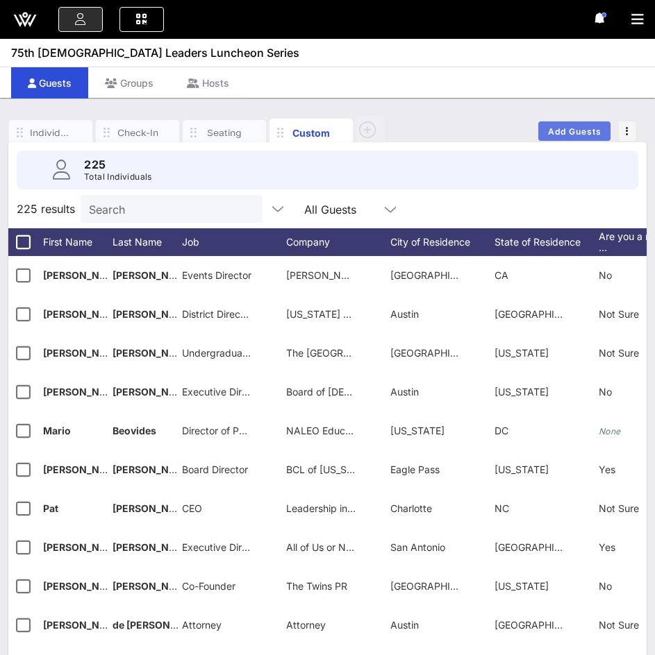
click at [548, 123] on button "Add Guests" at bounding box center [574, 131] width 72 height 19
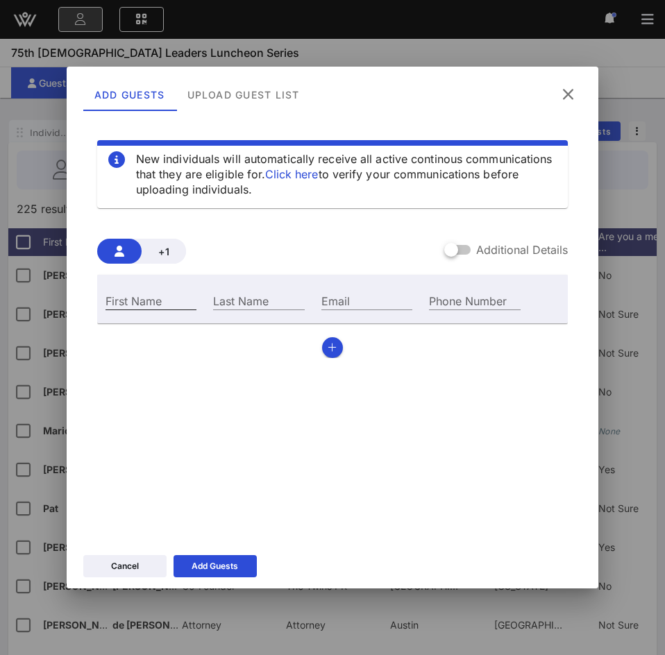
click at [161, 294] on input "First Name" at bounding box center [151, 301] width 91 height 18
click at [346, 297] on div "Email" at bounding box center [366, 301] width 91 height 18
paste input "mfuentes@stedwards"
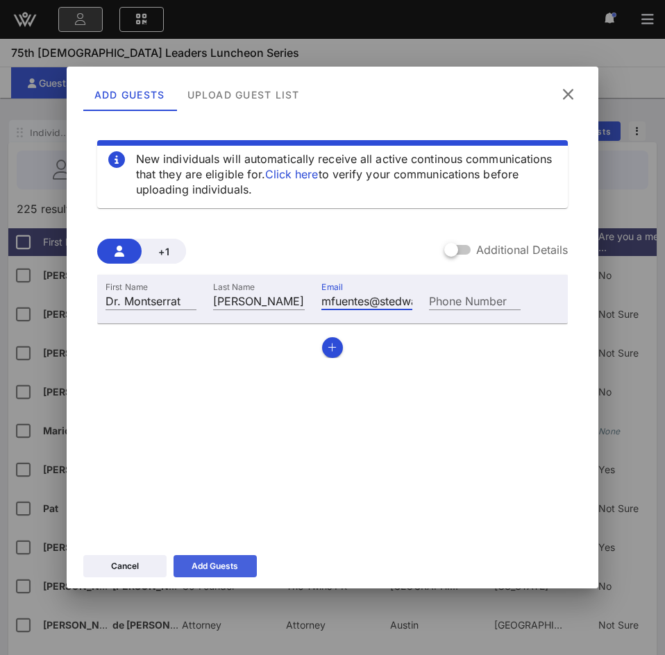
click at [233, 565] on div "Add Guests" at bounding box center [215, 567] width 47 height 14
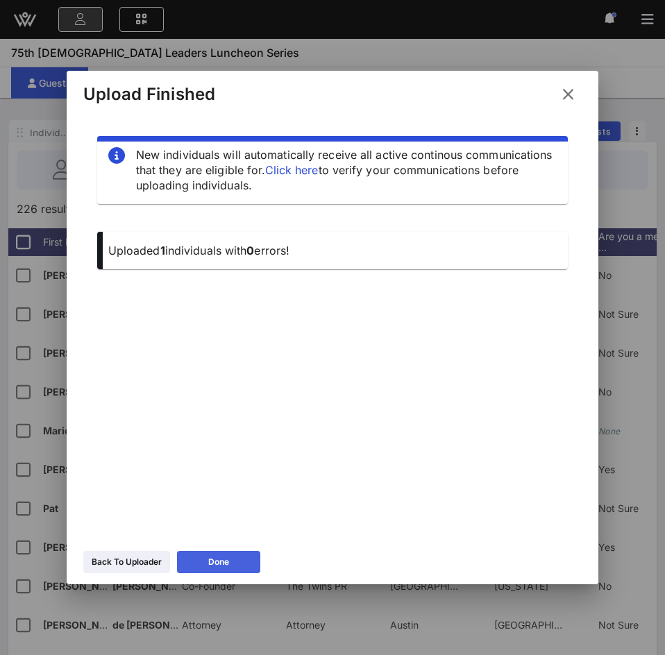
click at [203, 558] on button "Done" at bounding box center [218, 562] width 83 height 22
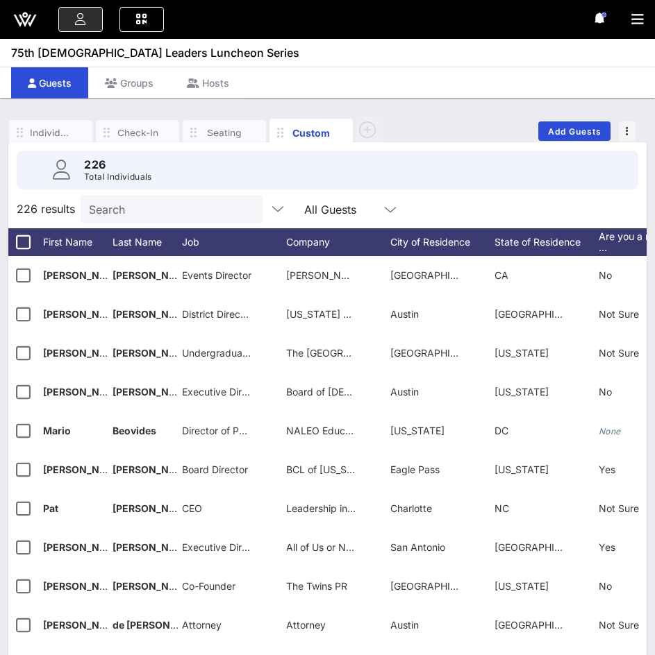
click at [199, 210] on input "Search" at bounding box center [170, 209] width 162 height 18
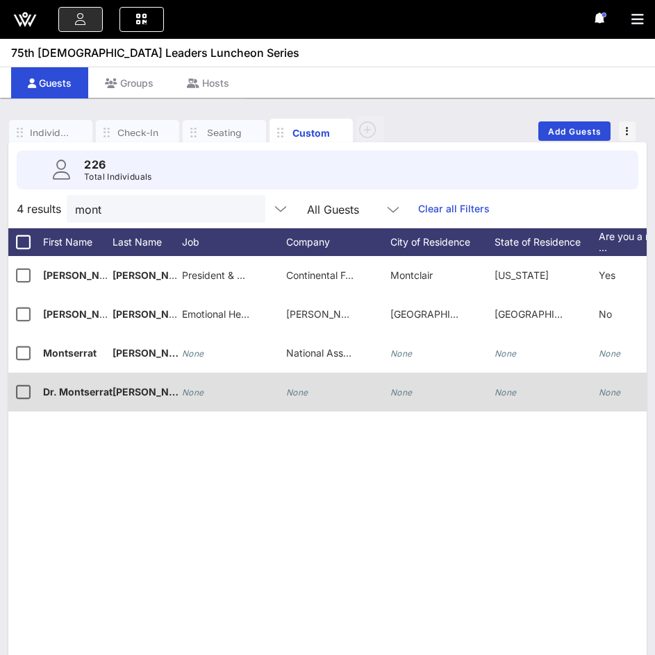
click at [205, 392] on div "None" at bounding box center [234, 400] width 104 height 55
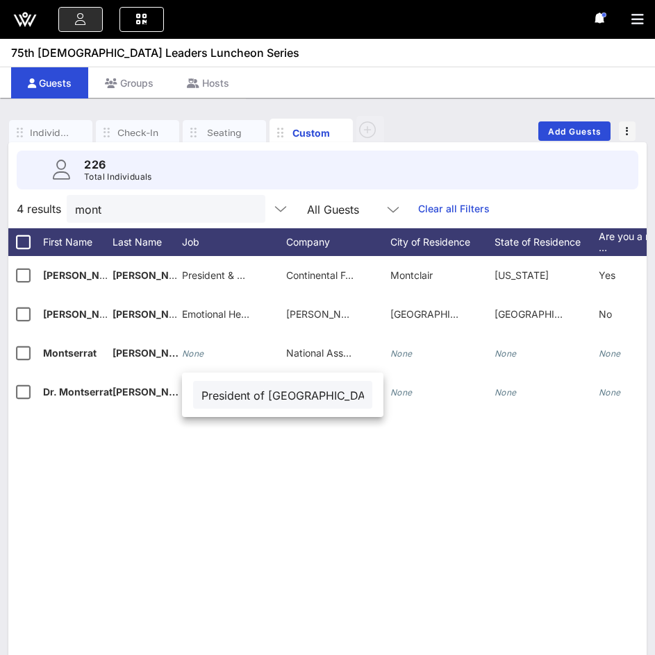
scroll to position [0, 39]
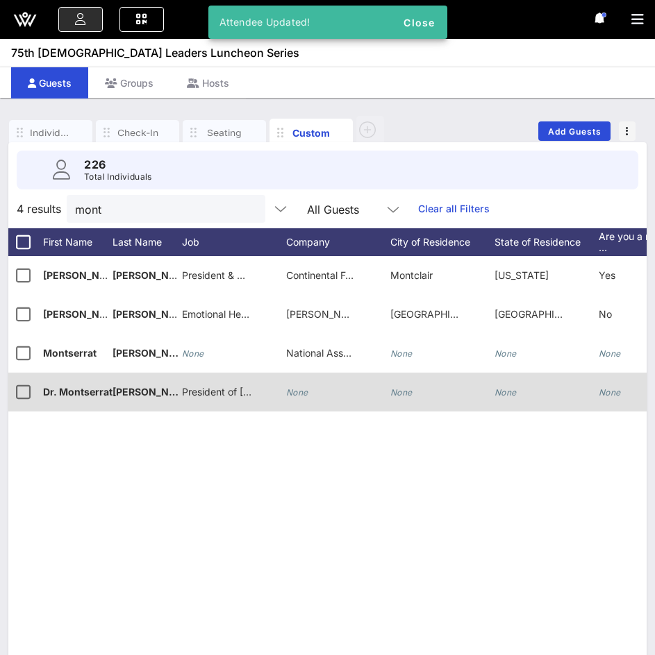
click at [316, 387] on div "None" at bounding box center [338, 400] width 104 height 55
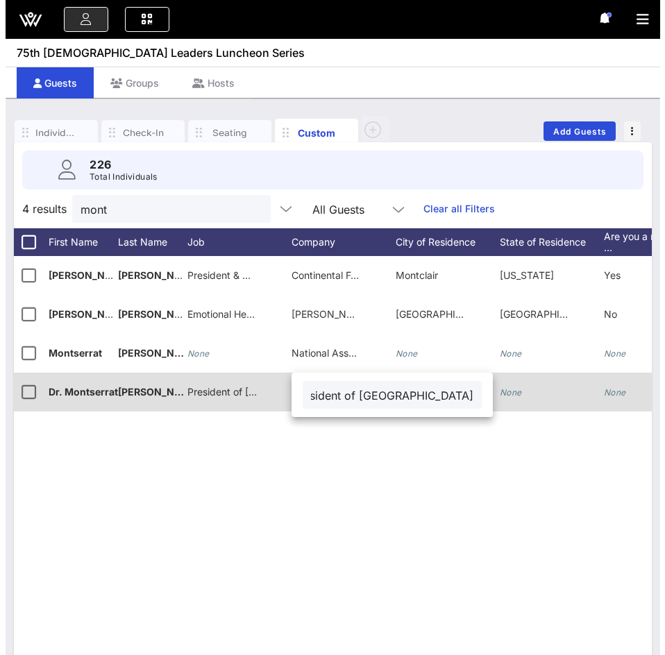
scroll to position [0, 0]
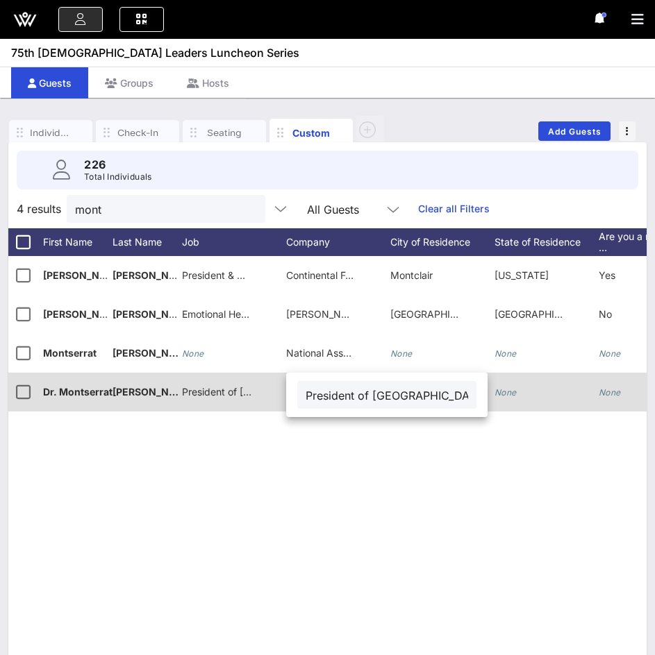
drag, startPoint x: 335, startPoint y: 396, endPoint x: 263, endPoint y: 397, distance: 71.5
click at [263, 397] on div "Event Builder Guests Journeys Comms QR Scanner Team Settings 75th [DEMOGRAPHIC_…" at bounding box center [327, 343] width 655 height 687
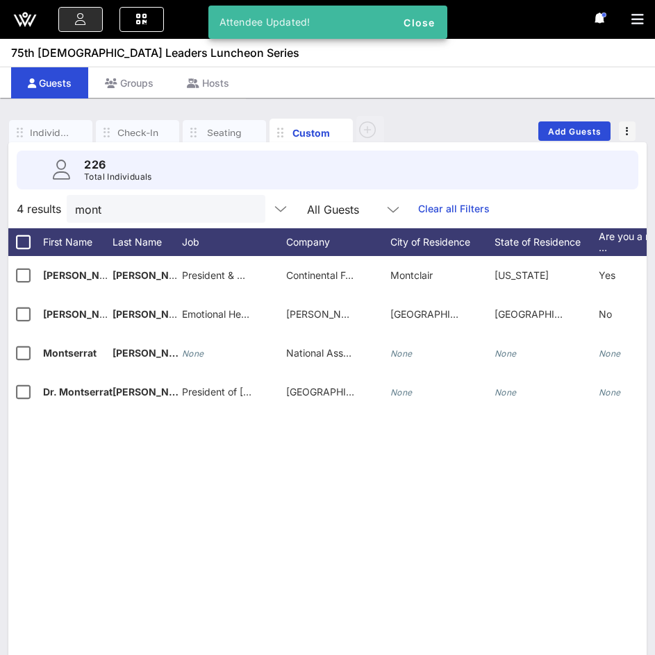
click at [565, 490] on div "E [PERSON_NAME] President & CEO Continental Food and Beverage/ Inca Kola [GEOGR…" at bounding box center [327, 464] width 638 height 417
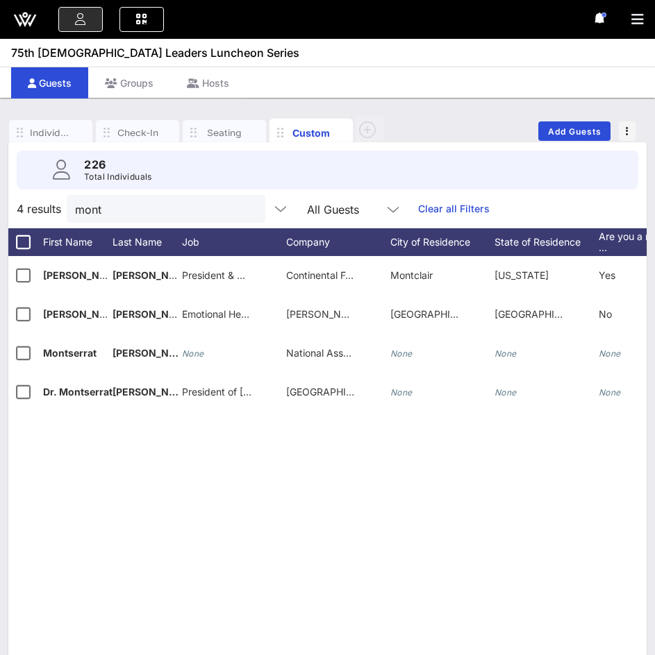
click at [244, 208] on button "clear icon" at bounding box center [248, 210] width 9 height 14
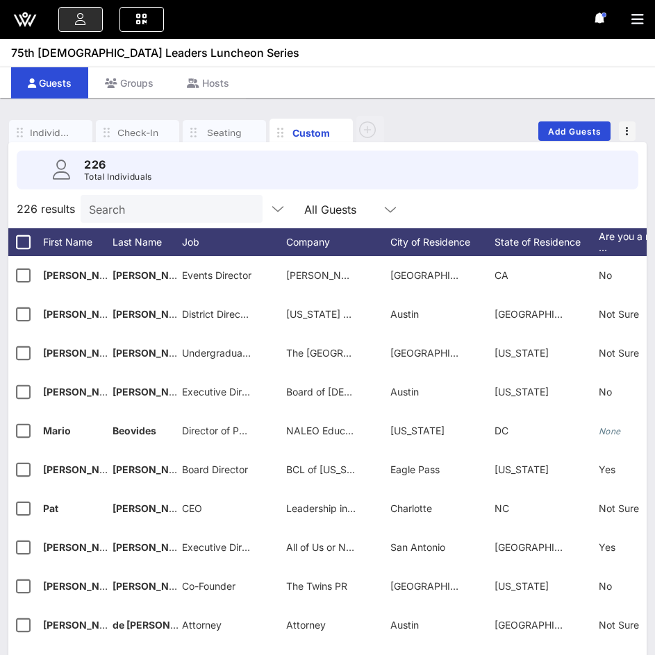
click at [213, 208] on input "Search" at bounding box center [170, 209] width 162 height 18
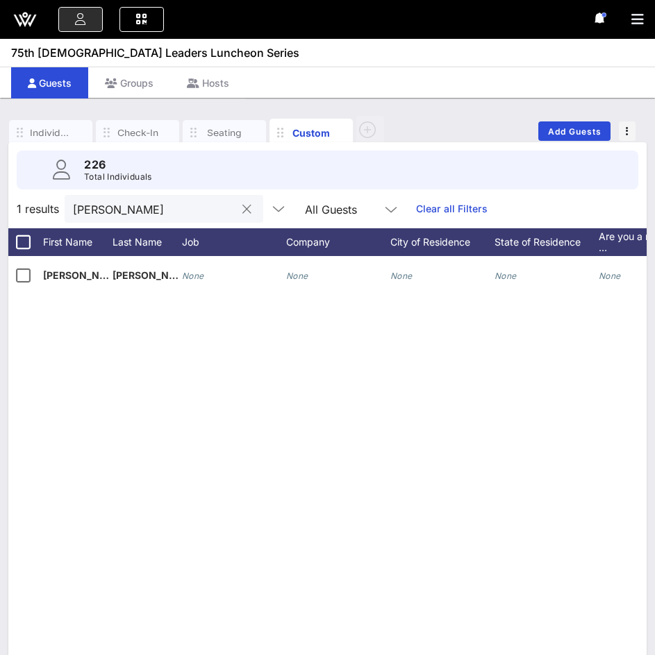
click at [242, 206] on button "clear icon" at bounding box center [246, 210] width 9 height 14
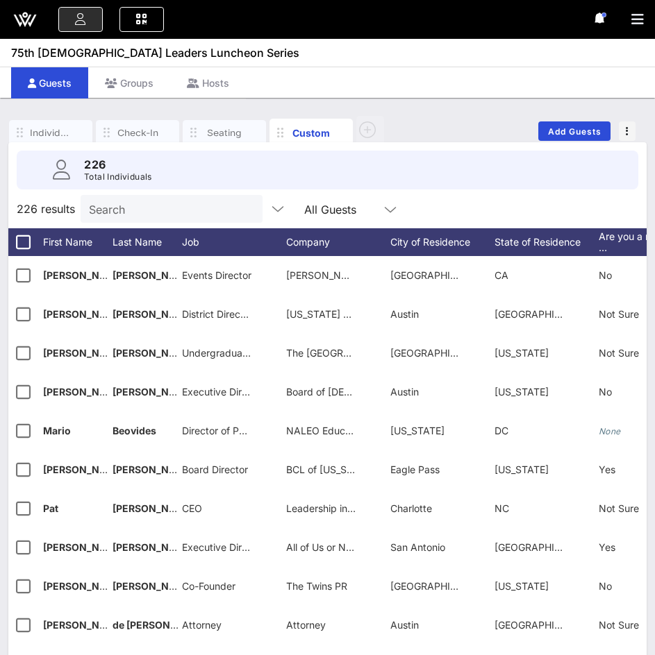
click at [310, 63] on div "75th [DEMOGRAPHIC_DATA] Leaders Luncheon Series" at bounding box center [327, 33] width 655 height 67
click at [211, 208] on input "Search" at bounding box center [170, 209] width 162 height 18
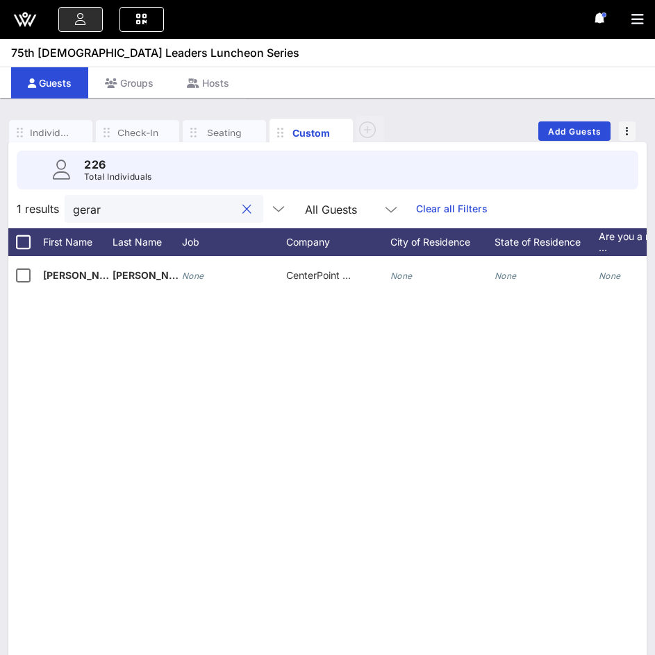
click at [242, 211] on button "clear icon" at bounding box center [246, 210] width 9 height 14
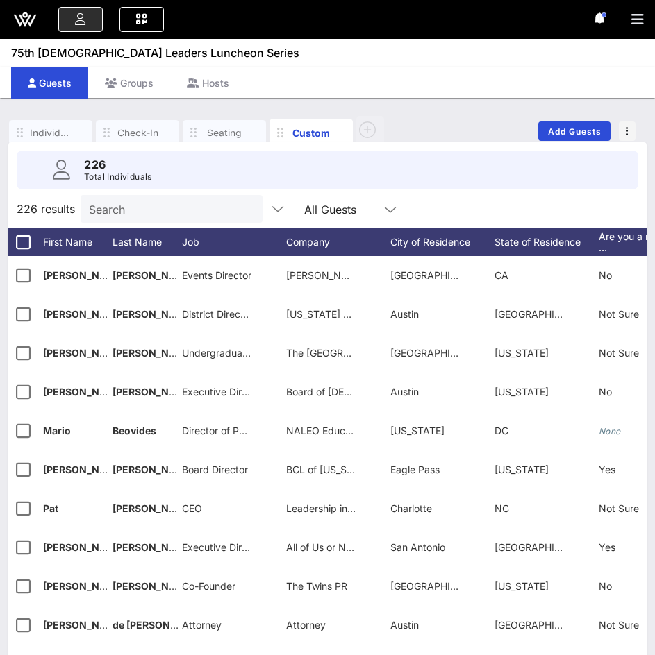
click at [443, 186] on div "226 Total Individuals" at bounding box center [327, 170] width 621 height 39
click at [424, 109] on div "Individuals Check-In Seating Custom Add Guests 226 Total Individuals 226 result…" at bounding box center [327, 392] width 655 height 589
click at [565, 131] on span "Add Guests" at bounding box center [574, 131] width 55 height 10
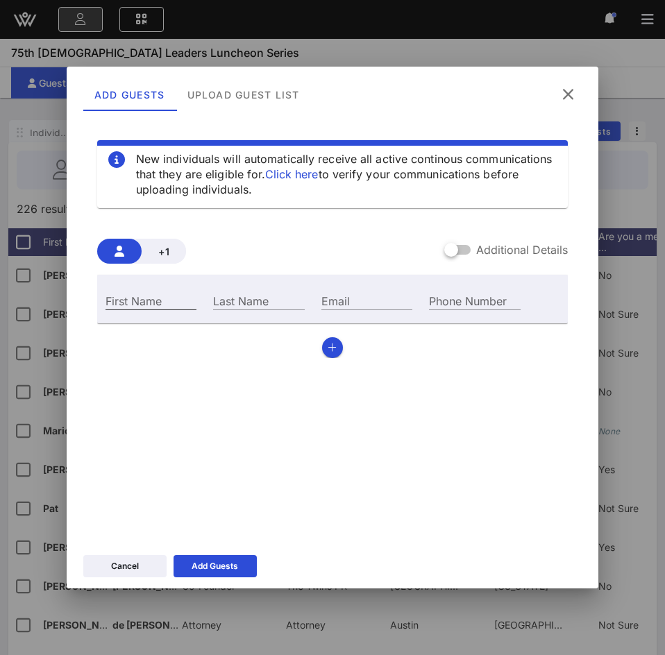
click at [146, 308] on input "First Name" at bounding box center [151, 301] width 91 height 18
click at [453, 251] on div at bounding box center [452, 250] width 24 height 24
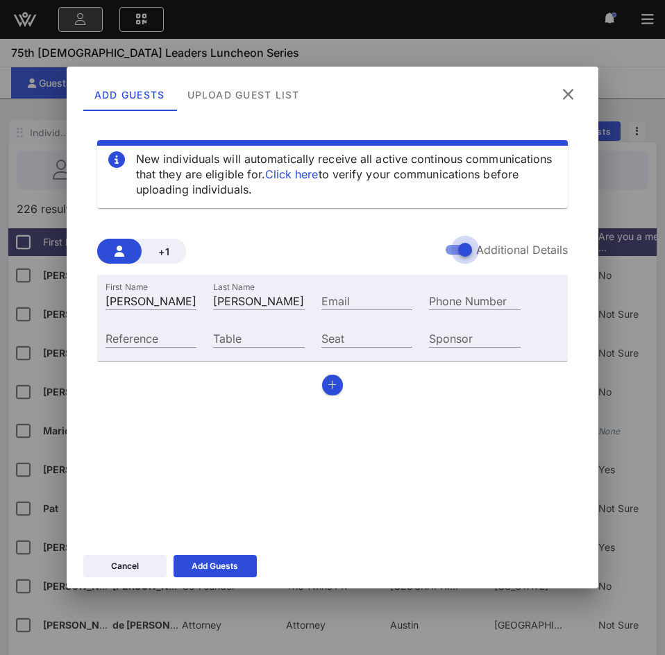
click at [453, 251] on div at bounding box center [465, 250] width 24 height 24
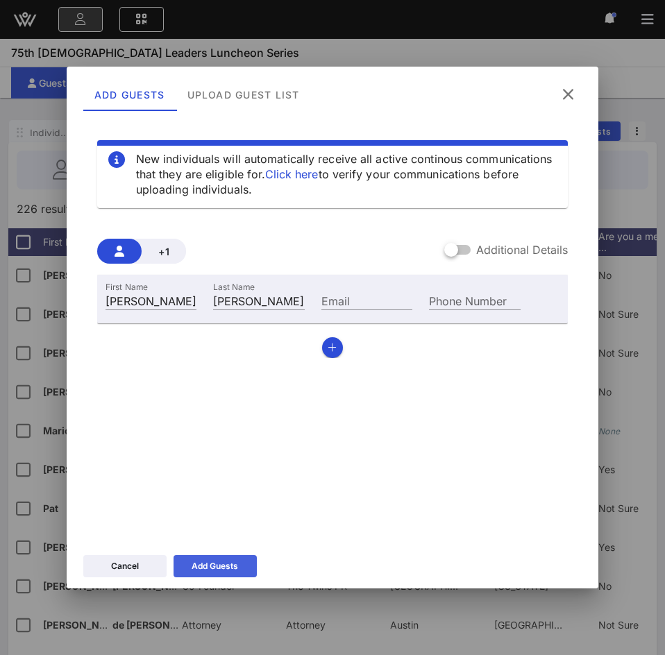
click at [184, 565] on button "Add Guests" at bounding box center [215, 566] width 83 height 22
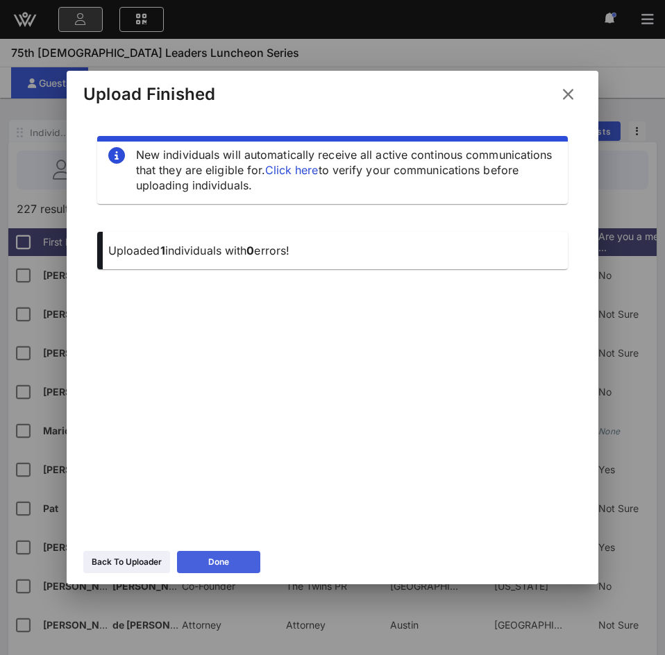
click at [204, 567] on button "Done" at bounding box center [218, 562] width 83 height 22
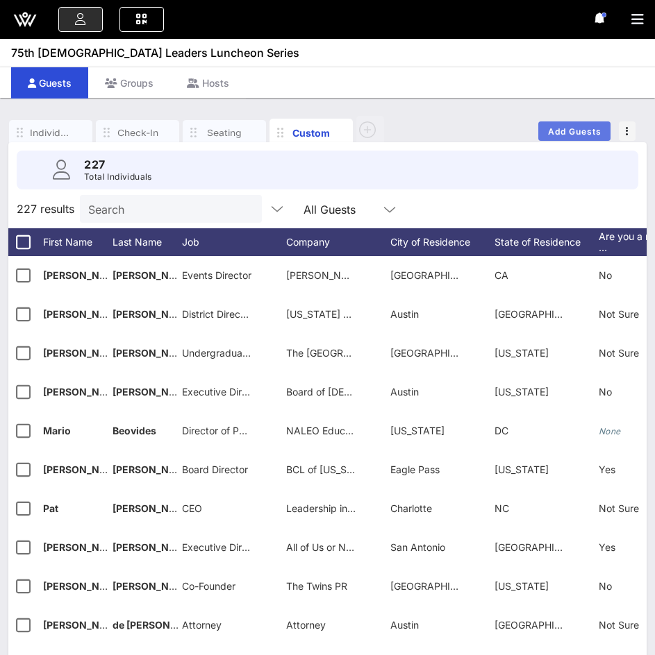
click at [550, 128] on span "Add Guests" at bounding box center [574, 131] width 55 height 10
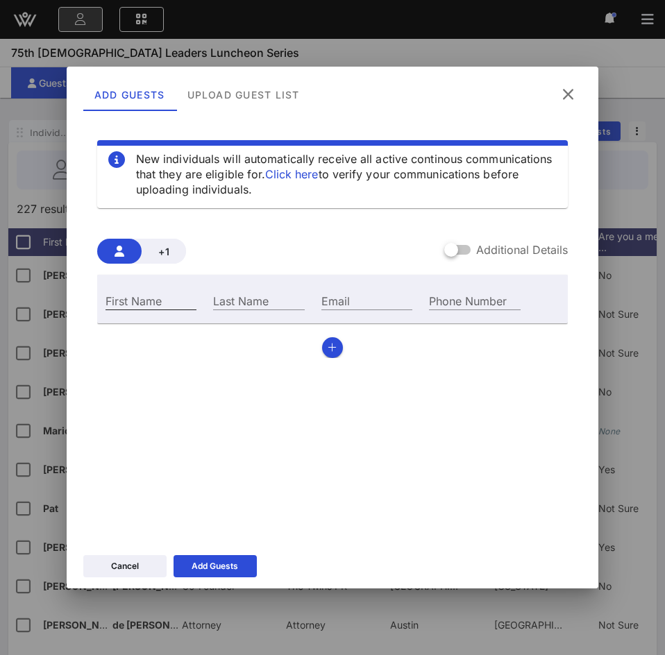
drag, startPoint x: 149, startPoint y: 290, endPoint x: 142, endPoint y: 300, distance: 11.9
click at [142, 299] on div "First Name" at bounding box center [151, 299] width 108 height 37
click at [128, 305] on input "First Name" at bounding box center [151, 301] width 91 height 18
click at [328, 353] on button "button" at bounding box center [332, 347] width 21 height 21
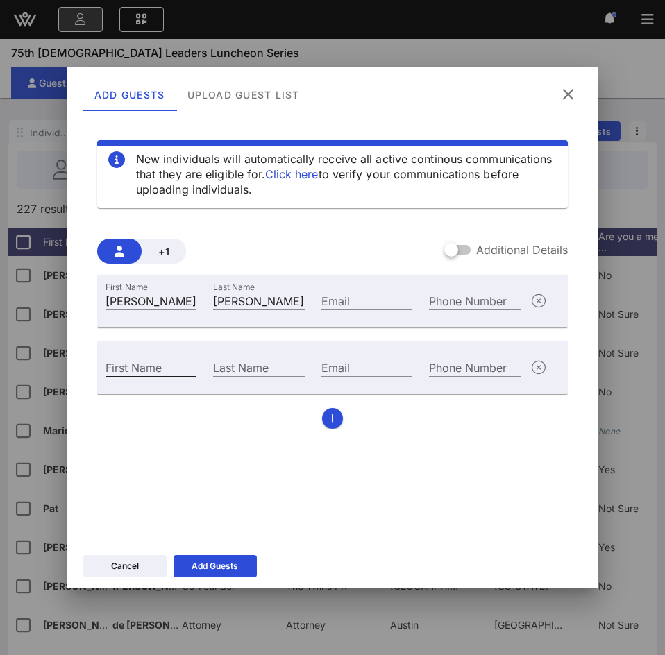
click at [144, 358] on div "First Name" at bounding box center [151, 367] width 91 height 18
click at [332, 420] on icon "button" at bounding box center [332, 419] width 9 height 10
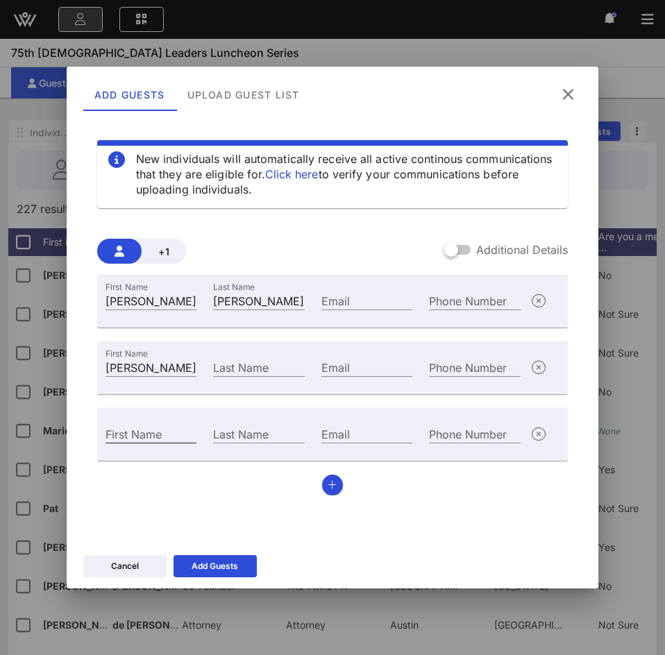
click at [151, 432] on div "First Name" at bounding box center [151, 434] width 91 height 18
click at [334, 483] on icon "button" at bounding box center [332, 485] width 9 height 10
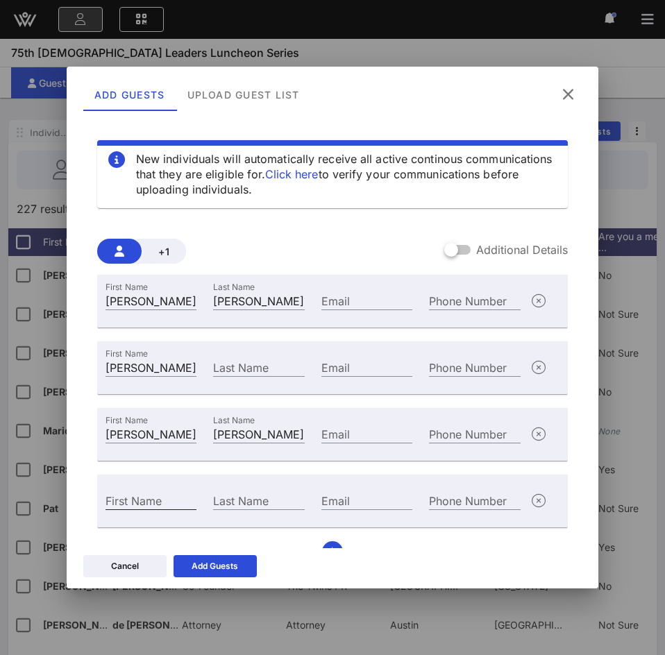
click at [178, 503] on input "First Name" at bounding box center [151, 501] width 91 height 18
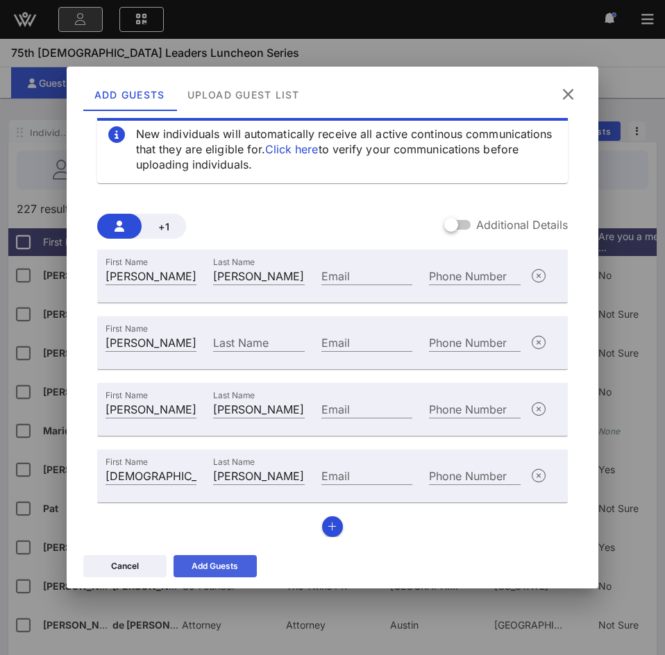
click at [235, 560] on div "Add Guests" at bounding box center [215, 567] width 47 height 14
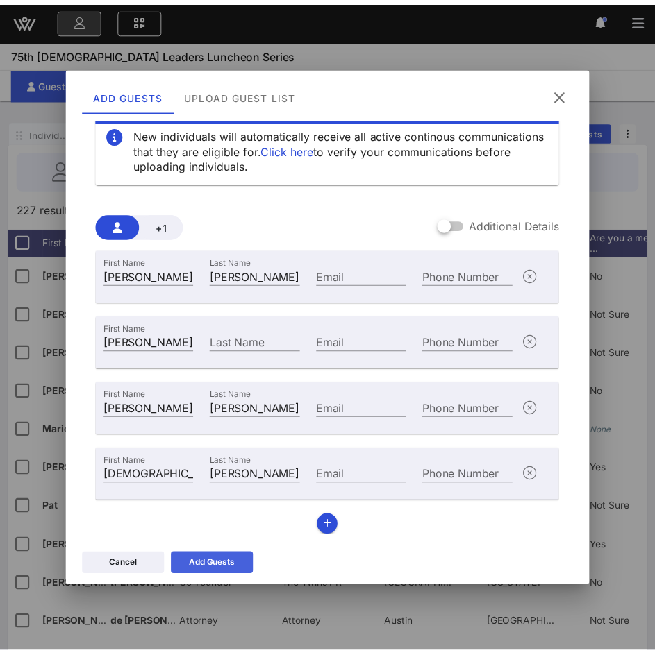
scroll to position [0, 0]
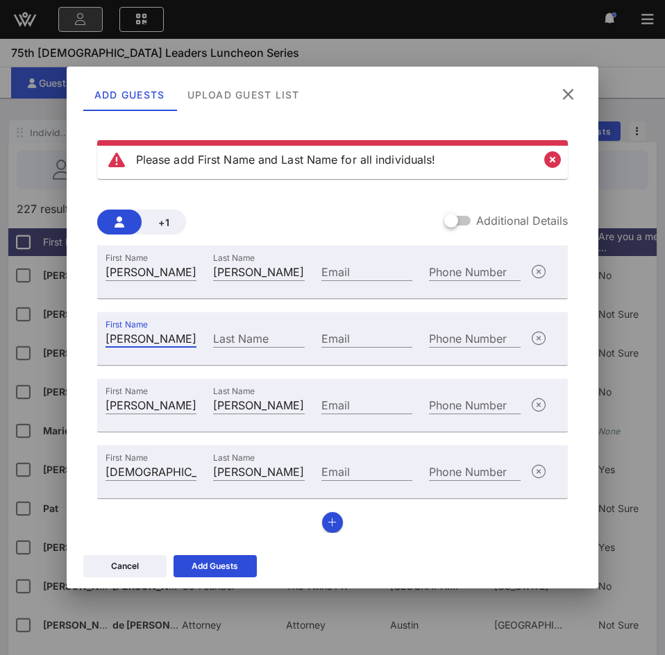
drag, startPoint x: 187, startPoint y: 333, endPoint x: 142, endPoint y: 332, distance: 45.8
click at [142, 332] on input "[PERSON_NAME]" at bounding box center [151, 338] width 91 height 18
click at [253, 338] on input "Last Name" at bounding box center [258, 338] width 91 height 18
click at [215, 567] on icon at bounding box center [215, 566] width 10 height 8
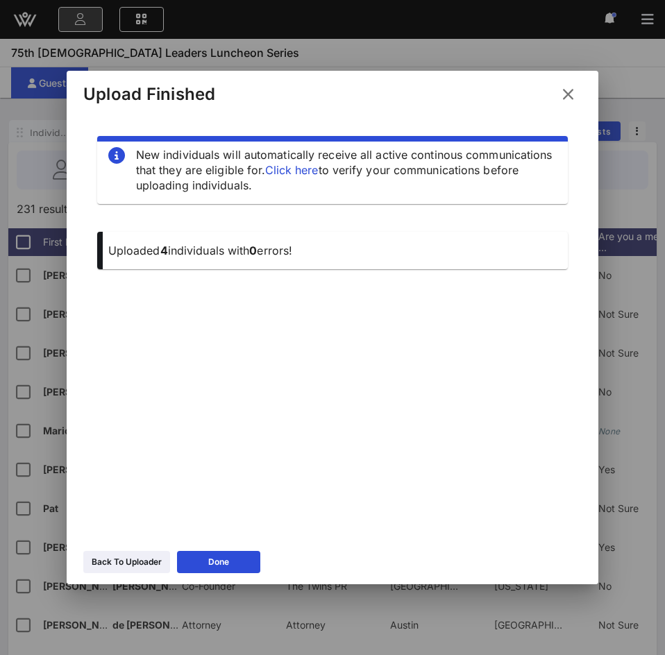
click at [229, 547] on div "Back To Uploader Done" at bounding box center [333, 564] width 532 height 40
click at [226, 558] on div "Done" at bounding box center [218, 562] width 21 height 14
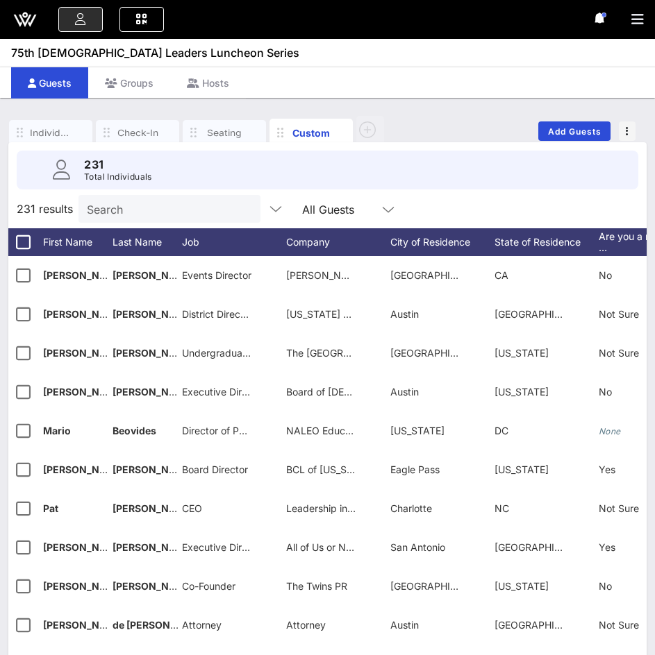
click at [155, 206] on input "Search" at bounding box center [168, 209] width 162 height 18
click at [199, 203] on input "text" at bounding box center [168, 209] width 162 height 18
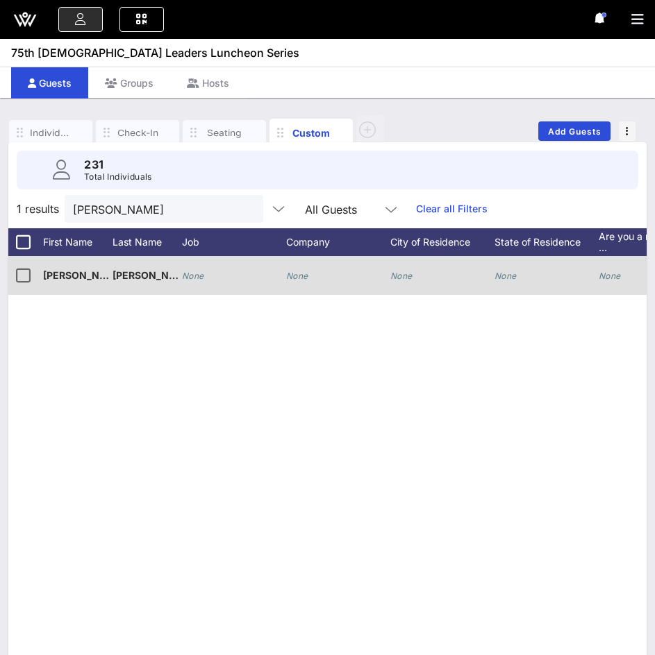
click at [301, 278] on icon "None" at bounding box center [297, 276] width 22 height 10
click at [242, 210] on button "clear icon" at bounding box center [246, 210] width 9 height 14
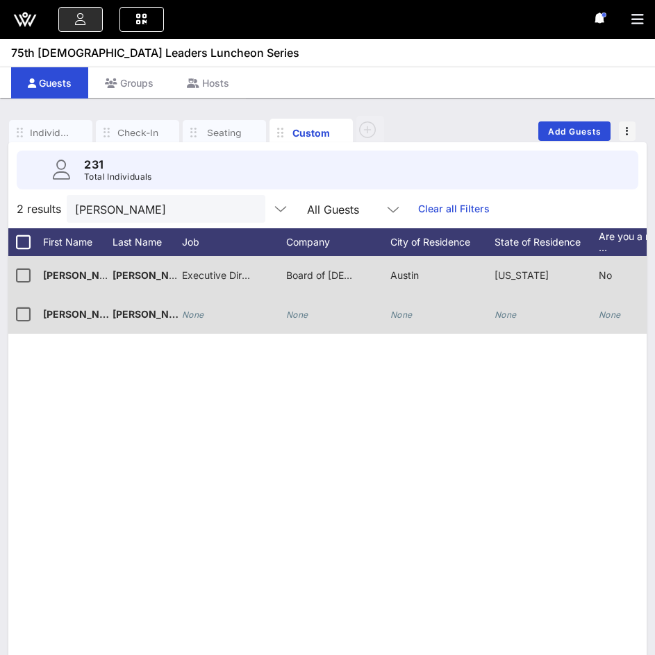
click at [289, 315] on icon "None" at bounding box center [297, 315] width 22 height 10
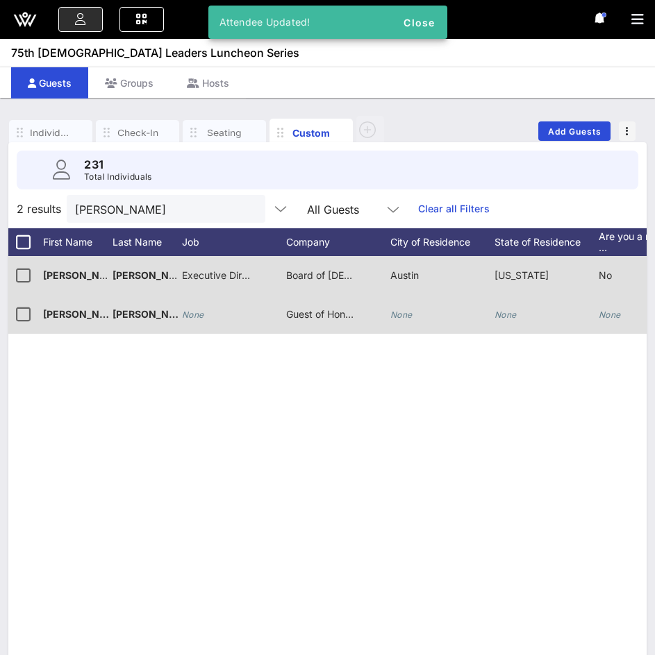
click at [244, 206] on button "clear icon" at bounding box center [248, 210] width 9 height 14
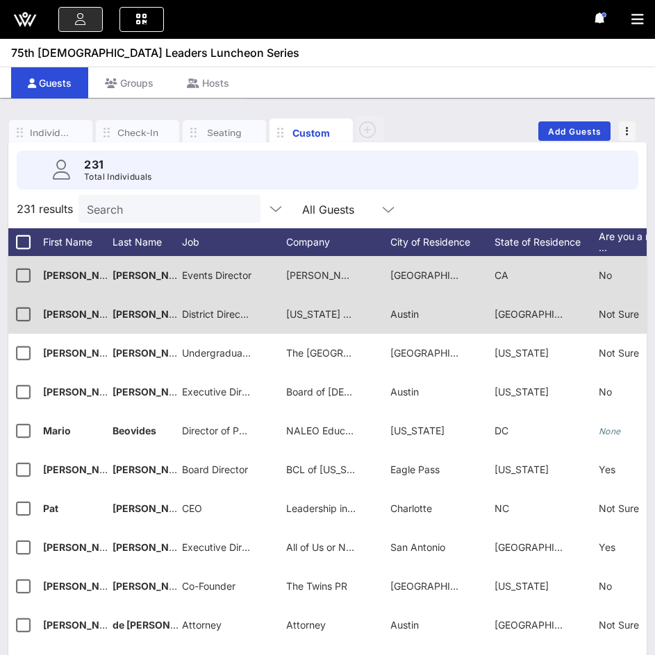
click at [140, 210] on input "Search" at bounding box center [168, 209] width 162 height 18
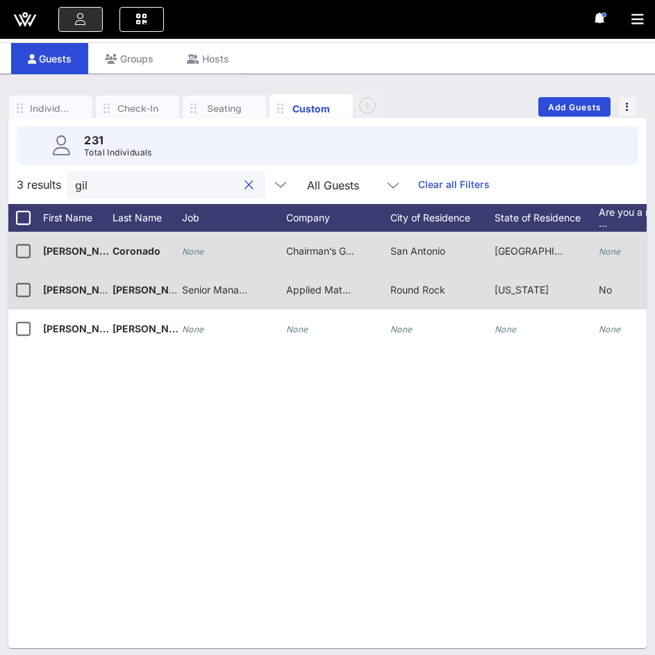
scroll to position [31, 0]
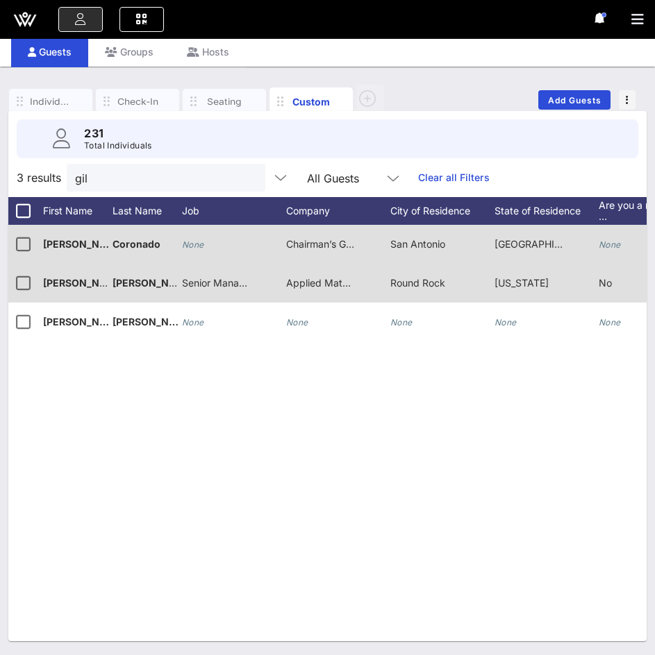
drag, startPoint x: 224, startPoint y: 630, endPoint x: 312, endPoint y: 644, distance: 88.5
click at [312, 644] on div "Individuals Check-In Seating Custom Add Guests 231 Total Individuals 3 results …" at bounding box center [327, 361] width 655 height 589
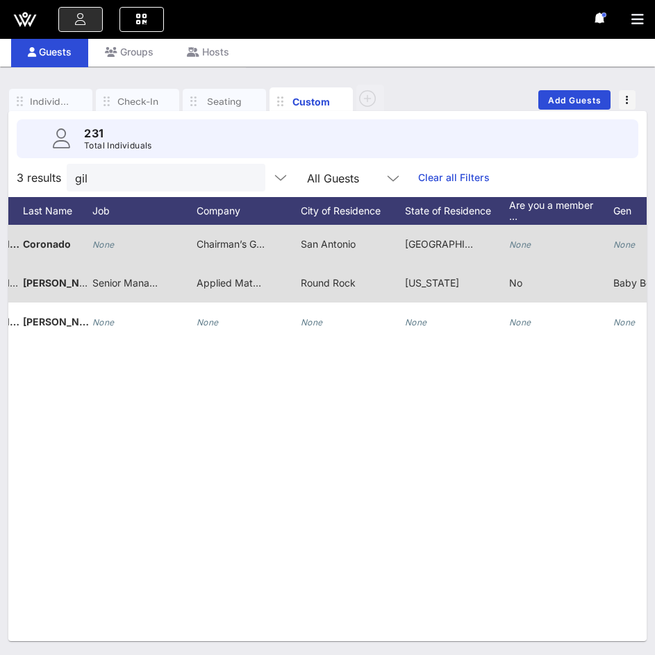
scroll to position [0, 0]
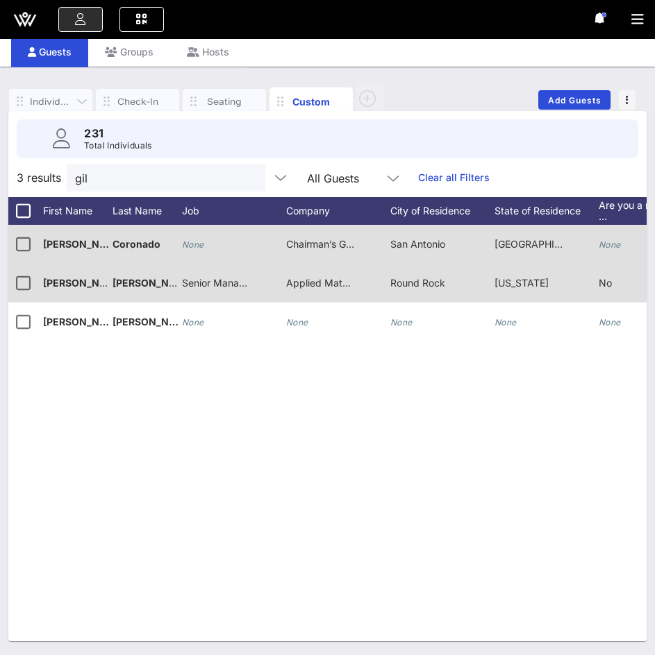
click at [56, 98] on div "Individuals" at bounding box center [51, 101] width 42 height 13
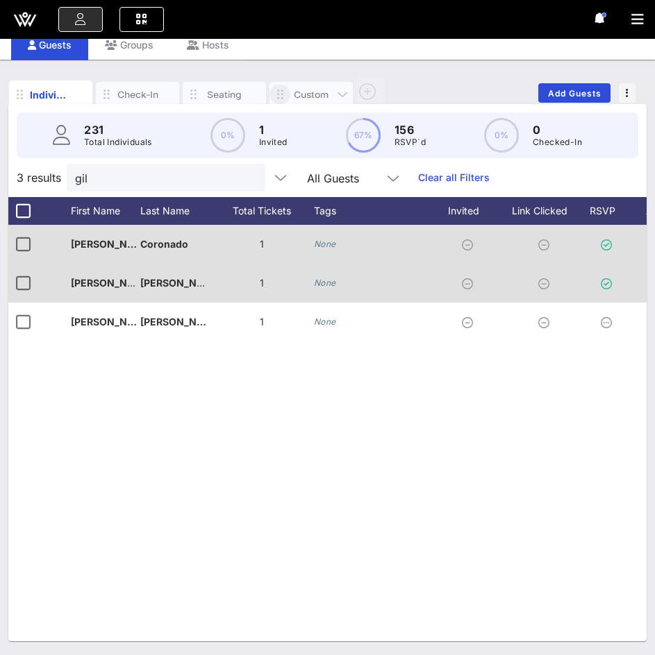
click at [290, 87] on span "button" at bounding box center [279, 94] width 21 height 15
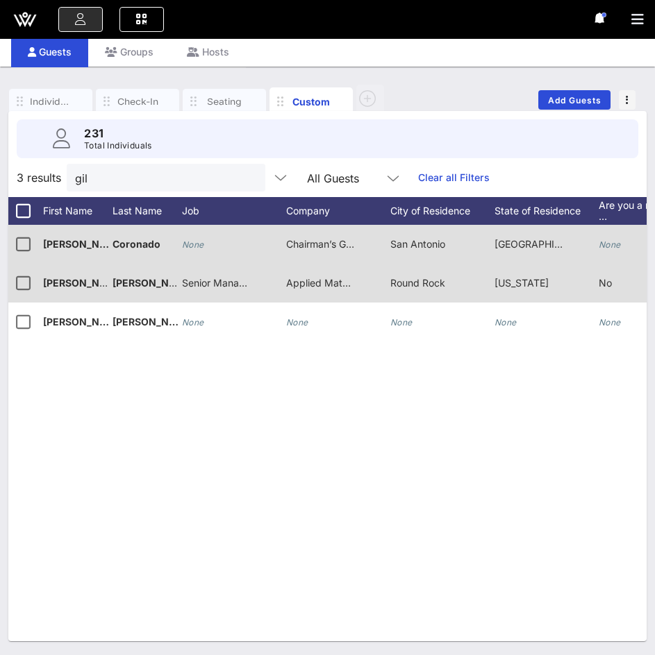
scroll to position [0, 210]
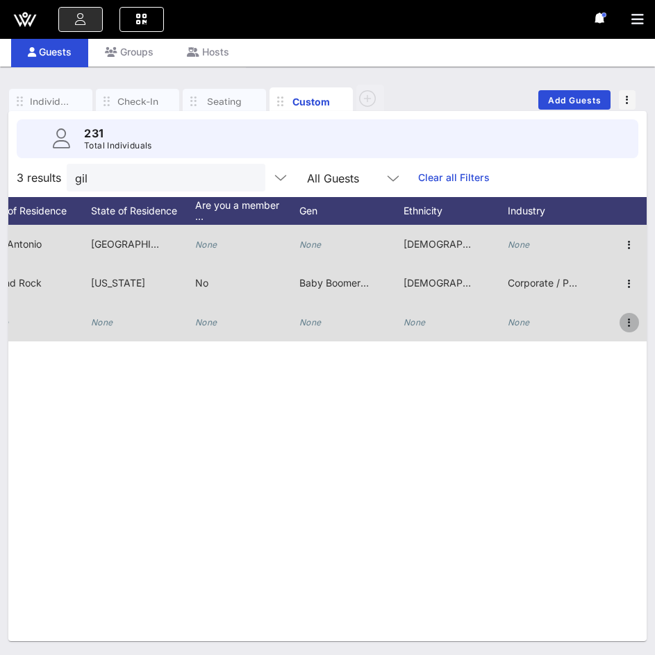
click at [628, 315] on icon "button" at bounding box center [629, 323] width 17 height 17
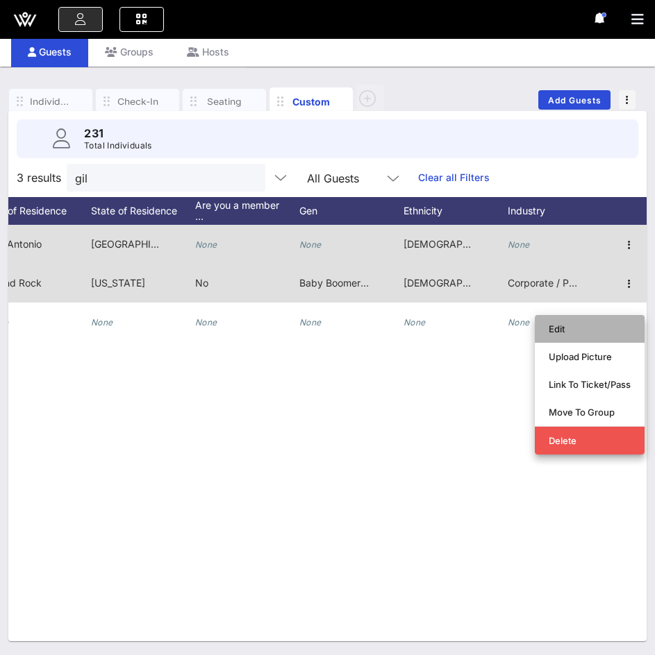
click at [617, 323] on div "Edit" at bounding box center [590, 329] width 82 height 22
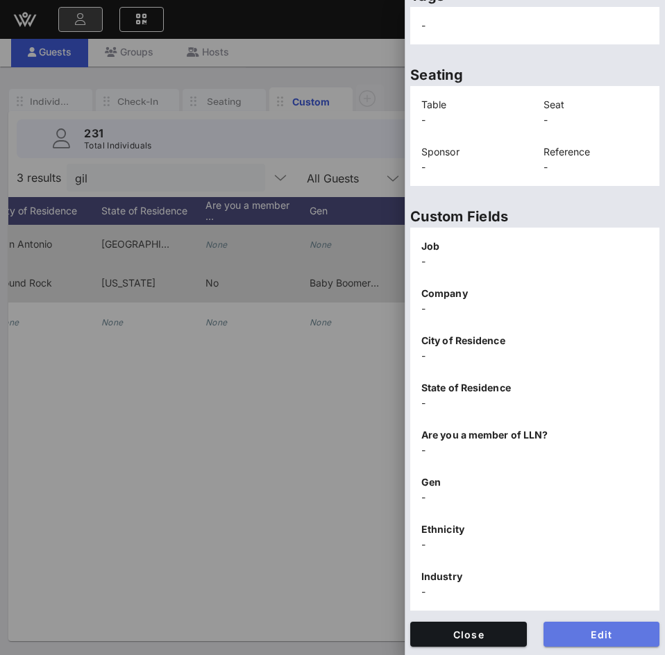
click at [570, 634] on span "Edit" at bounding box center [602, 635] width 94 height 12
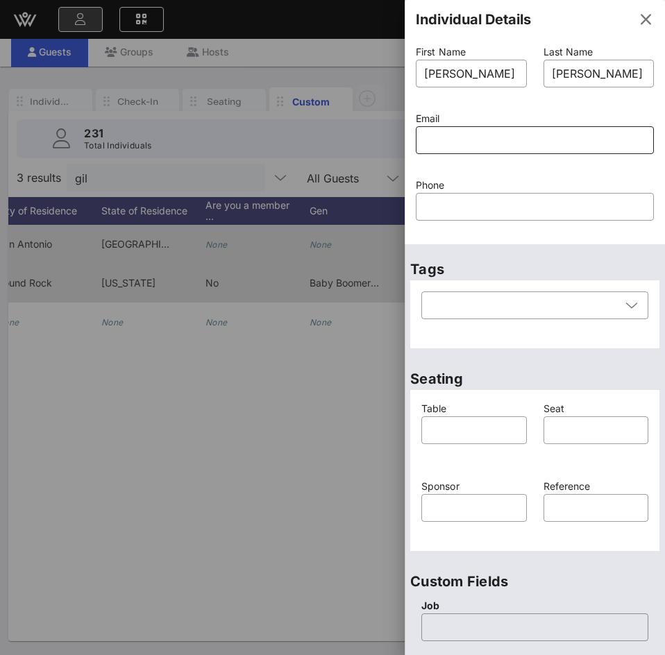
click at [541, 146] on input "text" at bounding box center [534, 140] width 221 height 22
click at [471, 141] on input "text" at bounding box center [534, 140] width 221 height 22
paste input "[EMAIL_ADDRESS][DOMAIN_NAME]"
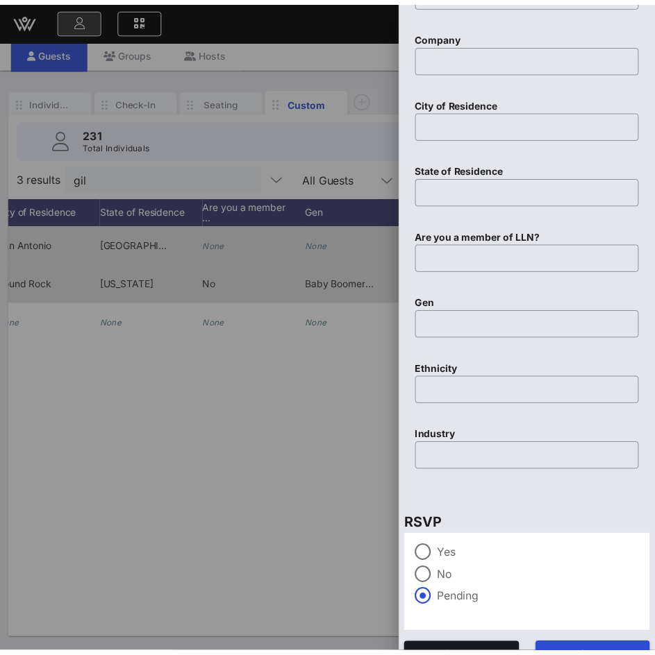
scroll to position [661, 0]
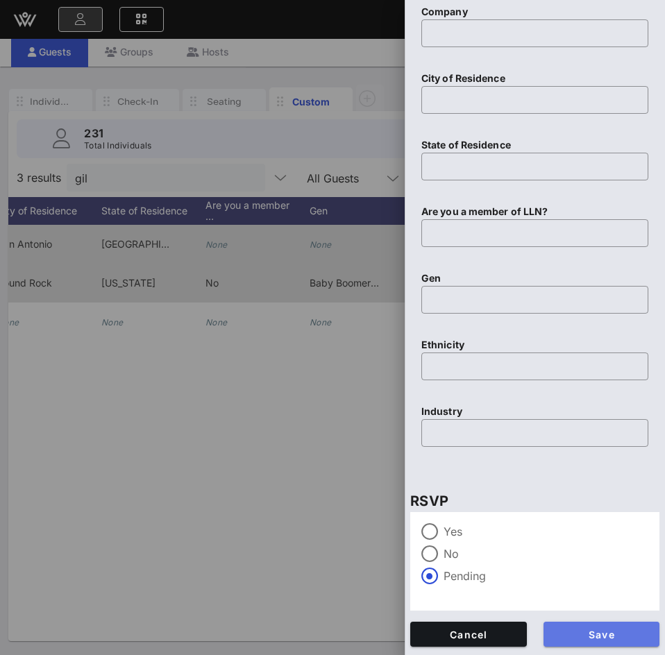
click at [595, 638] on span "Save" at bounding box center [602, 635] width 94 height 12
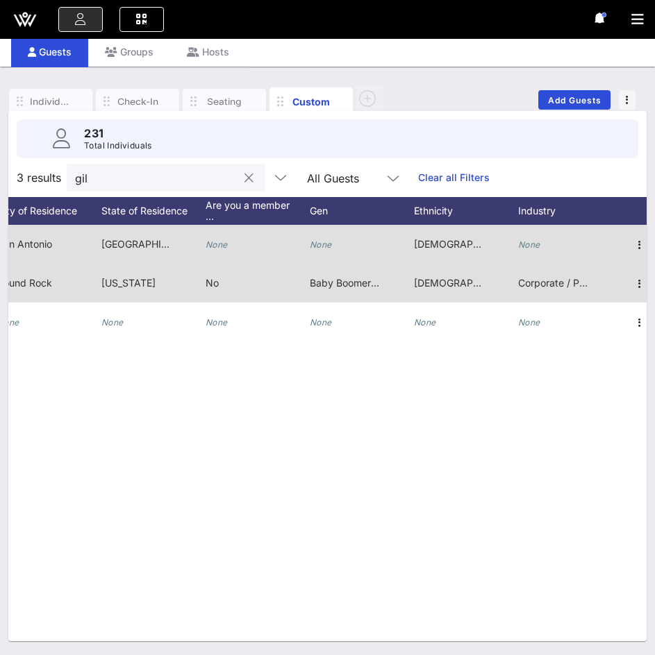
click at [244, 176] on button "clear icon" at bounding box center [248, 179] width 9 height 14
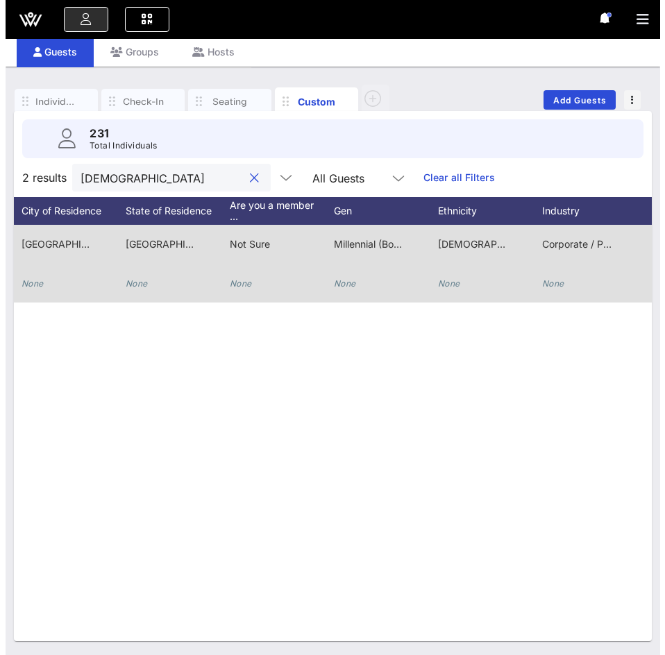
scroll to position [0, 403]
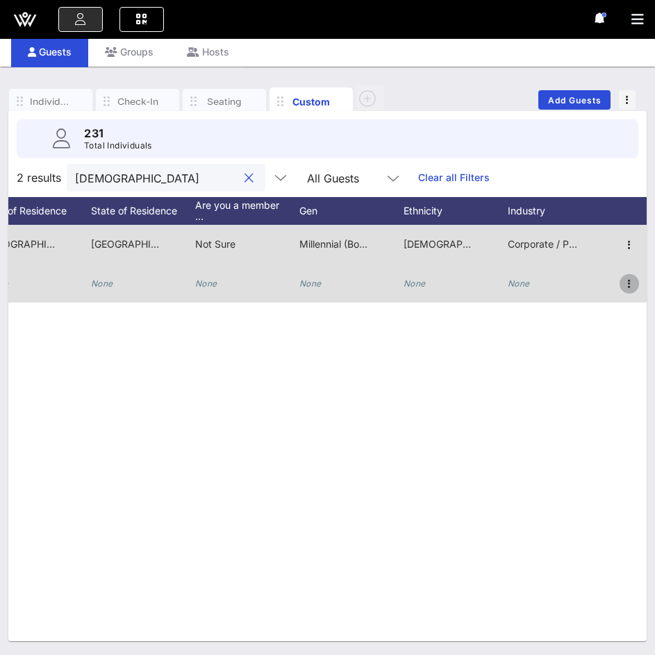
click at [630, 281] on icon "button" at bounding box center [629, 284] width 17 height 17
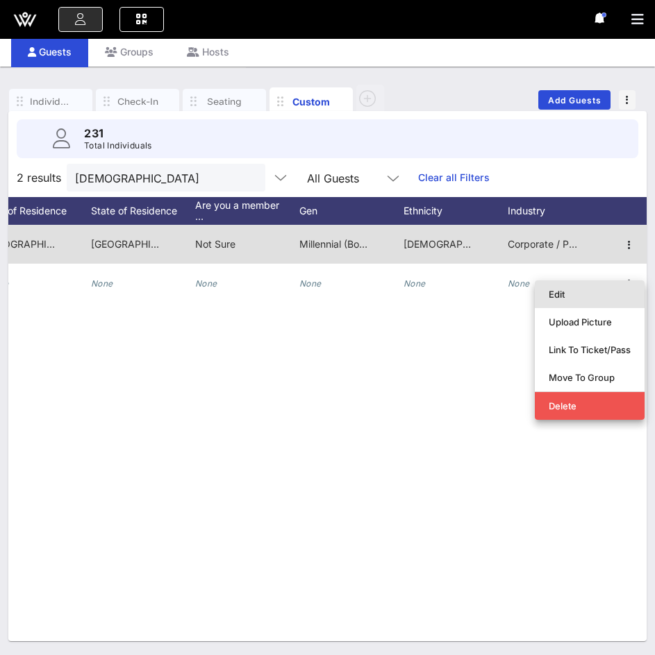
click at [599, 298] on div "Edit" at bounding box center [590, 294] width 82 height 11
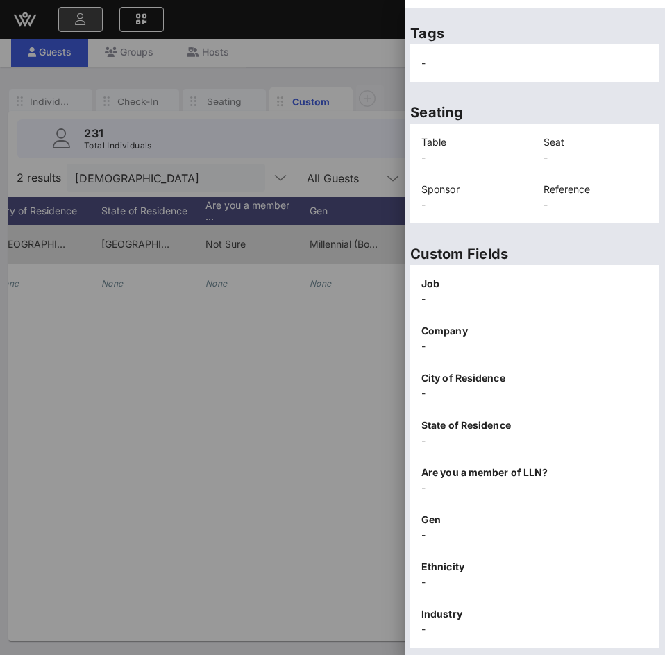
scroll to position [246, 0]
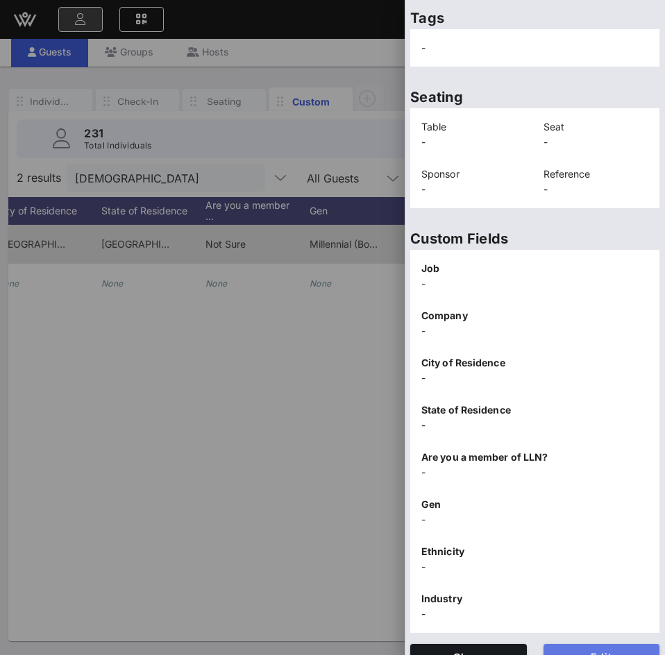
click at [585, 644] on button "Edit" at bounding box center [602, 656] width 117 height 25
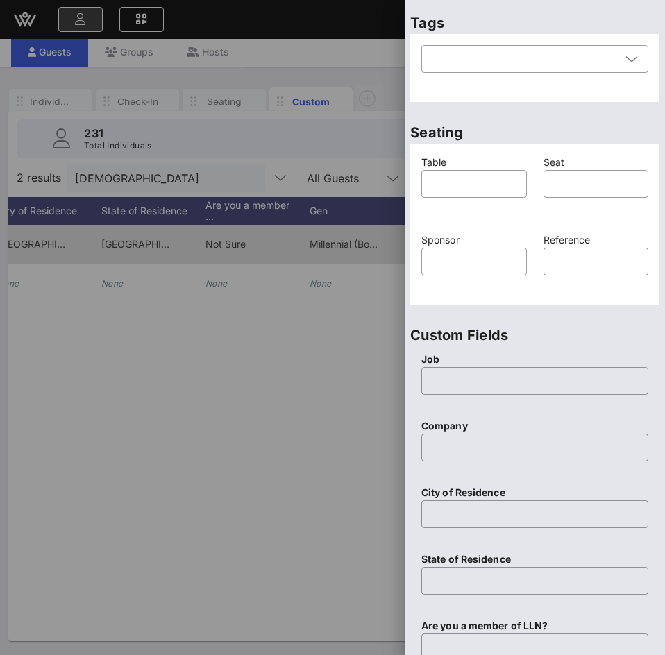
scroll to position [0, 0]
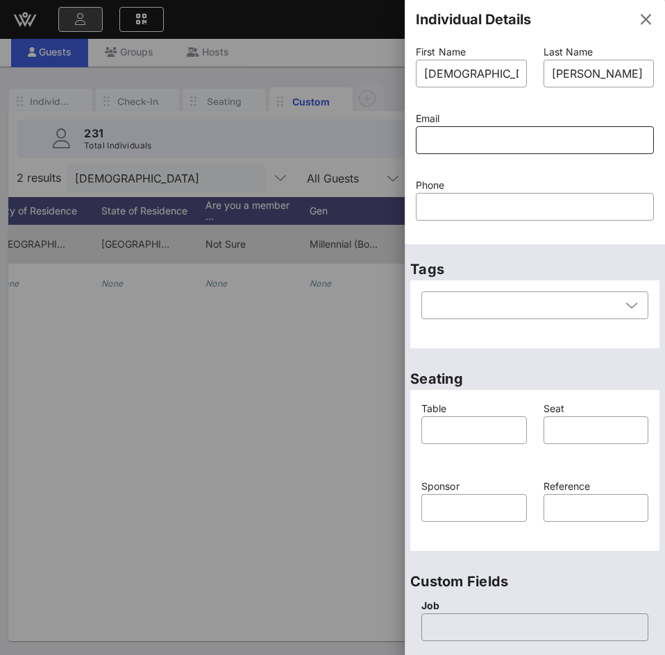
click at [481, 150] on input "text" at bounding box center [534, 140] width 221 height 22
paste input "[EMAIL_ADDRESS][DOMAIN_NAME]"
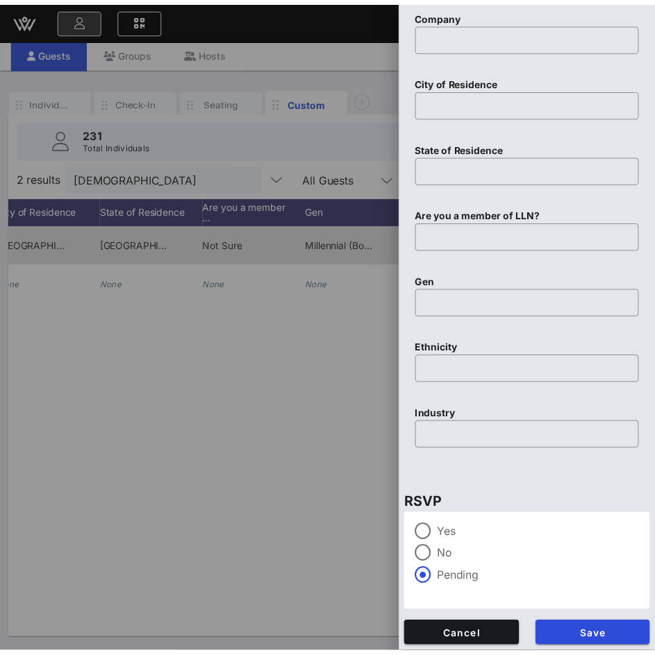
scroll to position [661, 0]
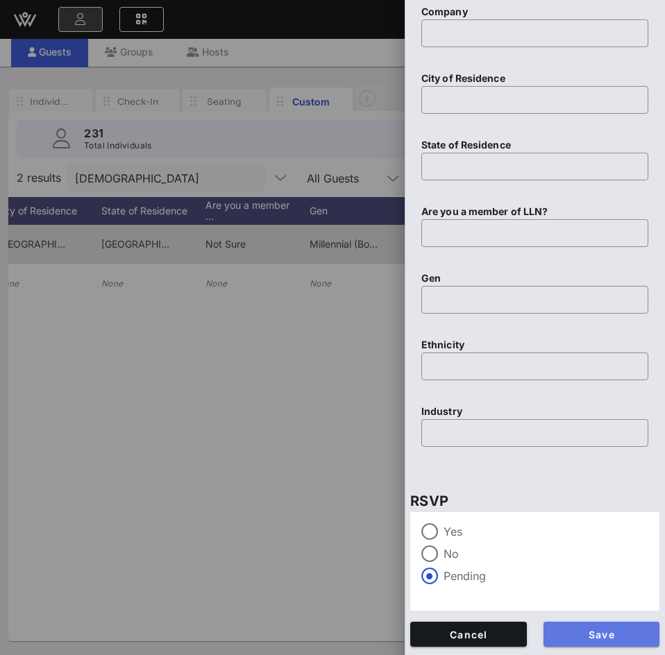
click at [579, 640] on span "Save" at bounding box center [602, 635] width 94 height 12
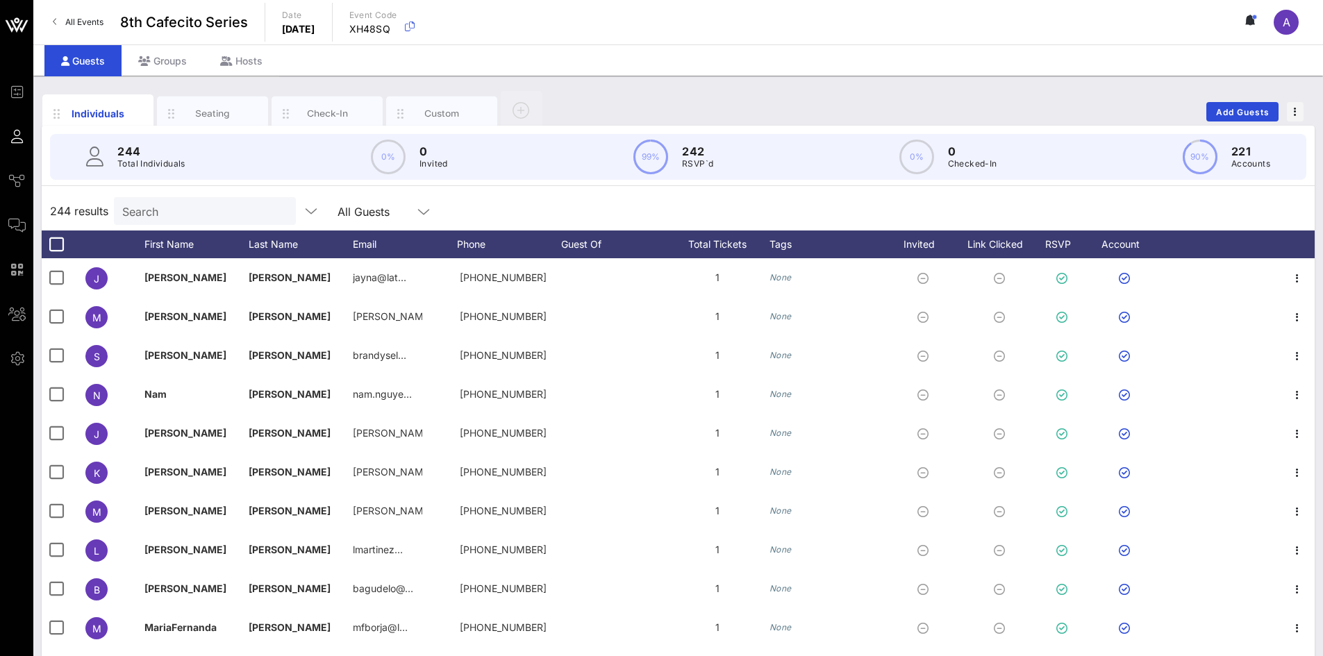
click at [163, 176] on input "Search" at bounding box center [203, 211] width 162 height 18
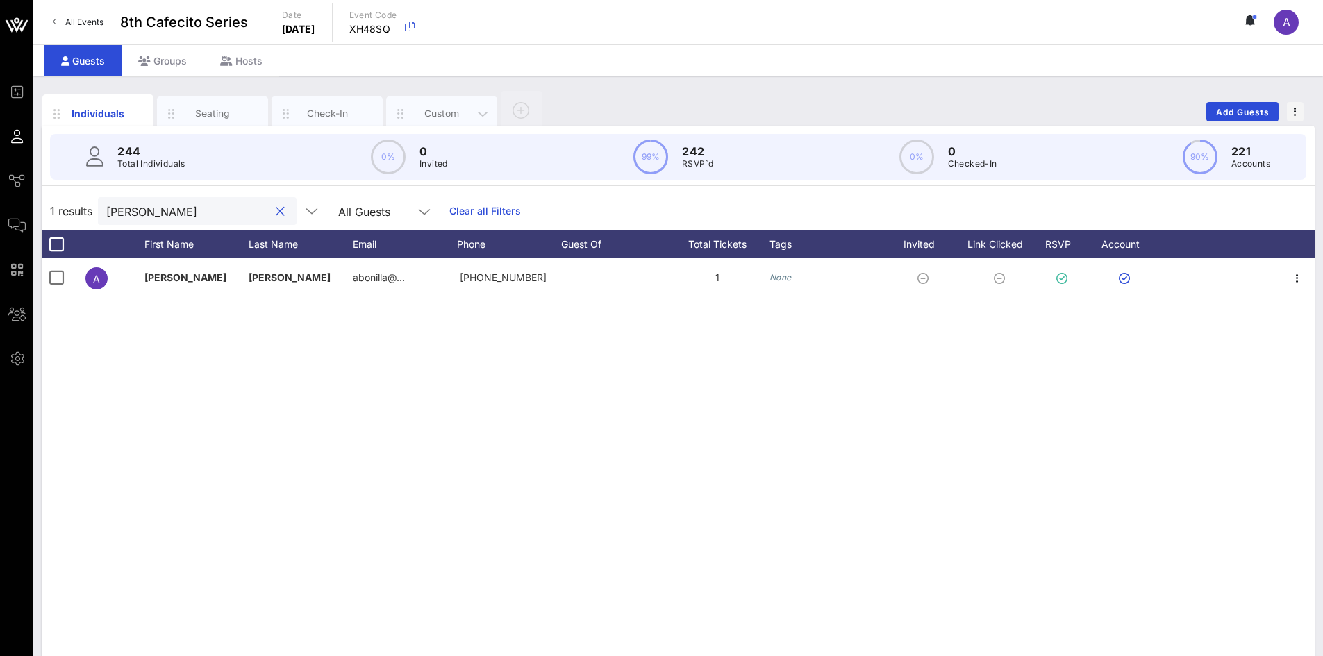
type input "[PERSON_NAME]"
click at [430, 109] on div "Custom" at bounding box center [442, 113] width 62 height 13
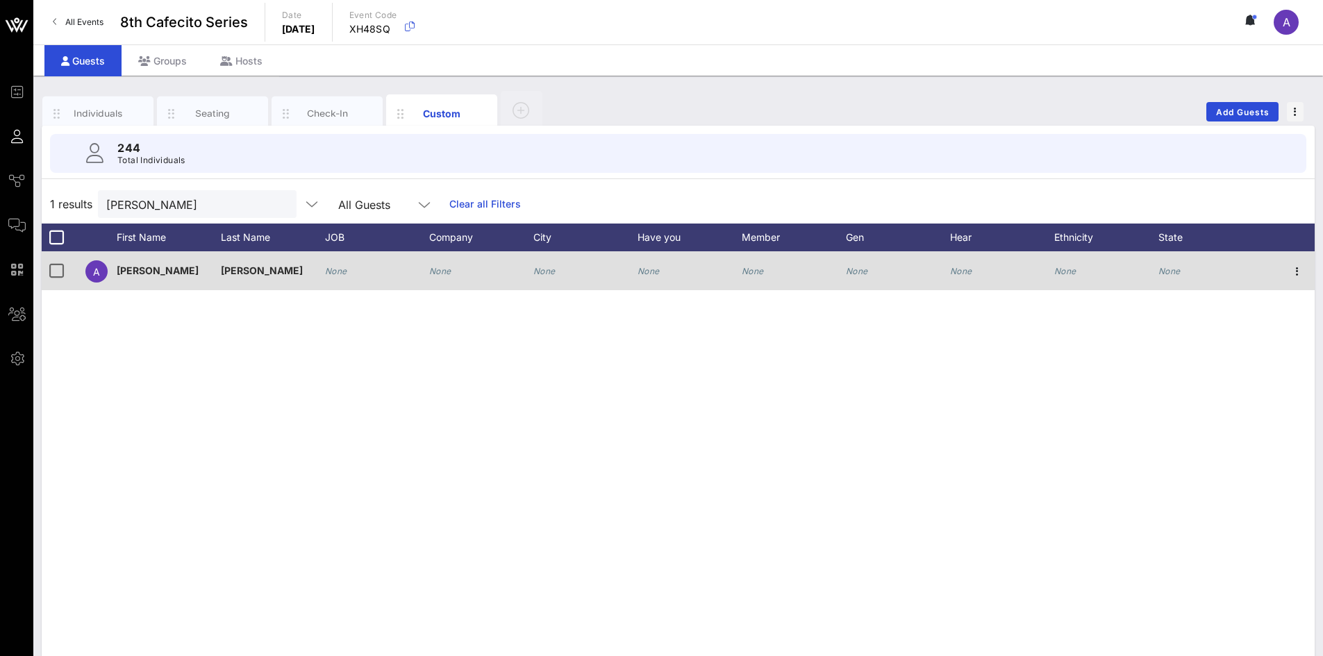
click at [444, 176] on div "None" at bounding box center [440, 270] width 22 height 39
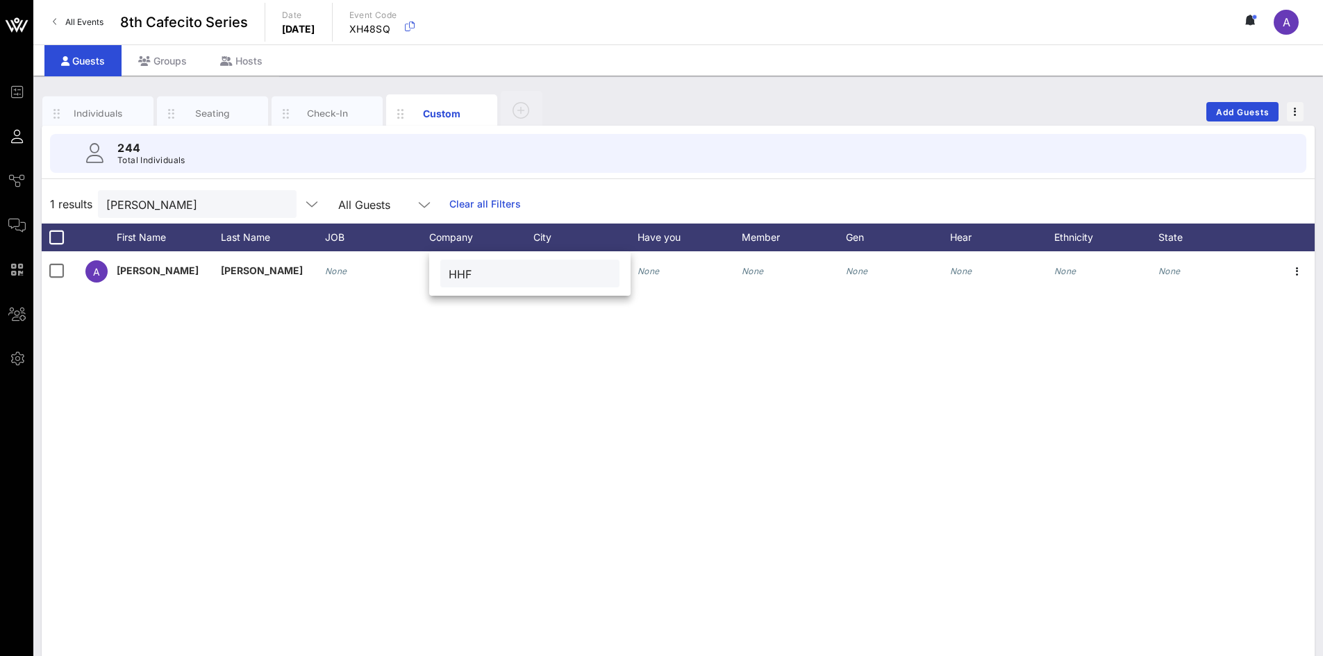
type input "HHF"
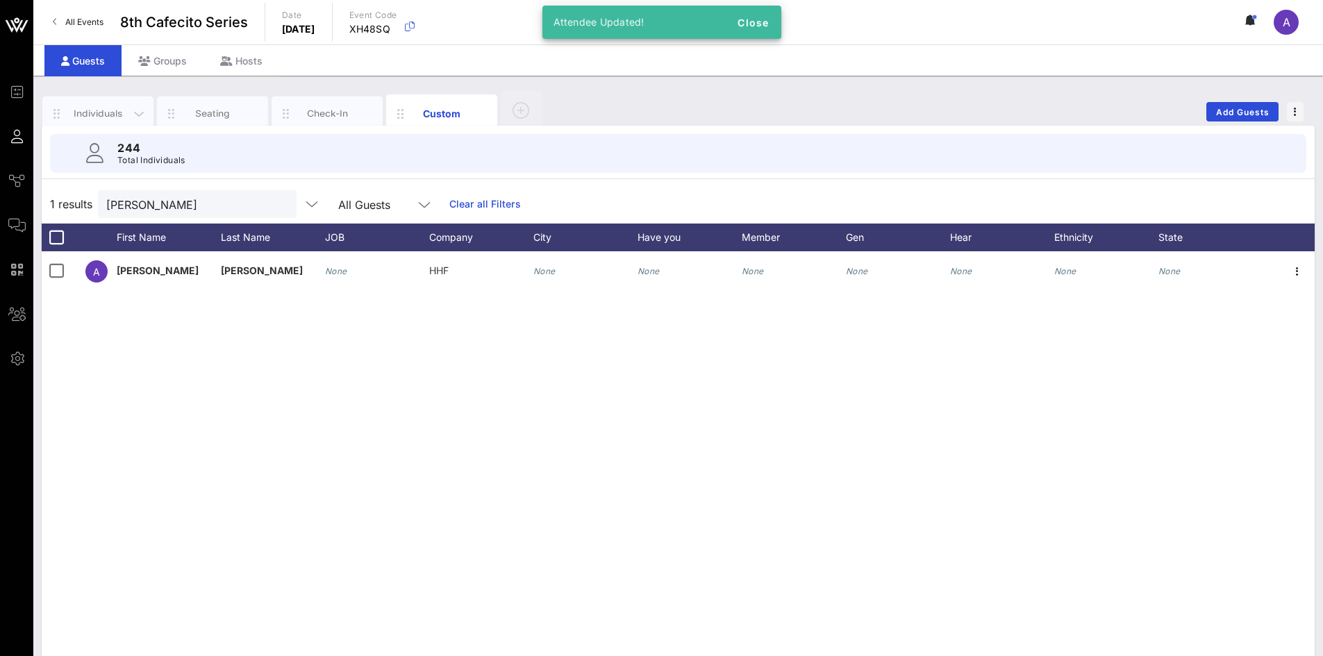
click at [113, 113] on div "Individuals" at bounding box center [98, 113] width 62 height 13
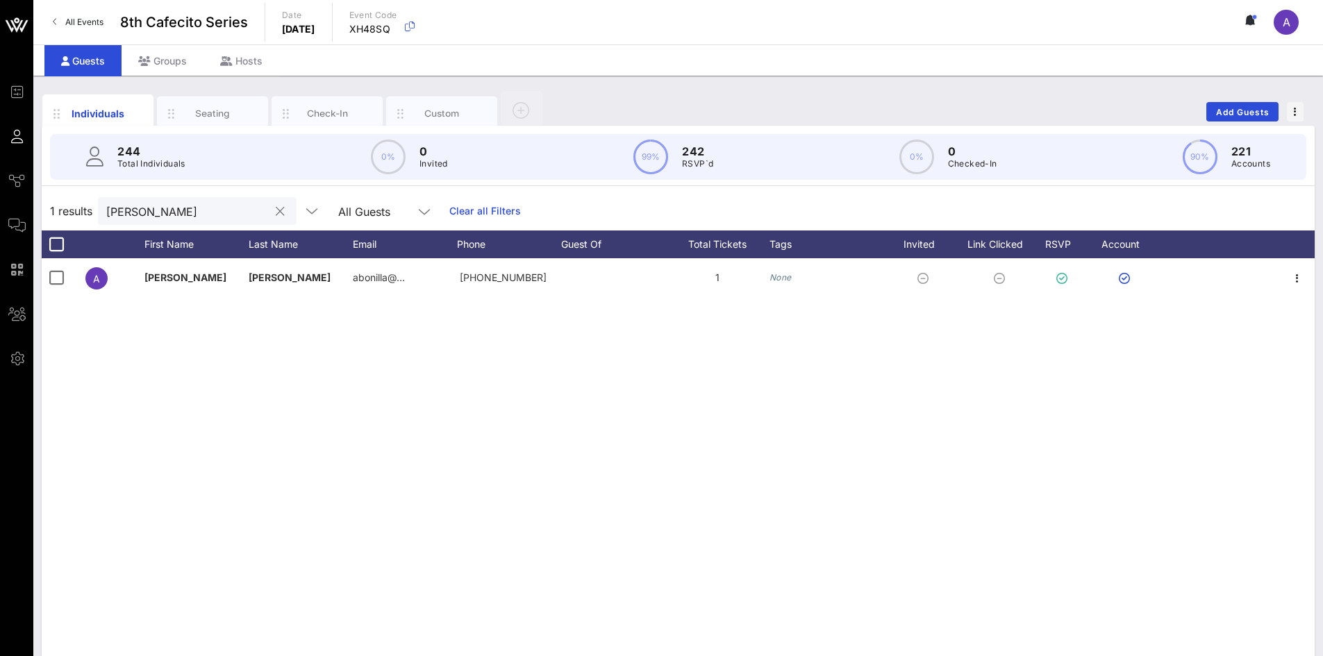
click at [276, 176] on button "clear icon" at bounding box center [280, 212] width 9 height 14
